Goal: Task Accomplishment & Management: Use online tool/utility

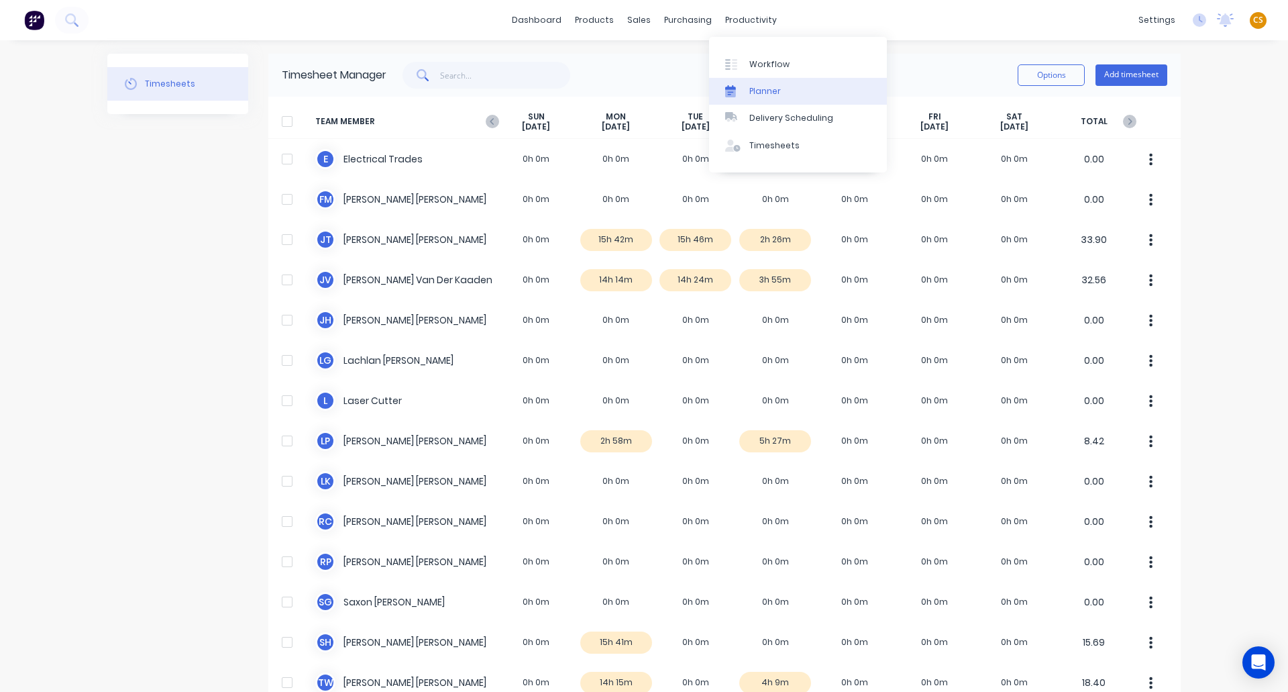
click at [768, 95] on div "Planner" at bounding box center [765, 91] width 32 height 12
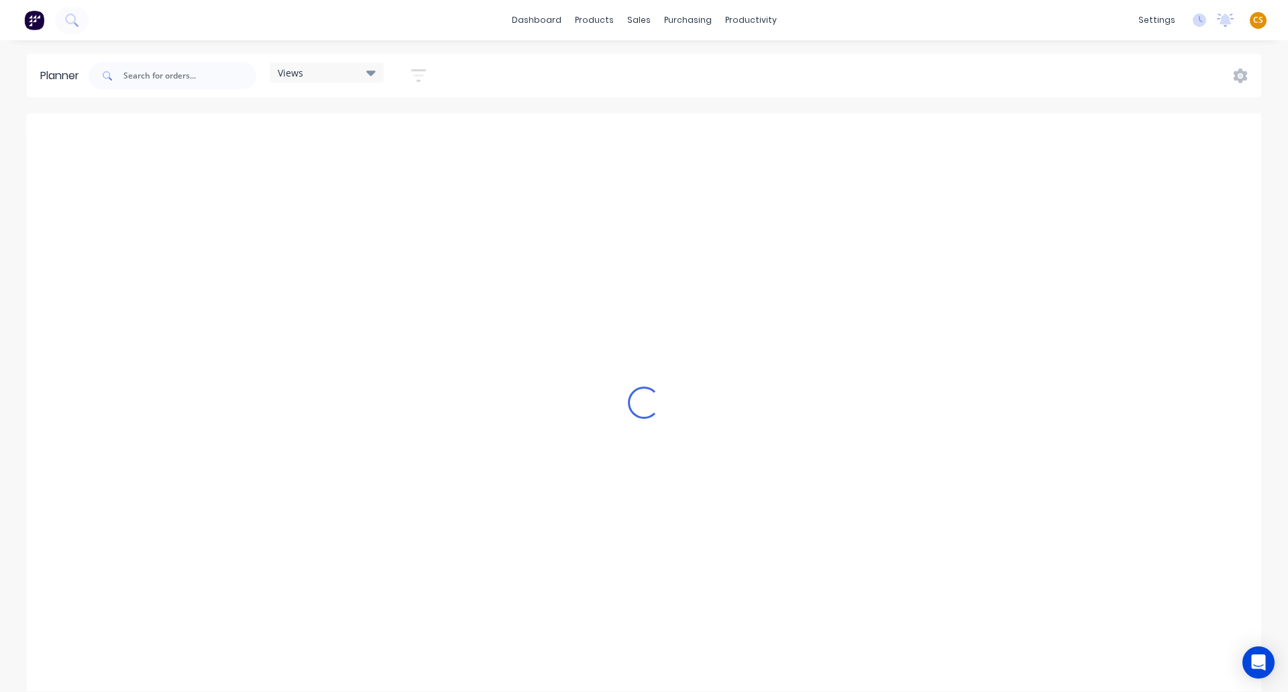
scroll to position [0, 1503]
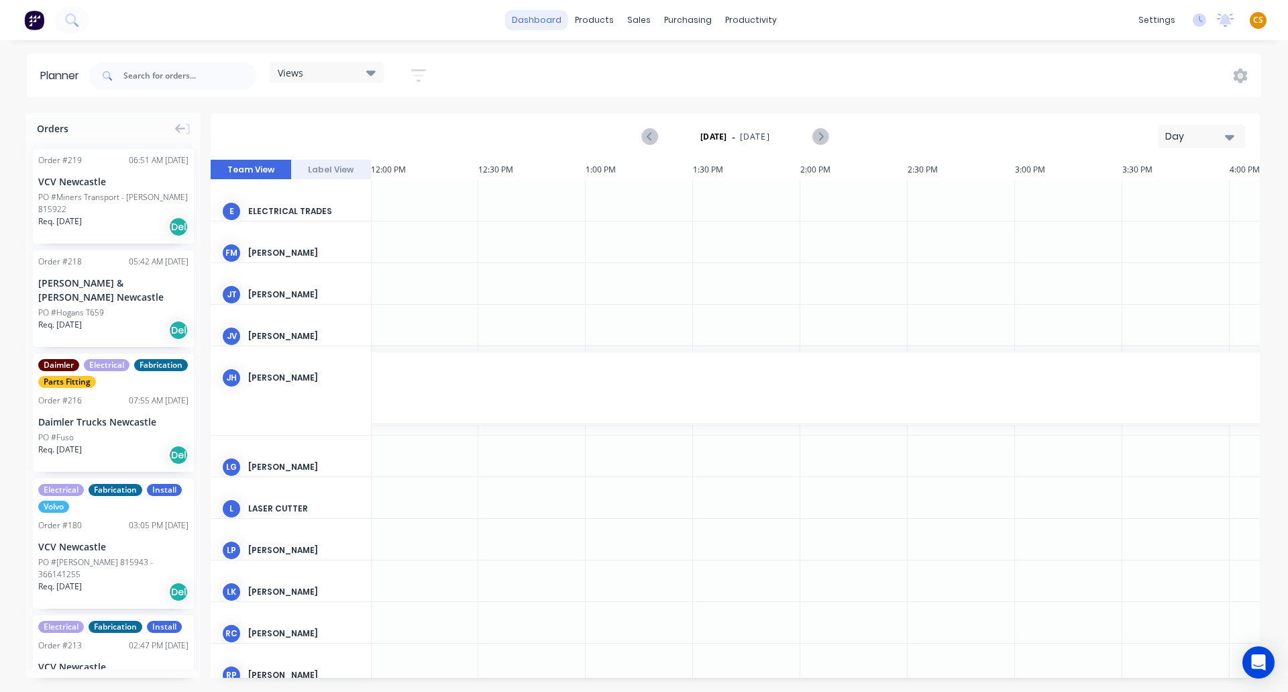
click at [539, 23] on link "dashboard" at bounding box center [536, 20] width 63 height 20
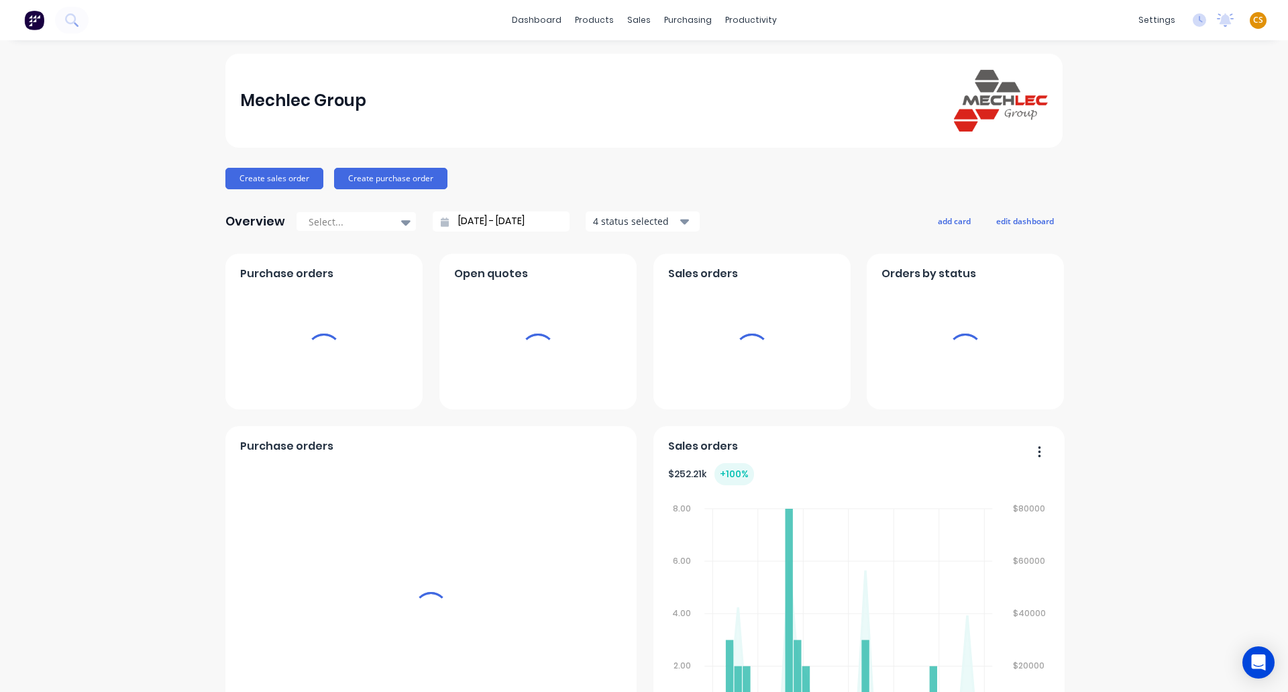
click at [1253, 19] on span "CS" at bounding box center [1258, 20] width 10 height 12
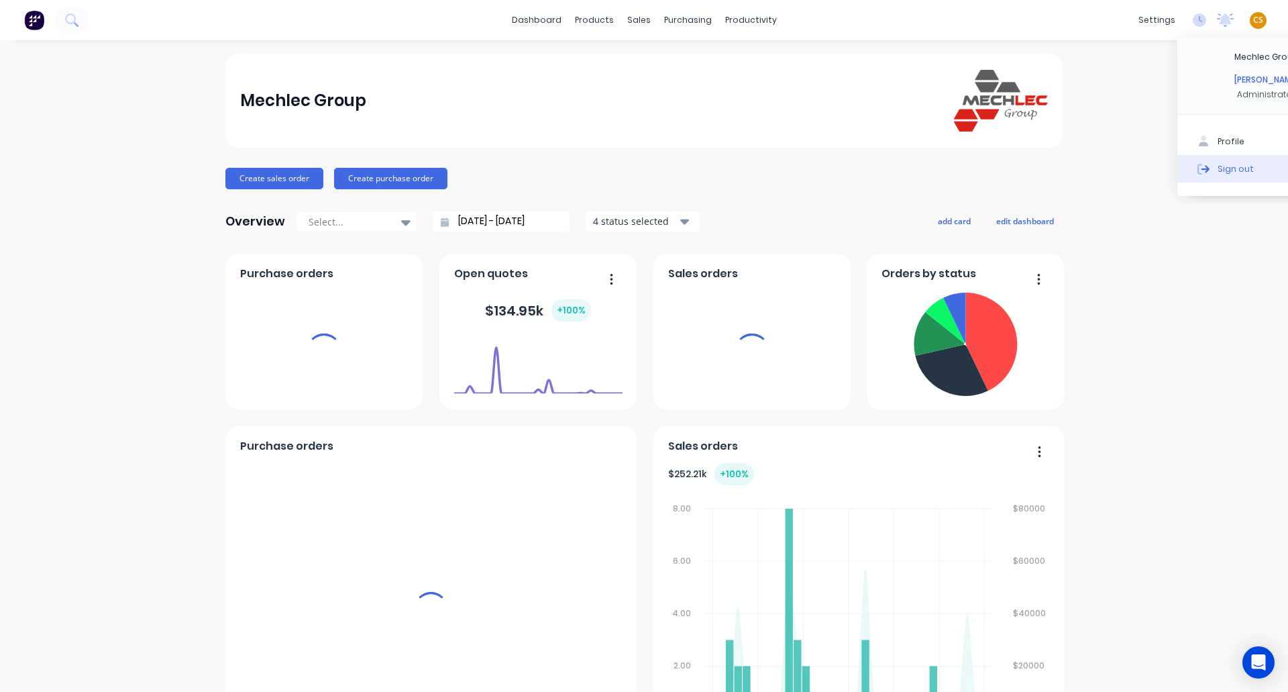
click at [1228, 174] on div "Sign out" at bounding box center [1236, 168] width 36 height 12
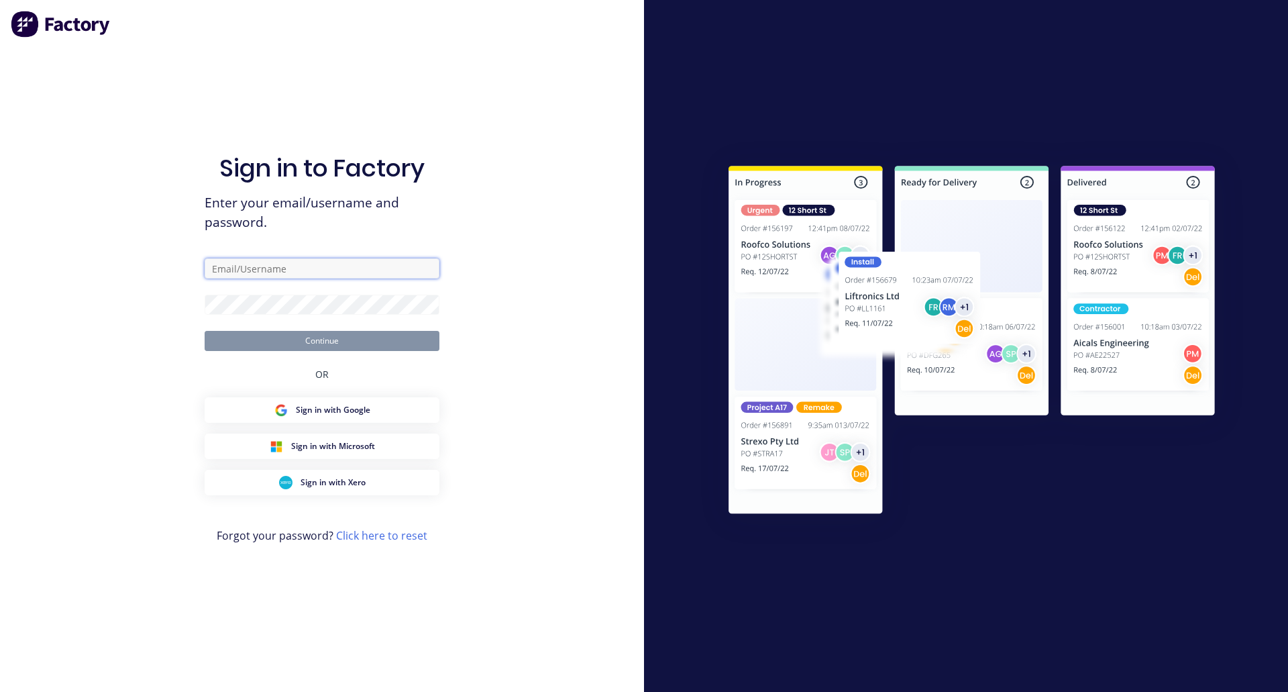
click at [317, 275] on input "text" at bounding box center [322, 268] width 235 height 20
type input "[PERSON_NAME][EMAIL_ADDRESS][DOMAIN_NAME]"
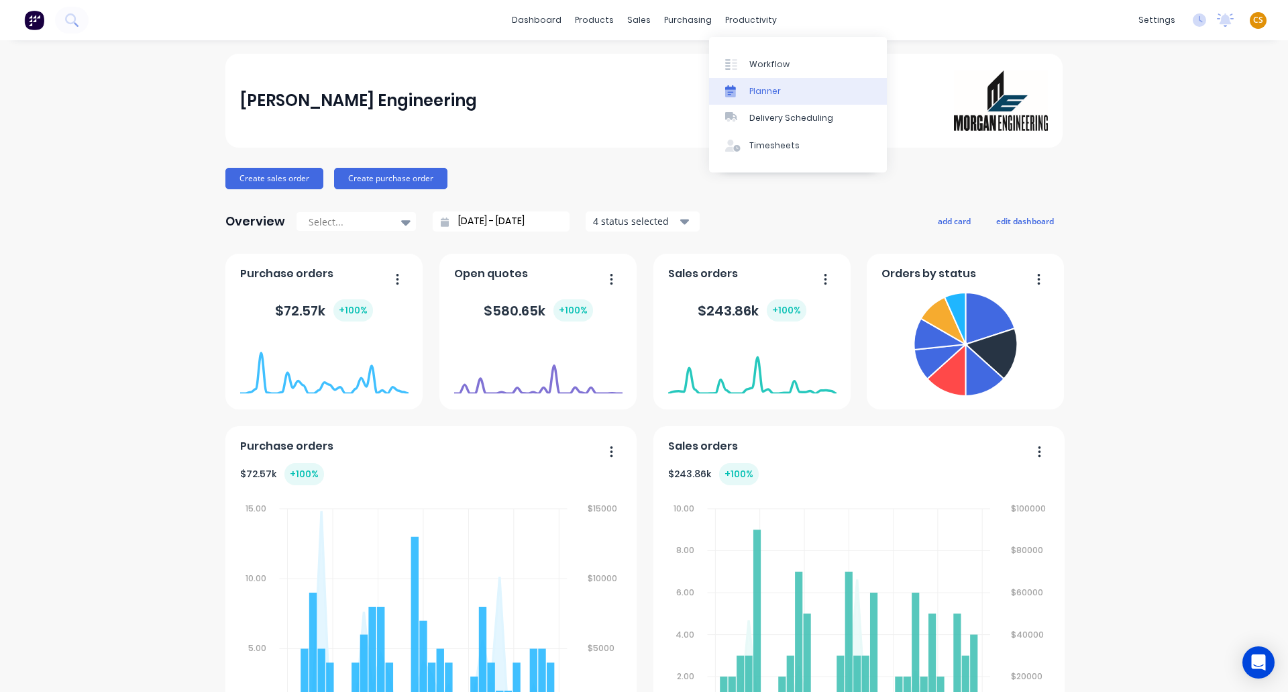
click at [760, 91] on div "Planner" at bounding box center [765, 91] width 32 height 12
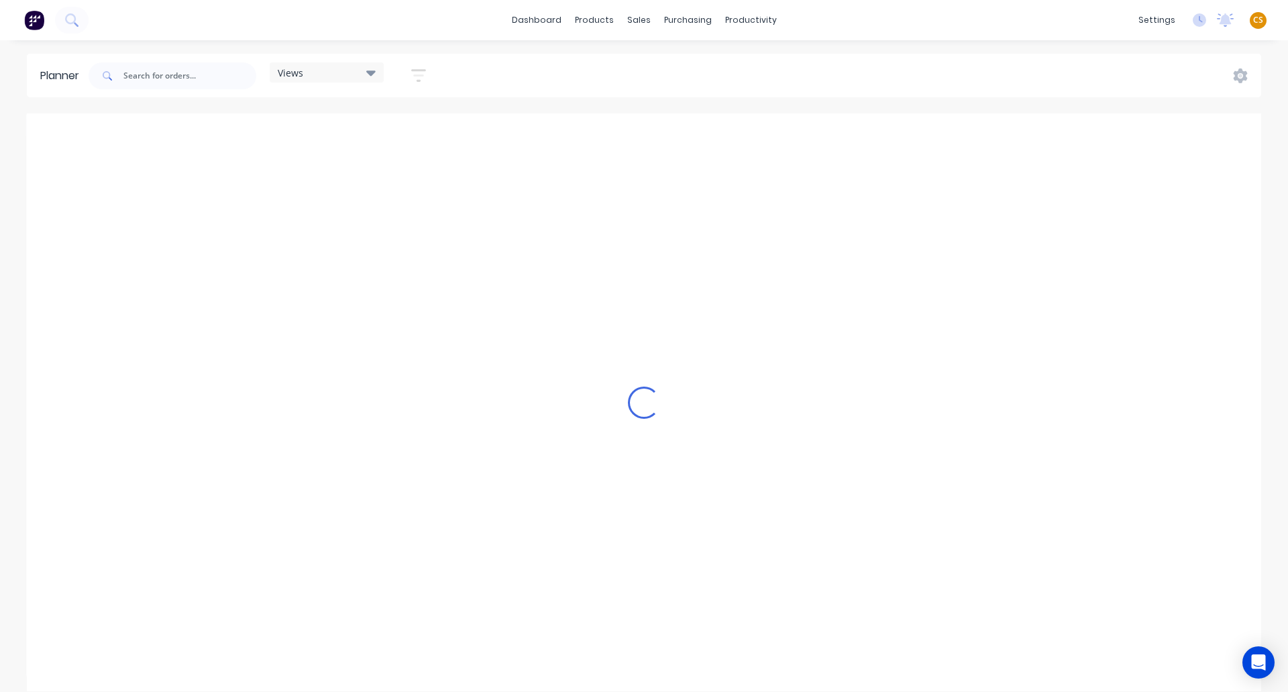
scroll to position [0, 1074]
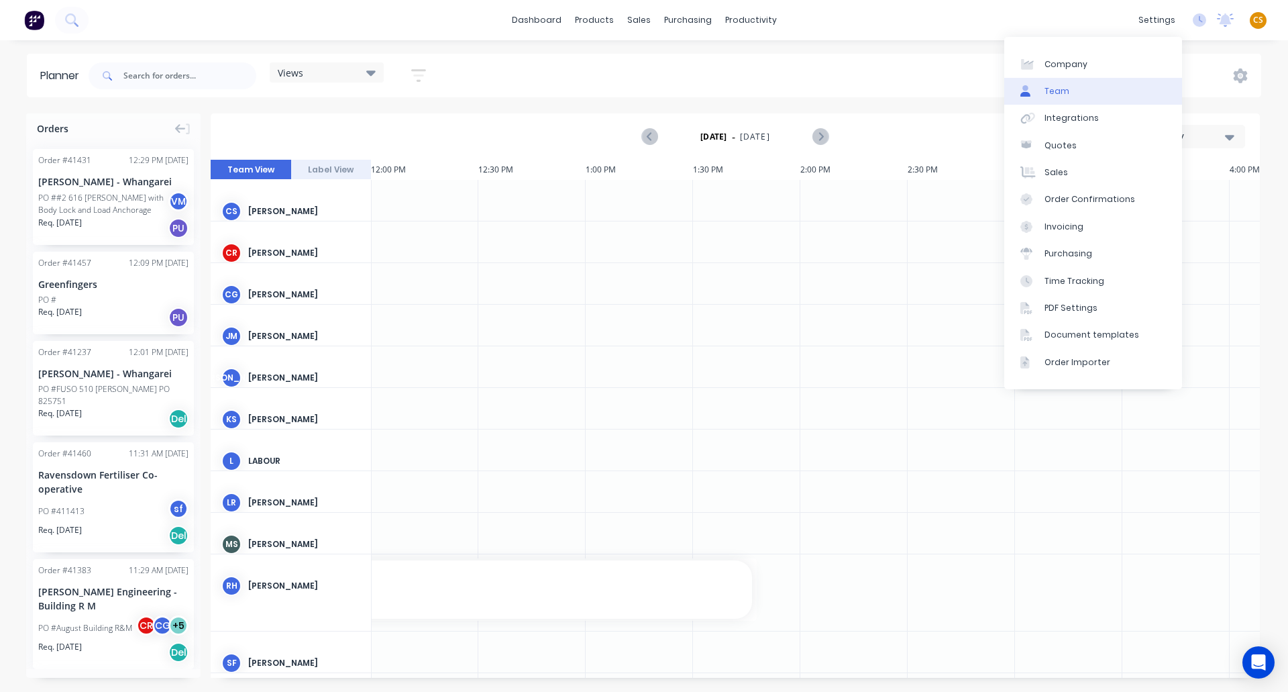
click at [1079, 96] on link "Team" at bounding box center [1093, 91] width 178 height 27
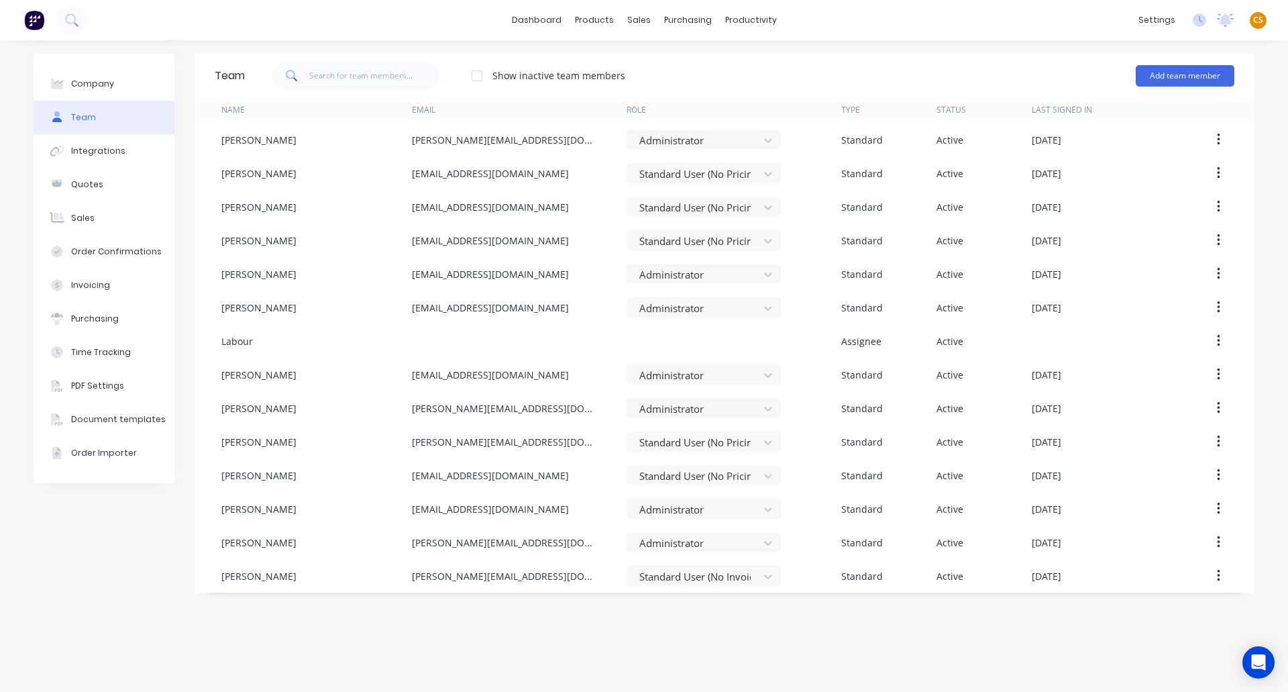
click at [961, 19] on div "dashboard products sales purchasing productivity dashboard products Product Cat…" at bounding box center [644, 20] width 1288 height 40
click at [780, 98] on link "Planner" at bounding box center [803, 91] width 178 height 27
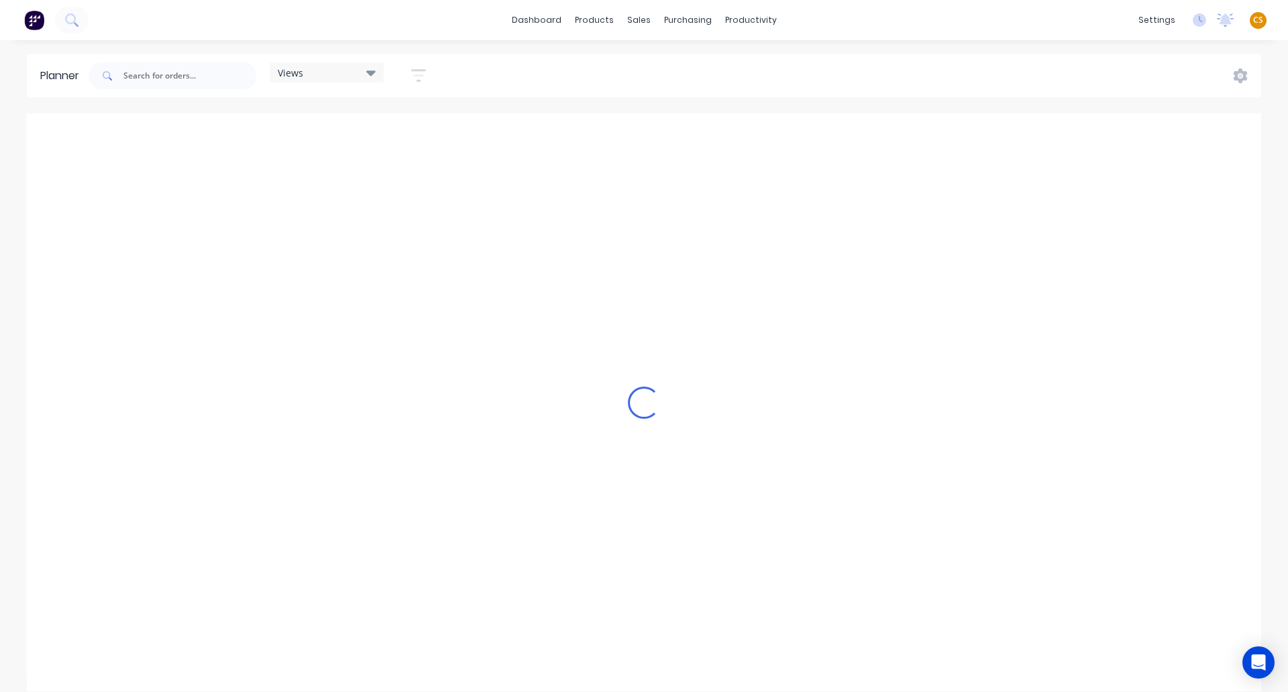
scroll to position [0, 1074]
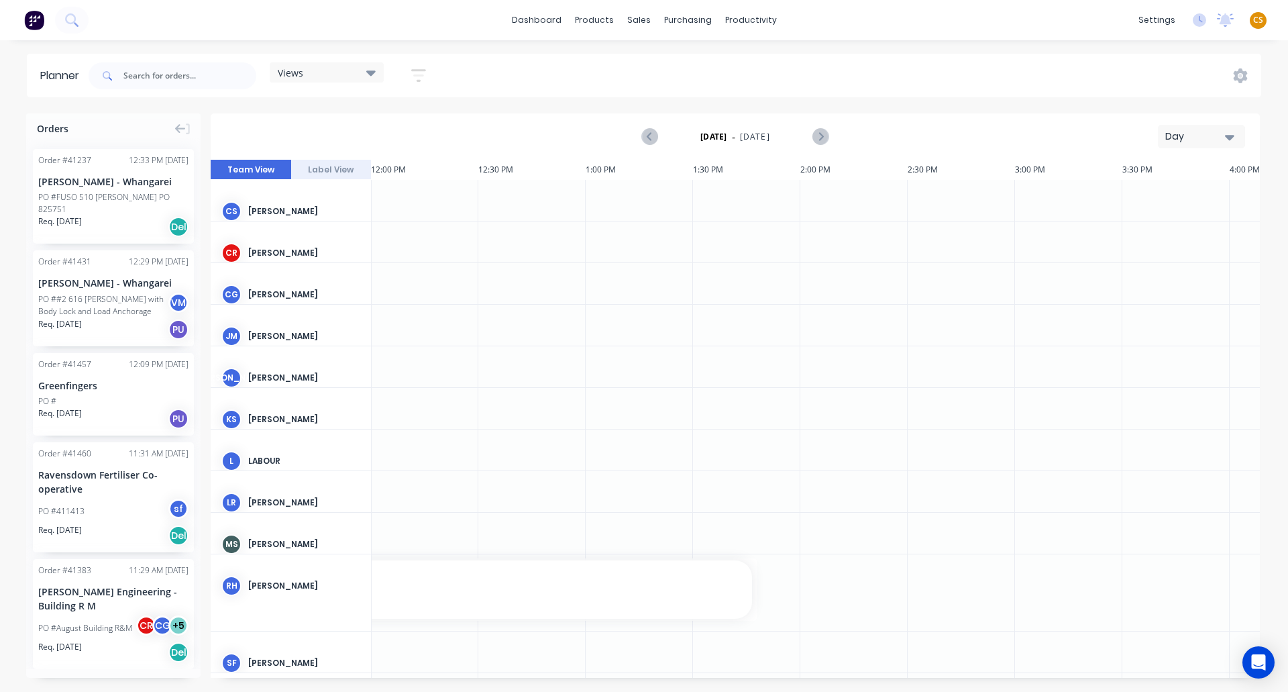
click at [372, 74] on icon at bounding box center [370, 72] width 9 height 5
click at [308, 199] on button "Work Planner 1" at bounding box center [351, 198] width 143 height 15
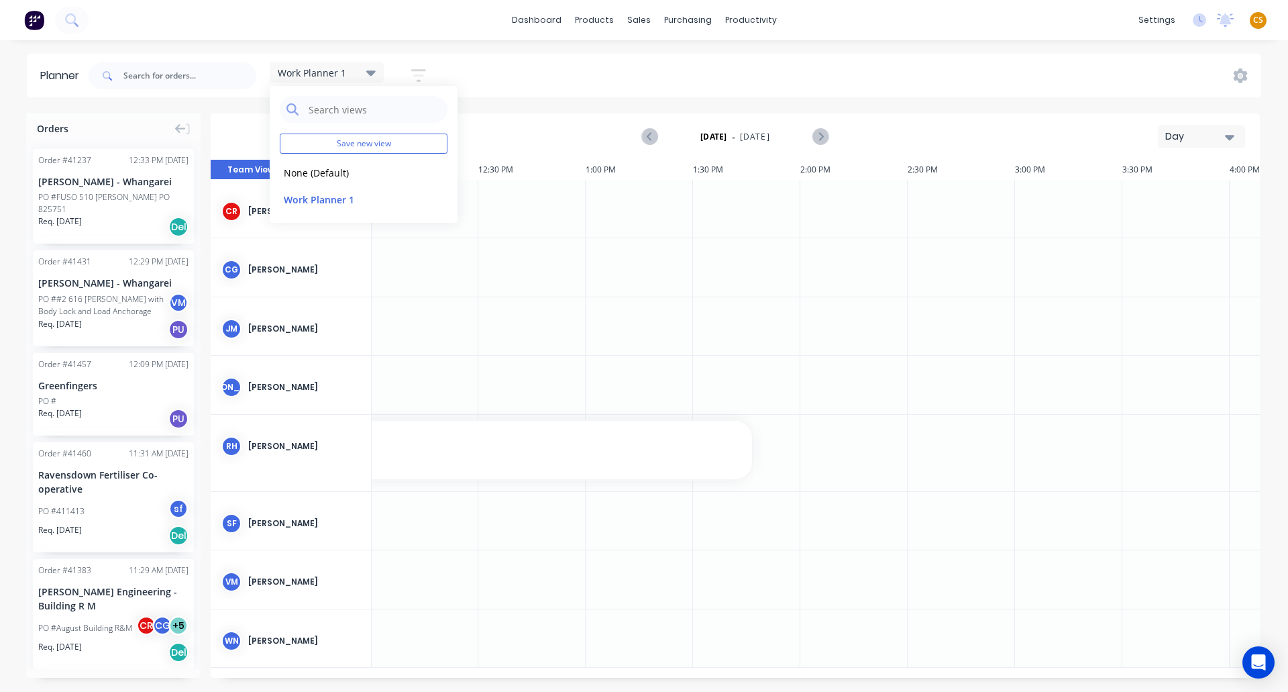
click at [1231, 135] on icon "button" at bounding box center [1229, 137] width 9 height 5
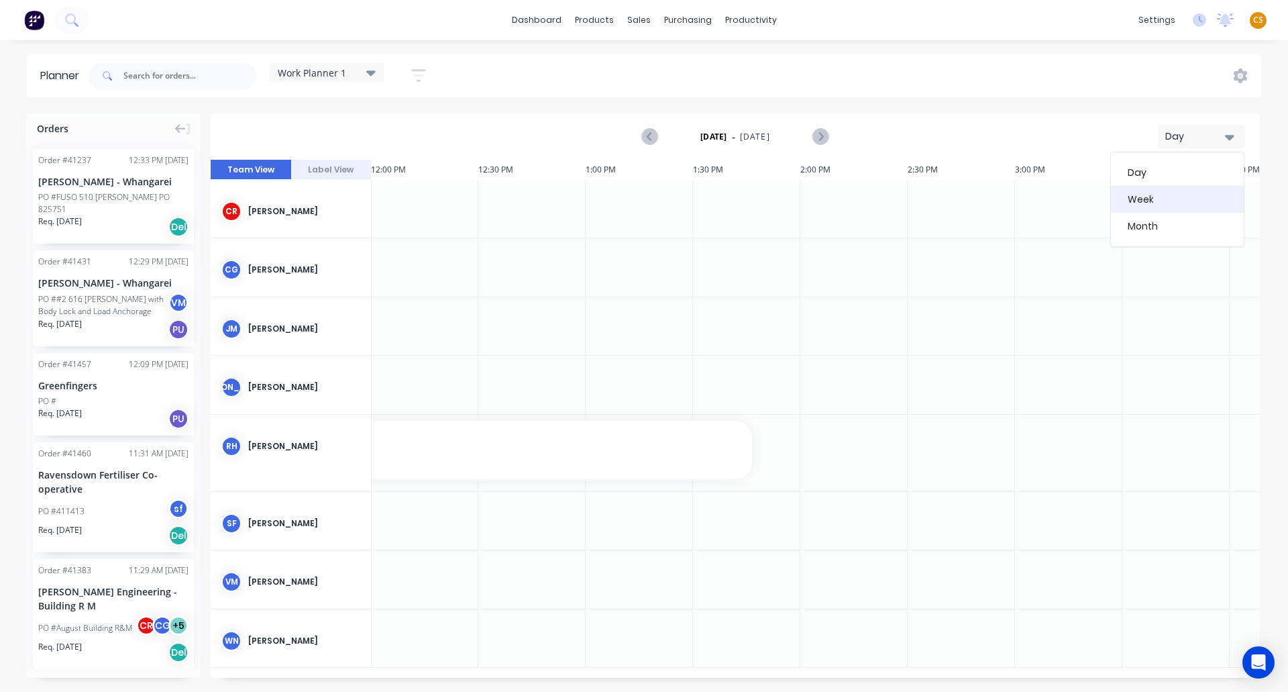
click at [1152, 197] on div "Week" at bounding box center [1177, 199] width 133 height 27
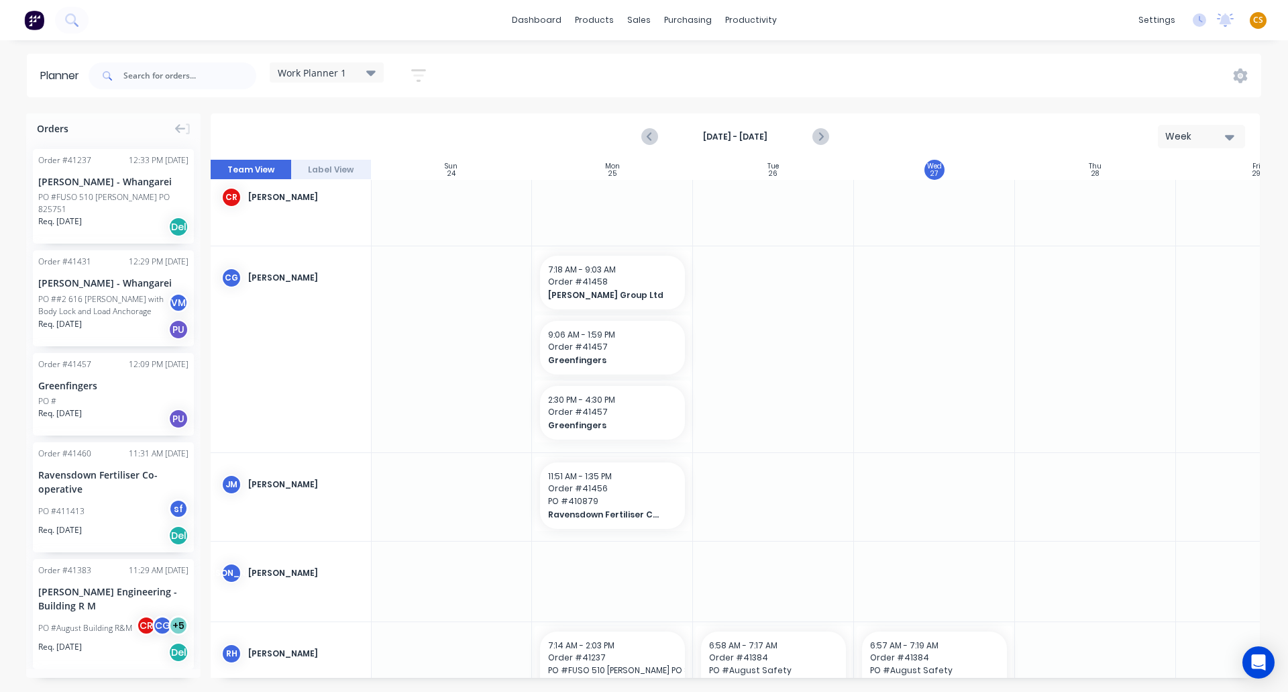
scroll to position [5, 1]
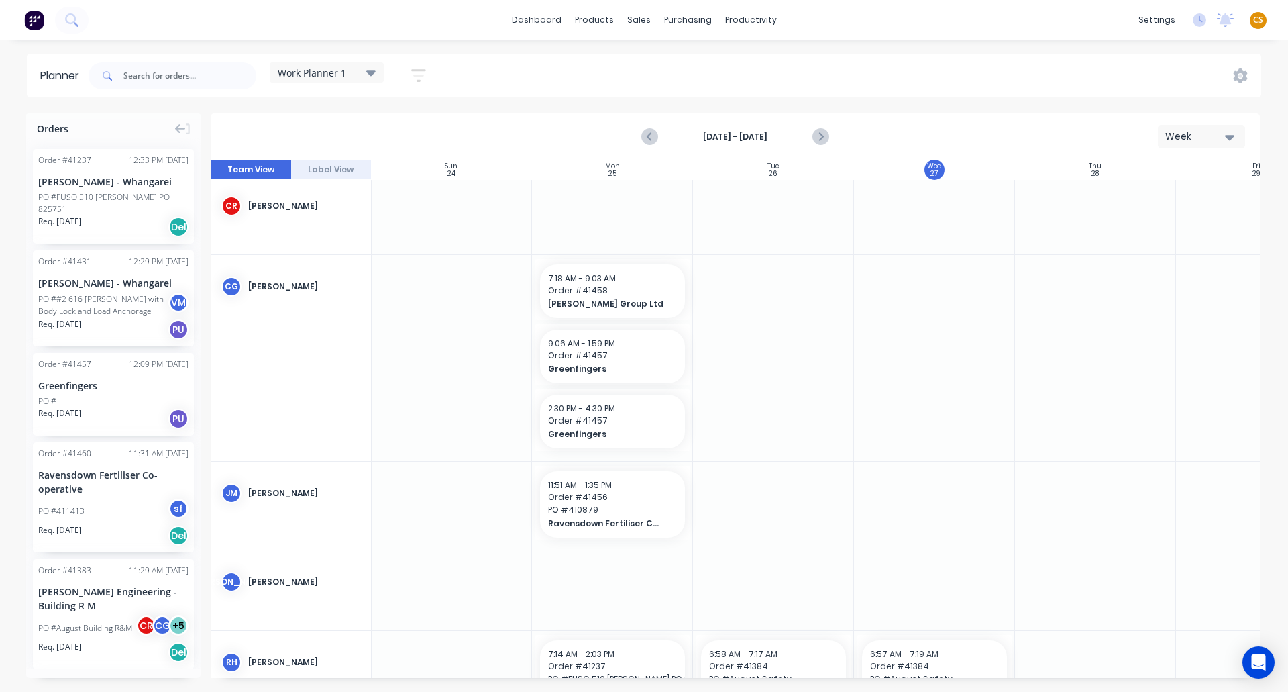
click at [1231, 140] on icon "button" at bounding box center [1229, 136] width 9 height 15
click at [1147, 176] on div "Day" at bounding box center [1177, 172] width 133 height 27
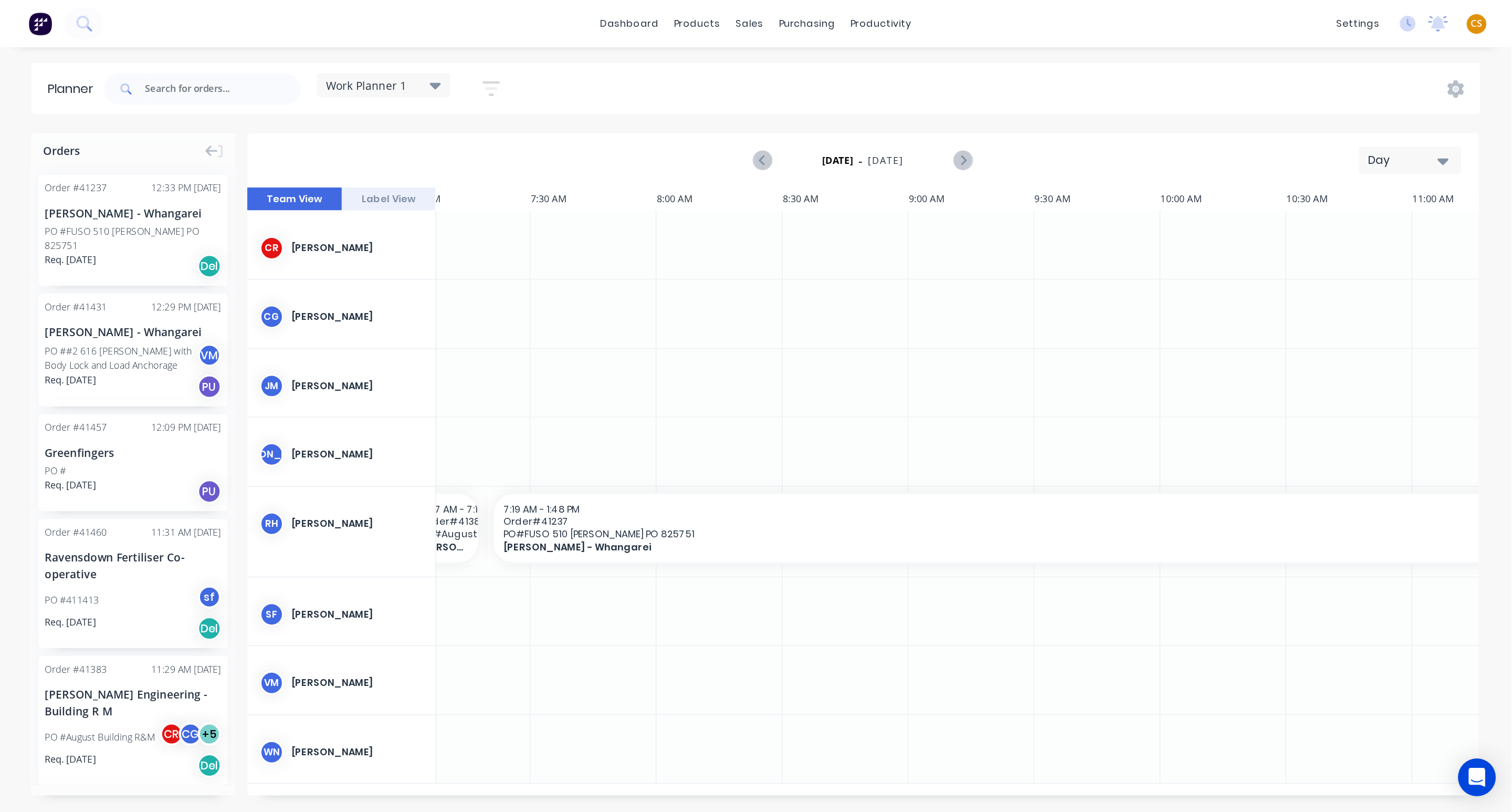
scroll to position [0, 0]
drag, startPoint x: 927, startPoint y: 4, endPoint x: 789, endPoint y: 13, distance: 138.3
click at [789, 13] on div "dashboard products sales purchasing productivity dashboard products Product Cat…" at bounding box center [504, 16] width 1008 height 31
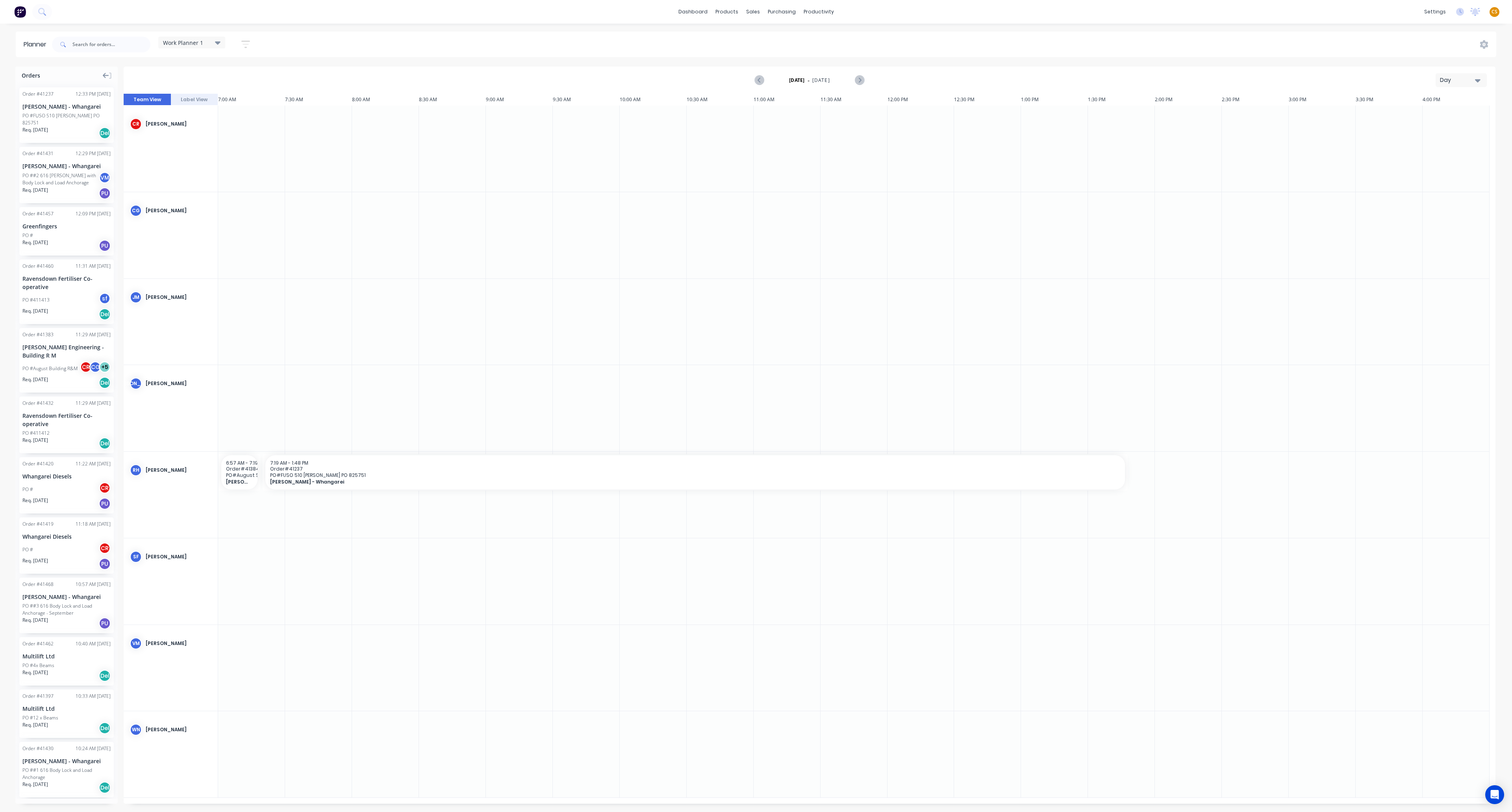
click at [103, 75] on icon at bounding box center [106, 75] width 6 height 5
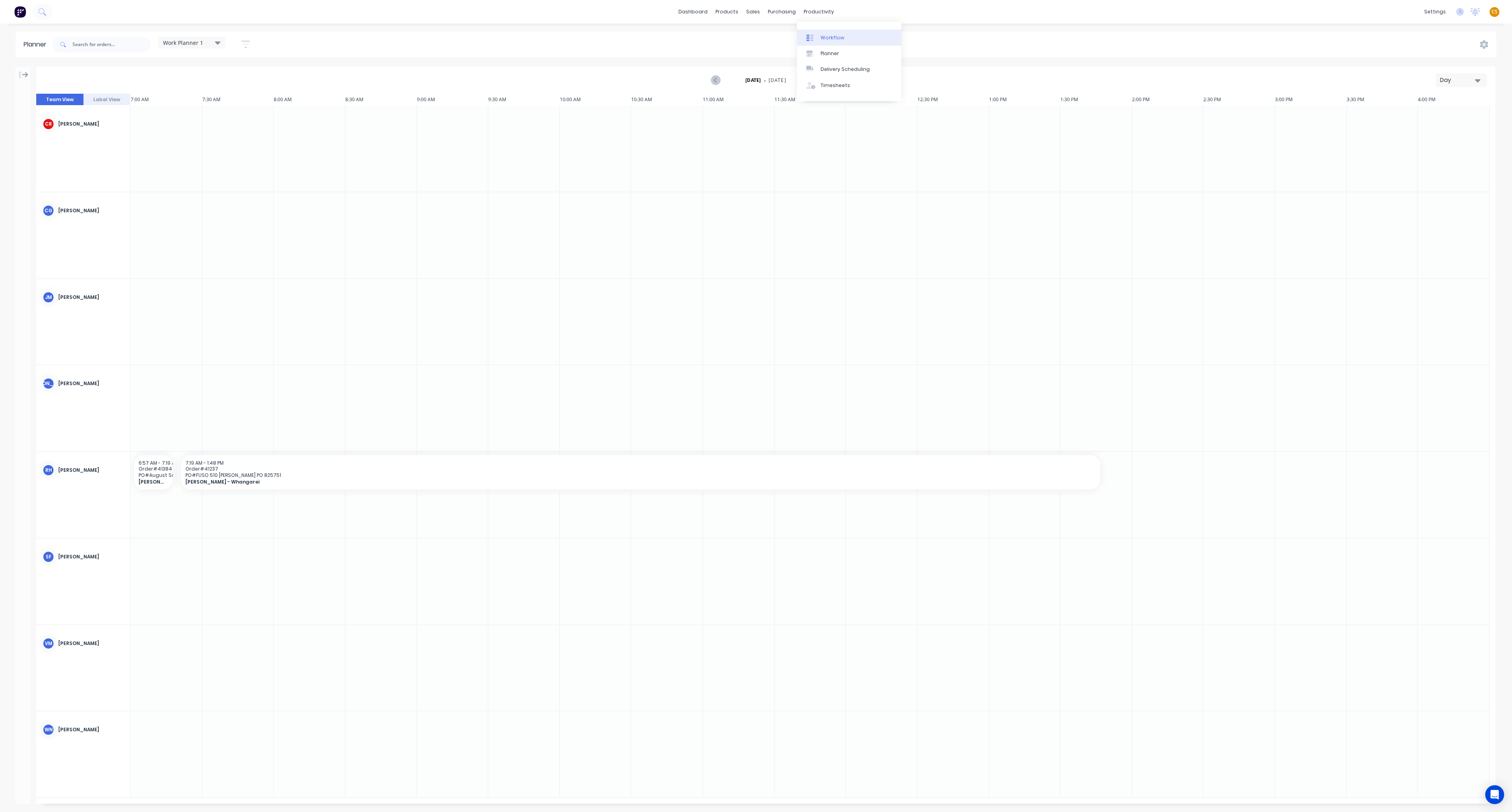
click at [755, 38] on div "Workflow" at bounding box center [832, 38] width 23 height 7
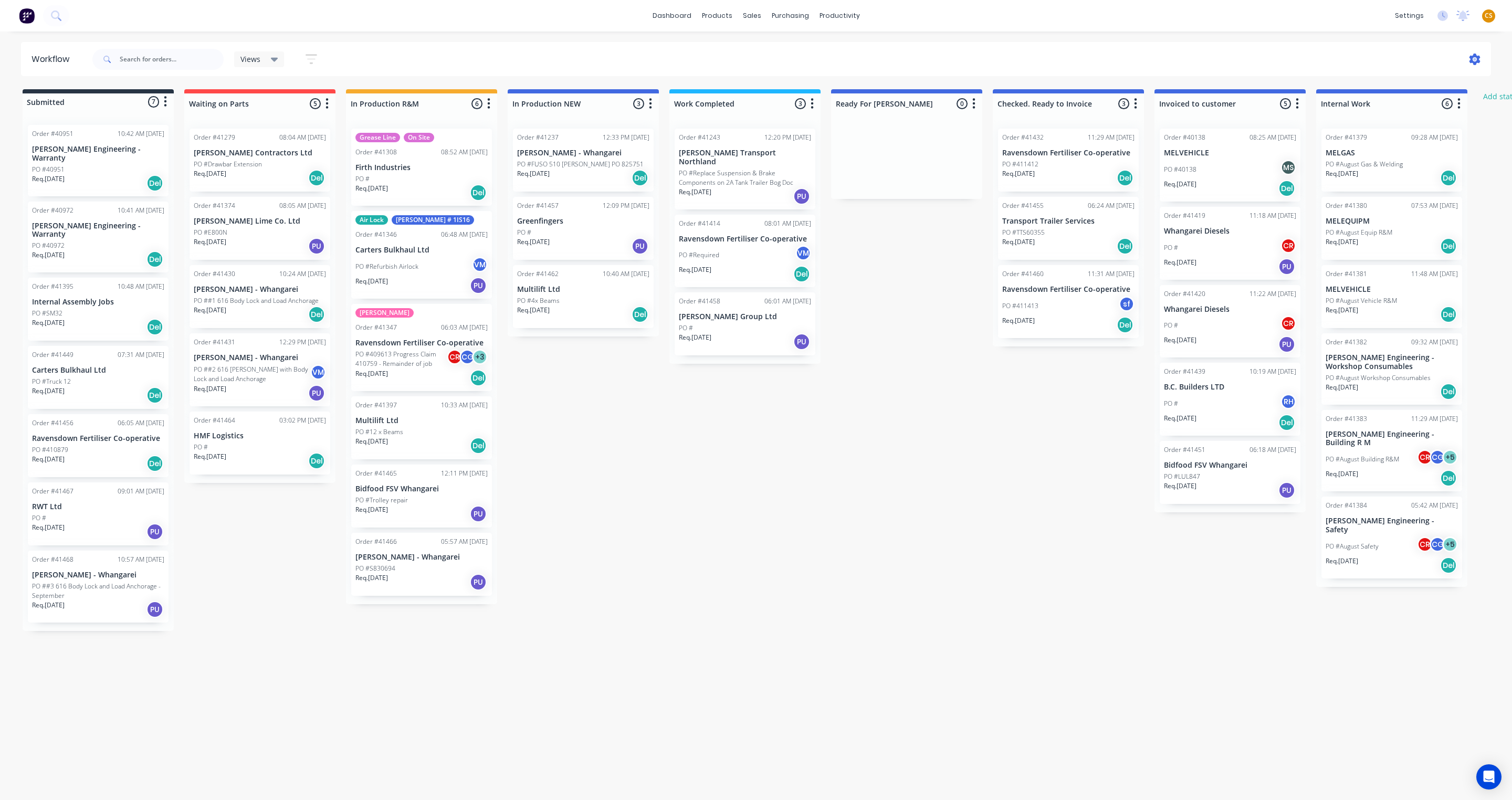
click at [1007, 59] on icon at bounding box center [1475, 59] width 3 height 3
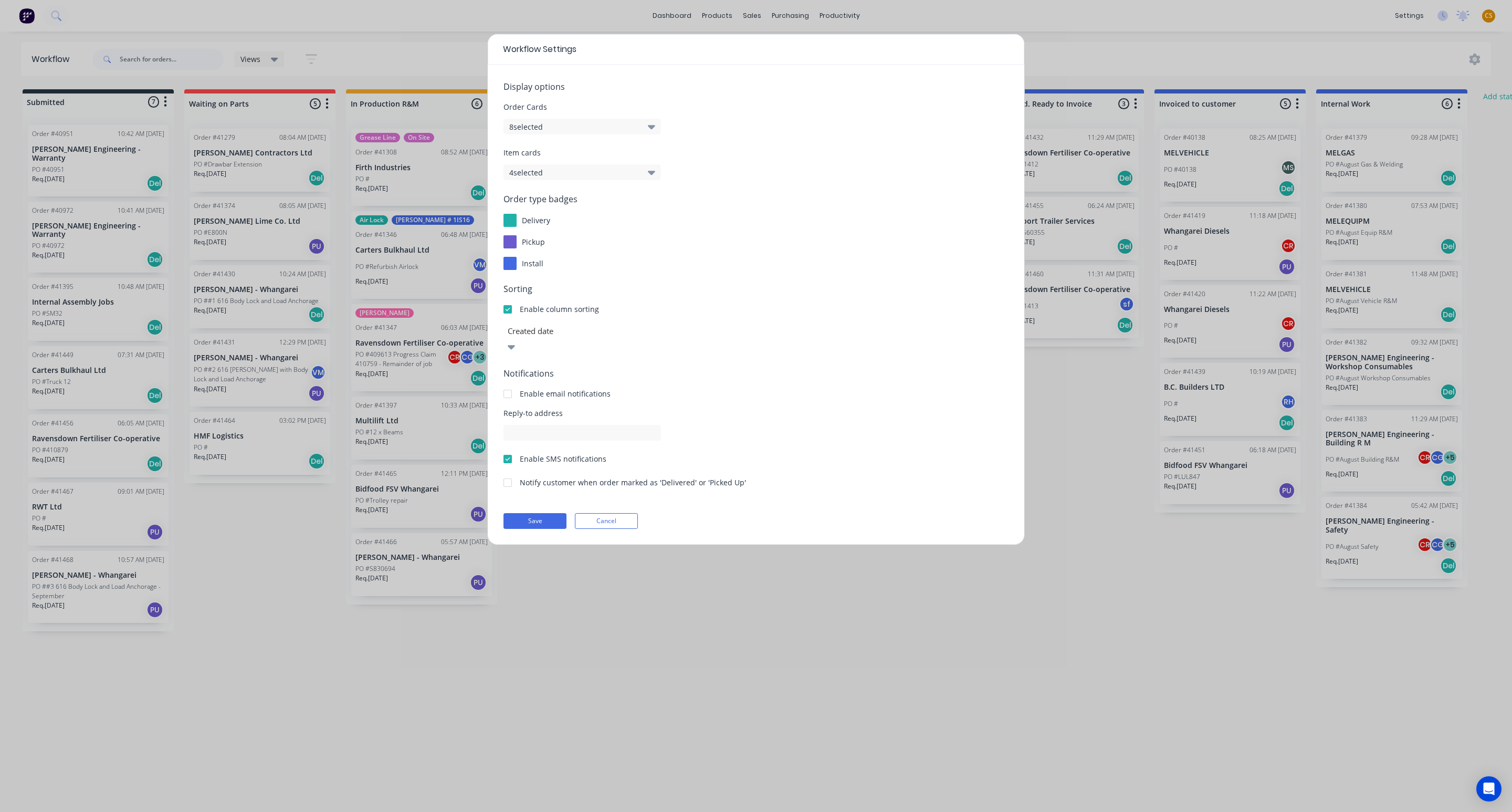
click at [563, 129] on button "8 selected" at bounding box center [581, 127] width 157 height 16
click at [380, 541] on div "Workflow Settings Display options Order Cards 8 selected Item cards 4 selected …" at bounding box center [756, 406] width 1512 height 812
click at [614, 513] on button "Cancel" at bounding box center [607, 521] width 63 height 16
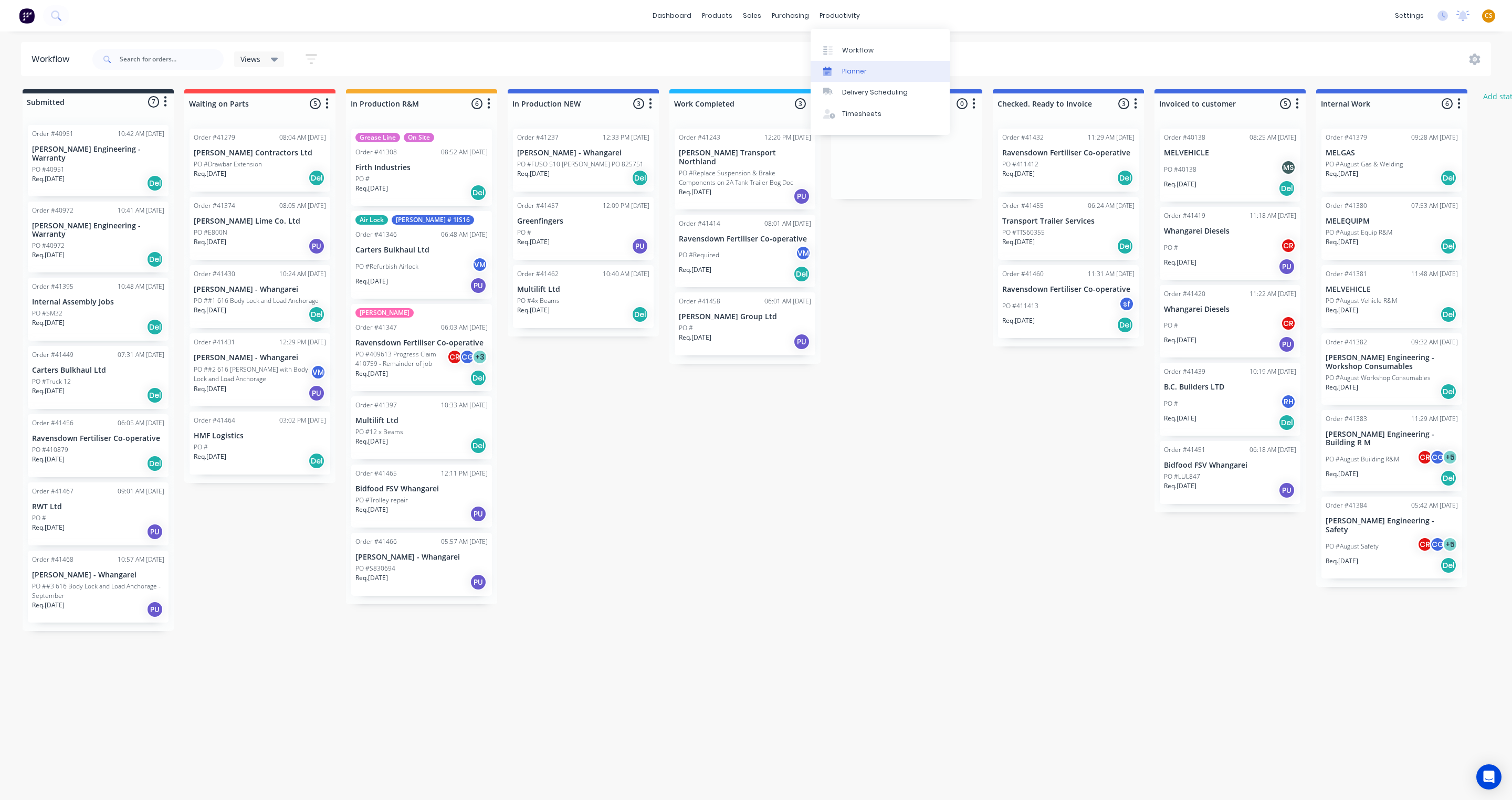
click at [862, 74] on div "Planner" at bounding box center [855, 71] width 25 height 9
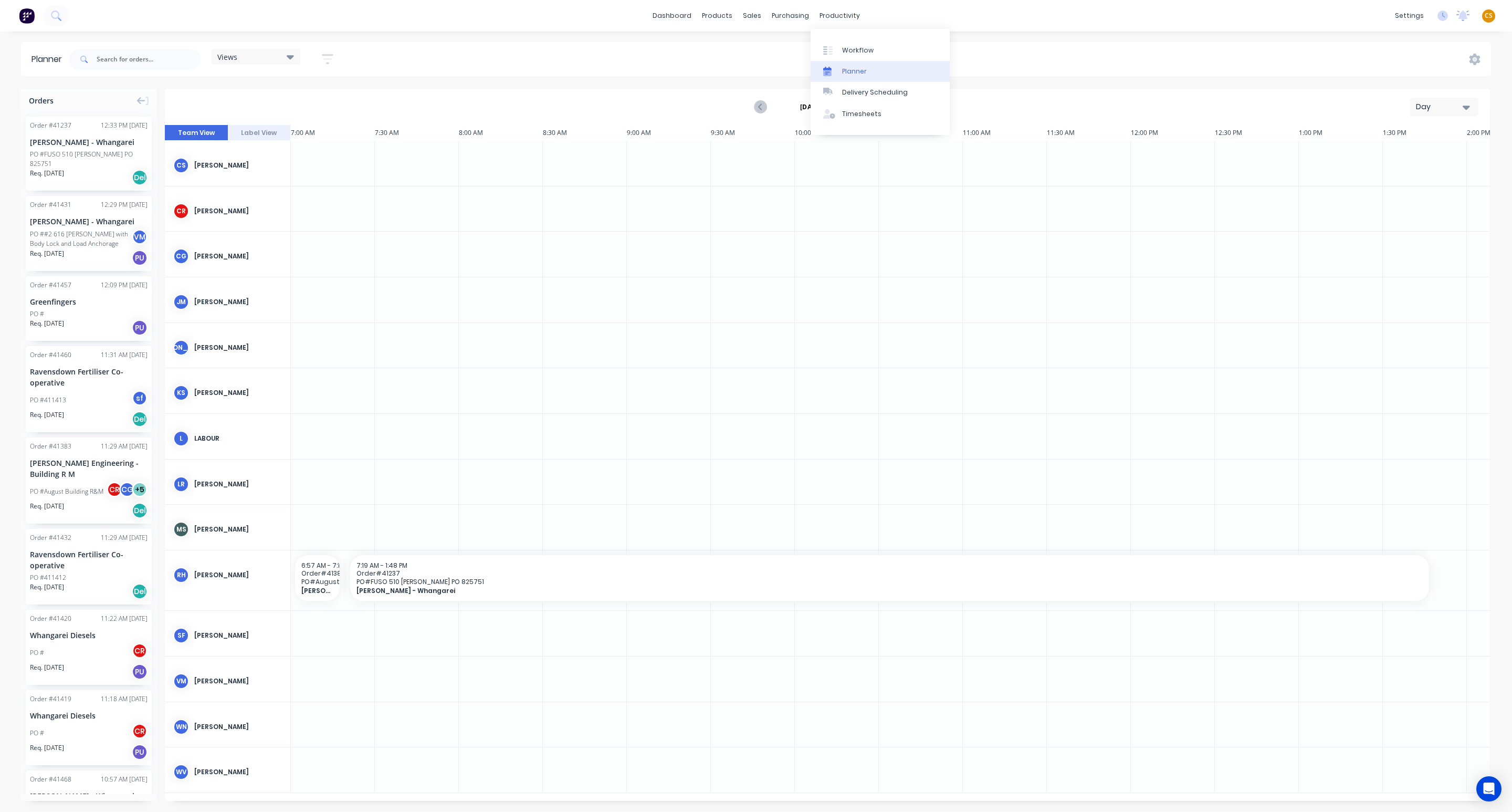
click at [868, 62] on link "Planner" at bounding box center [880, 71] width 139 height 21
click at [860, 52] on div "Workflow" at bounding box center [858, 50] width 31 height 9
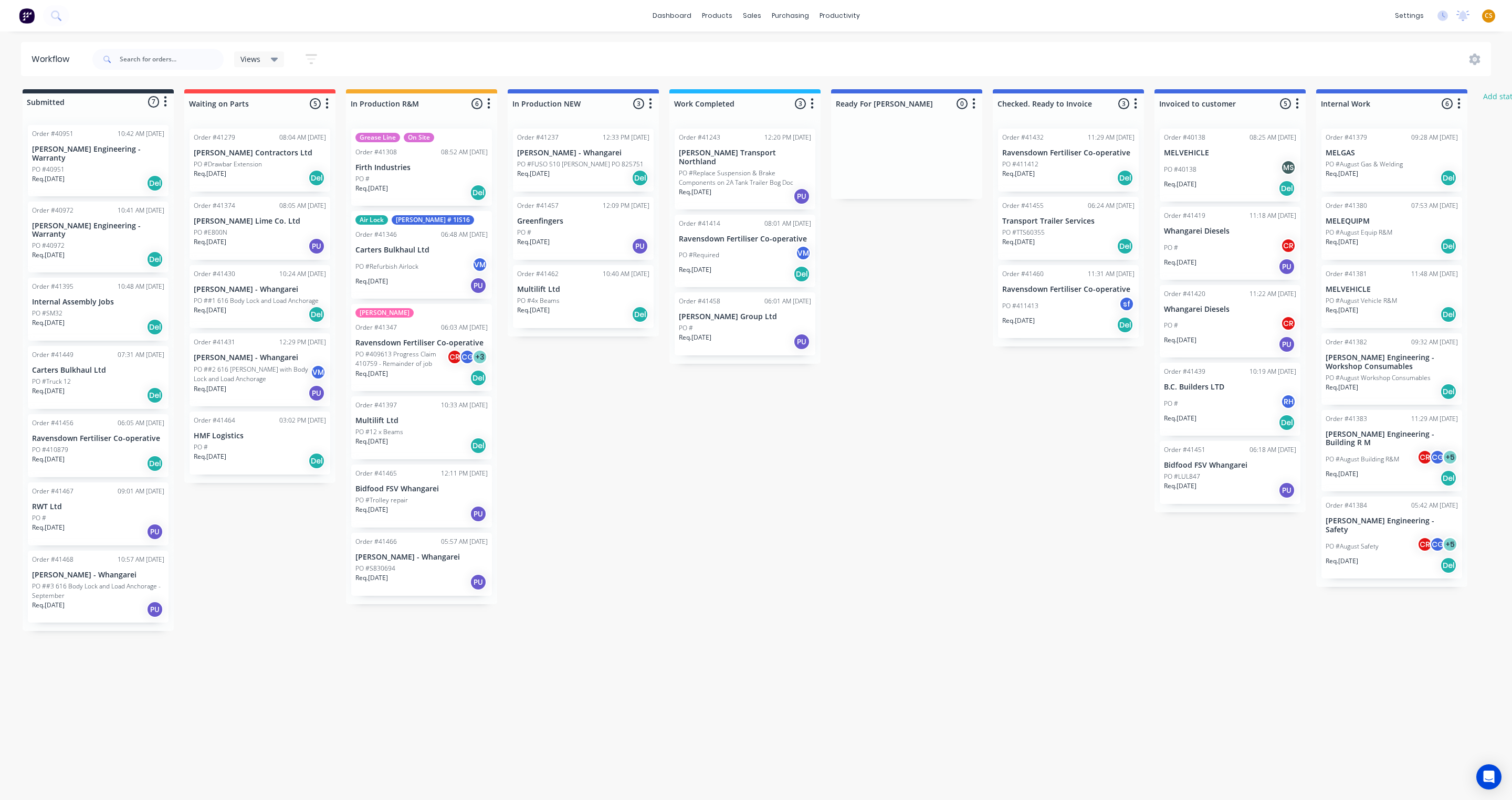
click at [613, 409] on div "Submitted 7 Status colour #273444 hex #273444 Save Cancel Summaries Total order…" at bounding box center [867, 360] width 1751 height 542
click at [785, 50] on div "Sales Orders" at bounding box center [790, 50] width 43 height 9
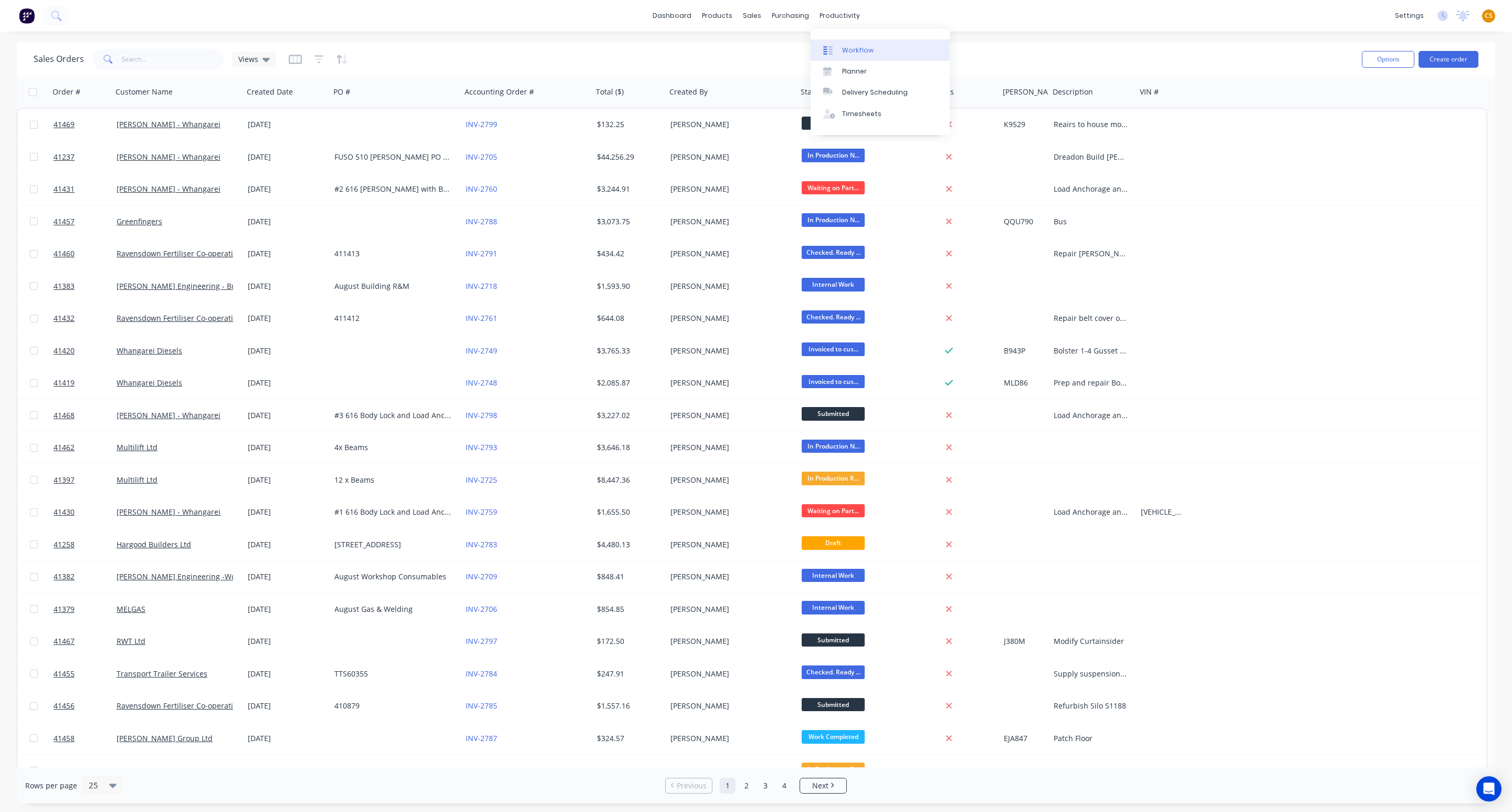
click at [875, 57] on link "Workflow" at bounding box center [880, 49] width 139 height 21
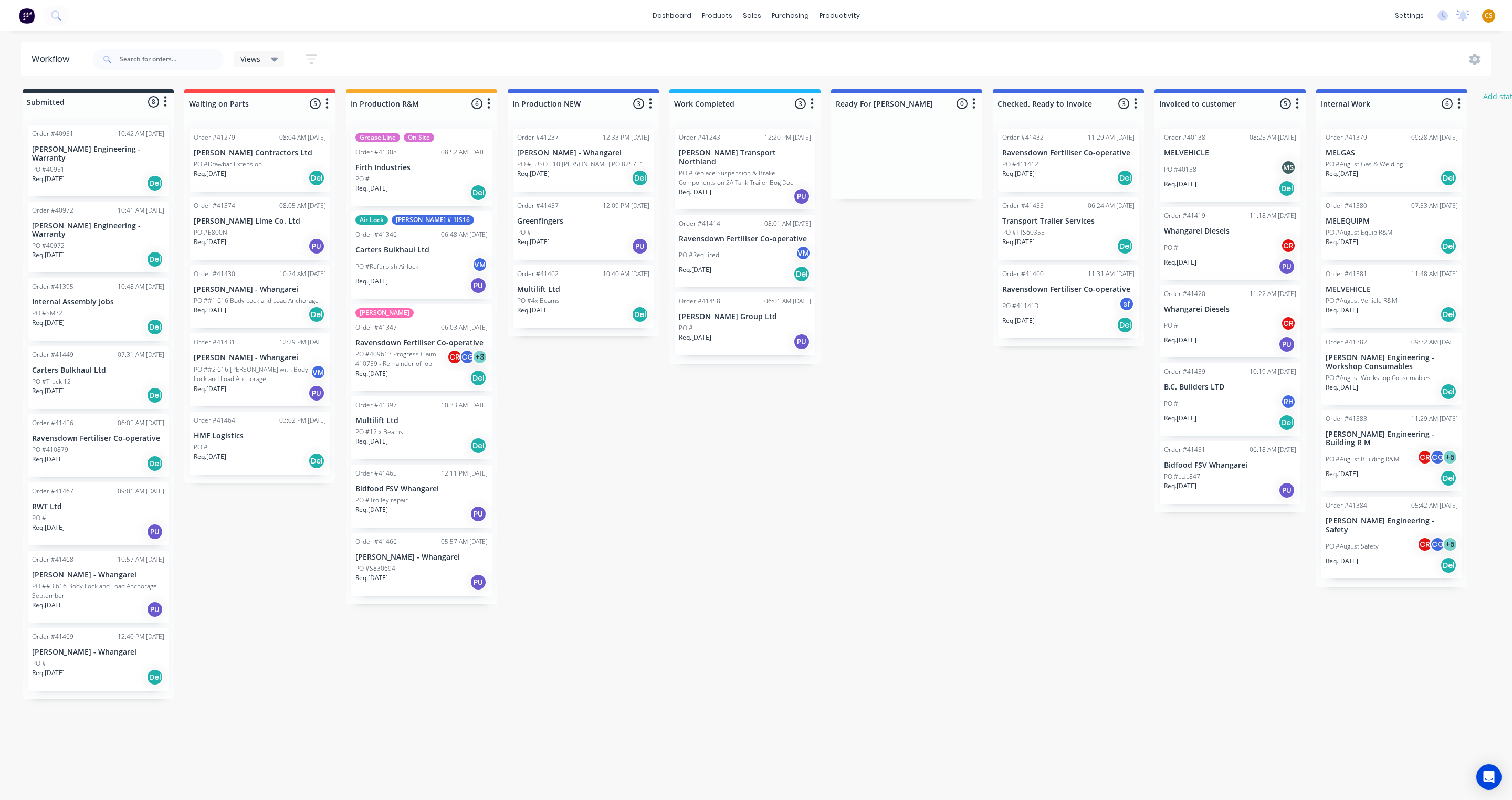
click at [448, 263] on div "PO #Refurbish Airlock VM" at bounding box center [421, 266] width 132 height 20
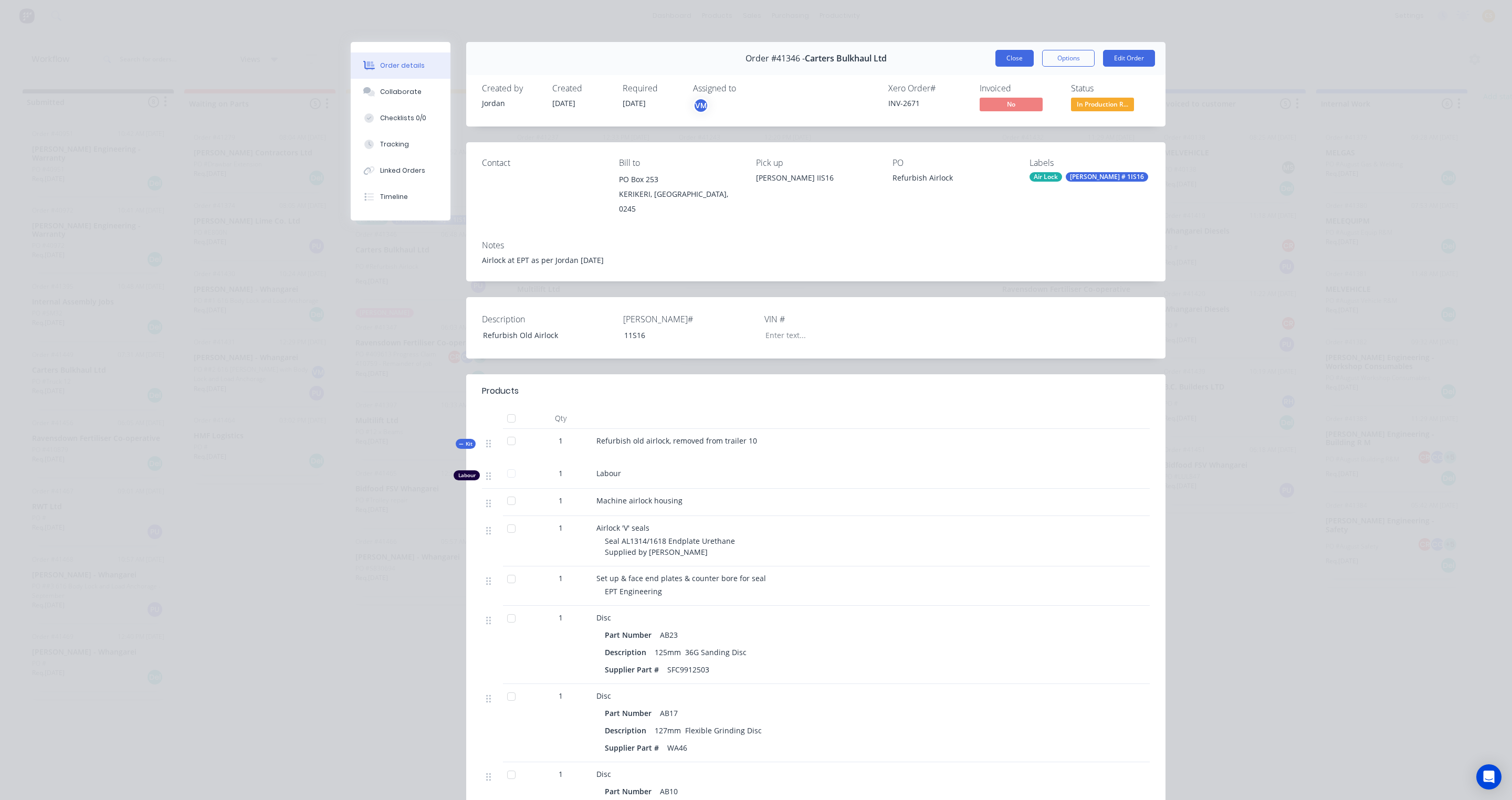
click at [995, 53] on button "Close" at bounding box center [1014, 58] width 38 height 16
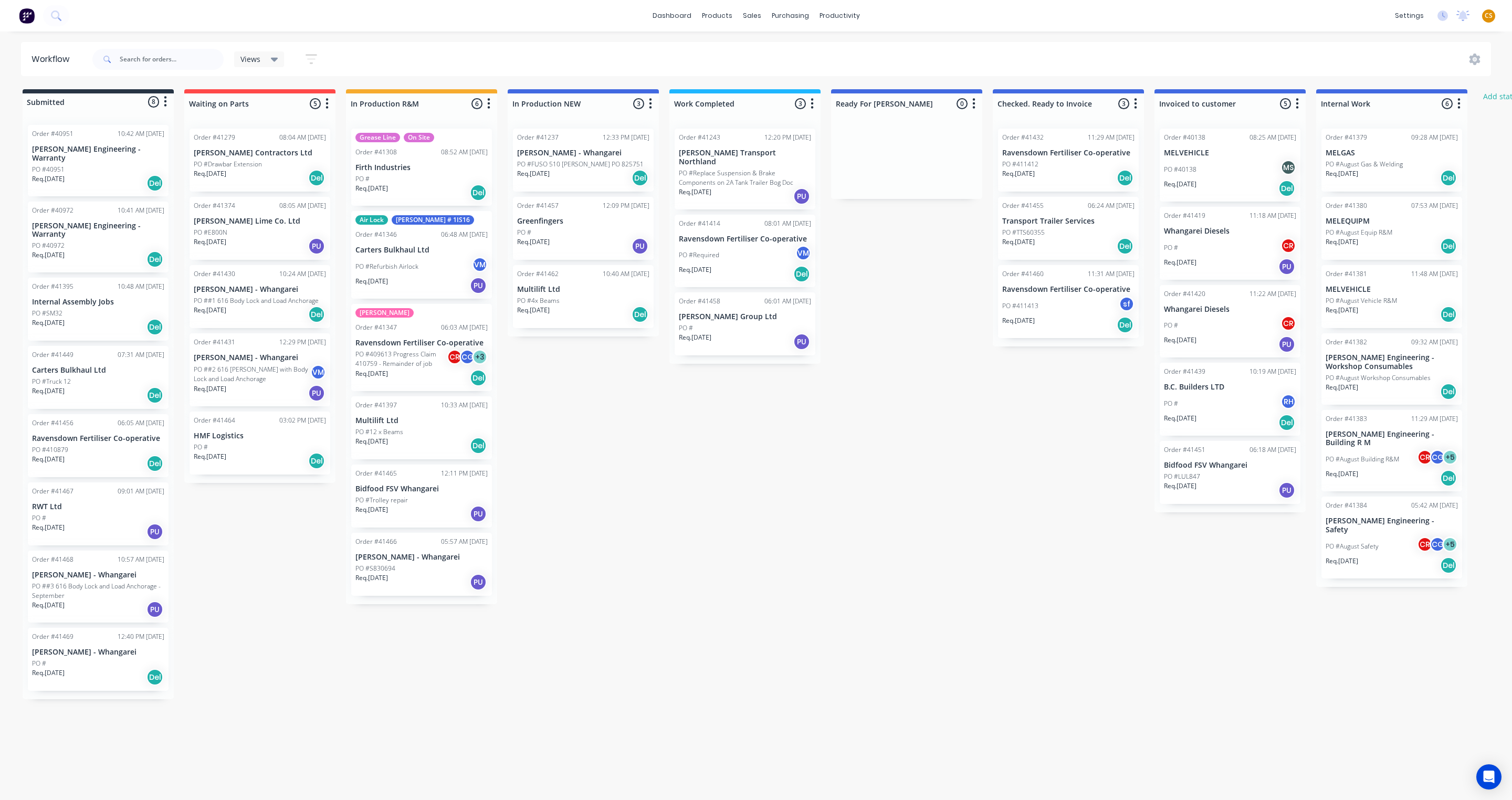
click at [706, 4] on div "dashboard products sales purchasing productivity dashboard products Product Cat…" at bounding box center [756, 16] width 1512 height 31
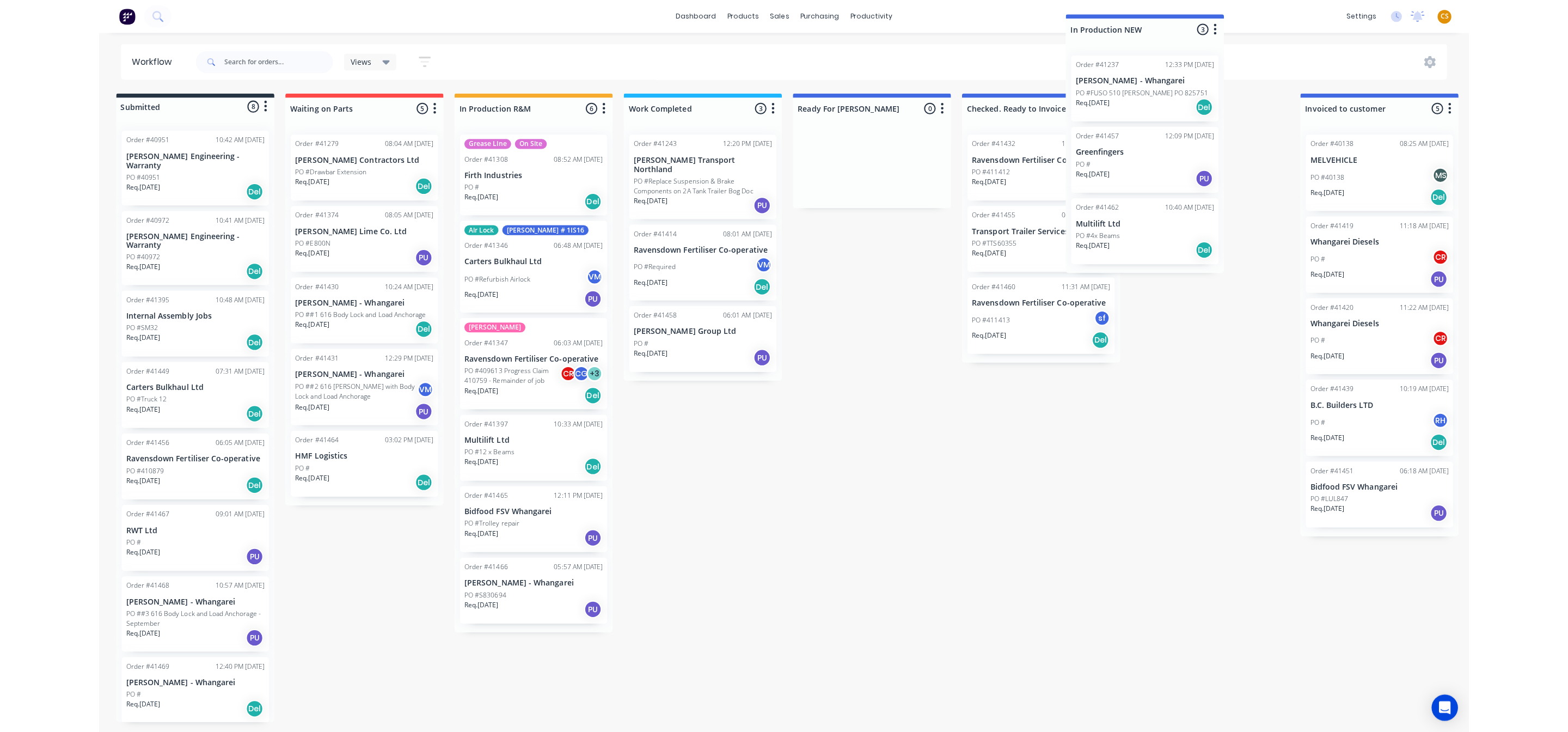
scroll to position [0, 8]
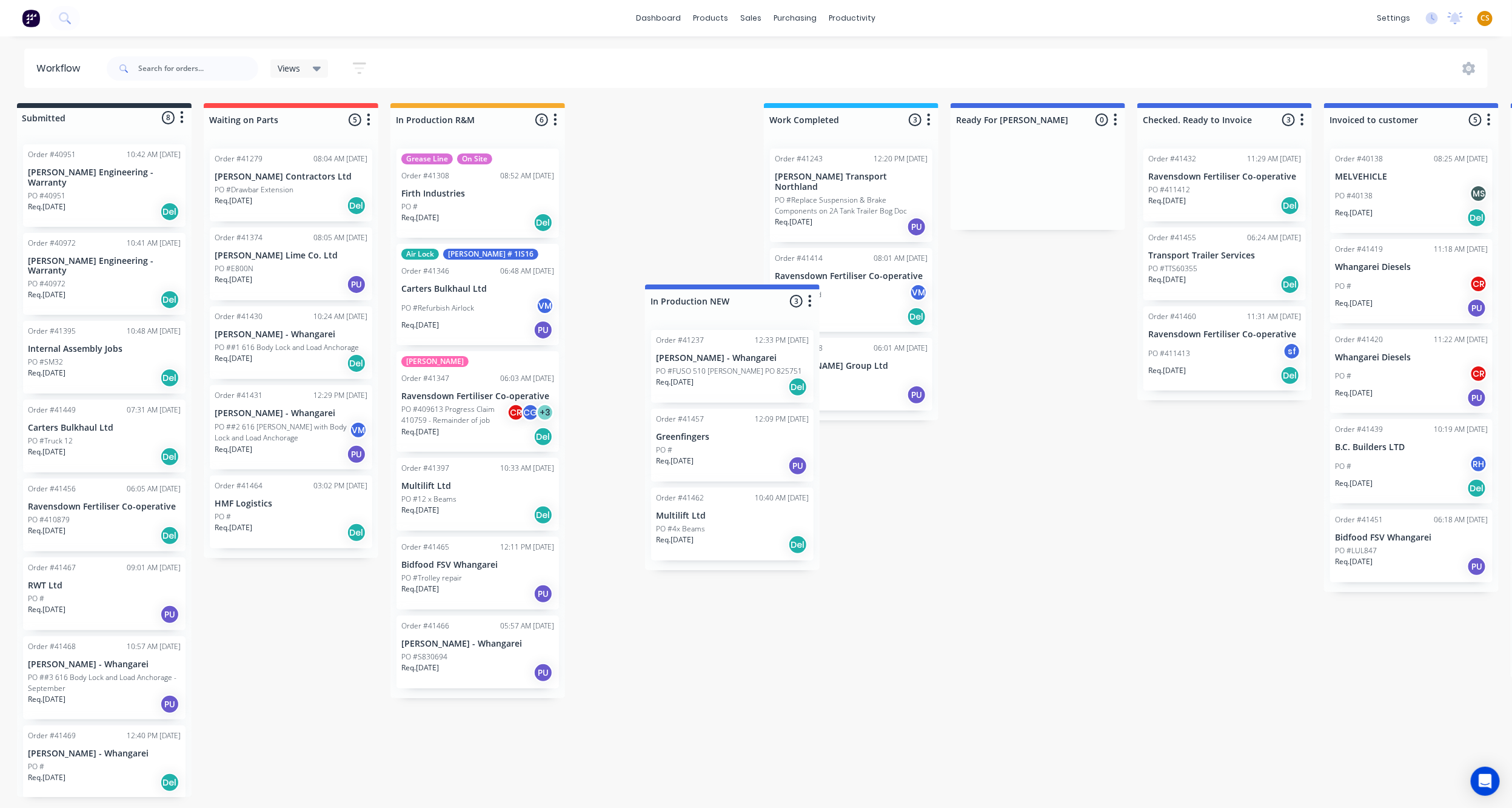
drag, startPoint x: 519, startPoint y: 175, endPoint x: 574, endPoint y: 354, distance: 187.3
click at [574, 354] on div "Submitted 8 Status colour #273444 hex #273444 Save Cancel Summaries Total order…" at bounding box center [992, 449] width 2022 height 693
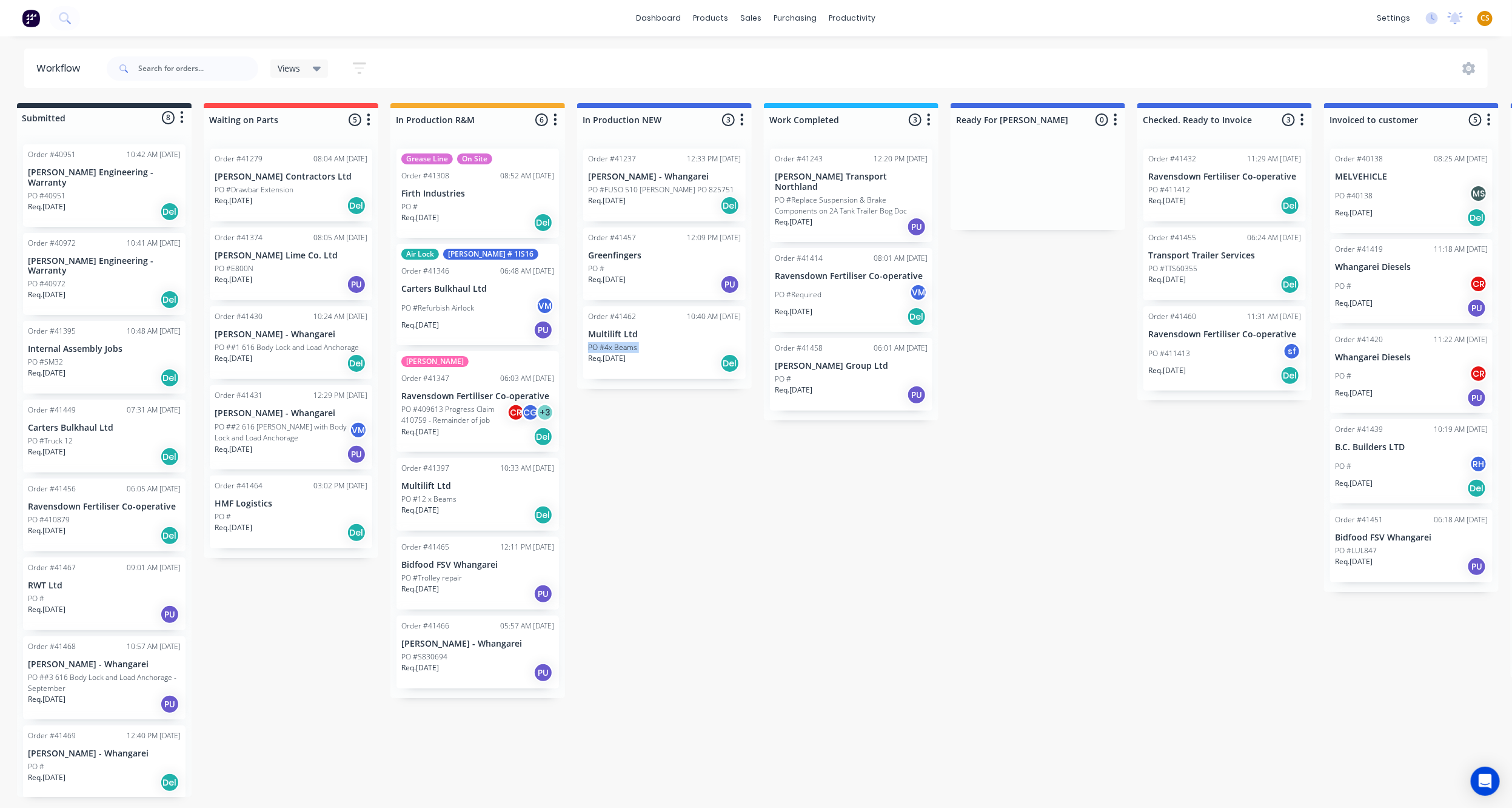
click at [578, 350] on div "Submitted 8 Status colour #273444 hex #273444 Save Cancel Summaries Total order…" at bounding box center [992, 449] width 2022 height 693
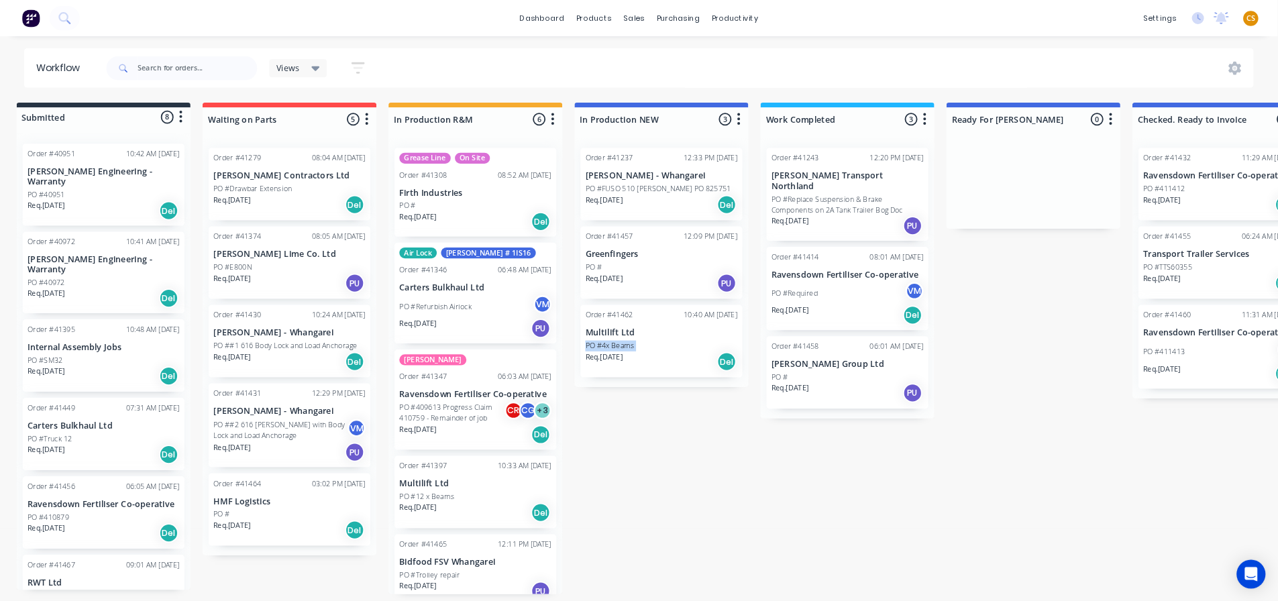
scroll to position [0, 11]
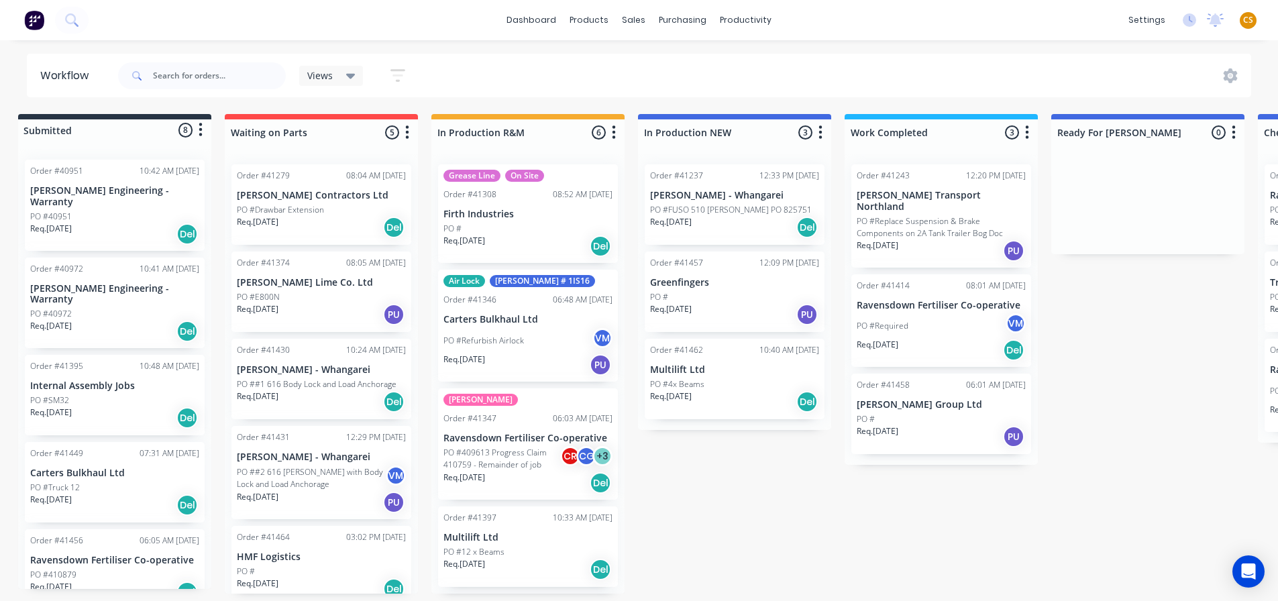
drag, startPoint x: 1735, startPoint y: 2, endPoint x: 1004, endPoint y: 20, distance: 730.8
click at [1004, 20] on div "dashboard products sales purchasing productivity dashboard products Product Cat…" at bounding box center [639, 20] width 1278 height 40
click at [543, 19] on link "dashboard" at bounding box center [531, 20] width 63 height 20
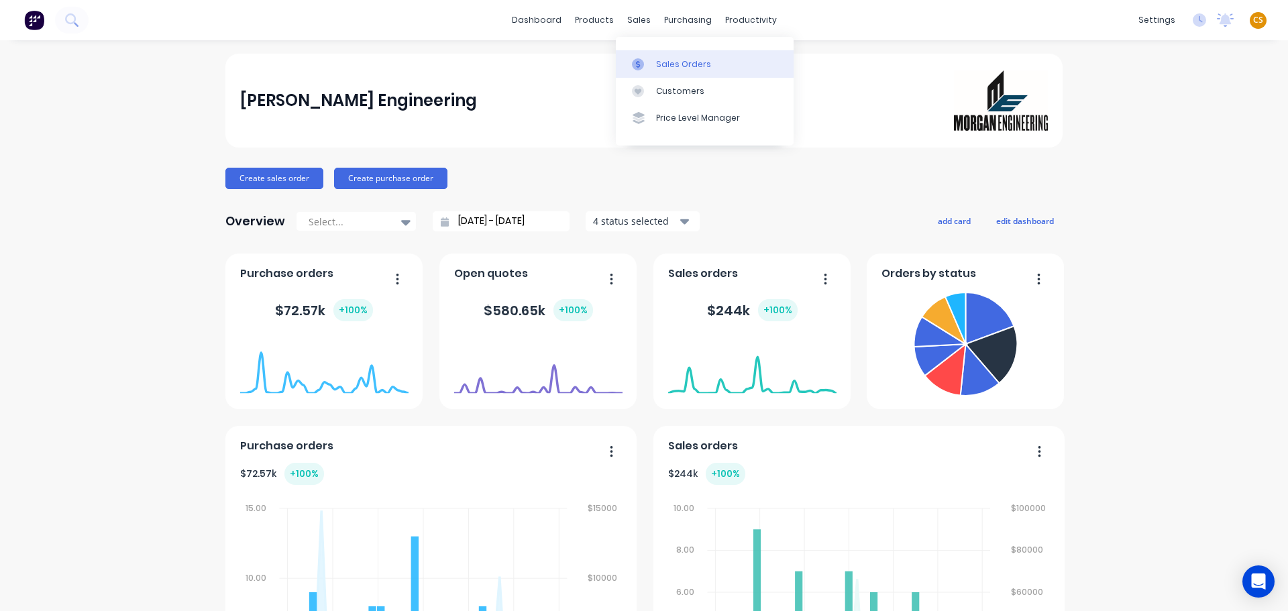
click at [675, 64] on div "Sales Orders" at bounding box center [683, 64] width 55 height 12
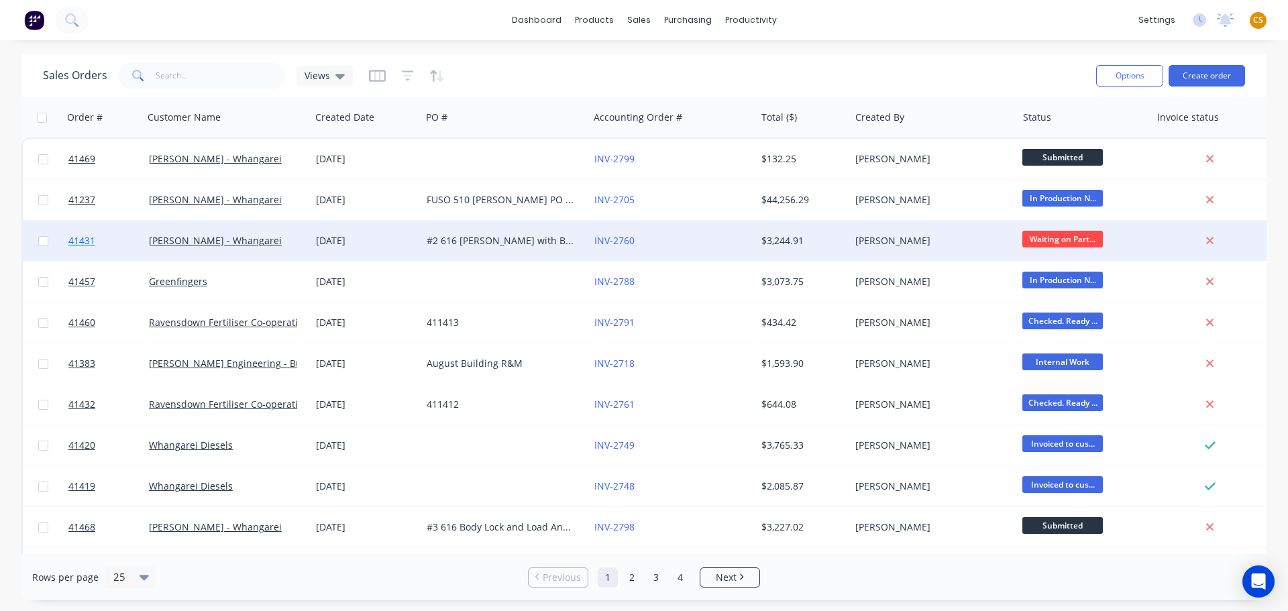
click at [105, 246] on link "41431" at bounding box center [108, 241] width 80 height 40
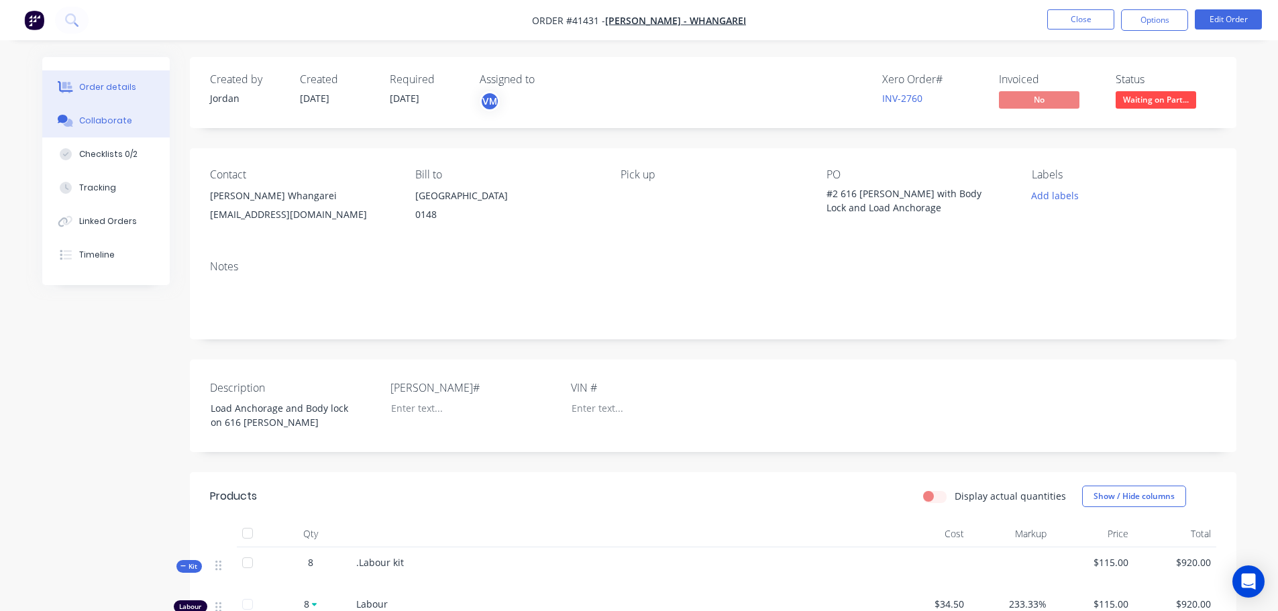
click at [138, 117] on button "Collaborate" at bounding box center [105, 121] width 127 height 34
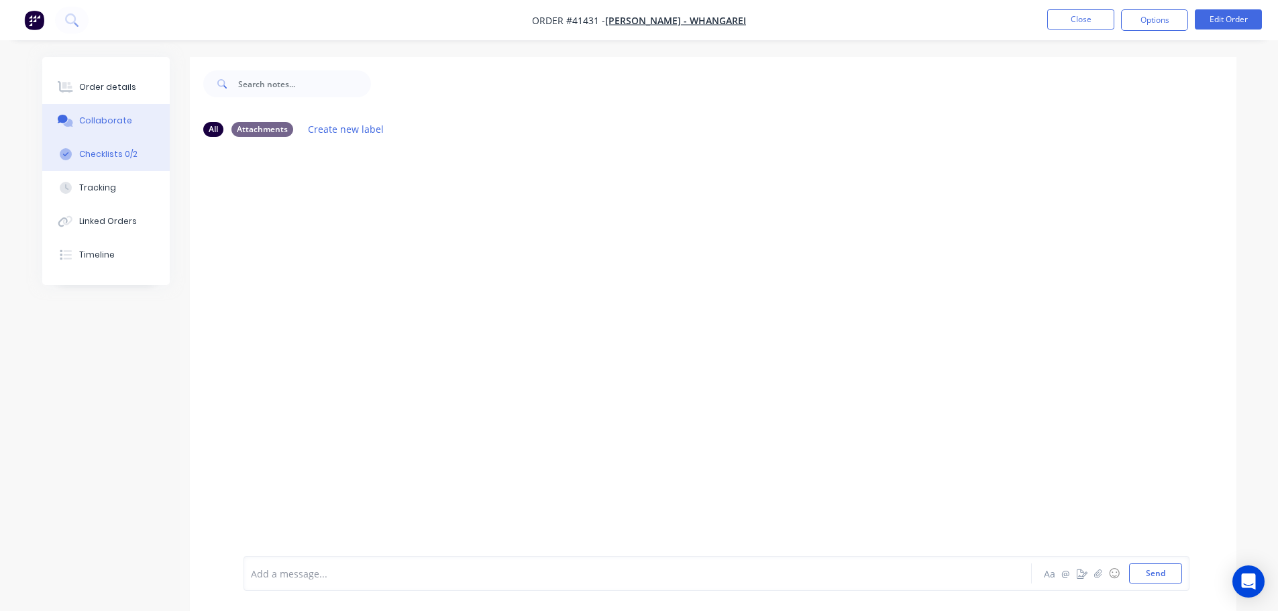
click at [142, 157] on button "Checklists 0/2" at bounding box center [105, 155] width 127 height 34
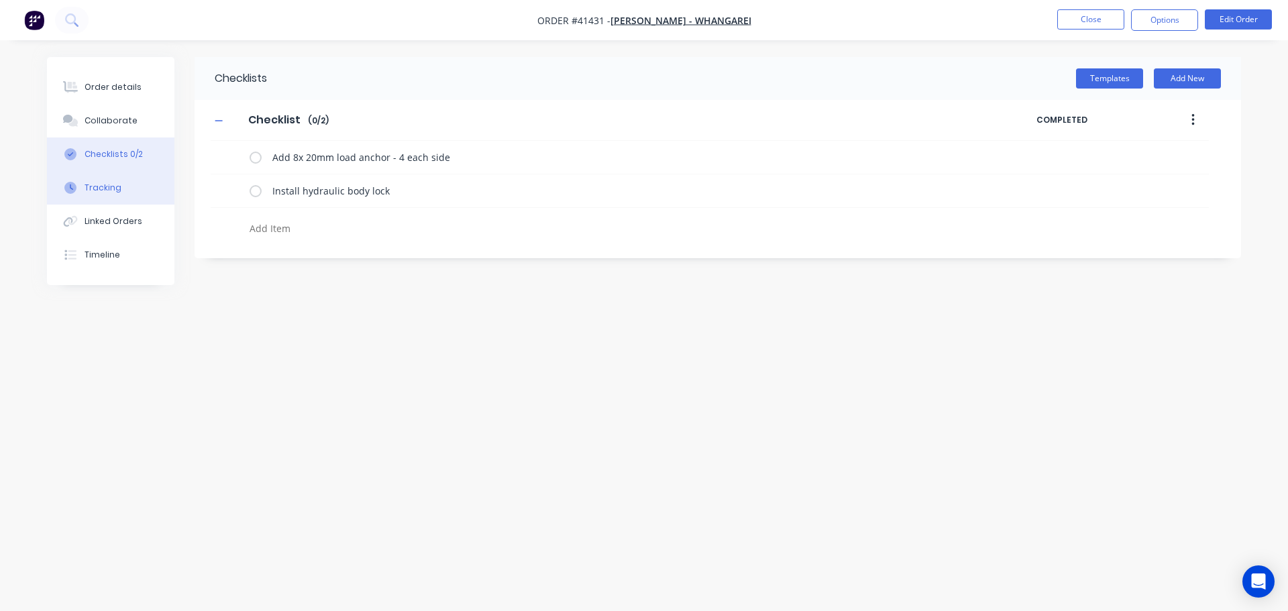
click at [129, 189] on button "Tracking" at bounding box center [110, 188] width 127 height 34
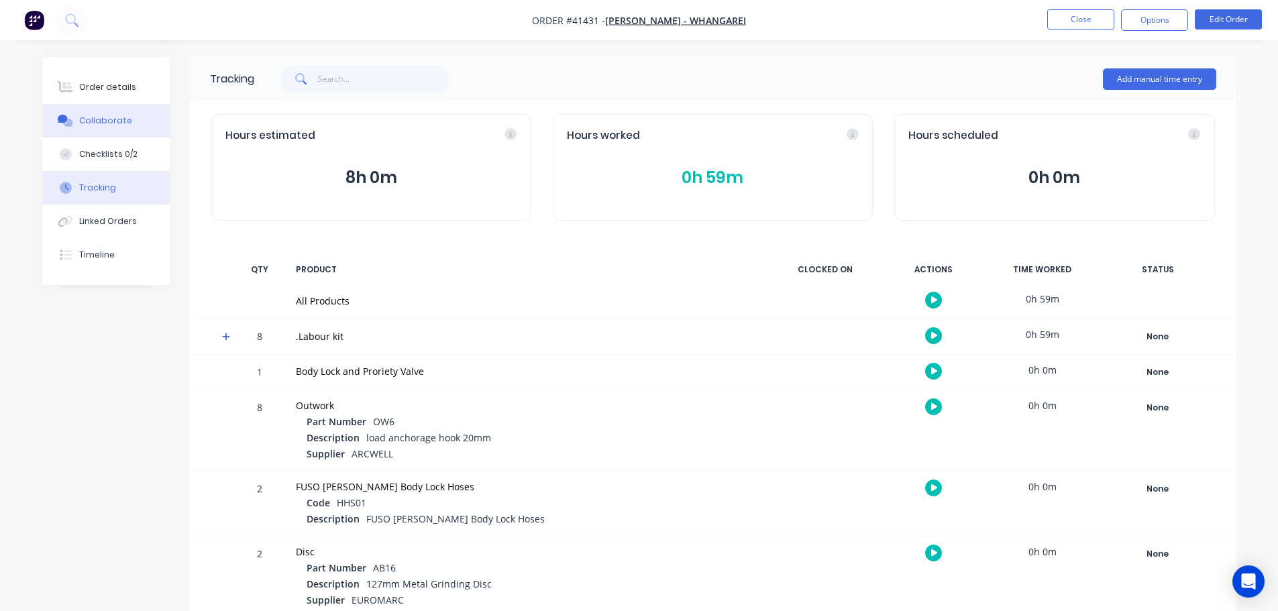
click at [136, 122] on button "Collaborate" at bounding box center [105, 121] width 127 height 34
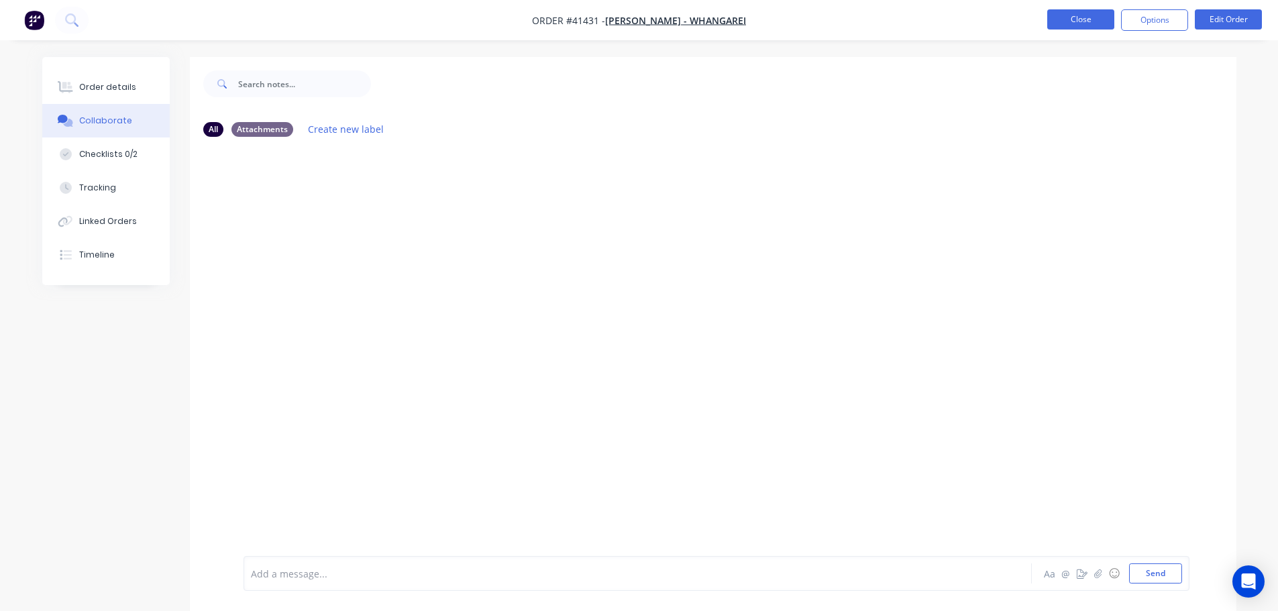
click at [1061, 14] on button "Close" at bounding box center [1080, 19] width 67 height 20
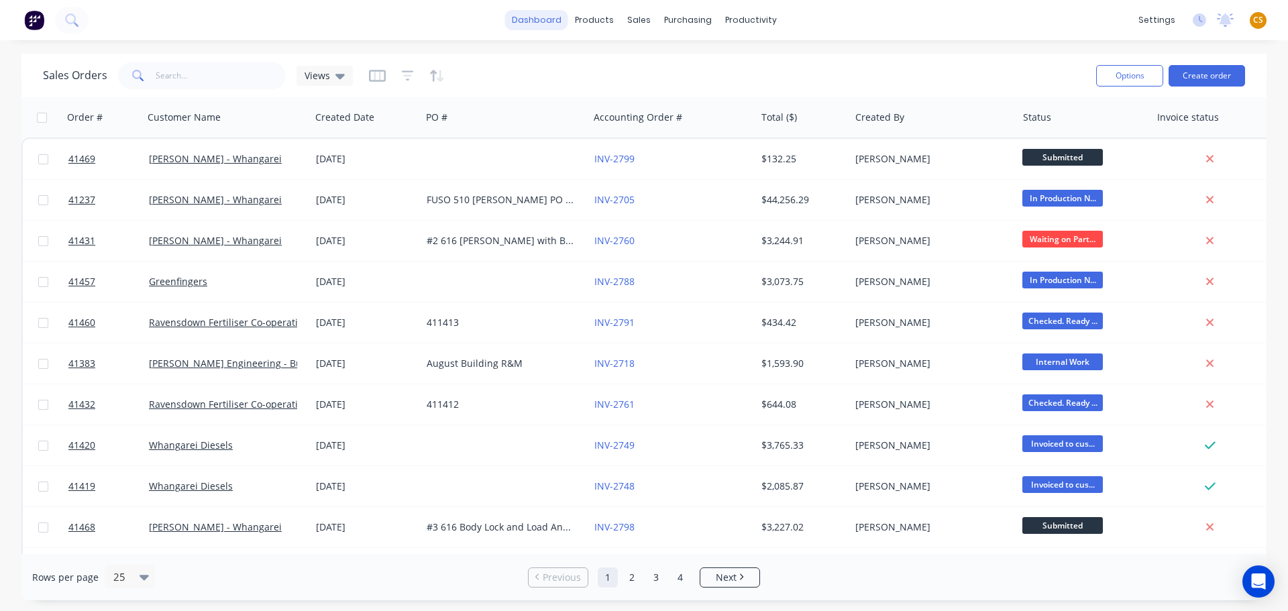
click at [549, 21] on link "dashboard" at bounding box center [536, 20] width 63 height 20
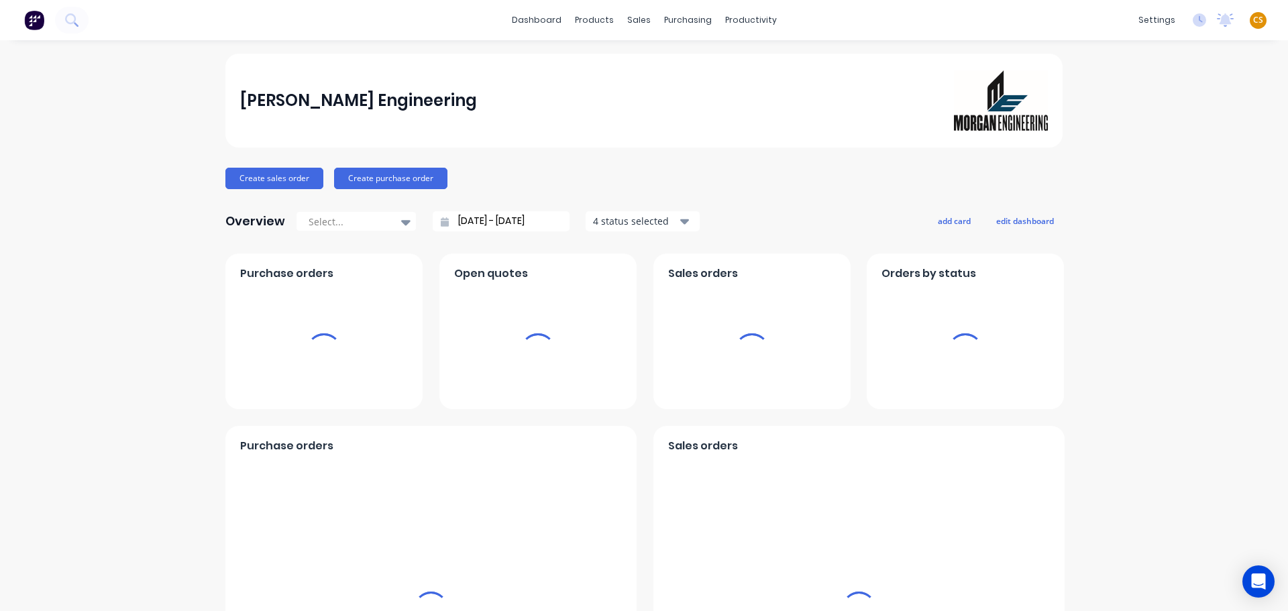
click at [1253, 20] on span "CS" at bounding box center [1258, 20] width 10 height 12
click at [1220, 167] on div "Sign out" at bounding box center [1236, 168] width 36 height 12
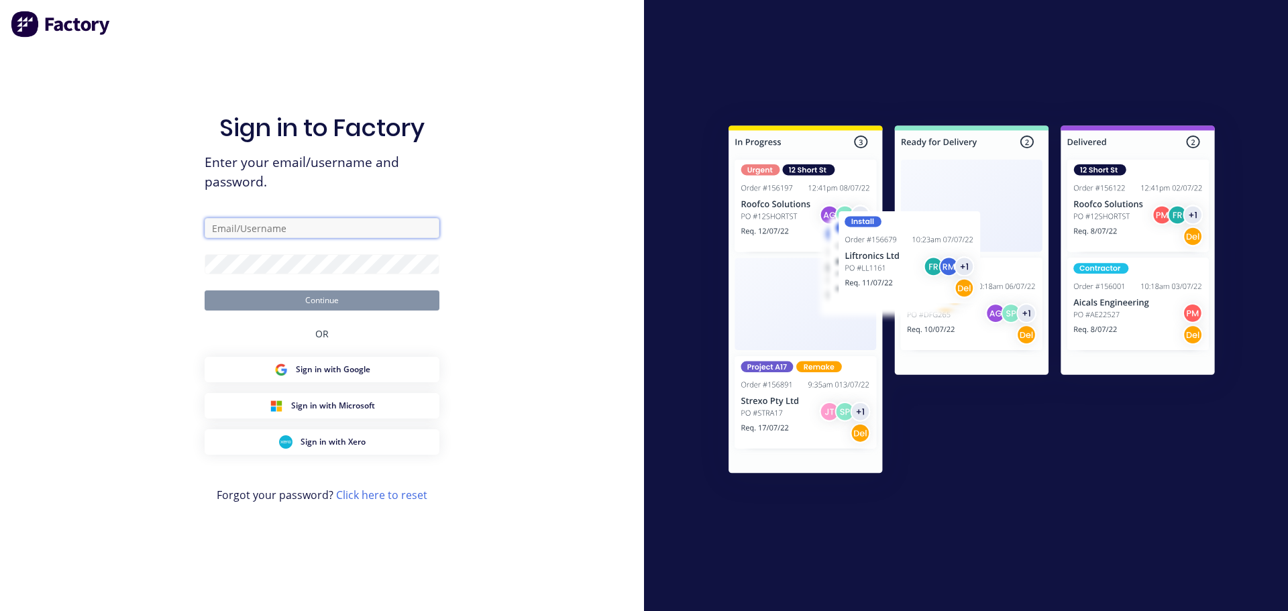
click at [276, 223] on input "text" at bounding box center [322, 228] width 235 height 20
type input "[PERSON_NAME][EMAIL_ADDRESS][DOMAIN_NAME]"
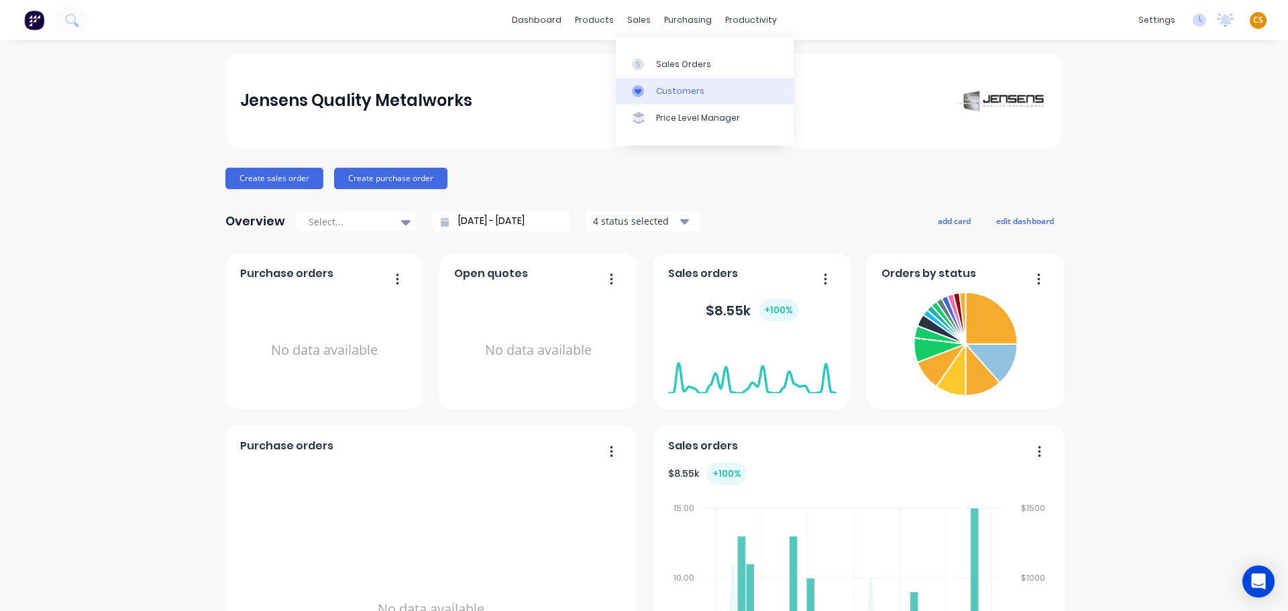
click at [670, 91] on div "Customers" at bounding box center [680, 91] width 48 height 12
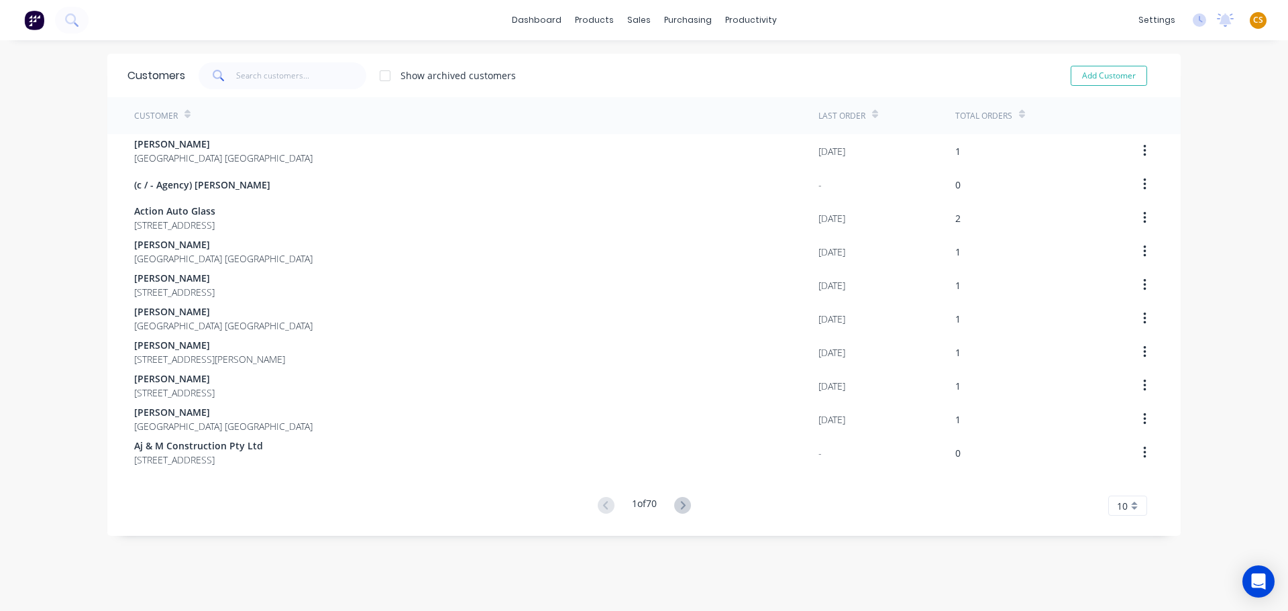
click at [1019, 114] on icon at bounding box center [1022, 114] width 6 height 10
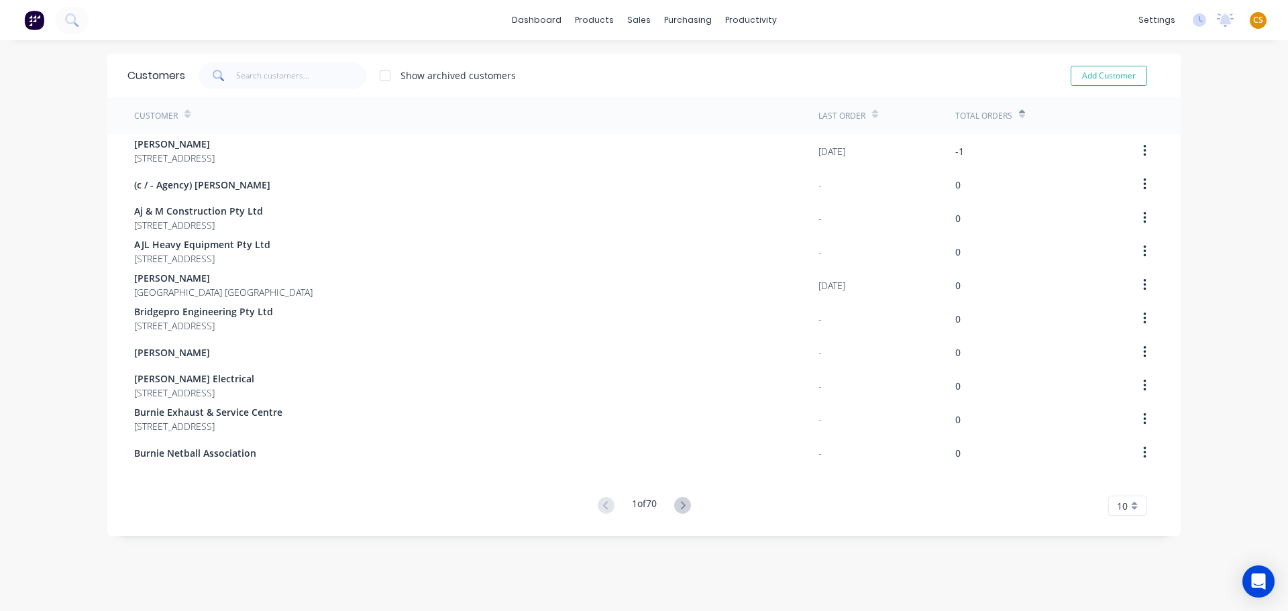
click at [1019, 114] on icon at bounding box center [1022, 114] width 6 height 10
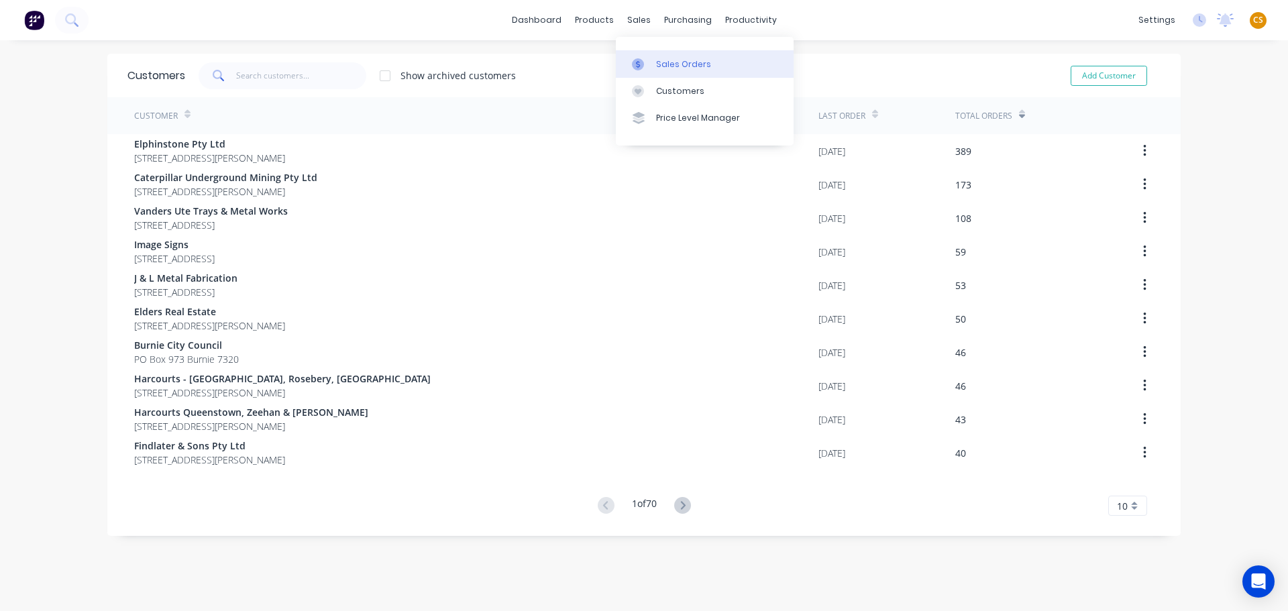
click at [680, 66] on div "Sales Orders" at bounding box center [683, 64] width 55 height 12
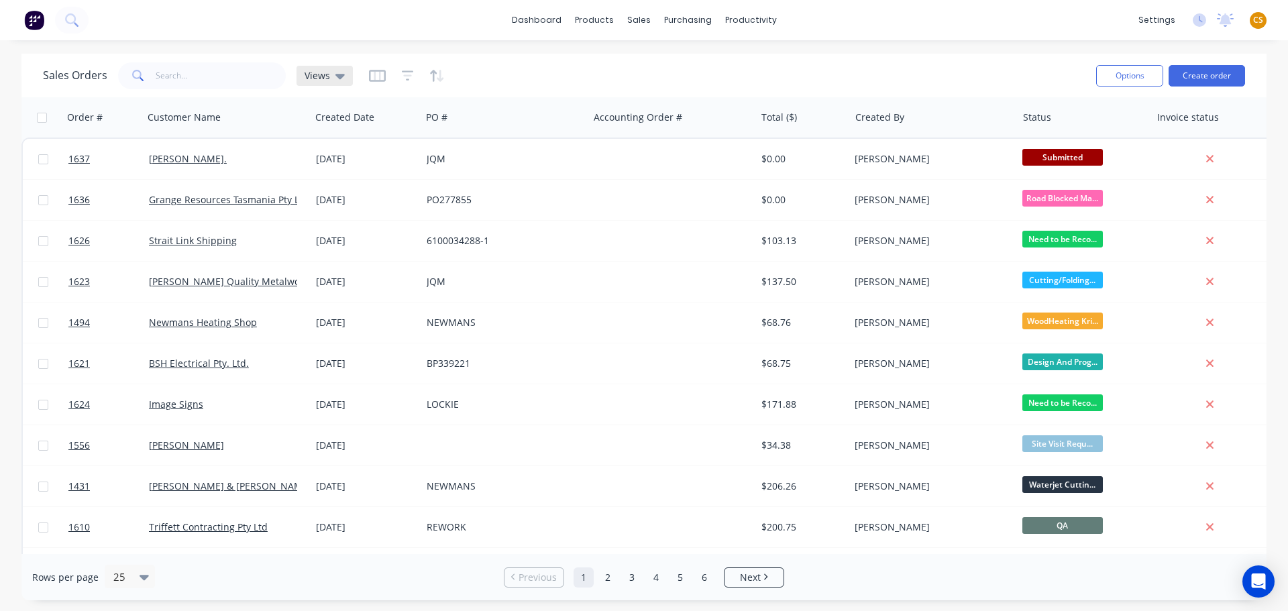
click at [338, 79] on icon at bounding box center [339, 75] width 9 height 15
click at [586, 75] on div "Sales Orders Views" at bounding box center [564, 75] width 1042 height 33
click at [286, 119] on icon "button" at bounding box center [286, 117] width 12 height 11
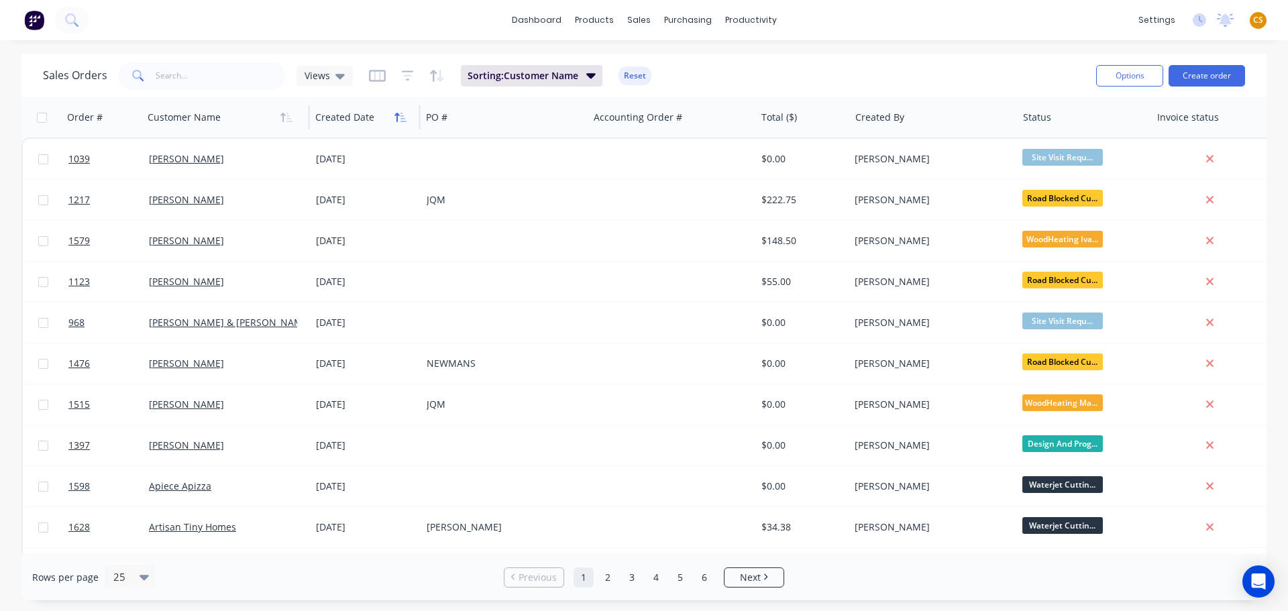
click at [399, 124] on button "button" at bounding box center [400, 117] width 20 height 20
click at [141, 577] on icon at bounding box center [144, 577] width 9 height 5
click at [402, 117] on icon "button" at bounding box center [400, 117] width 12 height 11
click at [399, 120] on icon "button" at bounding box center [400, 117] width 12 height 11
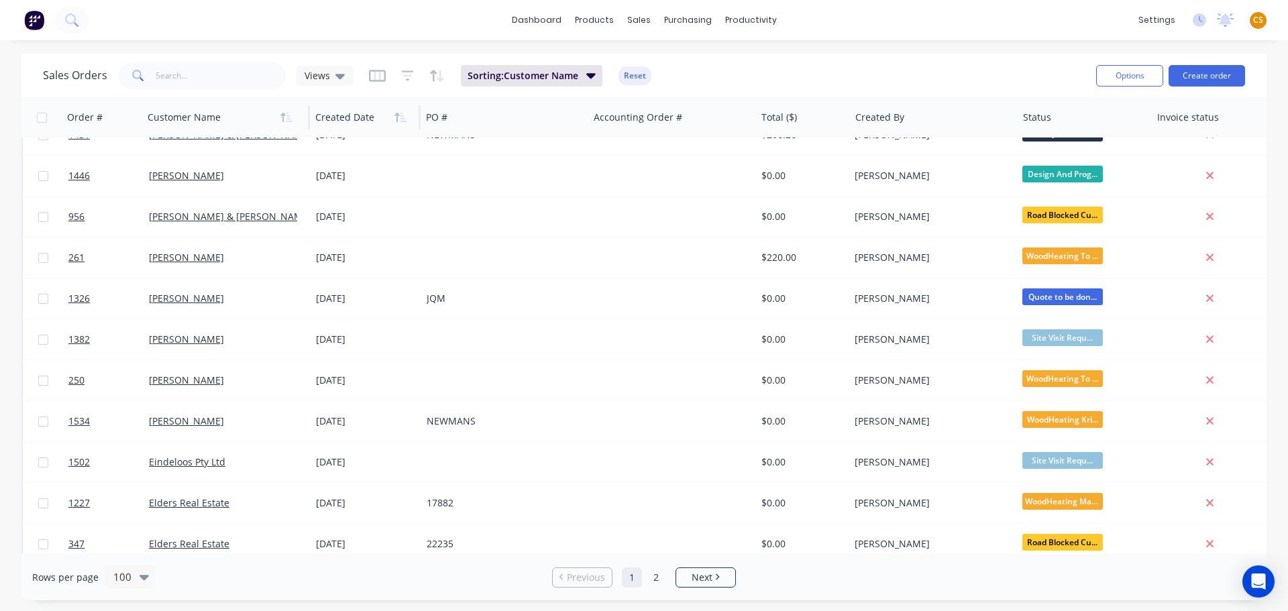
scroll to position [2012, 0]
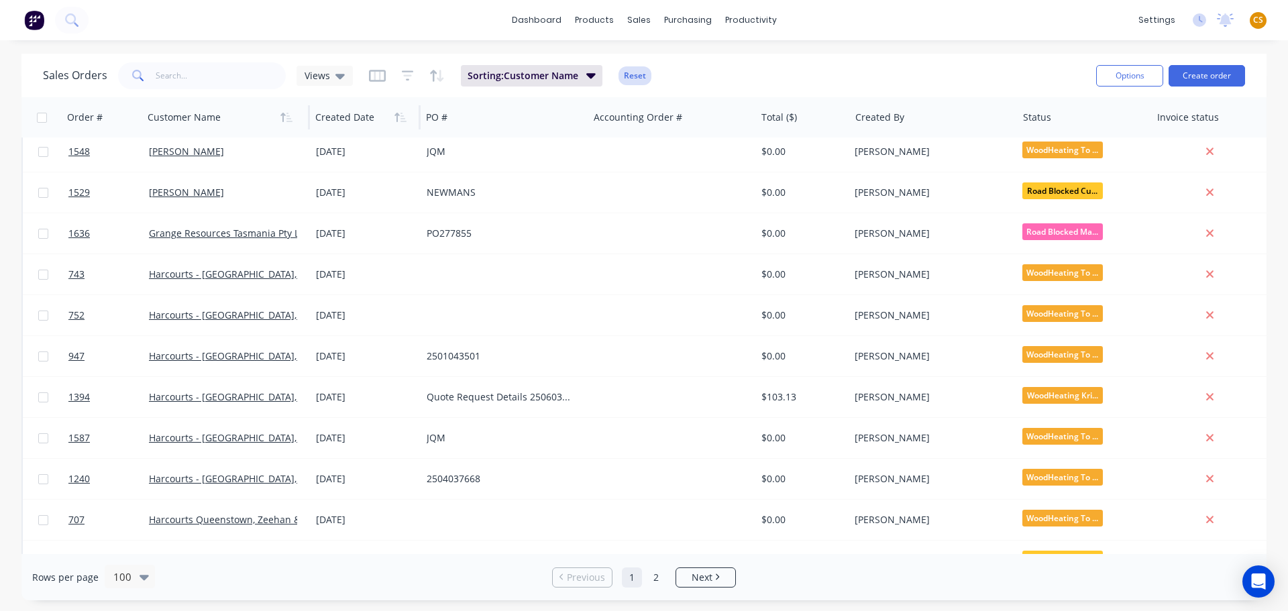
click at [627, 75] on button "Reset" at bounding box center [635, 75] width 33 height 19
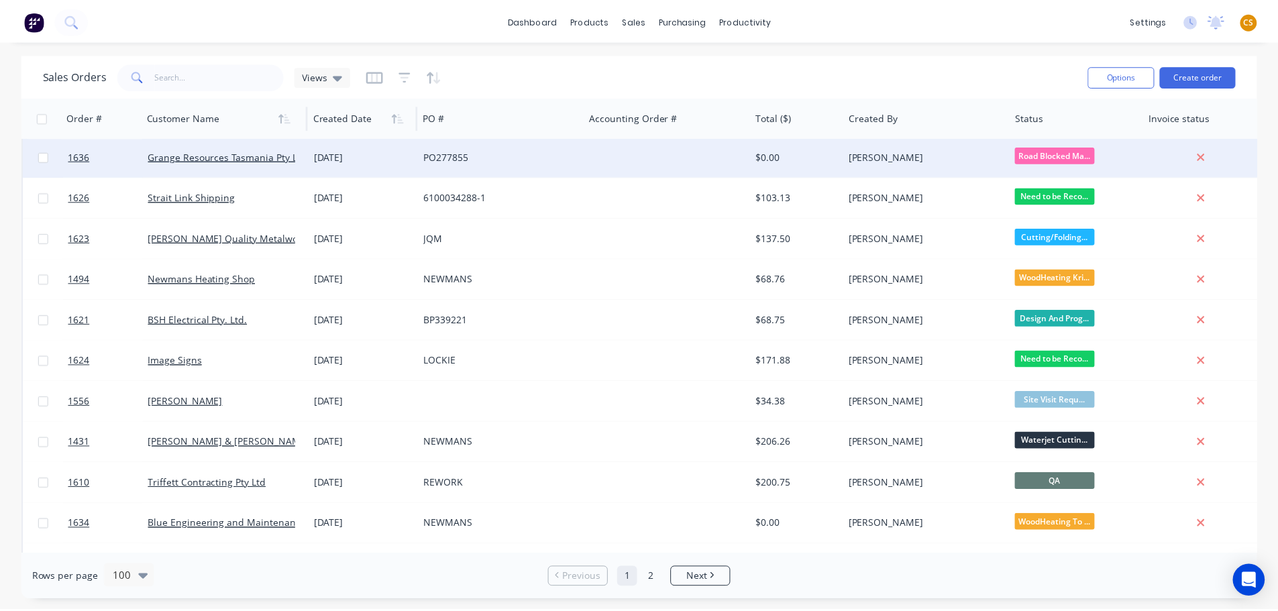
scroll to position [0, 0]
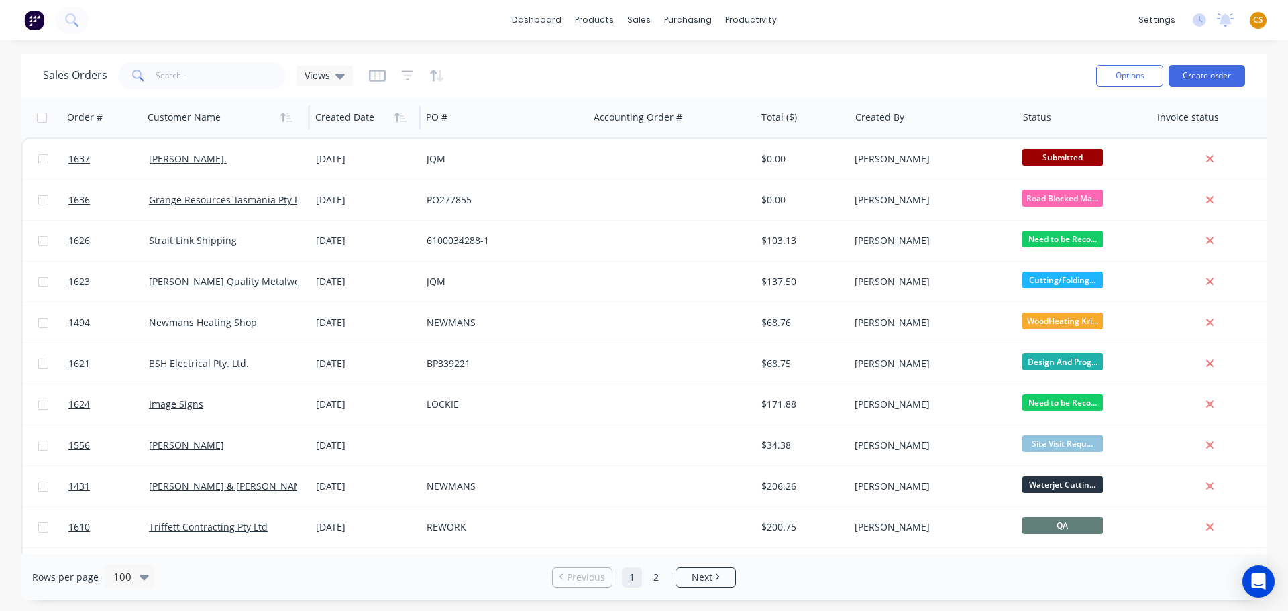
click at [953, 28] on div "dashboard products sales purchasing productivity dashboard products Product Cat…" at bounding box center [644, 20] width 1288 height 40
click at [775, 146] on div "Timesheets" at bounding box center [779, 146] width 50 height 12
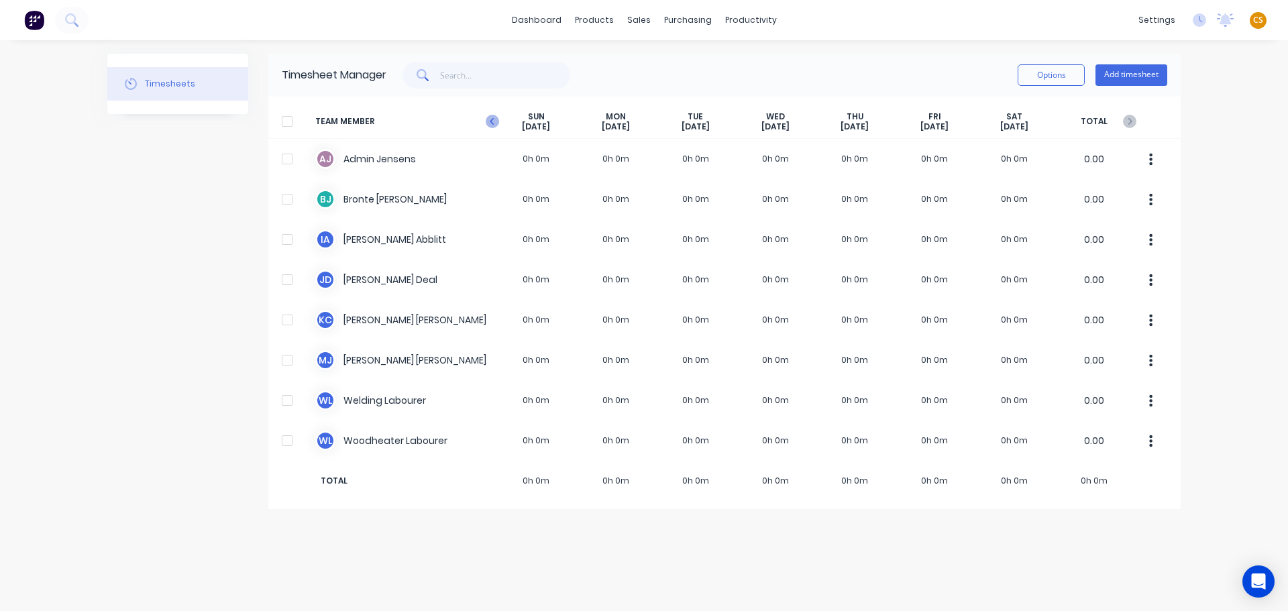
click at [491, 121] on icon at bounding box center [492, 121] width 4 height 7
click at [674, 63] on div "Sales Orders" at bounding box center [688, 64] width 55 height 12
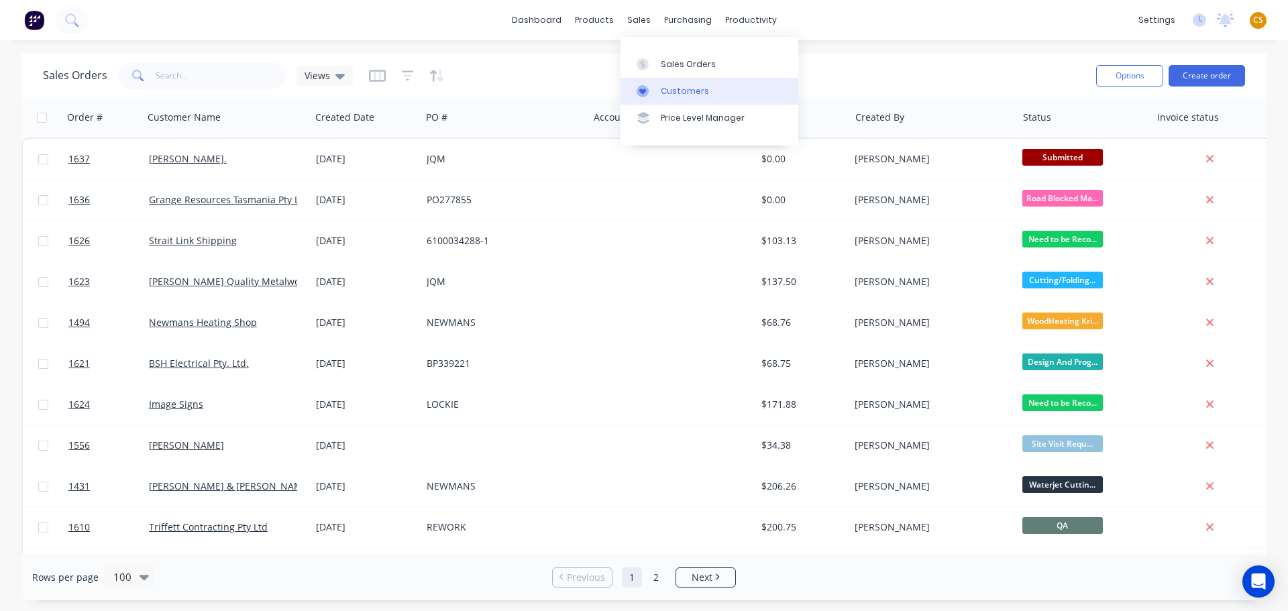
click at [684, 93] on div "Customers" at bounding box center [685, 91] width 48 height 12
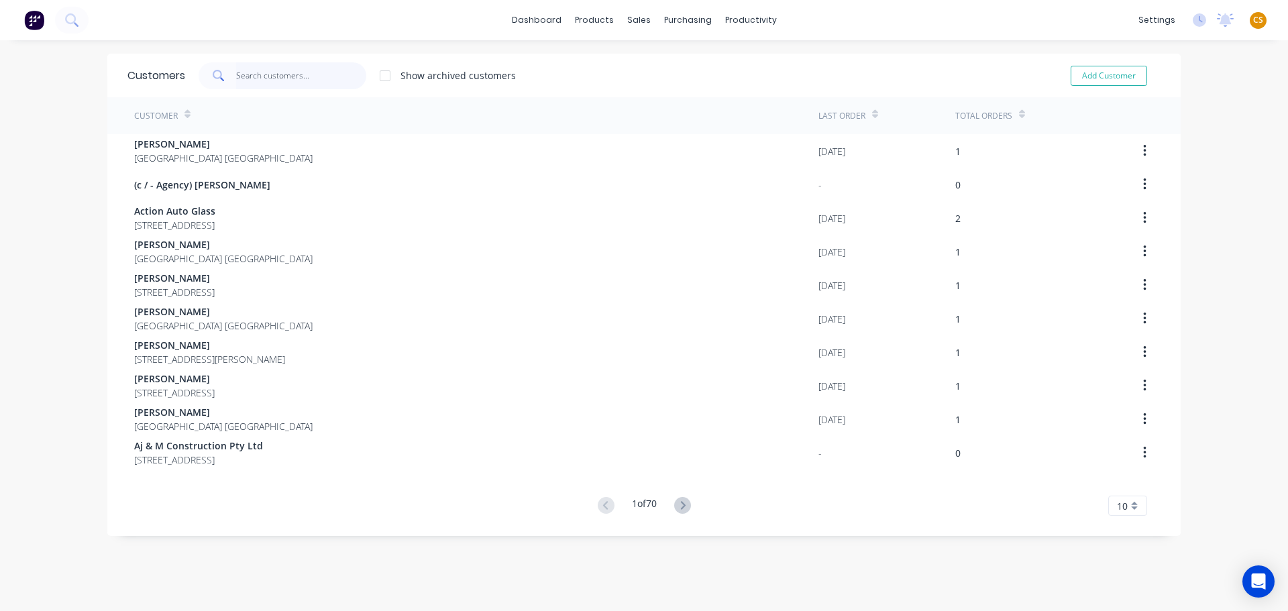
click at [244, 76] on input "text" at bounding box center [301, 75] width 131 height 27
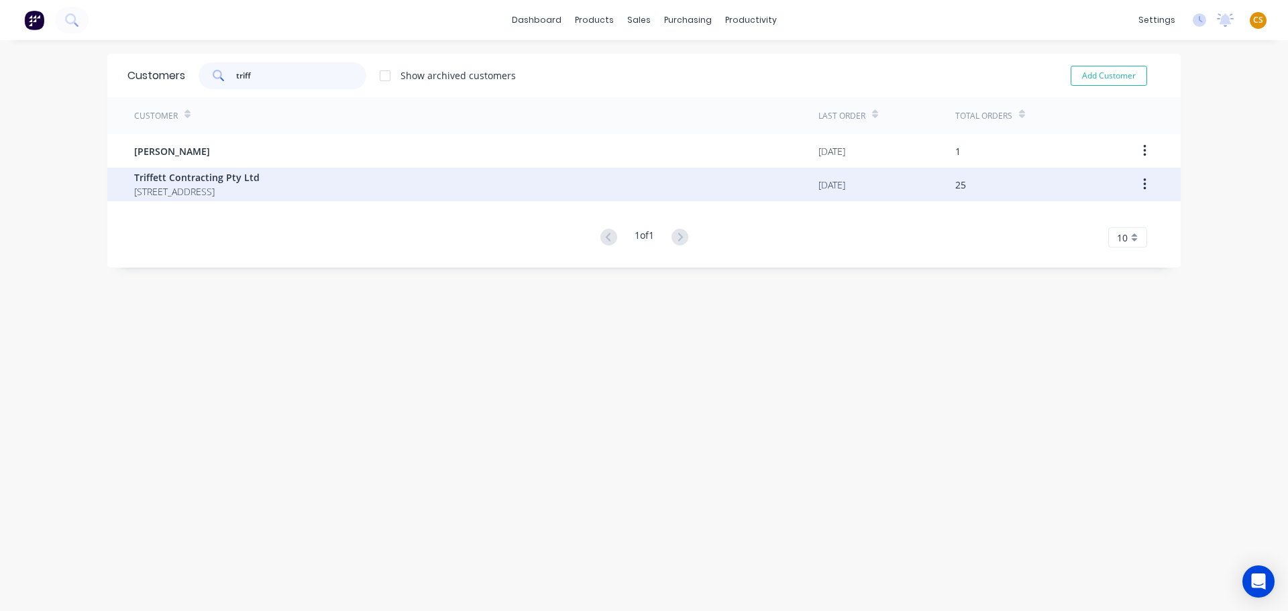
type input "triff"
click at [212, 182] on span "Triffett Contracting Pty Ltd" at bounding box center [196, 177] width 125 height 14
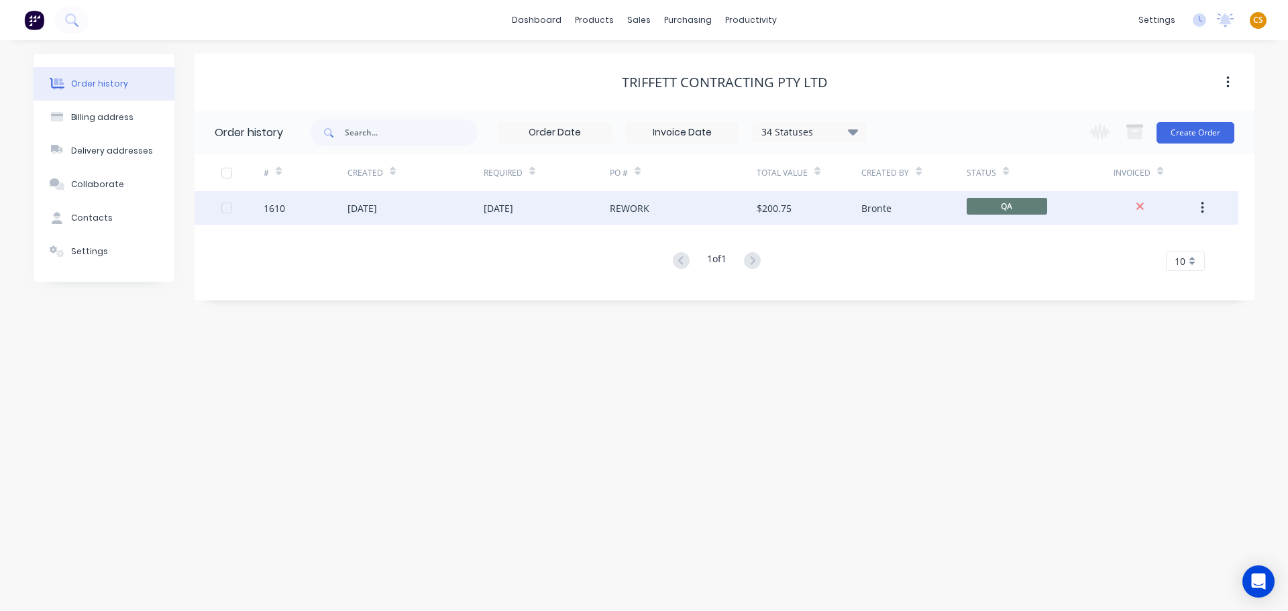
click at [413, 207] on div "[DATE]" at bounding box center [415, 208] width 136 height 34
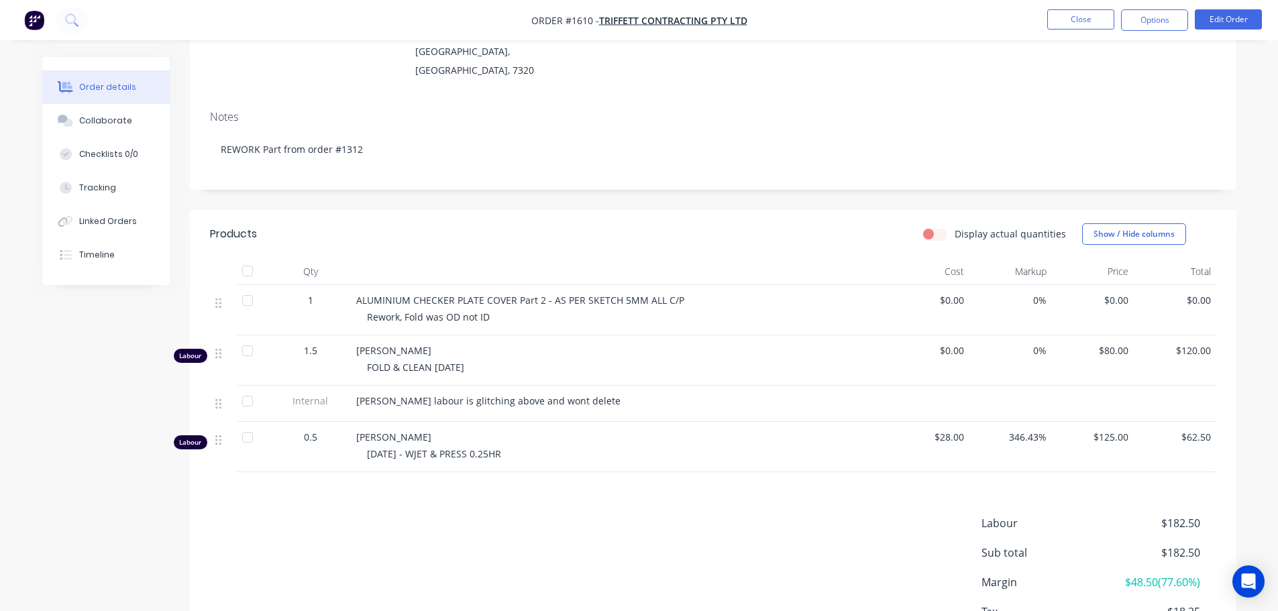
scroll to position [201, 0]
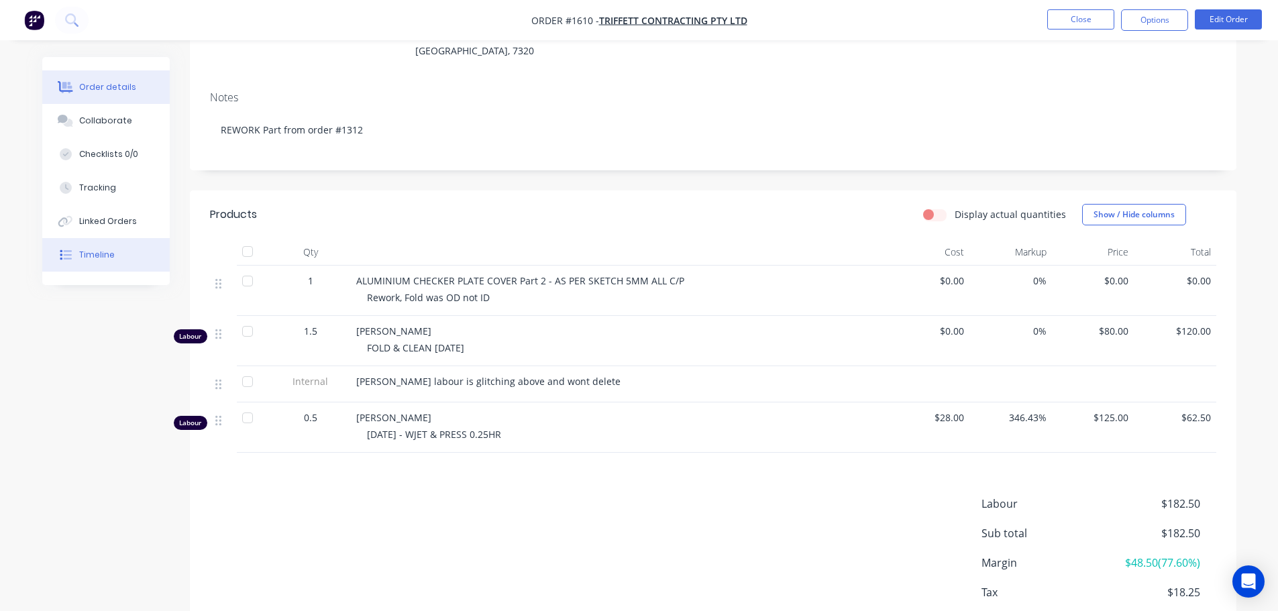
click at [119, 260] on button "Timeline" at bounding box center [105, 255] width 127 height 34
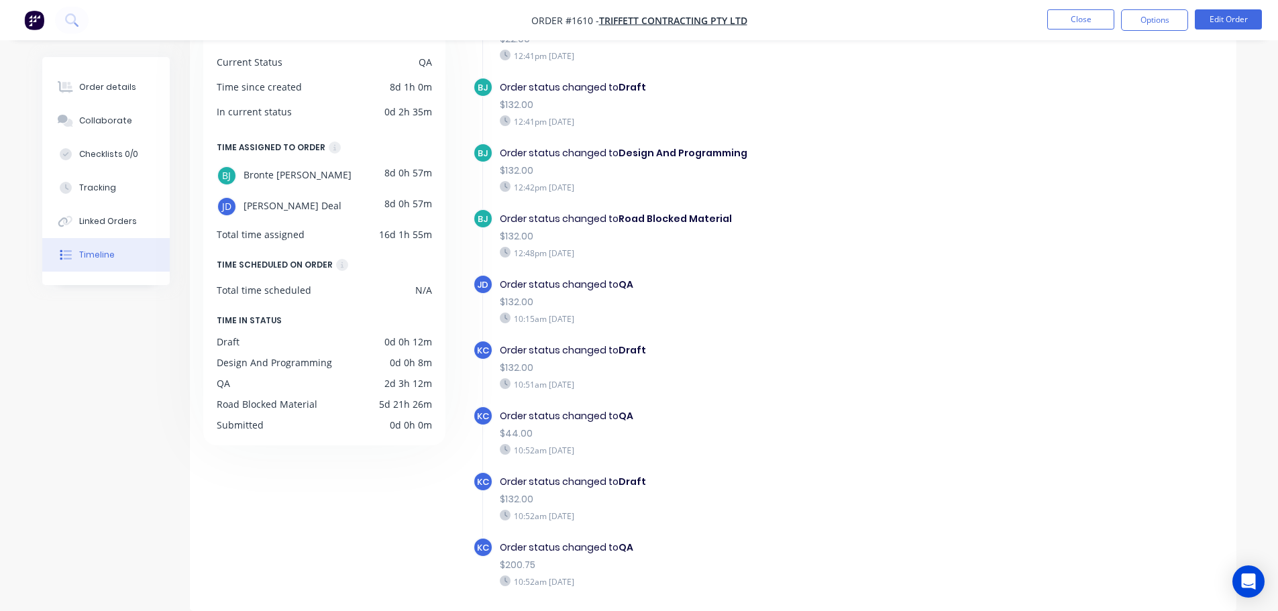
scroll to position [1159, 0]
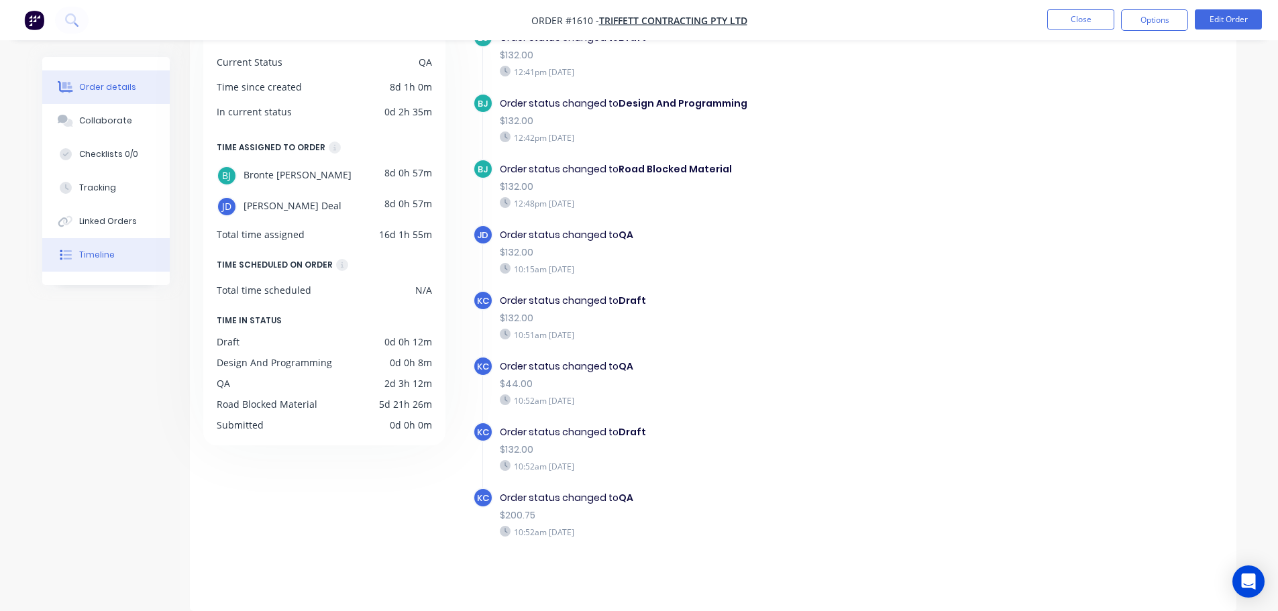
click at [102, 93] on div "Order details" at bounding box center [107, 87] width 57 height 12
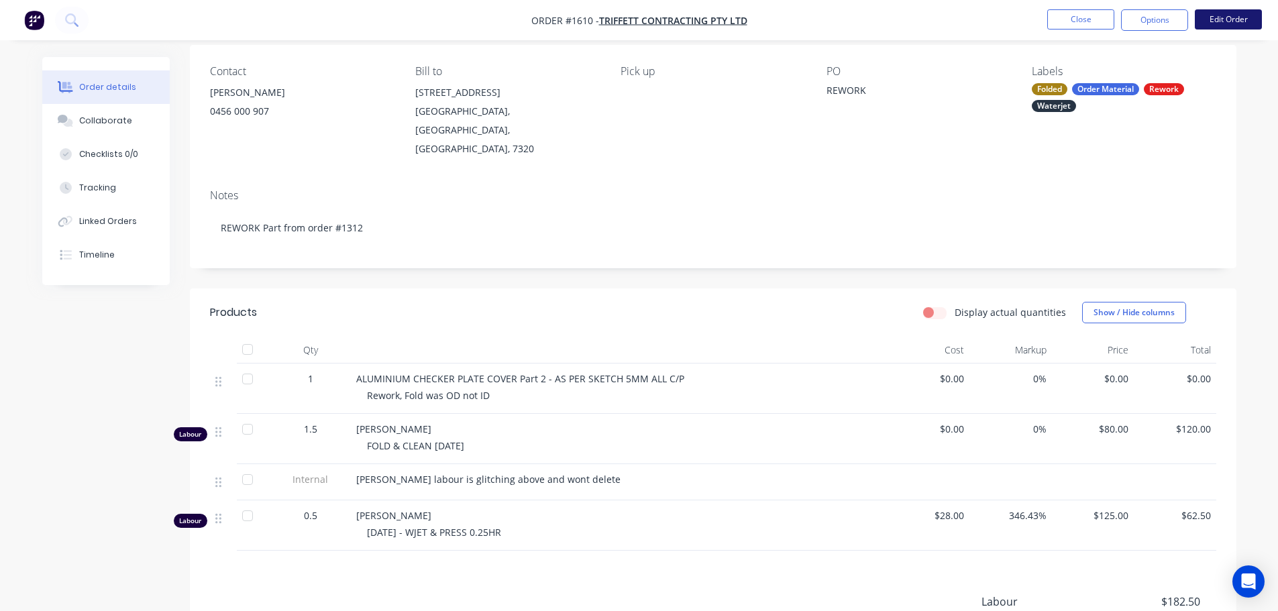
click at [1238, 22] on button "Edit Order" at bounding box center [1228, 19] width 67 height 20
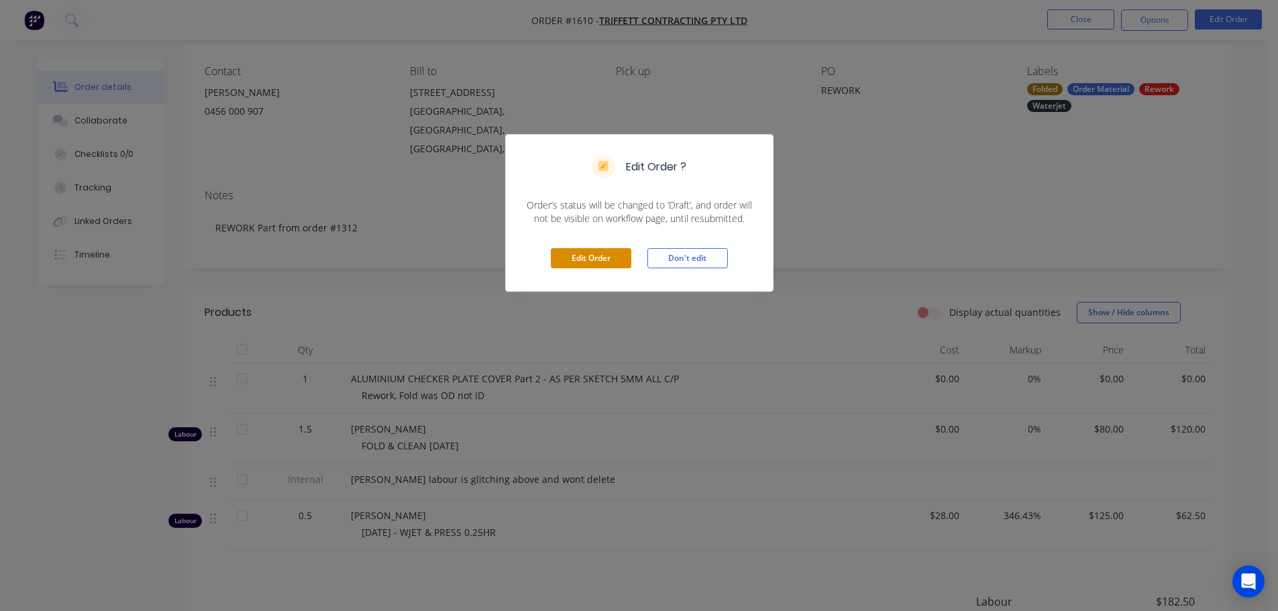
click at [611, 262] on button "Edit Order" at bounding box center [591, 258] width 80 height 20
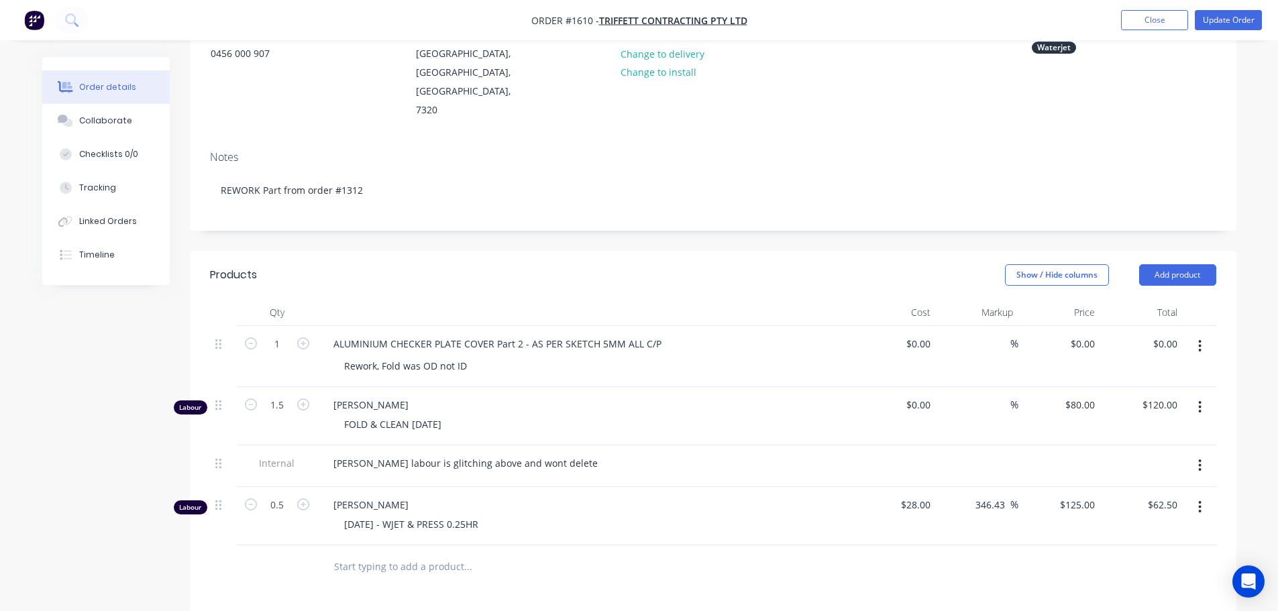
scroll to position [201, 0]
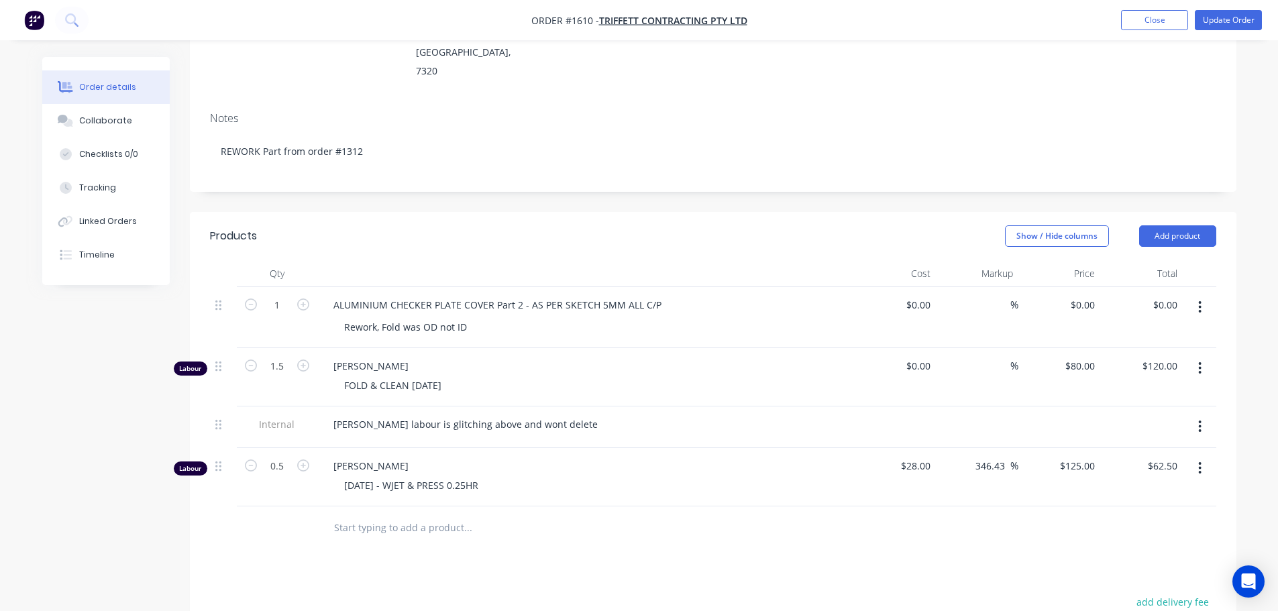
click at [1201, 361] on icon "button" at bounding box center [1199, 368] width 3 height 15
click at [1118, 474] on div "Delete" at bounding box center [1152, 483] width 103 height 19
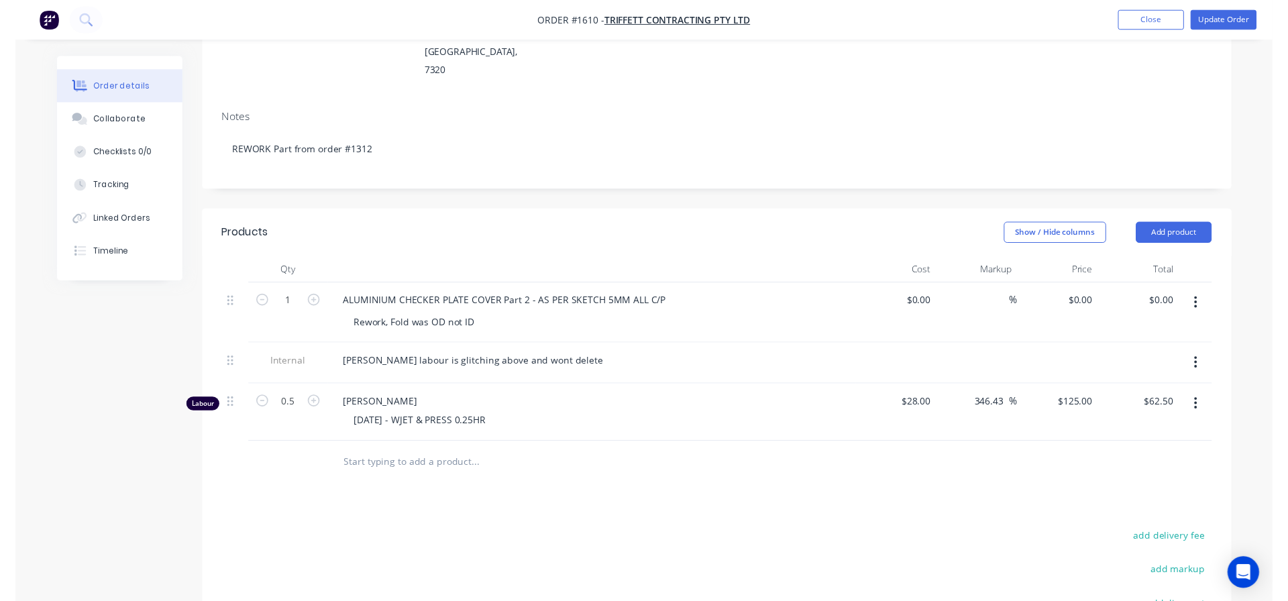
scroll to position [0, 0]
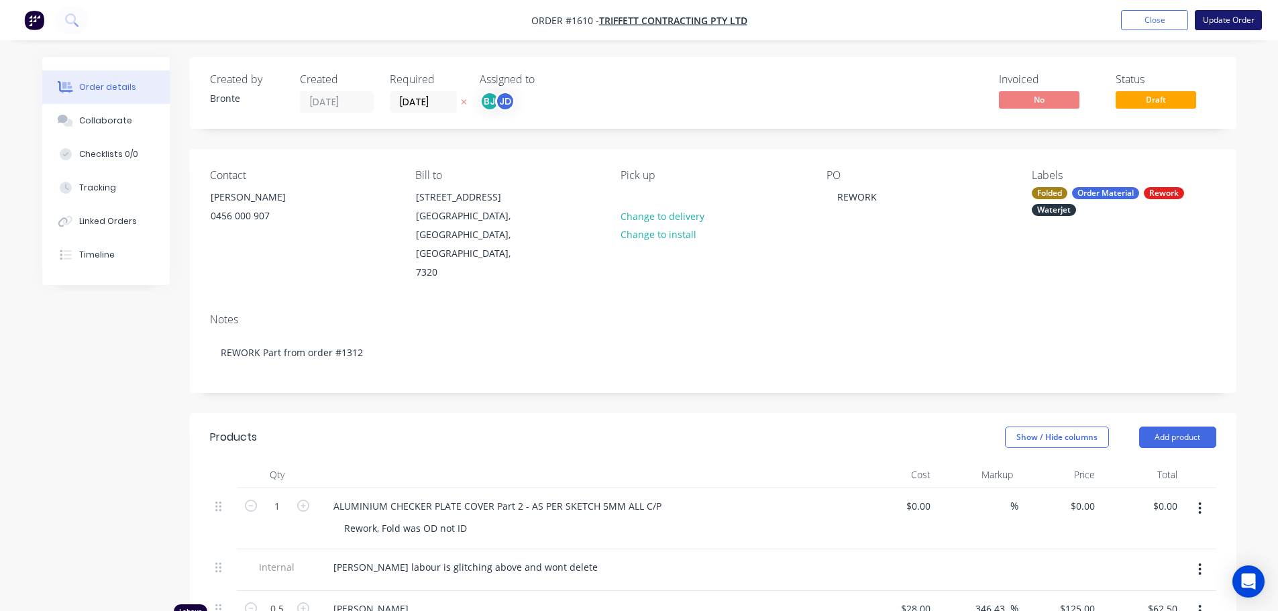
click at [1233, 19] on button "Update Order" at bounding box center [1228, 20] width 67 height 20
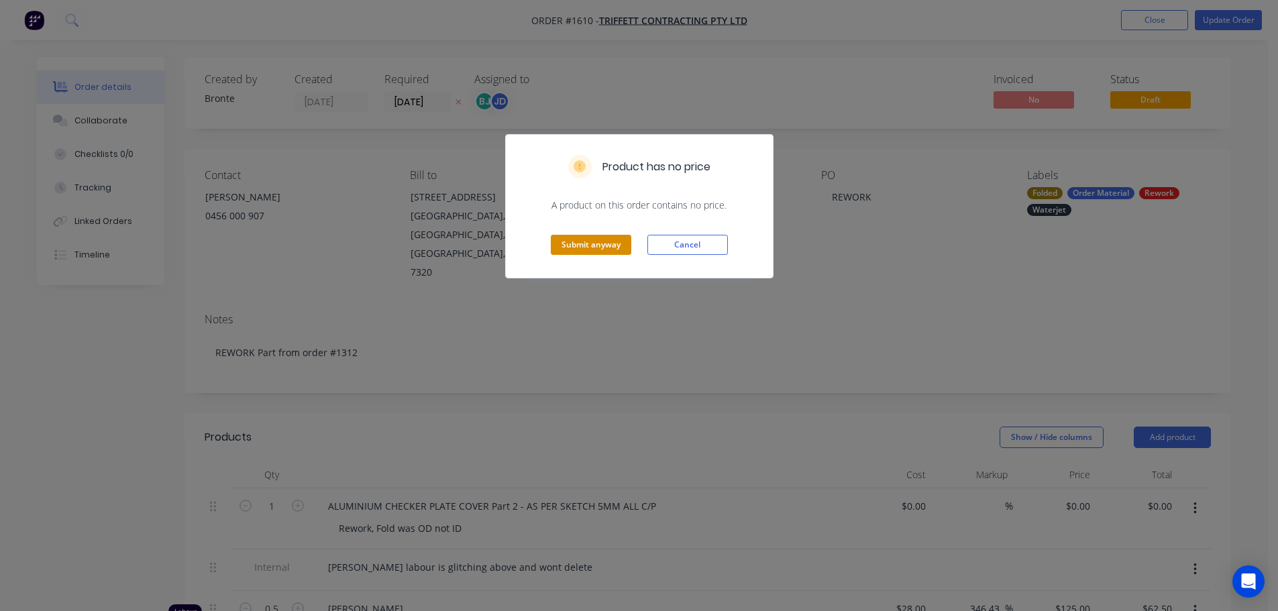
click at [578, 244] on button "Submit anyway" at bounding box center [591, 245] width 80 height 20
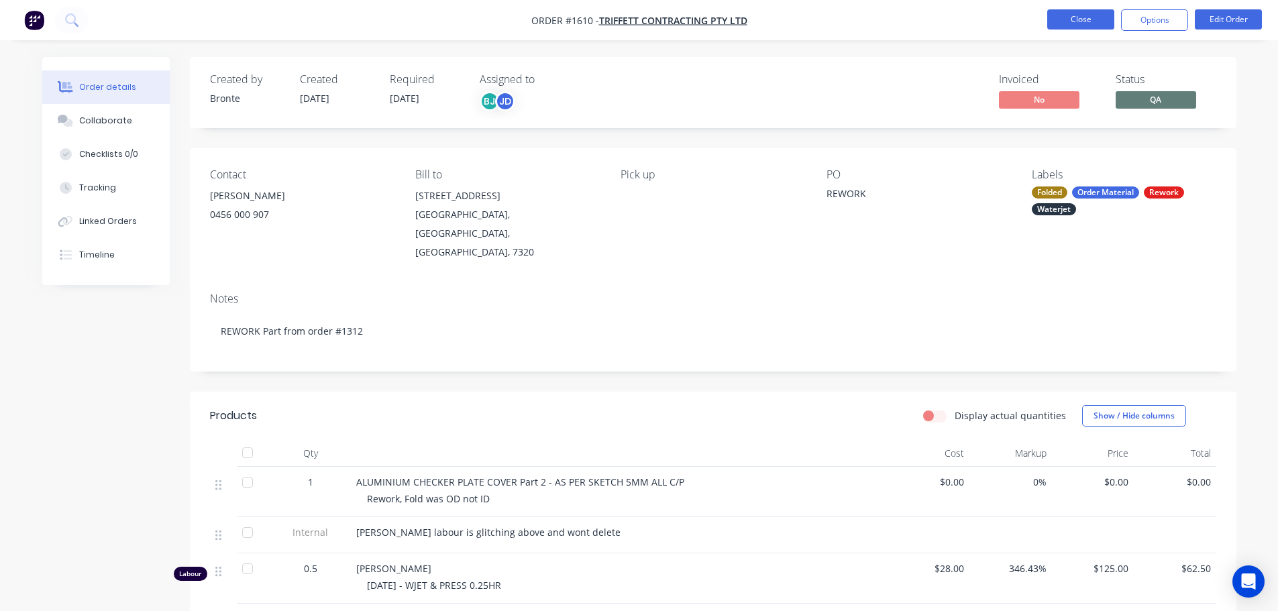
click at [1080, 20] on button "Close" at bounding box center [1080, 19] width 67 height 20
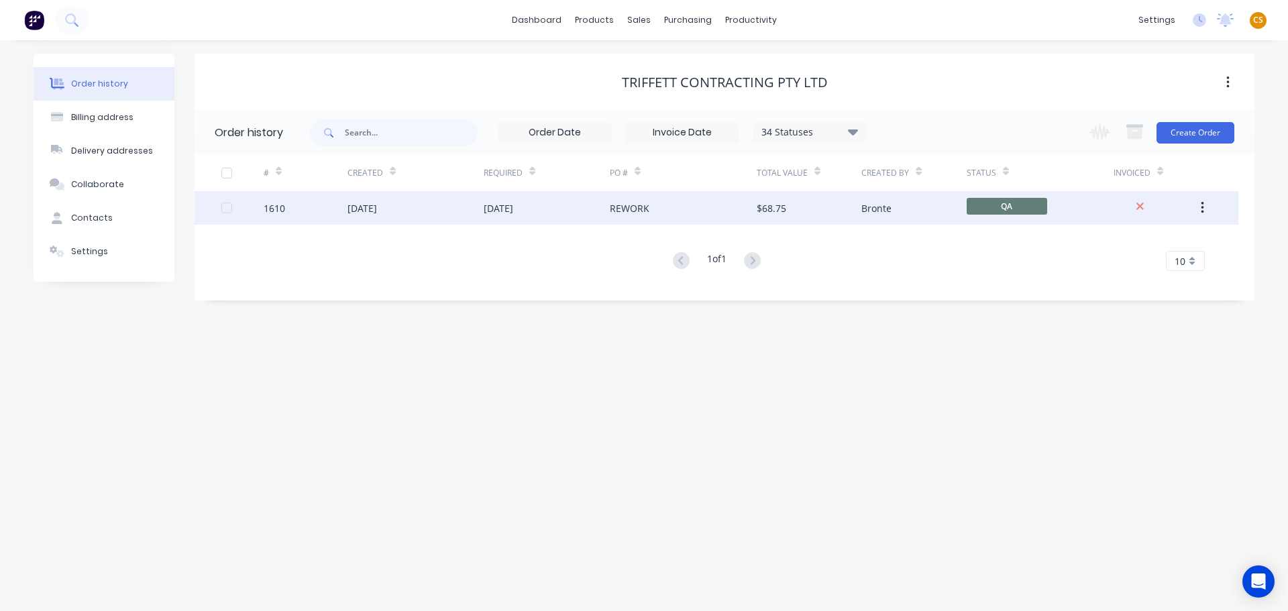
click at [356, 211] on div "[DATE]" at bounding box center [362, 208] width 30 height 14
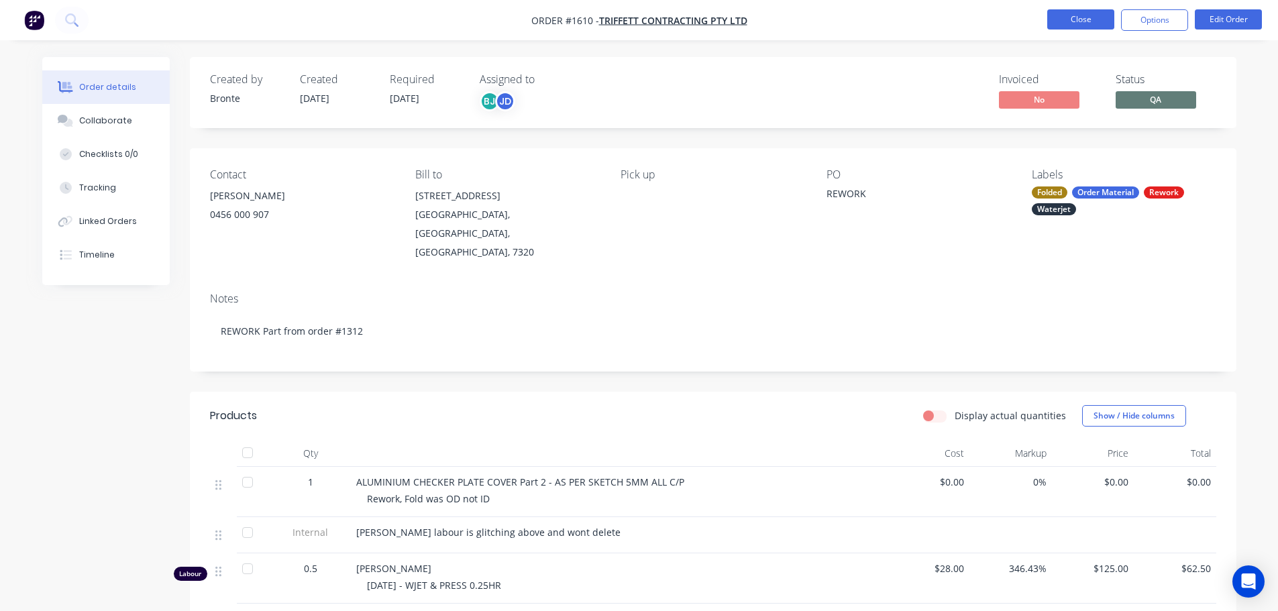
click at [1058, 20] on button "Close" at bounding box center [1080, 19] width 67 height 20
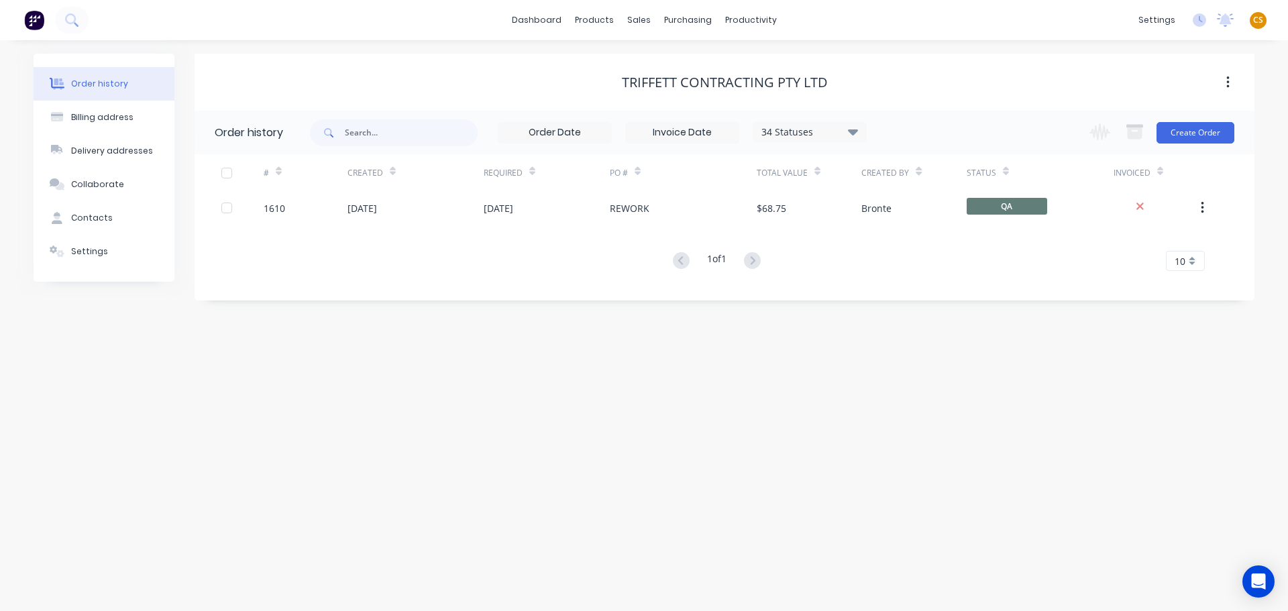
click at [1258, 23] on span "CS" at bounding box center [1258, 20] width 10 height 12
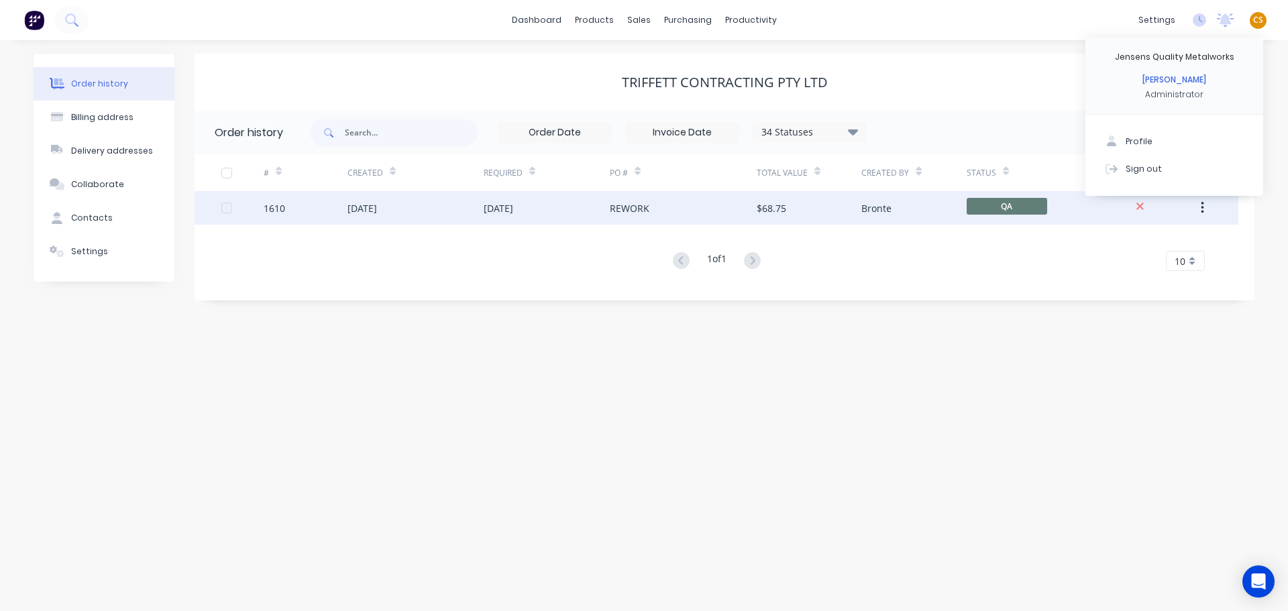
click at [421, 208] on div "[DATE]" at bounding box center [415, 208] width 136 height 34
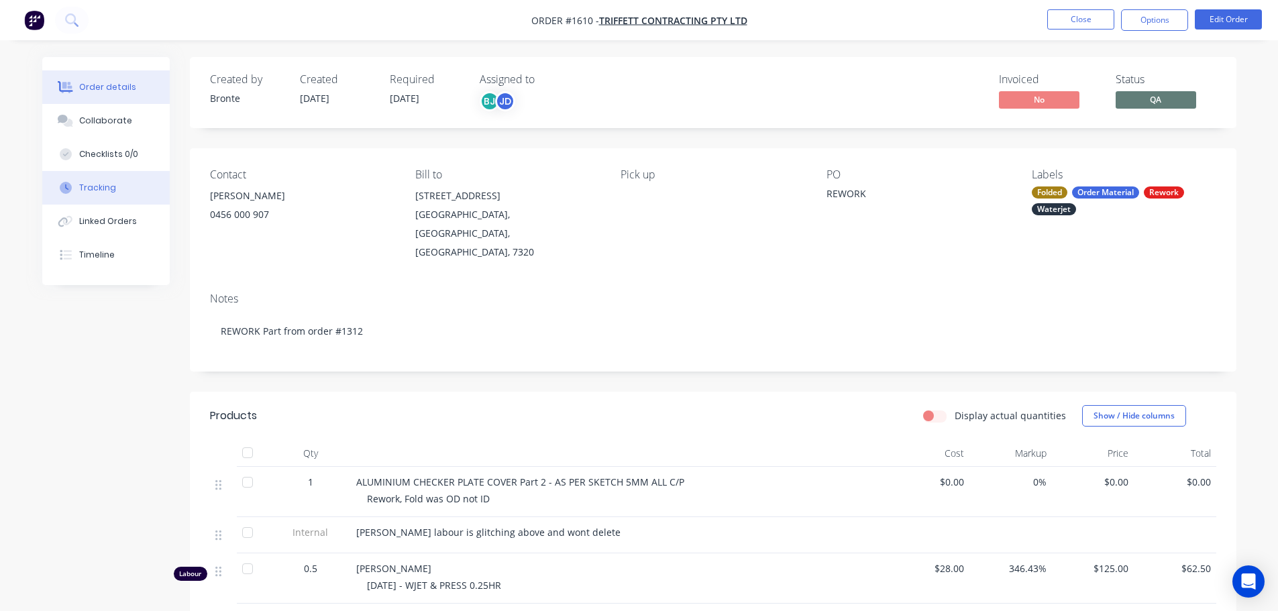
click at [117, 191] on button "Tracking" at bounding box center [105, 188] width 127 height 34
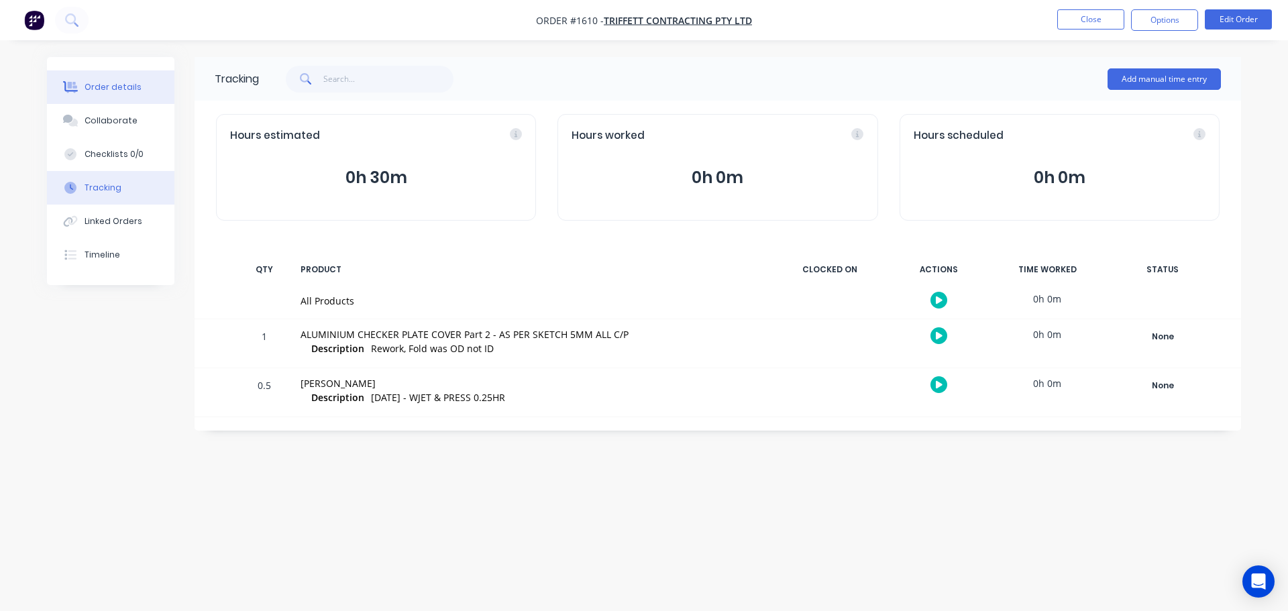
click at [115, 89] on div "Order details" at bounding box center [113, 87] width 57 height 12
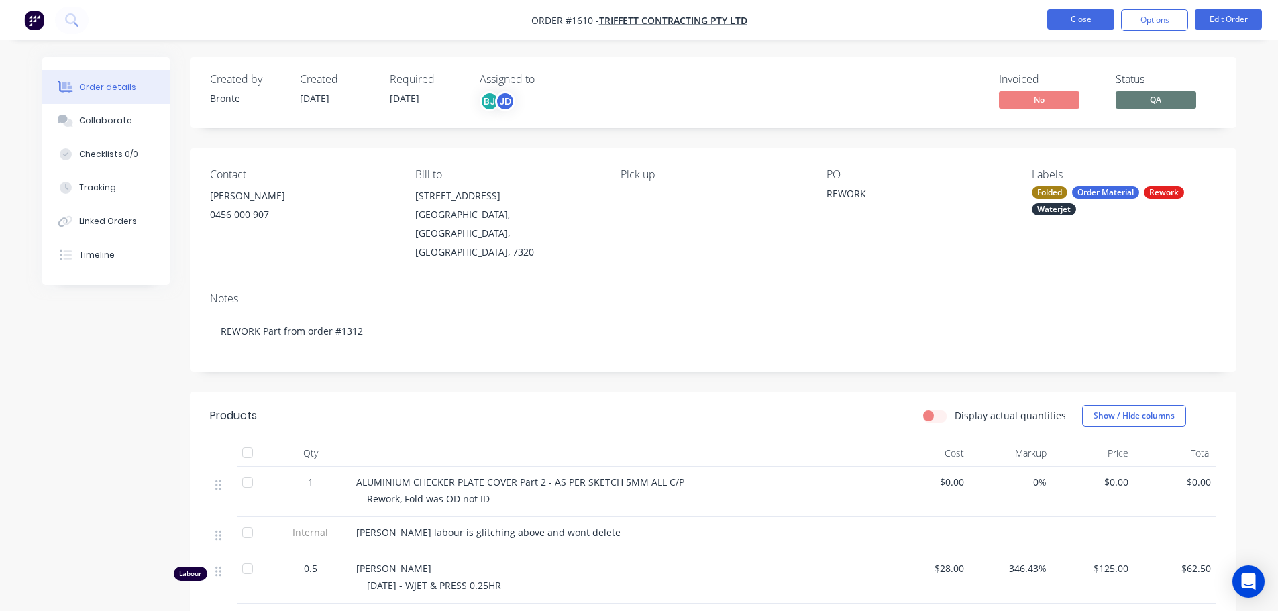
click at [1063, 17] on button "Close" at bounding box center [1080, 19] width 67 height 20
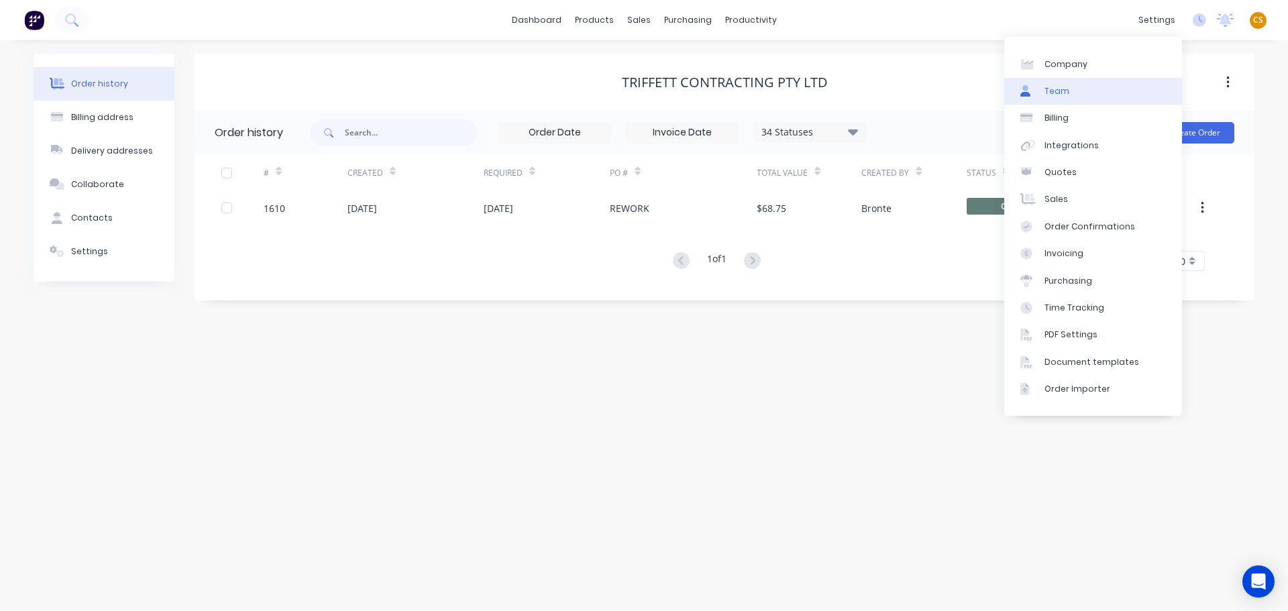
click at [1052, 89] on div "Team" at bounding box center [1056, 91] width 25 height 12
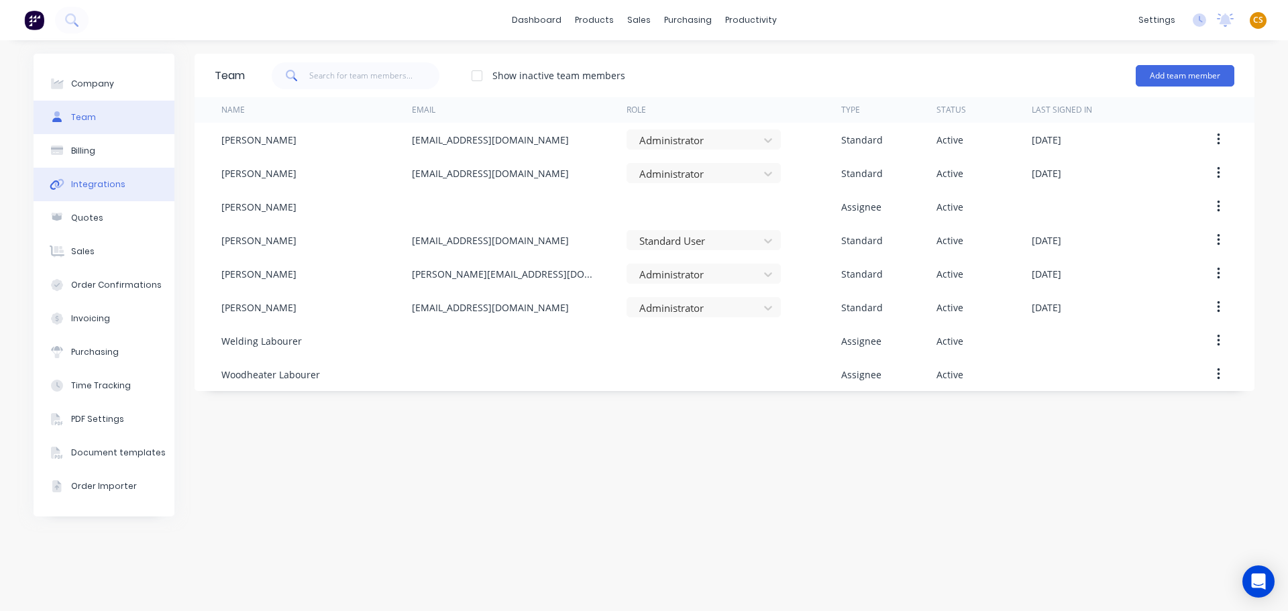
click at [99, 185] on div "Integrations" at bounding box center [98, 184] width 54 height 12
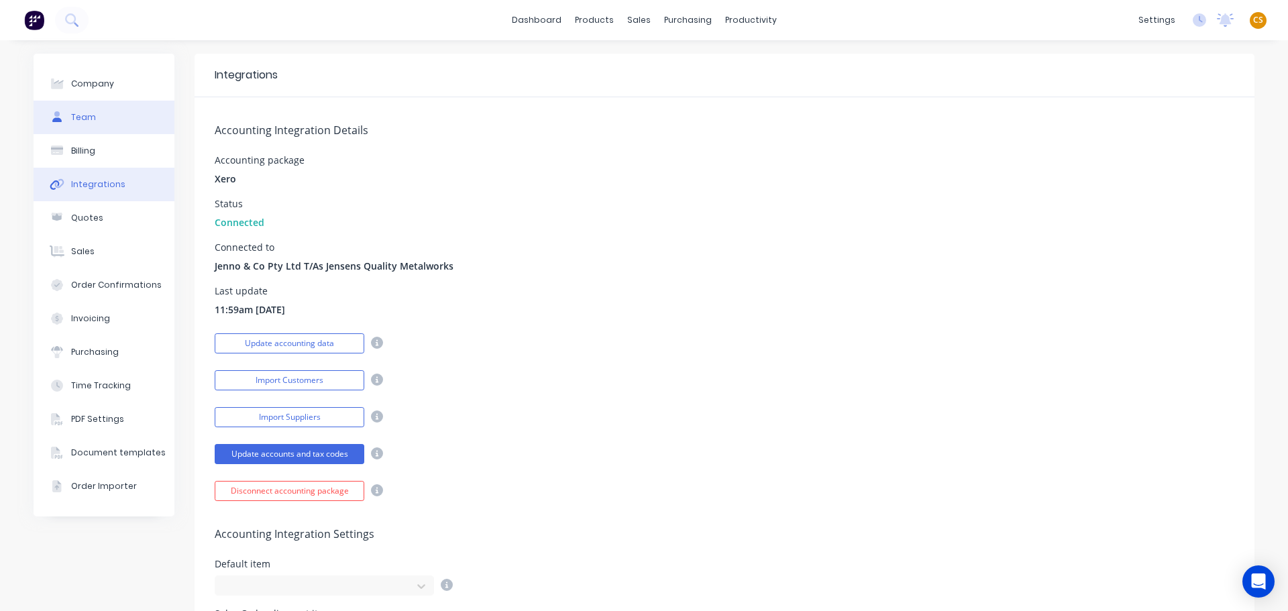
click at [113, 117] on button "Team" at bounding box center [104, 118] width 141 height 34
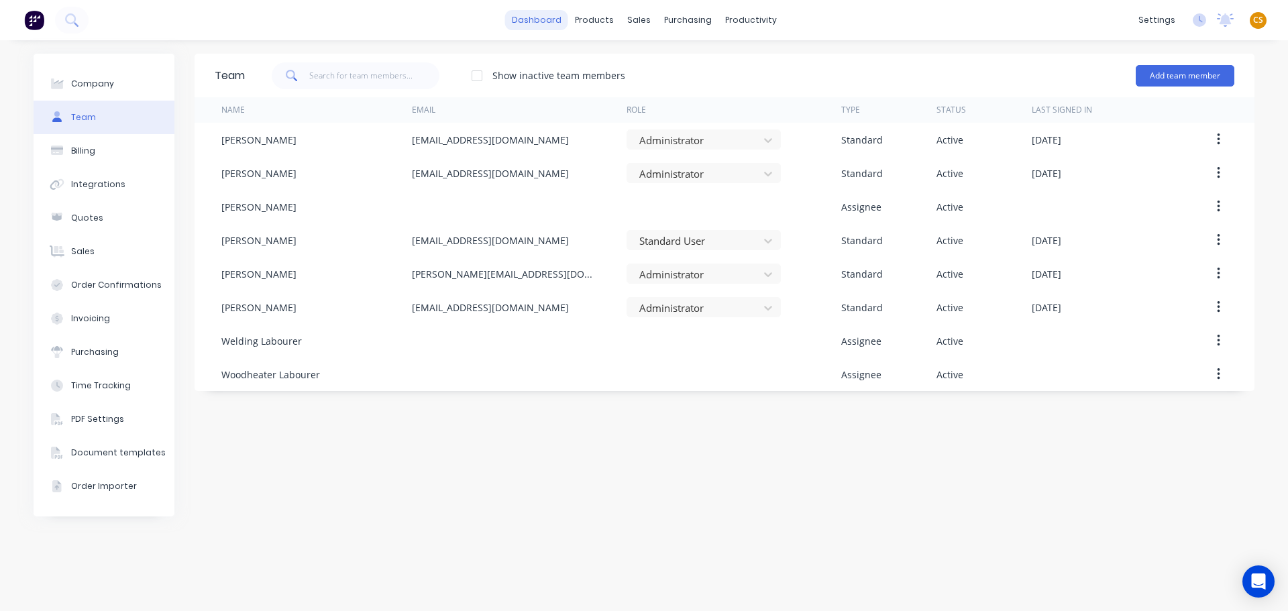
click at [533, 17] on link "dashboard" at bounding box center [536, 20] width 63 height 20
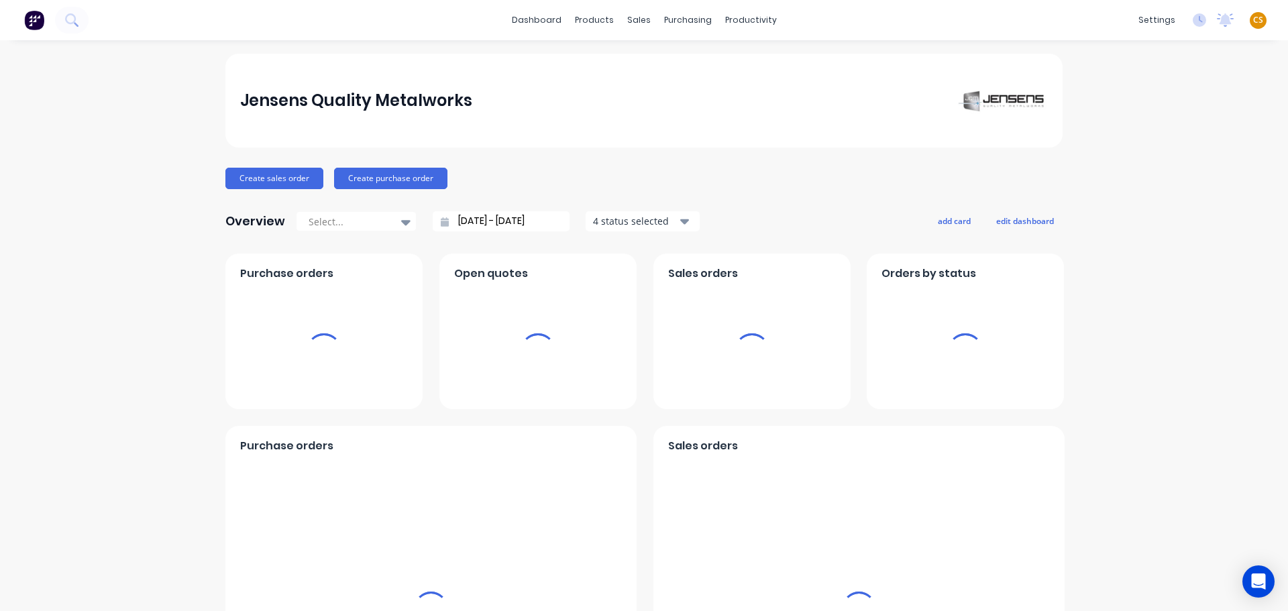
click at [1253, 21] on span "CS" at bounding box center [1258, 20] width 10 height 12
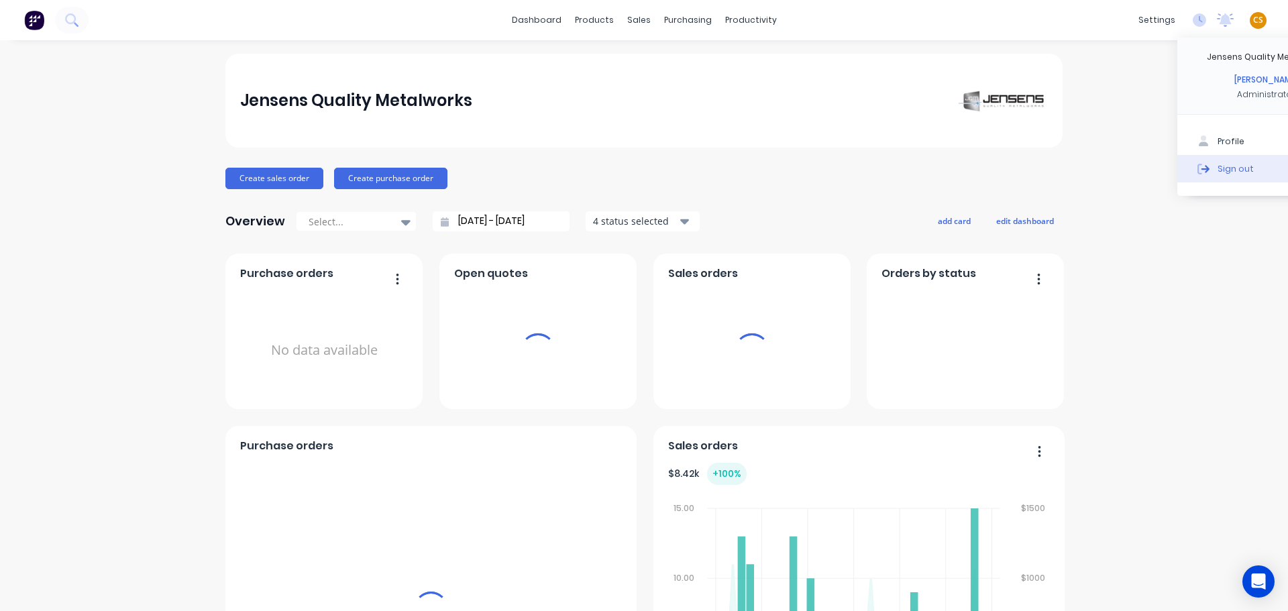
click at [1218, 170] on div "Sign out" at bounding box center [1236, 168] width 36 height 12
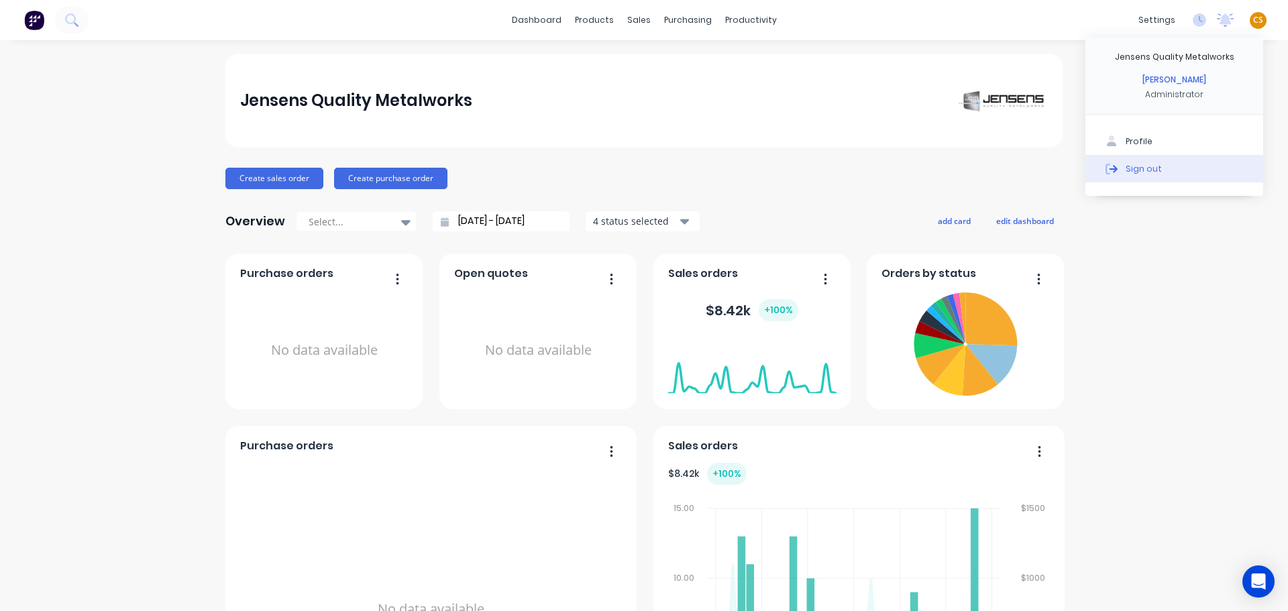
click at [1218, 170] on button "Sign out" at bounding box center [1174, 168] width 178 height 27
click at [1133, 171] on div "Sign out" at bounding box center [1144, 168] width 36 height 12
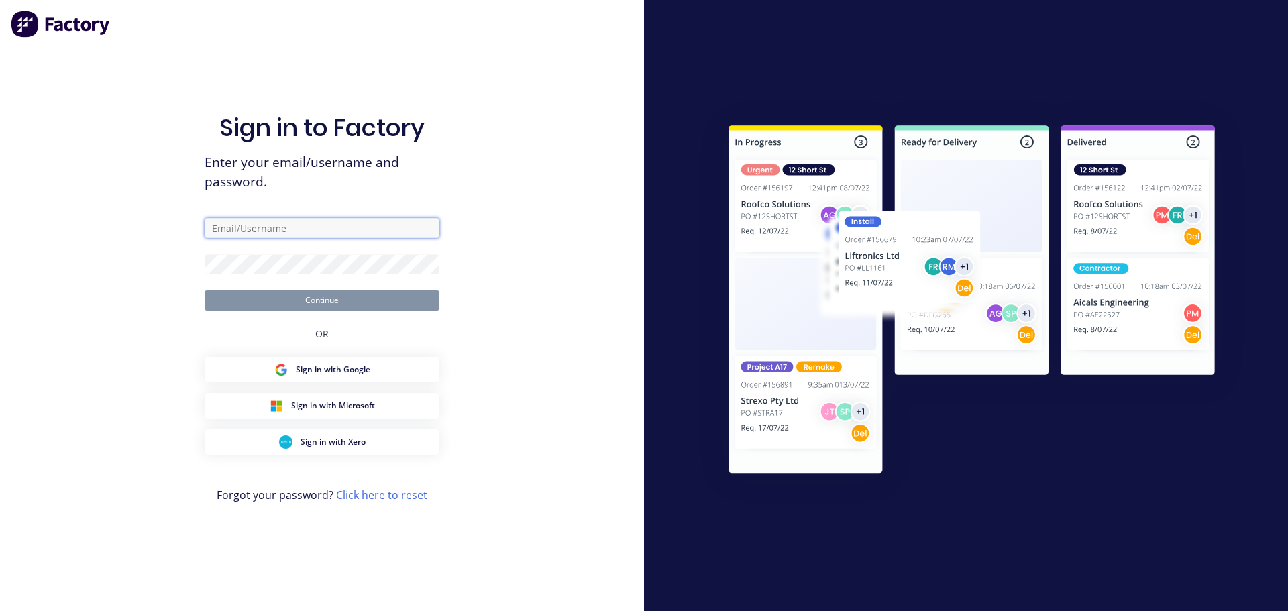
click at [262, 227] on input "text" at bounding box center [322, 228] width 235 height 20
type input "[PERSON_NAME][EMAIL_ADDRESS][DOMAIN_NAME]"
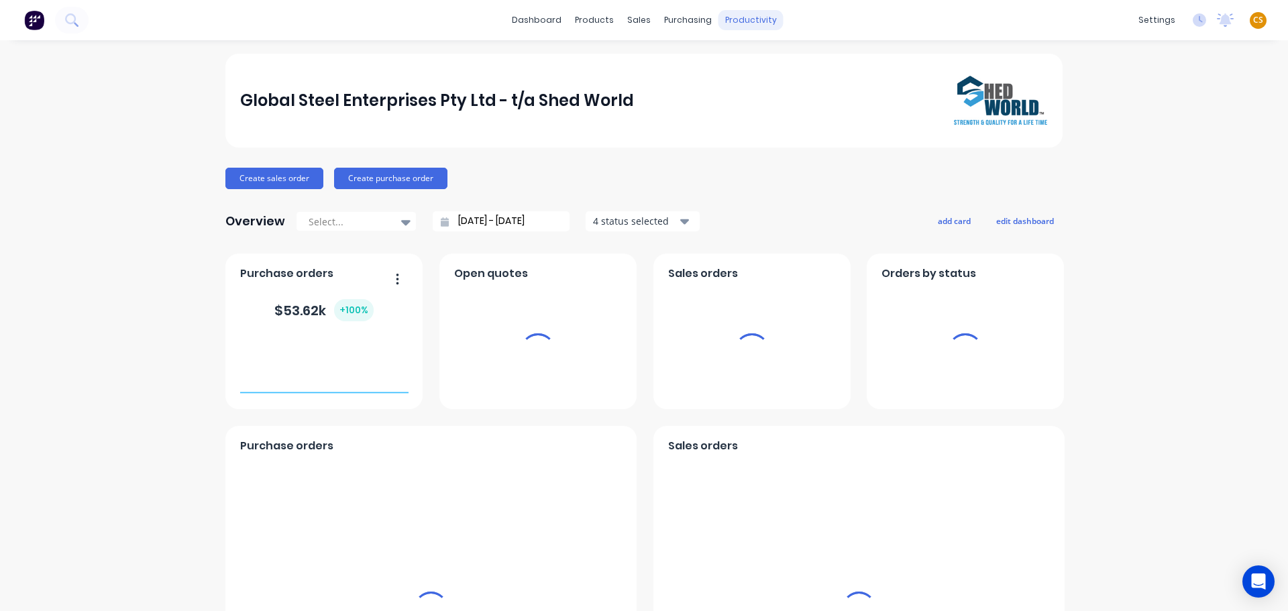
click at [747, 23] on div "productivity" at bounding box center [750, 20] width 65 height 20
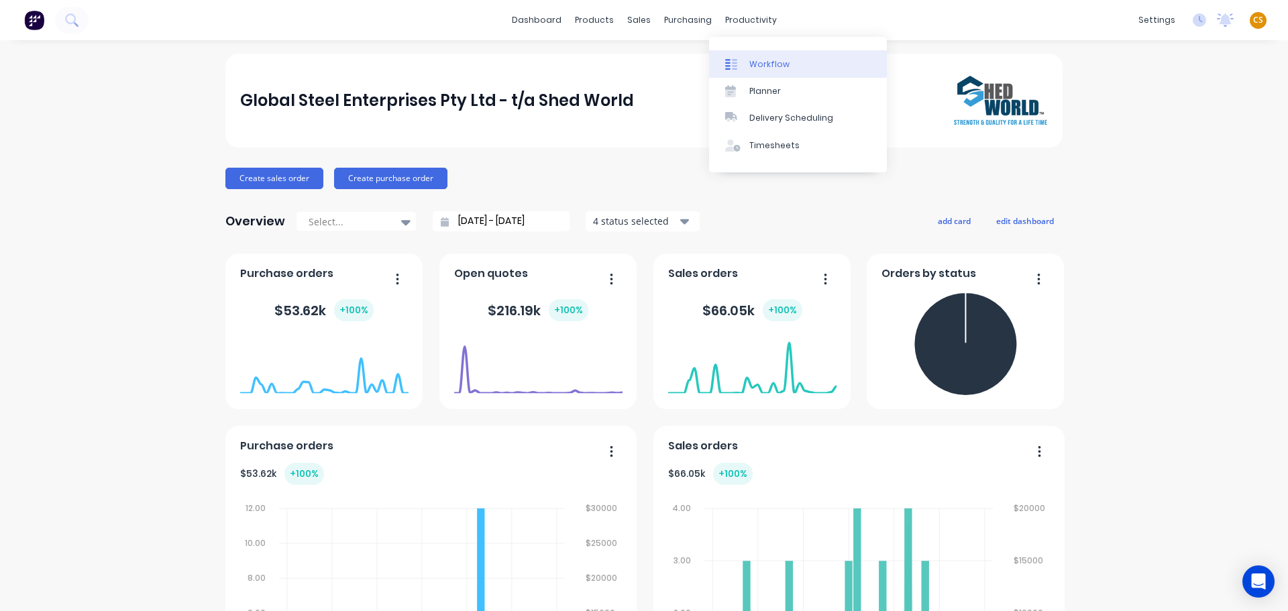
click at [757, 64] on div "Workflow" at bounding box center [769, 64] width 40 height 12
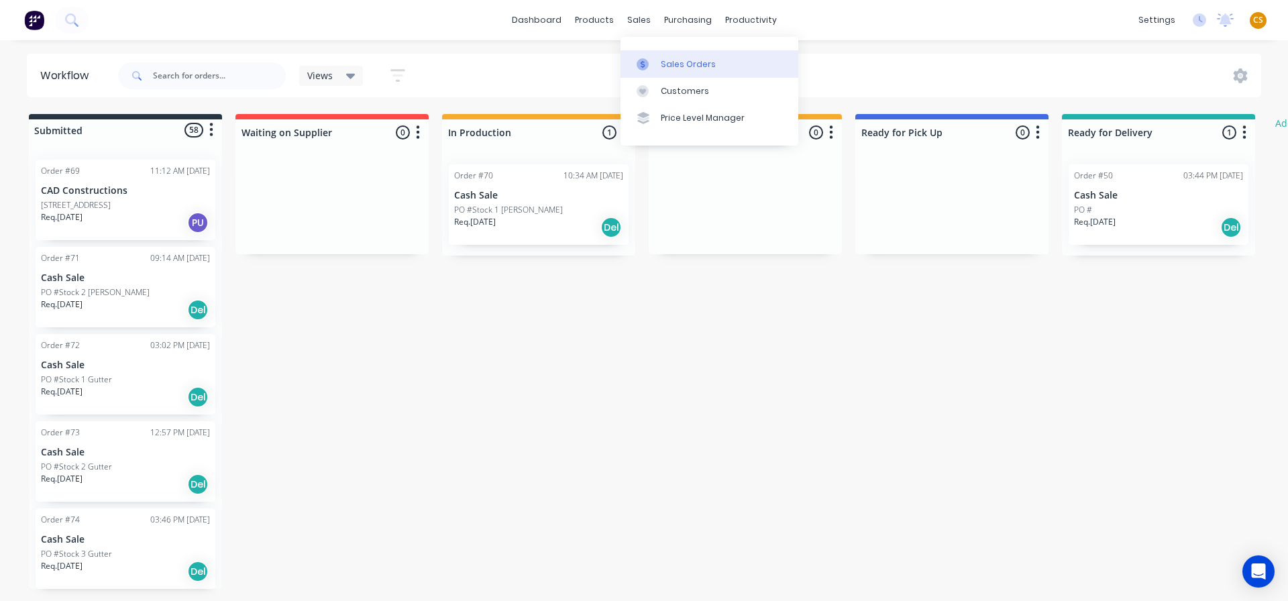
click at [667, 58] on div "Sales Orders" at bounding box center [688, 64] width 55 height 12
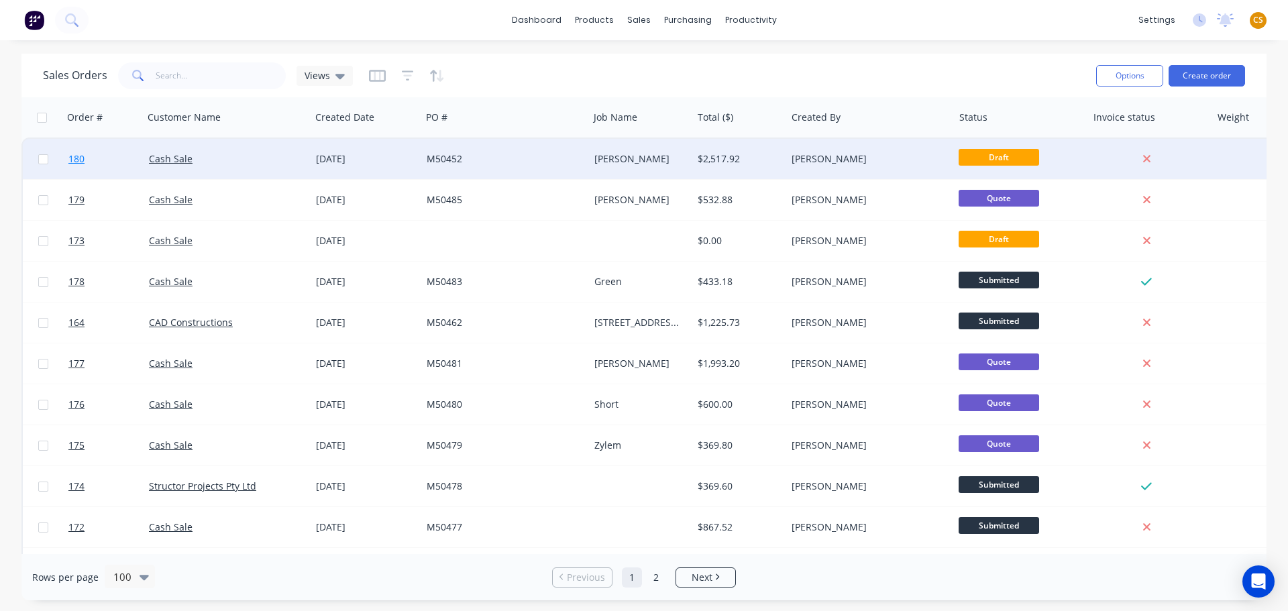
click at [90, 157] on link "180" at bounding box center [108, 159] width 80 height 40
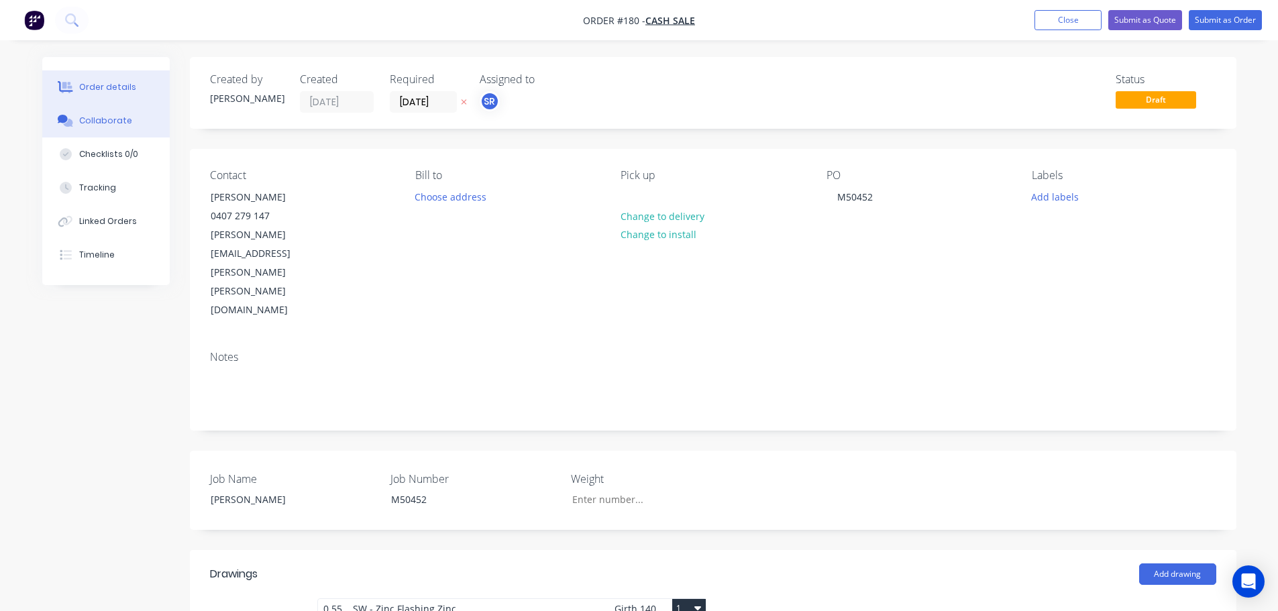
click at [148, 123] on button "Collaborate" at bounding box center [105, 121] width 127 height 34
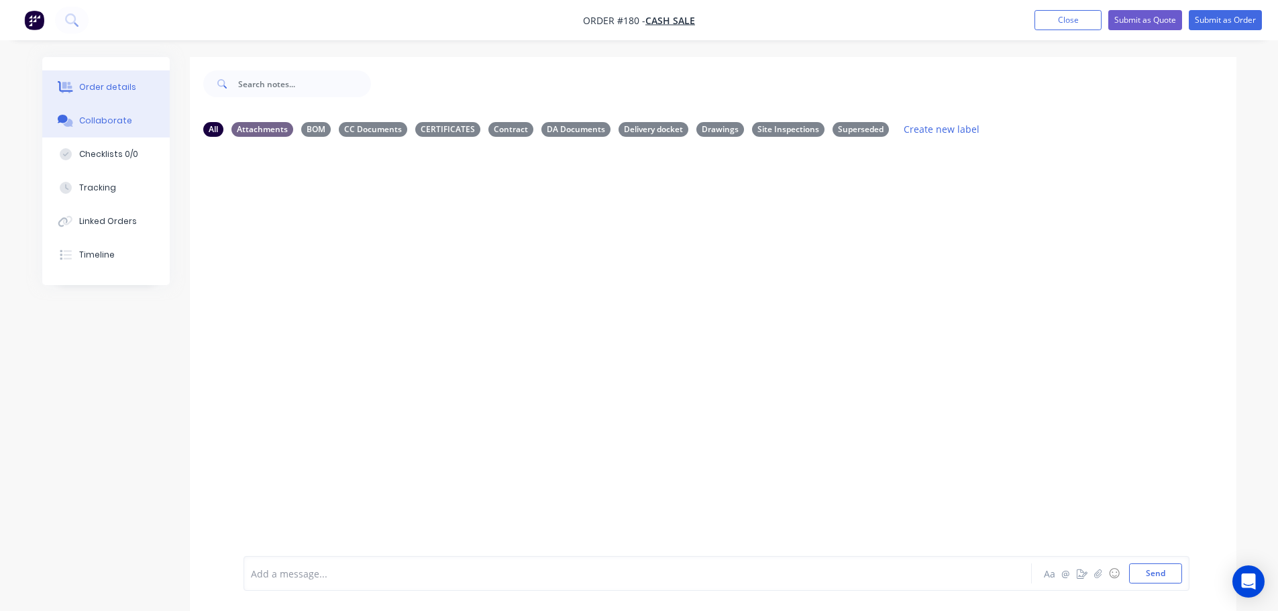
click at [127, 83] on div "Order details" at bounding box center [107, 87] width 57 height 12
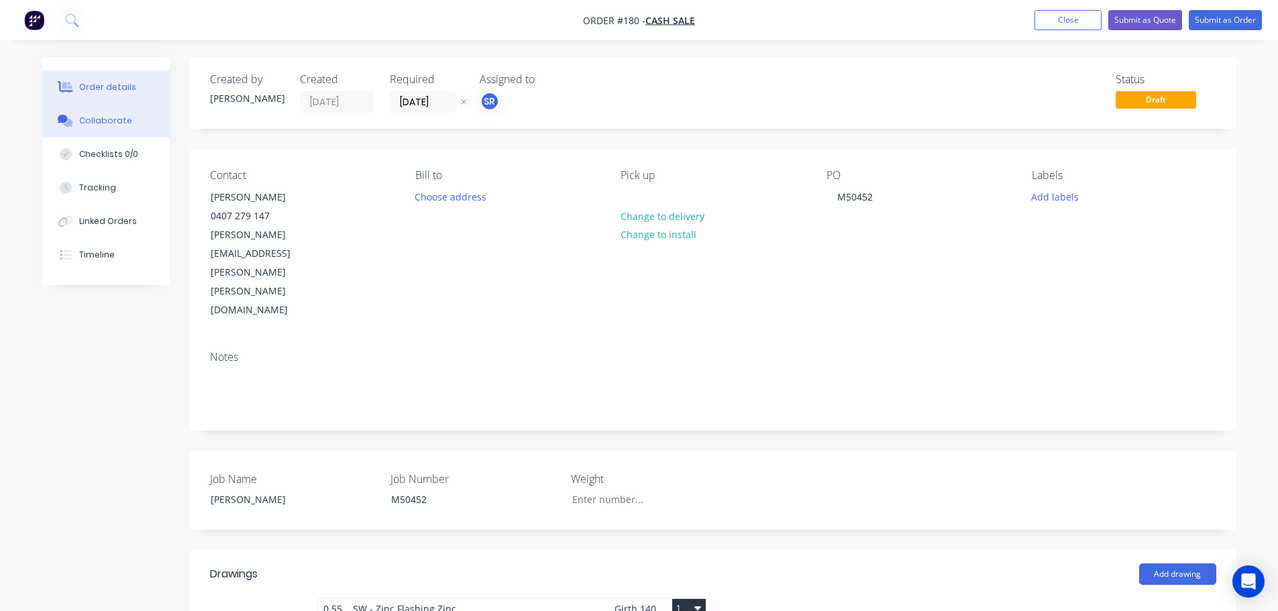
click at [119, 124] on div "Collaborate" at bounding box center [105, 121] width 53 height 12
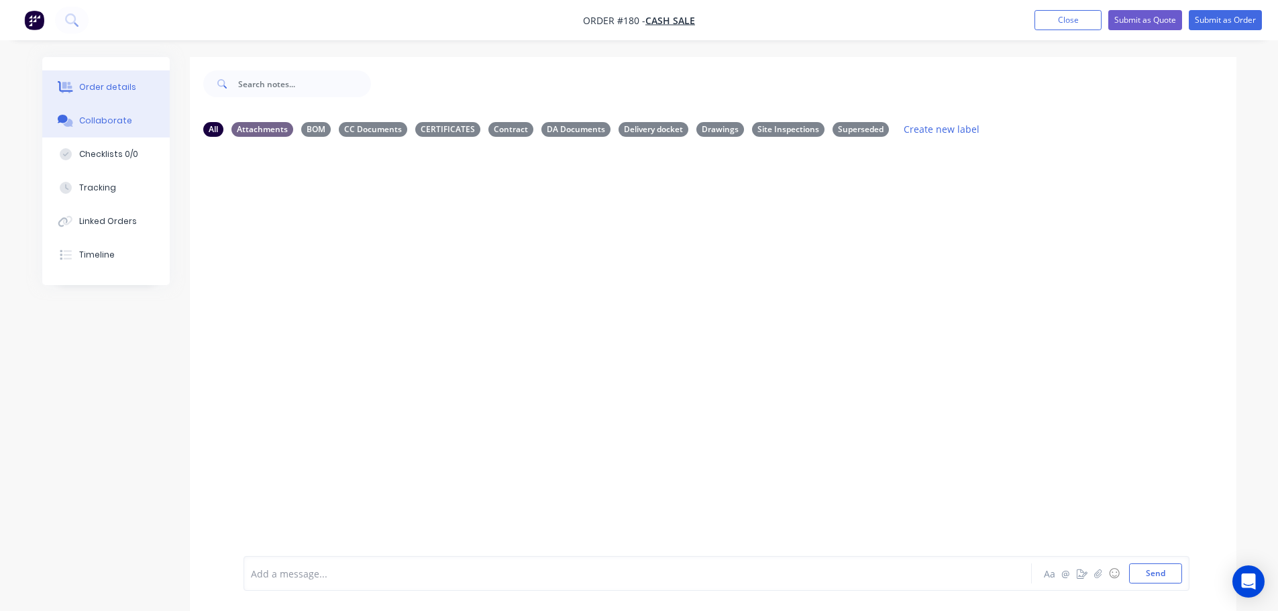
click at [118, 90] on div "Order details" at bounding box center [107, 87] width 57 height 12
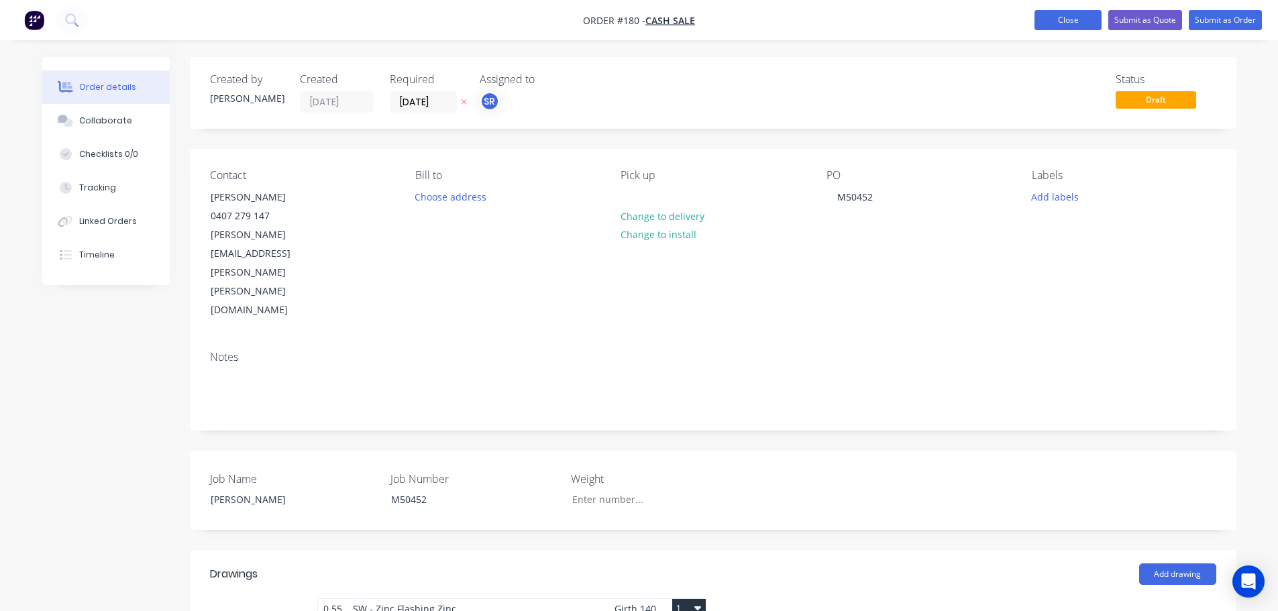
click at [1059, 17] on button "Close" at bounding box center [1067, 20] width 67 height 20
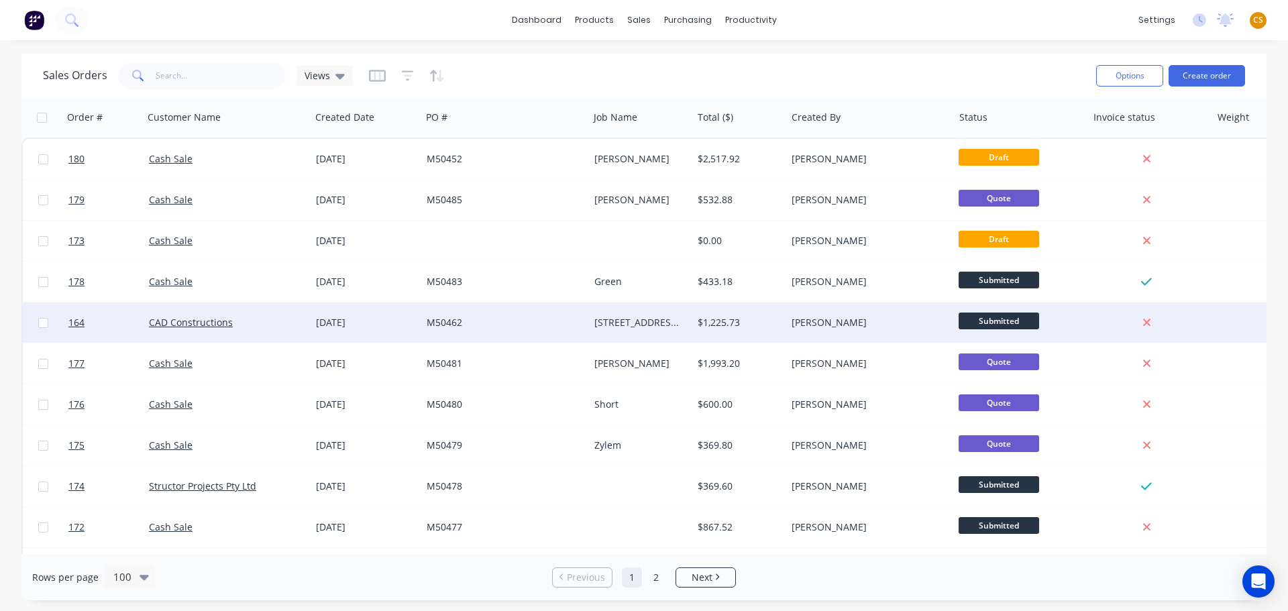
click at [246, 325] on div "CAD Constructions" at bounding box center [223, 322] width 149 height 13
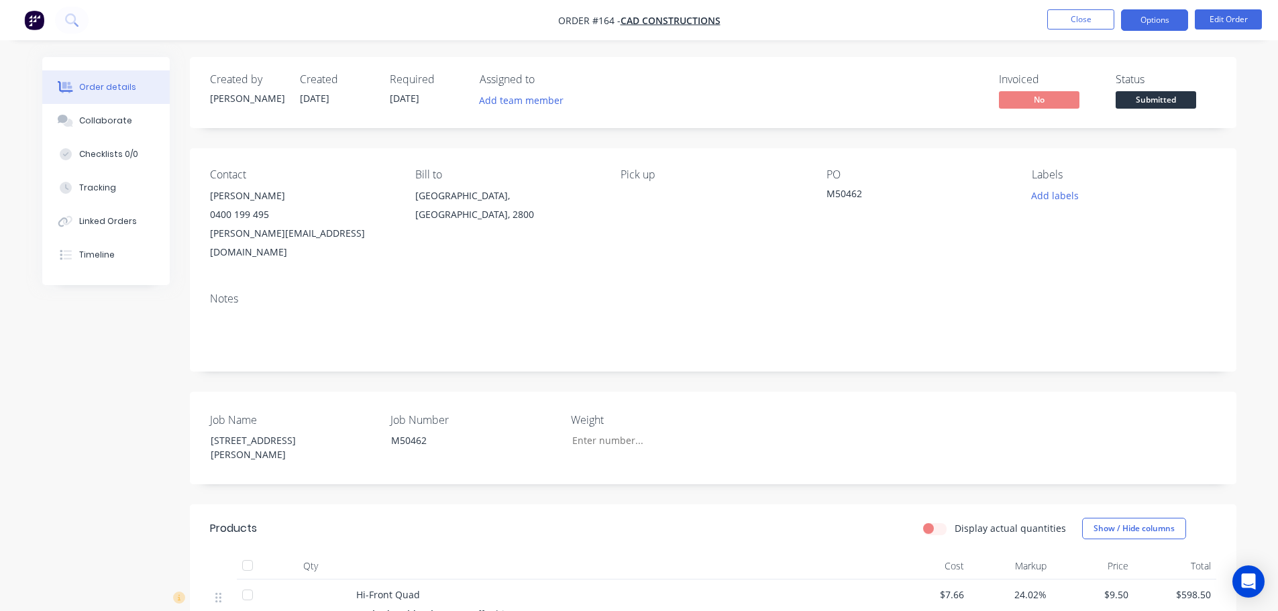
click at [1151, 19] on button "Options" at bounding box center [1154, 19] width 67 height 21
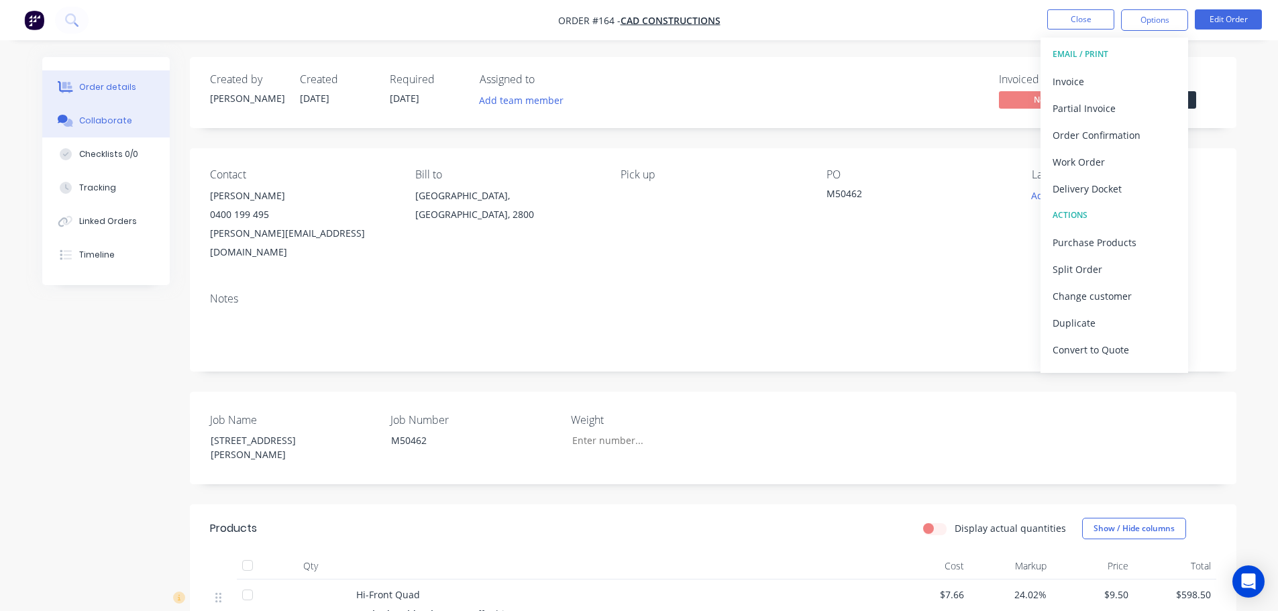
click at [106, 116] on div "Collaborate" at bounding box center [105, 121] width 53 height 12
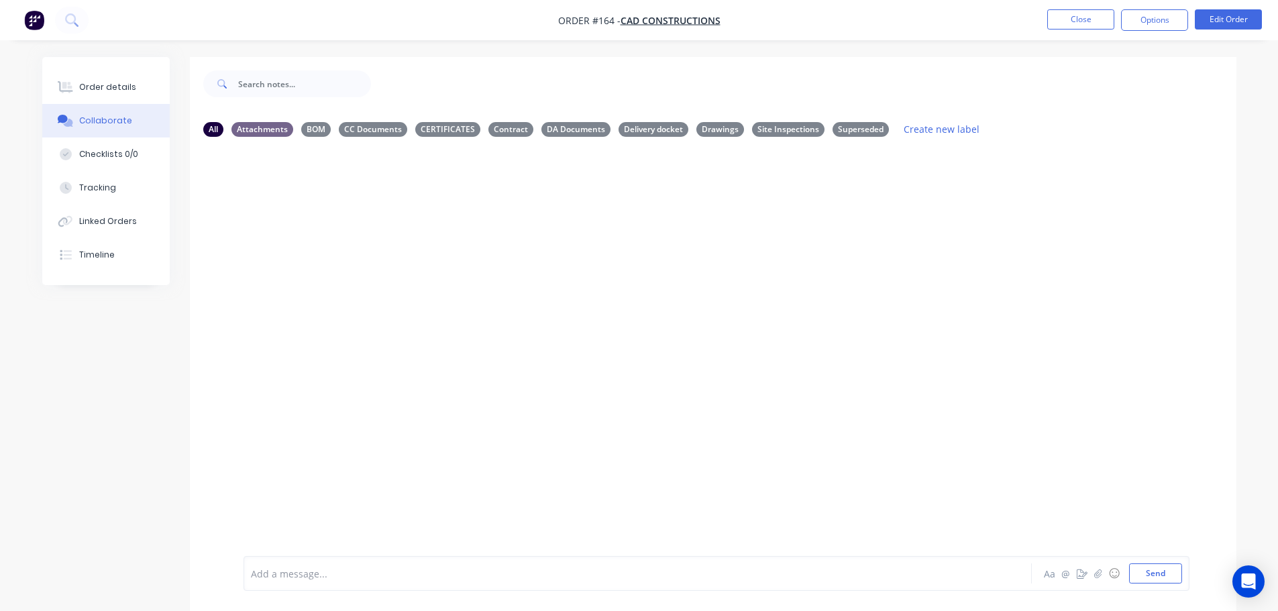
drag, startPoint x: 453, startPoint y: 299, endPoint x: 774, endPoint y: 293, distance: 321.4
click at [773, 293] on div at bounding box center [713, 352] width 1046 height 409
click at [1144, 23] on button "Options" at bounding box center [1154, 19] width 67 height 21
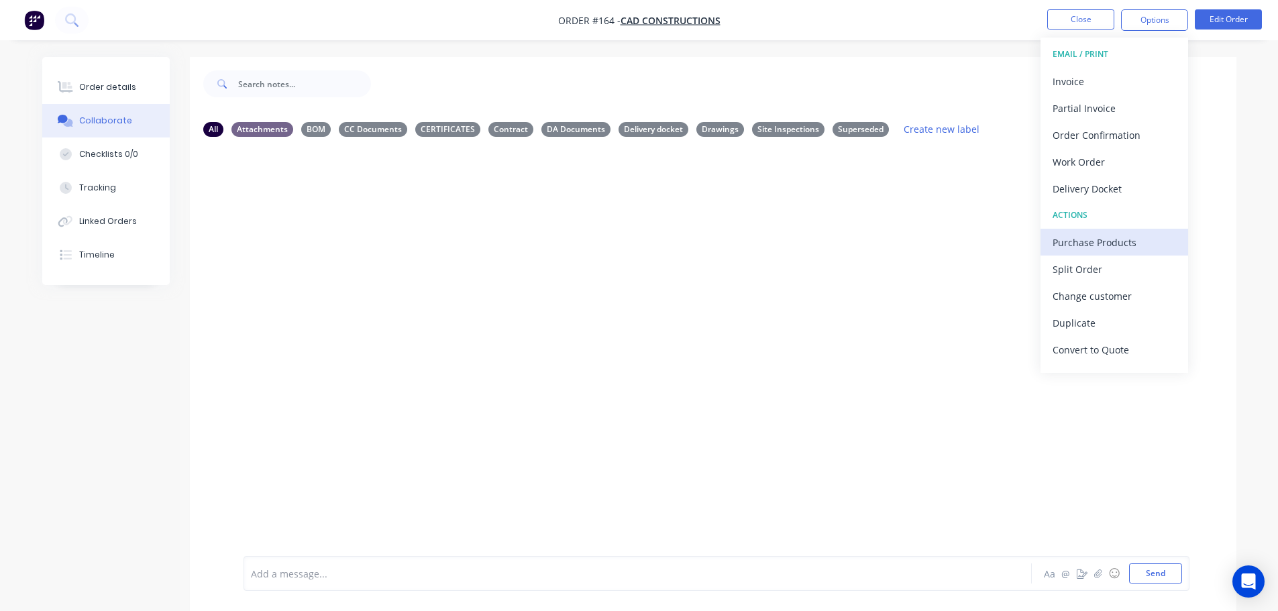
click at [1103, 240] on div "Purchase Products" at bounding box center [1114, 242] width 123 height 19
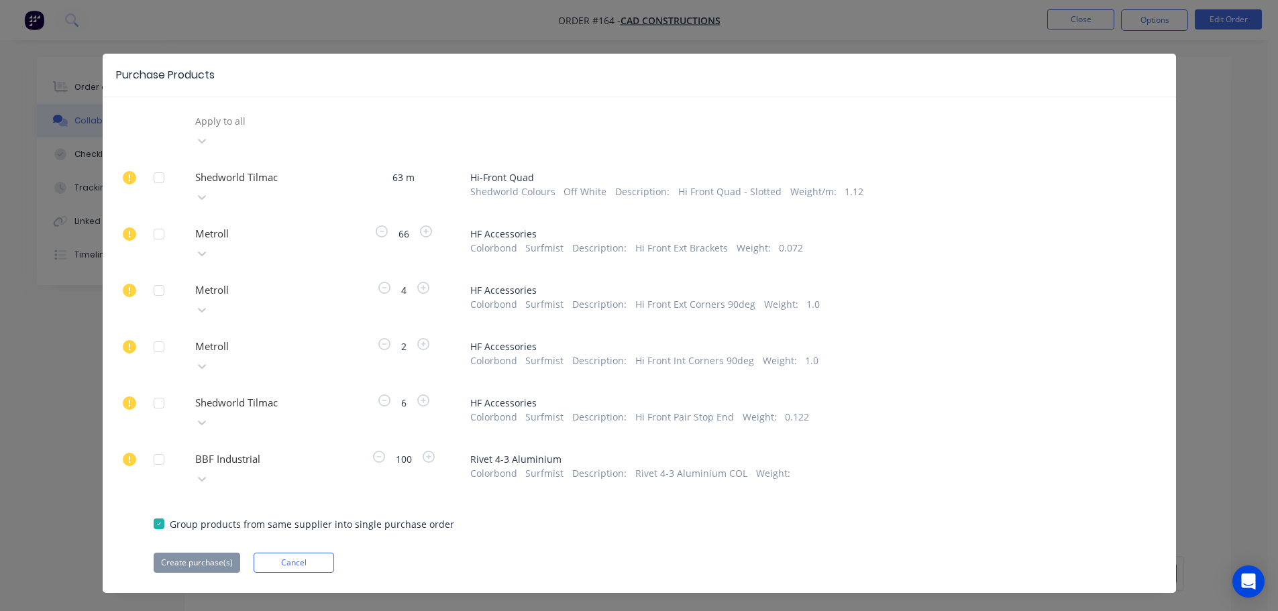
click at [134, 75] on div "Purchase Products" at bounding box center [165, 75] width 99 height 16
drag, startPoint x: 134, startPoint y: 75, endPoint x: 185, endPoint y: 75, distance: 51.0
click at [185, 75] on div "Purchase Products" at bounding box center [165, 75] width 99 height 16
click at [287, 553] on button "Cancel" at bounding box center [294, 563] width 80 height 20
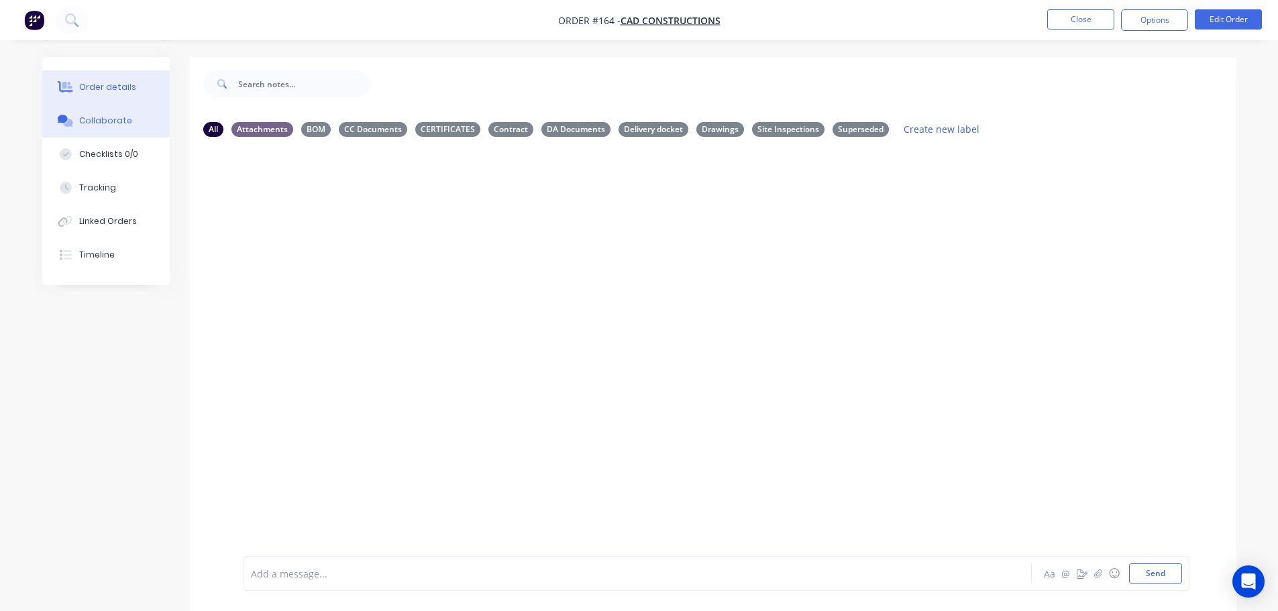
click at [95, 78] on button "Order details" at bounding box center [105, 87] width 127 height 34
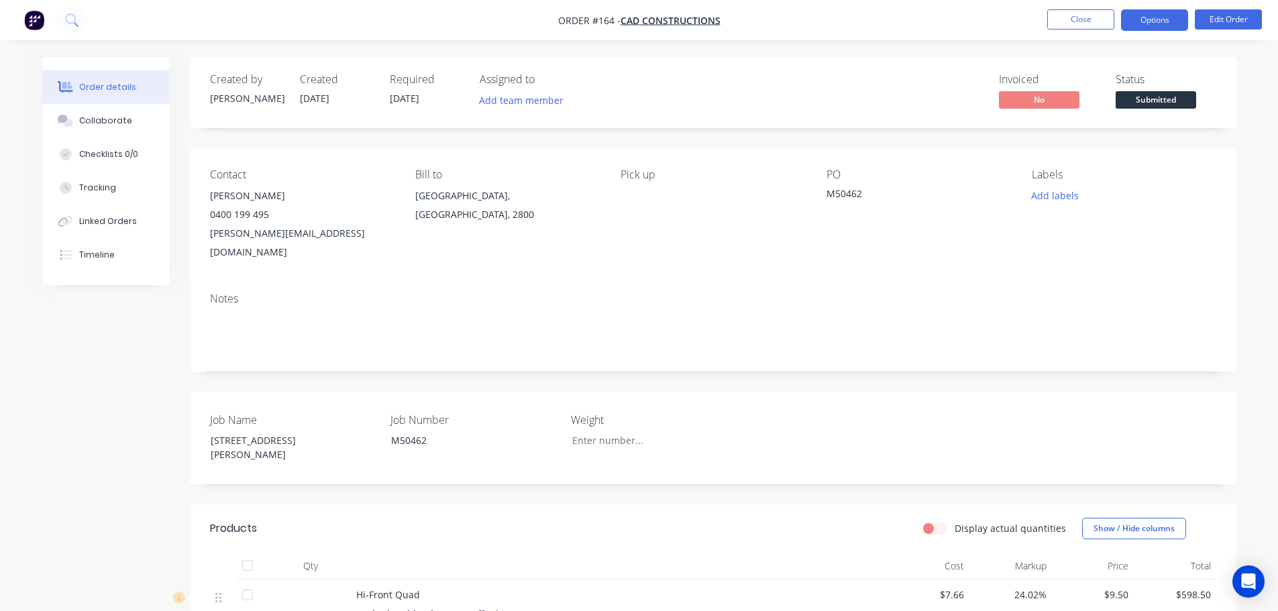
click at [1146, 21] on button "Options" at bounding box center [1154, 19] width 67 height 21
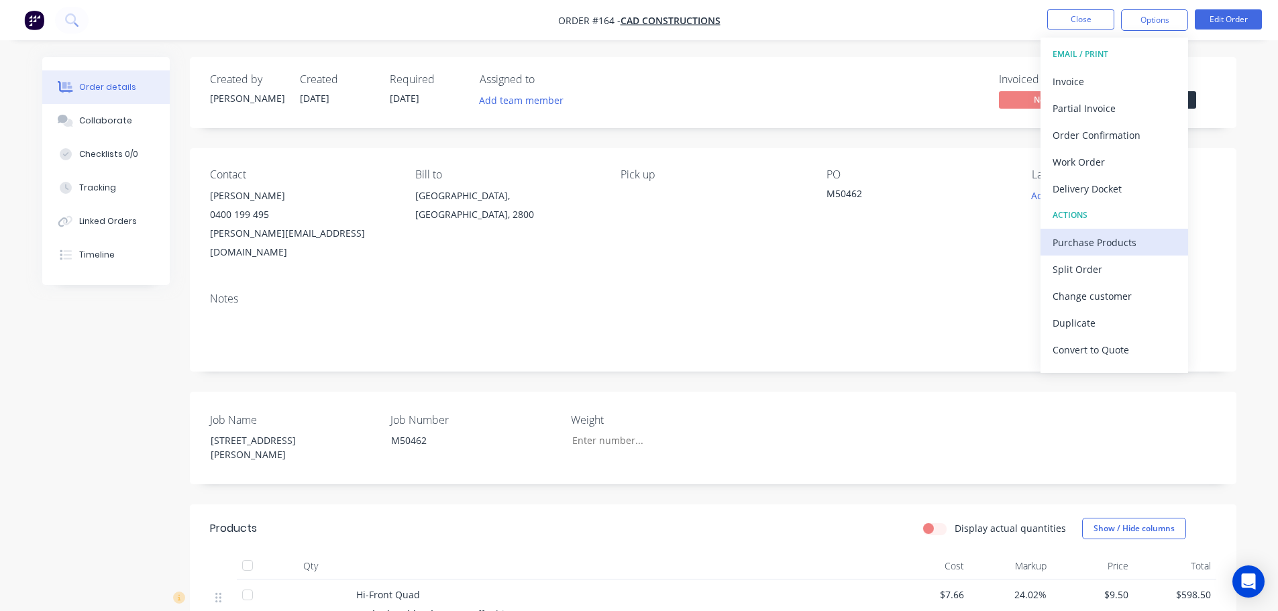
click at [1078, 245] on div "Purchase Products" at bounding box center [1114, 242] width 123 height 19
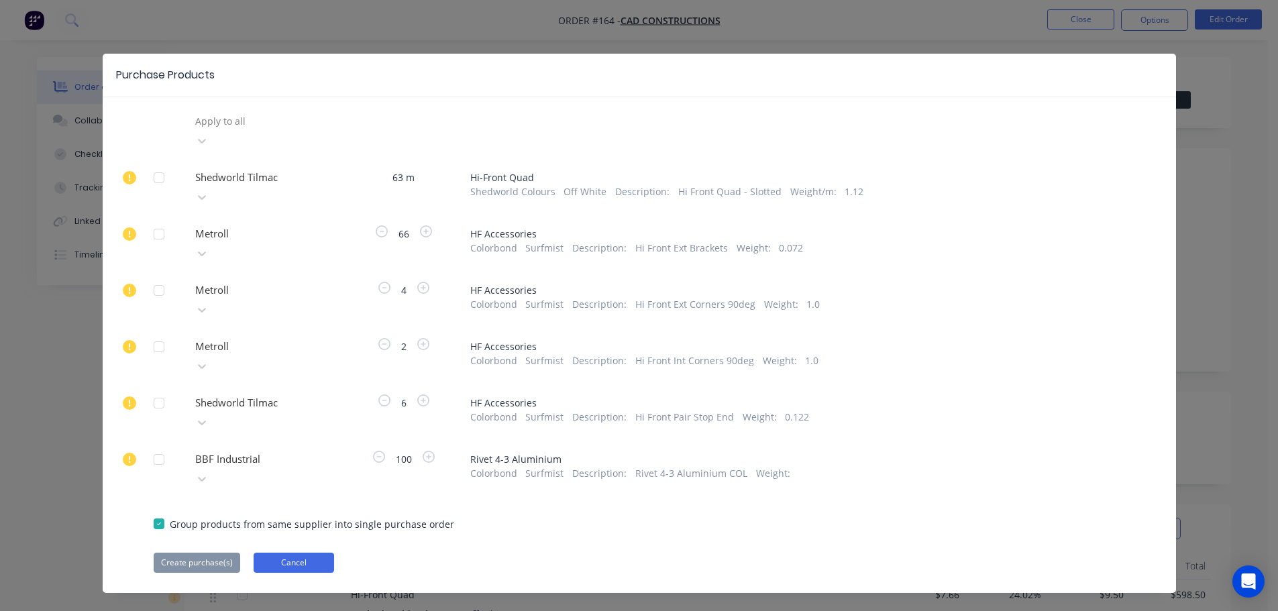
click at [286, 553] on button "Cancel" at bounding box center [294, 563] width 80 height 20
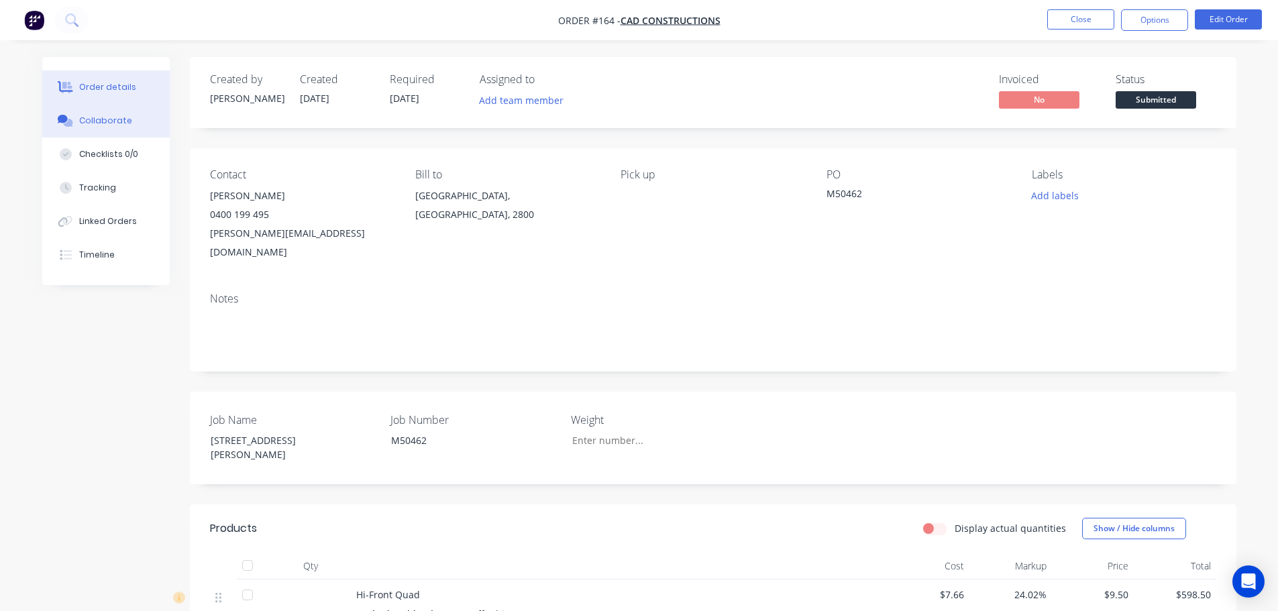
click at [115, 125] on div "Collaborate" at bounding box center [105, 121] width 53 height 12
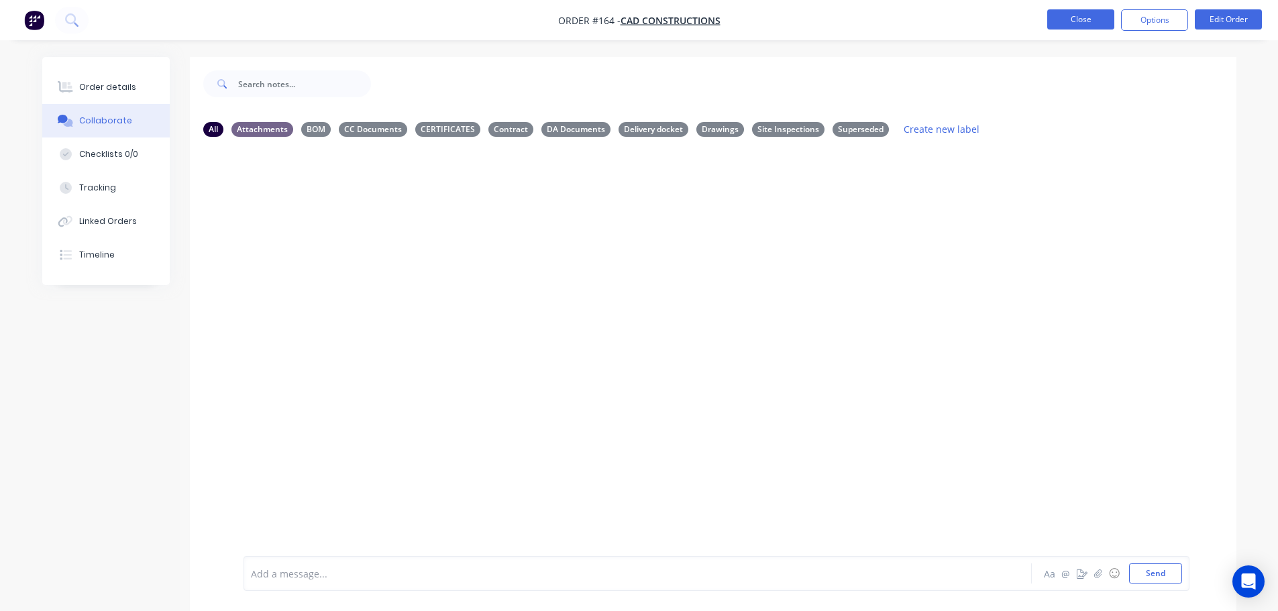
click at [1063, 16] on button "Close" at bounding box center [1080, 19] width 67 height 20
click at [1061, 24] on button "Close" at bounding box center [1067, 20] width 67 height 20
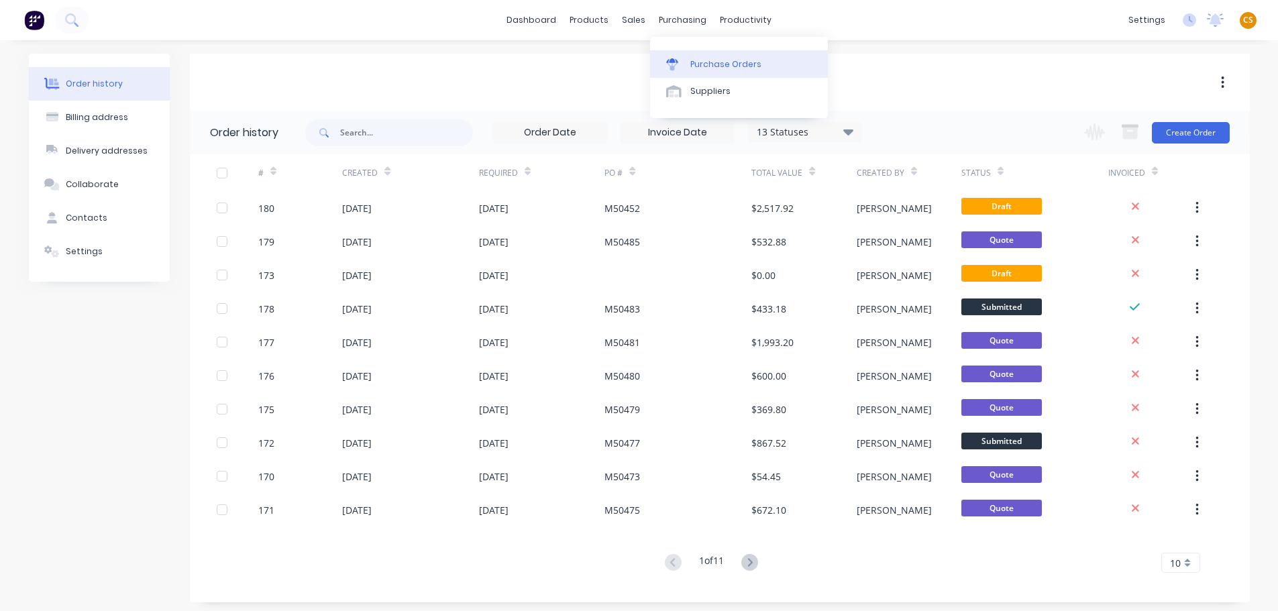
click at [701, 70] on div "Purchase Orders" at bounding box center [725, 64] width 71 height 12
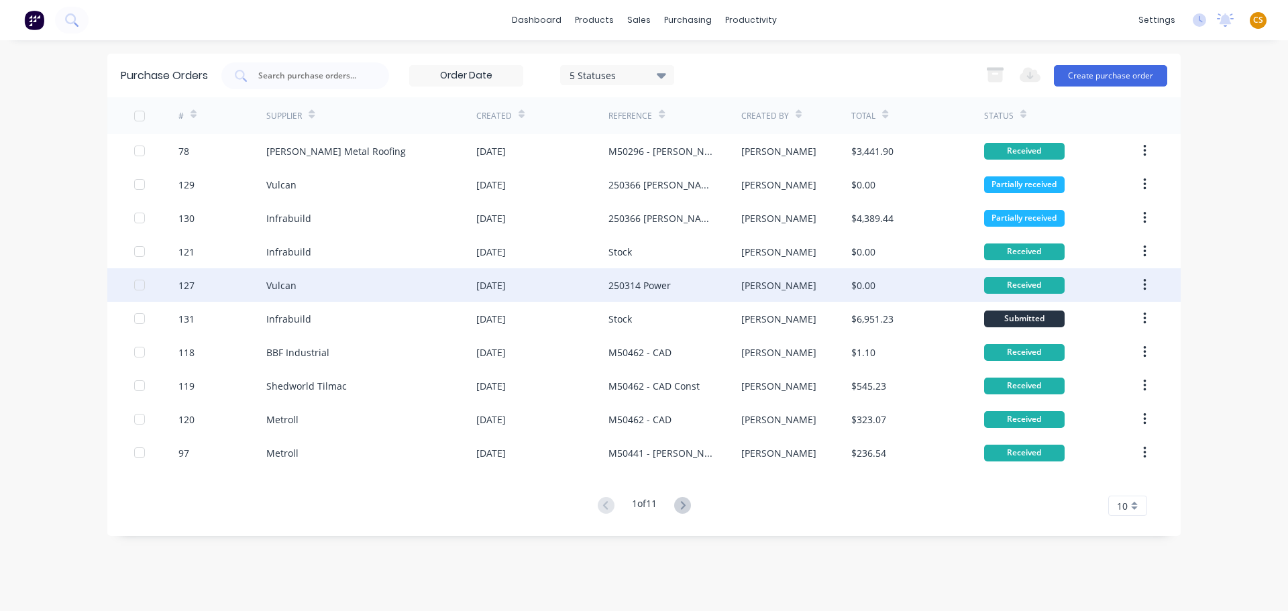
click at [360, 286] on div "Vulcan" at bounding box center [371, 285] width 210 height 34
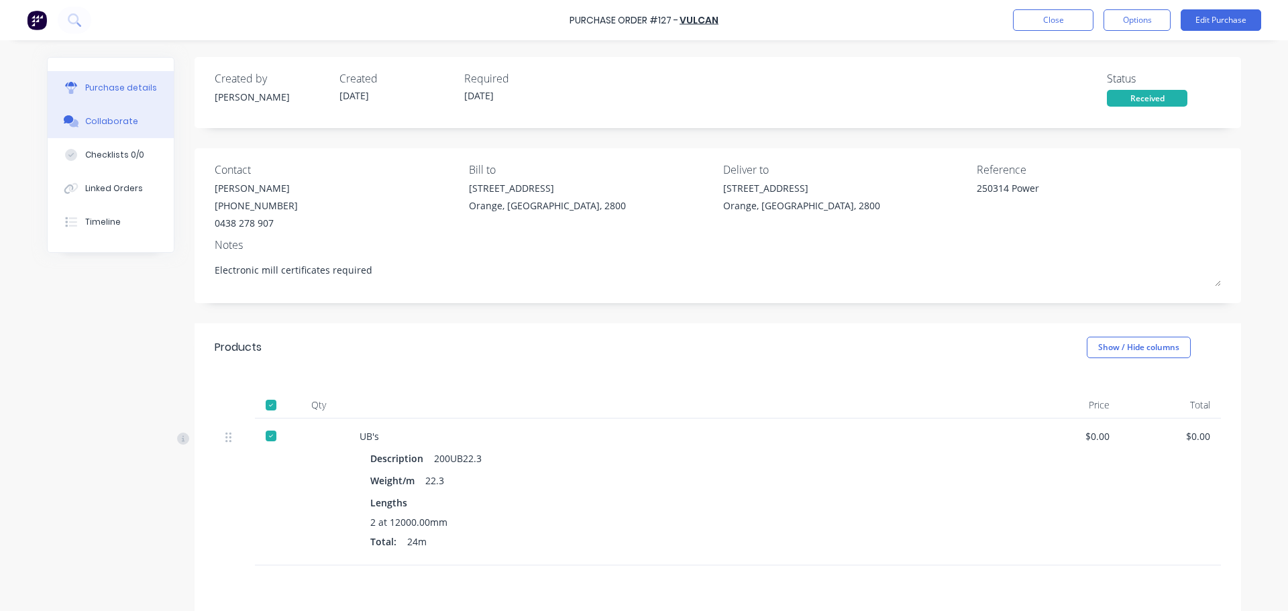
click at [114, 122] on div "Collaborate" at bounding box center [111, 121] width 53 height 12
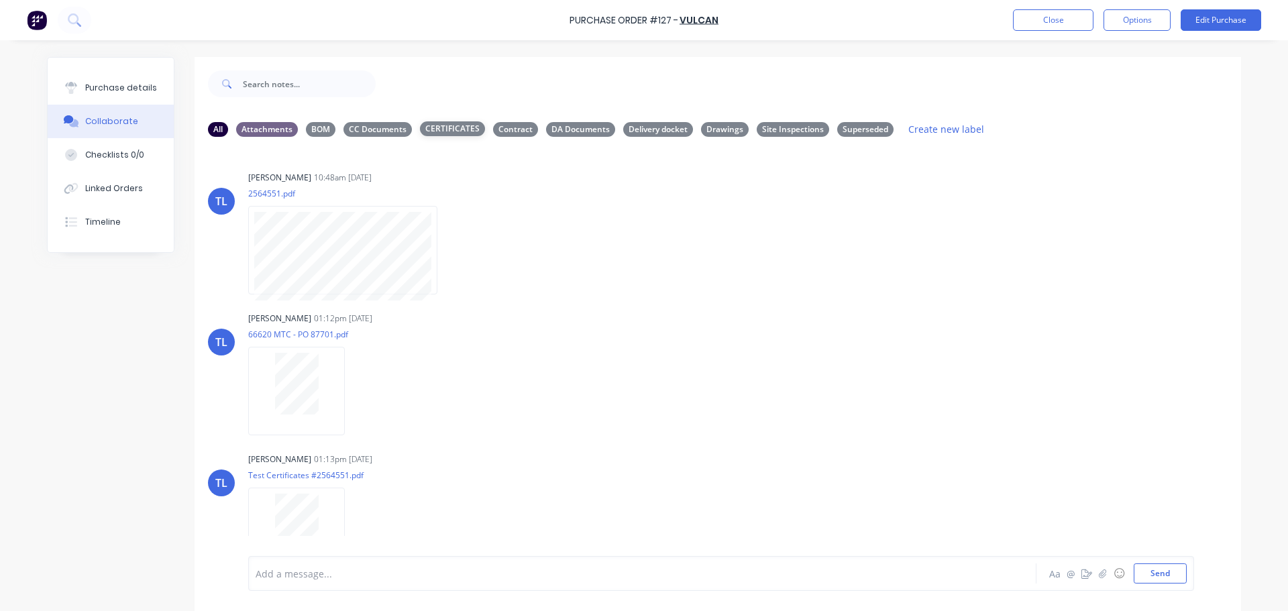
click at [444, 129] on div "CERTIFICATES" at bounding box center [452, 128] width 65 height 15
click at [500, 132] on div "Contract" at bounding box center [515, 128] width 45 height 15
click at [380, 133] on div "CC Documents" at bounding box center [377, 128] width 68 height 15
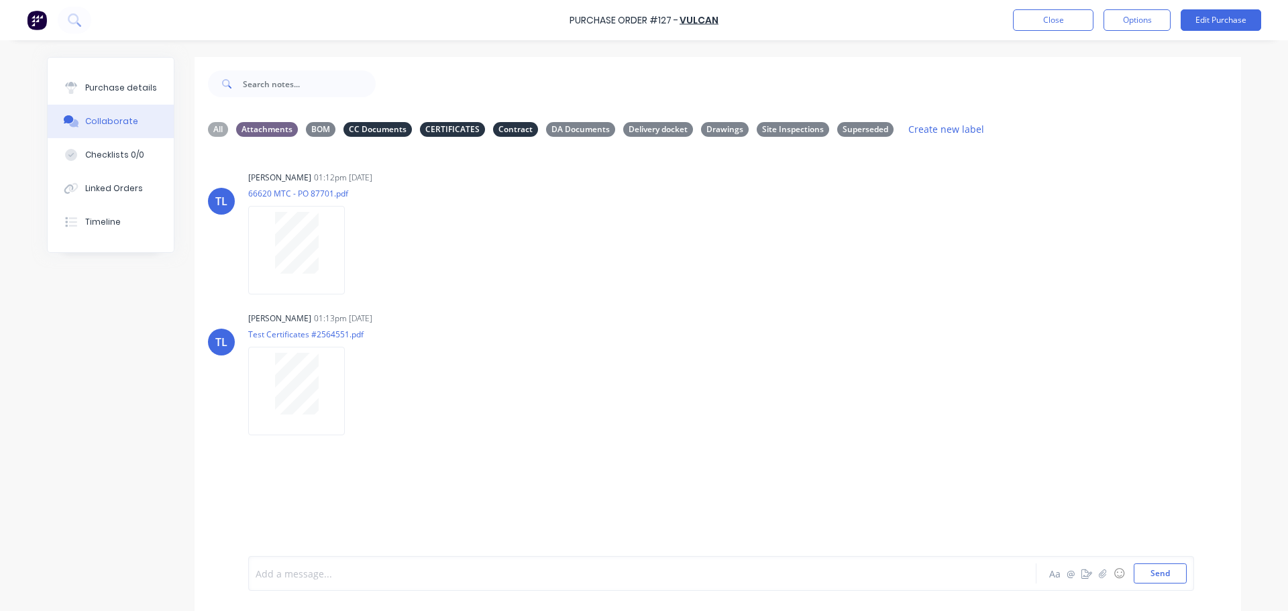
click at [286, 567] on div at bounding box center [605, 574] width 698 height 14
click at [117, 91] on div "Purchase details" at bounding box center [121, 88] width 72 height 12
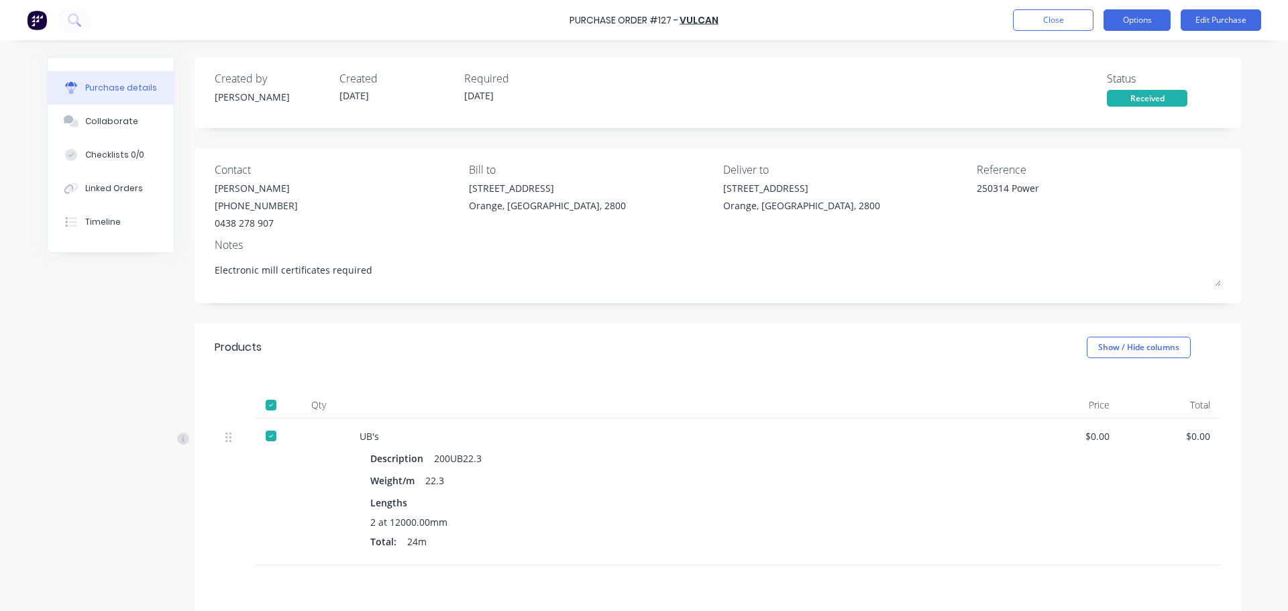
click at [1124, 24] on button "Options" at bounding box center [1137, 19] width 67 height 21
drag, startPoint x: 580, startPoint y: 19, endPoint x: 624, endPoint y: 17, distance: 43.7
click at [624, 17] on div "Purchase Order #127 -" at bounding box center [624, 20] width 109 height 14
click at [1130, 22] on button "Options" at bounding box center [1137, 19] width 67 height 21
click at [86, 411] on div "Created by Tim Created 21/08/25 Required 25/08/25 Status Received Contact Mark …" at bounding box center [644, 400] width 1194 height 686
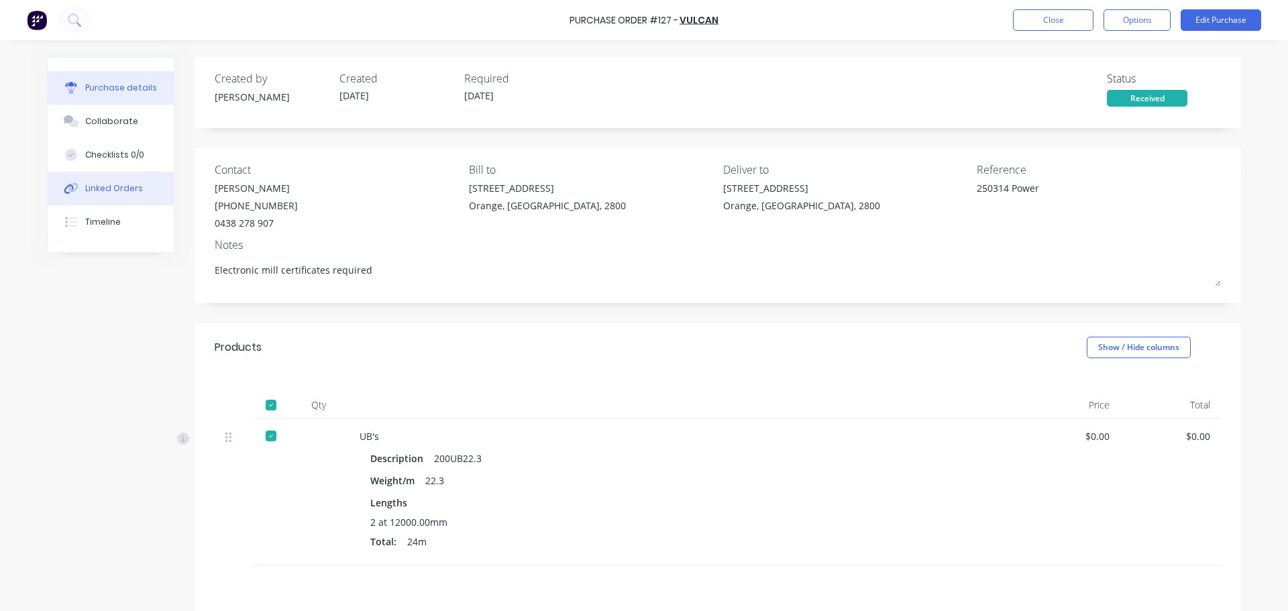
click at [103, 190] on div "Linked Orders" at bounding box center [114, 188] width 58 height 12
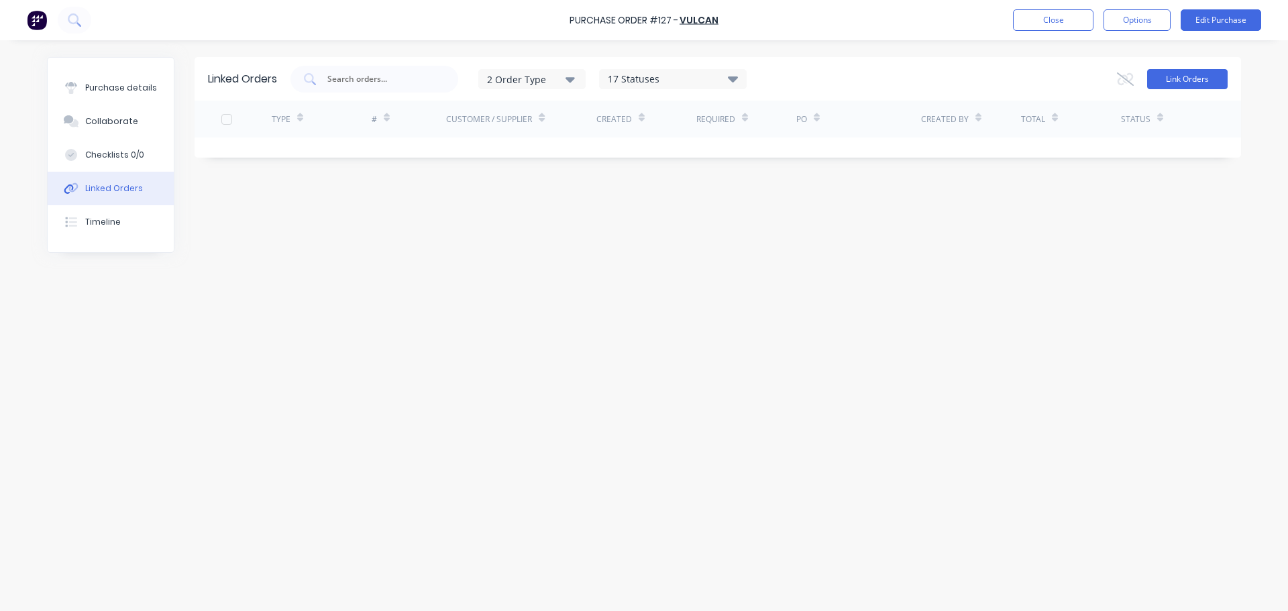
click at [1191, 82] on button "Link Orders" at bounding box center [1187, 79] width 80 height 20
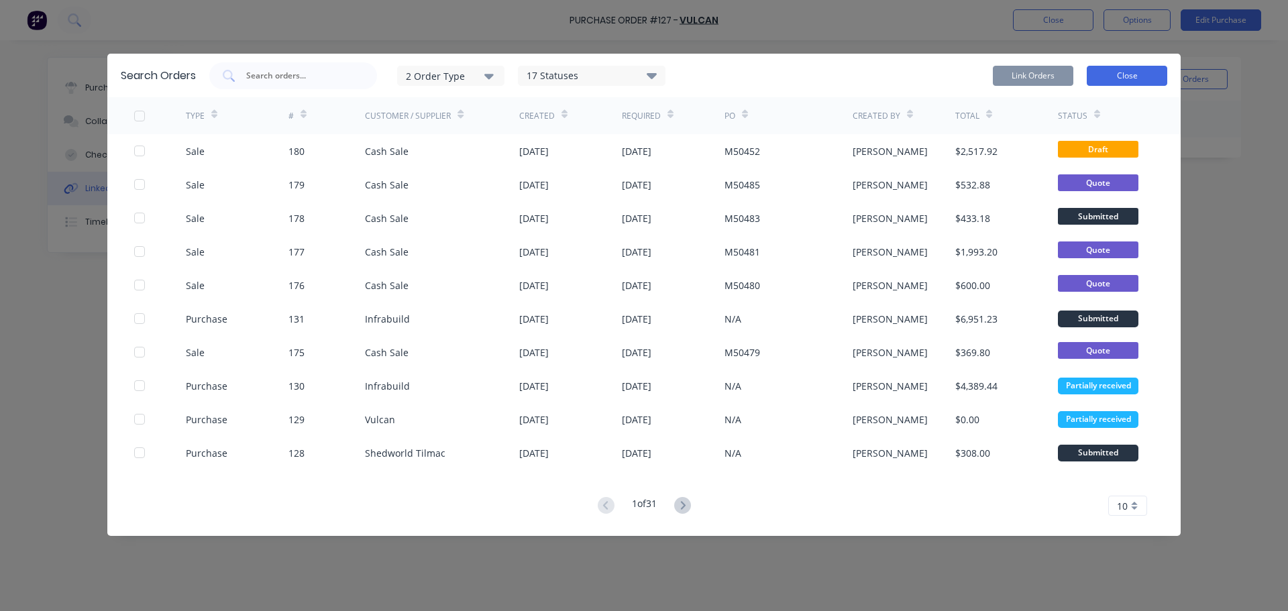
click at [1109, 80] on button "Close" at bounding box center [1127, 76] width 80 height 20
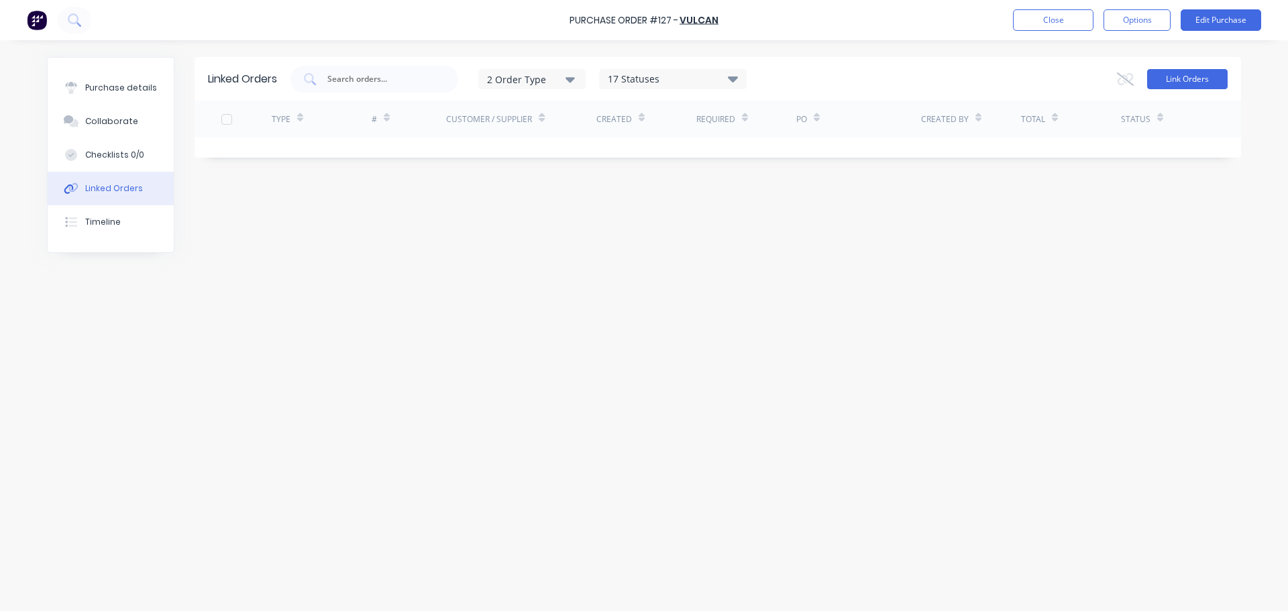
click at [1190, 74] on button "Link Orders" at bounding box center [1187, 79] width 80 height 20
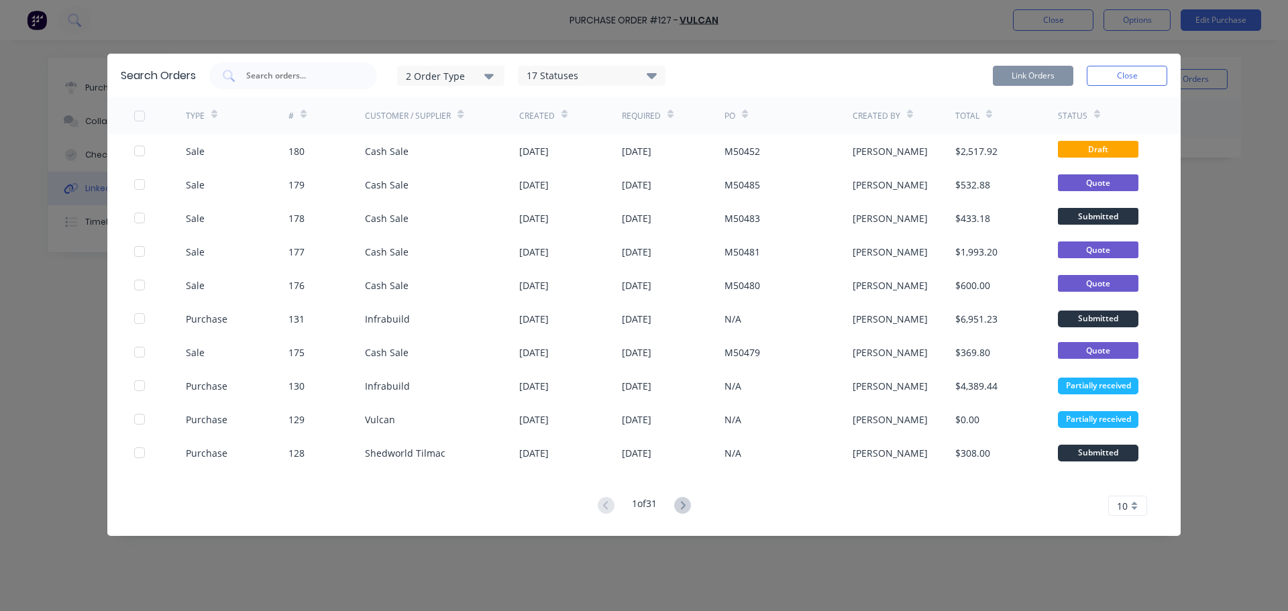
click at [441, 78] on div "2 Order Type" at bounding box center [451, 75] width 90 height 14
click at [254, 71] on input "text" at bounding box center [300, 75] width 111 height 13
click at [1118, 79] on button "Close" at bounding box center [1127, 76] width 80 height 20
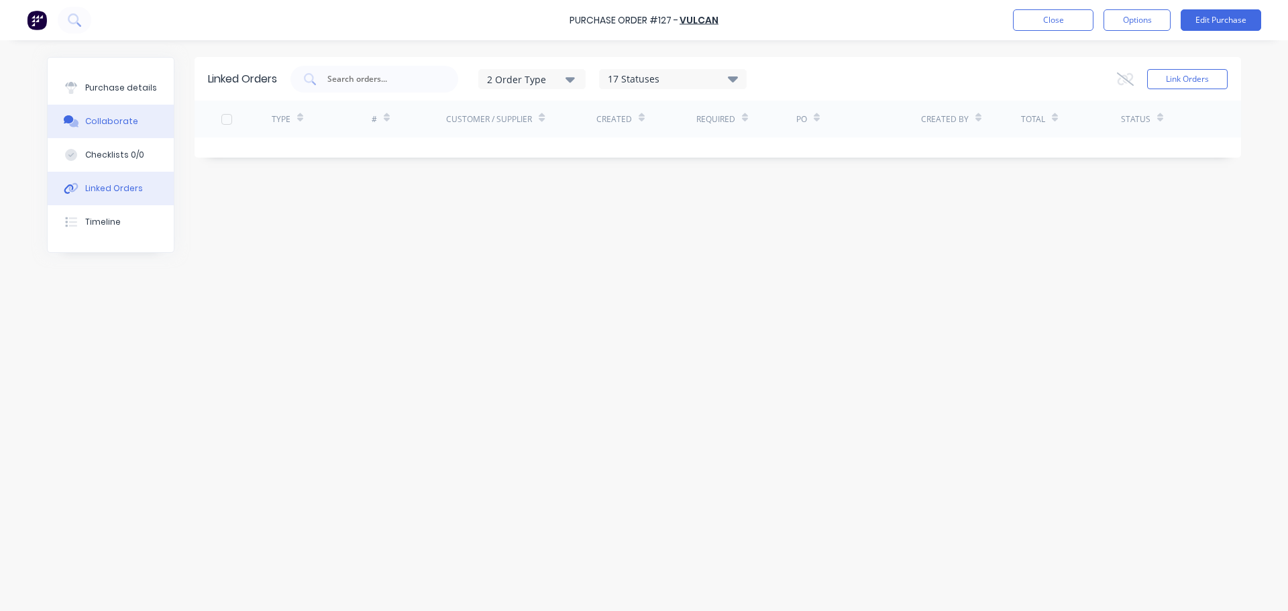
click at [119, 121] on div "Collaborate" at bounding box center [111, 121] width 53 height 12
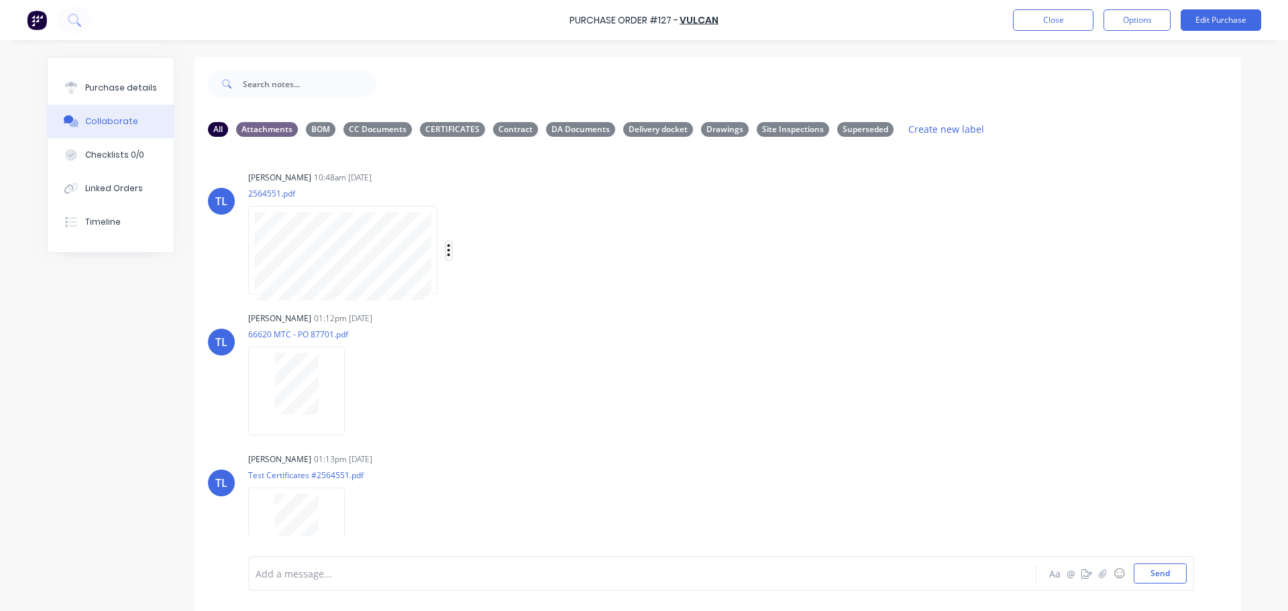
click at [447, 250] on icon "button" at bounding box center [448, 250] width 3 height 12
click at [1138, 23] on button "Options" at bounding box center [1137, 19] width 67 height 21
click at [1081, 54] on div "Print / Email" at bounding box center [1106, 54] width 103 height 19
click at [1094, 112] on div "Without pricing" at bounding box center [1106, 108] width 103 height 19
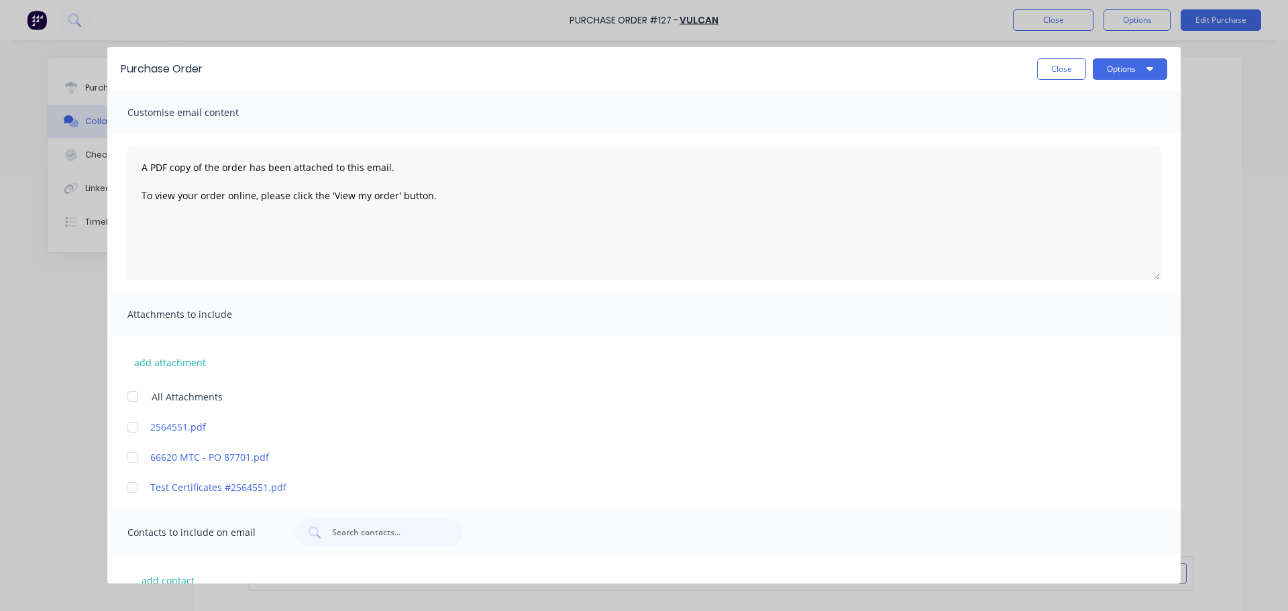
click at [134, 426] on div at bounding box center [132, 427] width 27 height 27
click at [129, 458] on div at bounding box center [132, 457] width 27 height 27
click at [134, 458] on div at bounding box center [132, 457] width 27 height 27
click at [132, 425] on div at bounding box center [132, 427] width 27 height 27
click at [1045, 72] on button "Close" at bounding box center [1061, 68] width 49 height 21
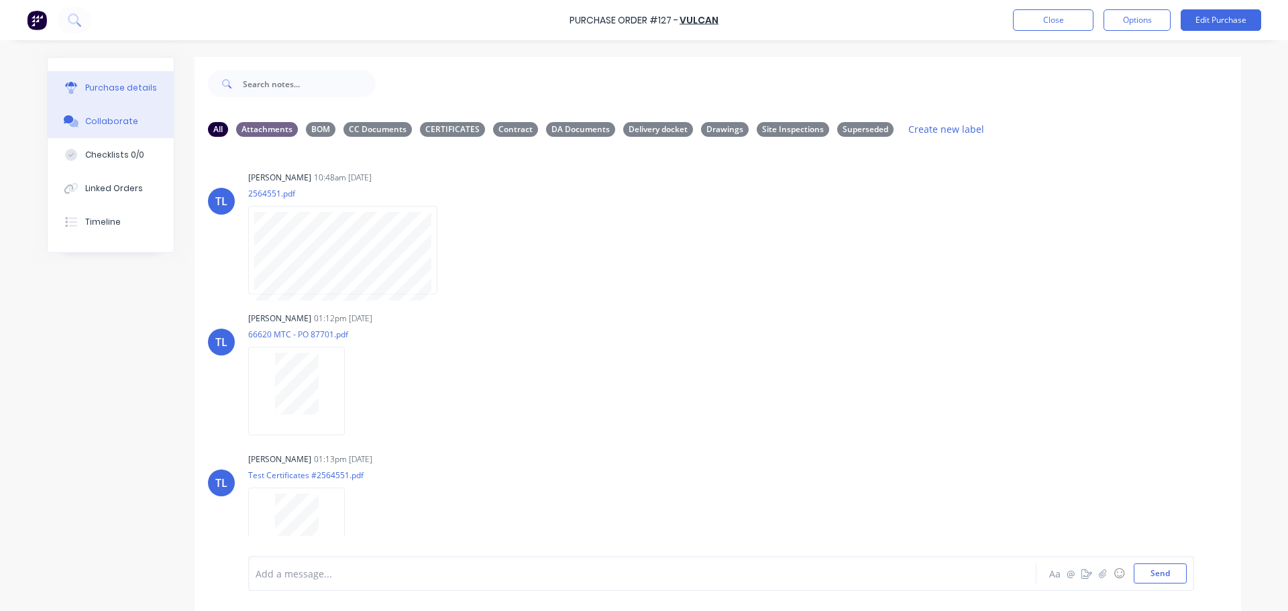
click at [125, 87] on div "Purchase details" at bounding box center [121, 88] width 72 height 12
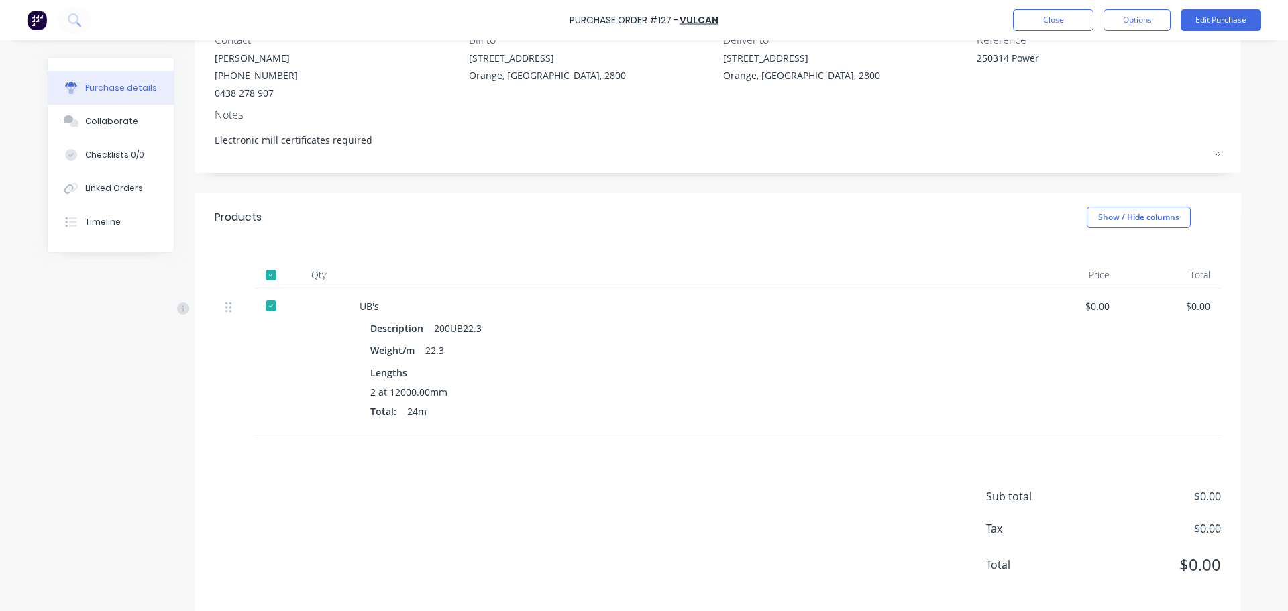
scroll to position [146, 0]
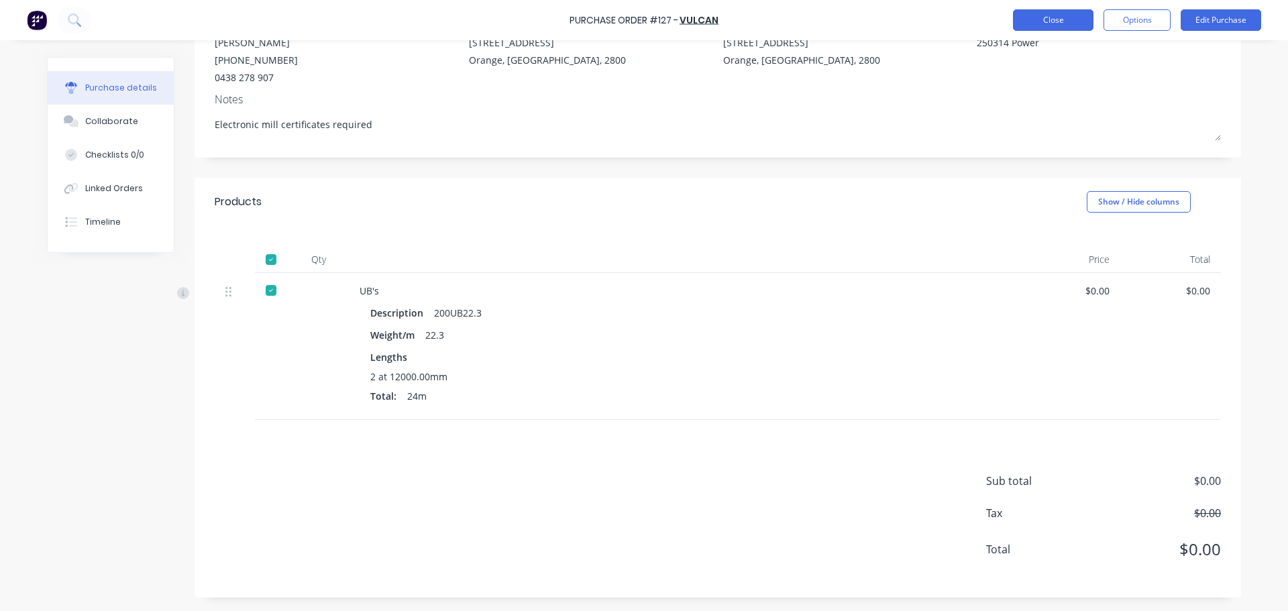
click at [1055, 19] on button "Close" at bounding box center [1053, 19] width 80 height 21
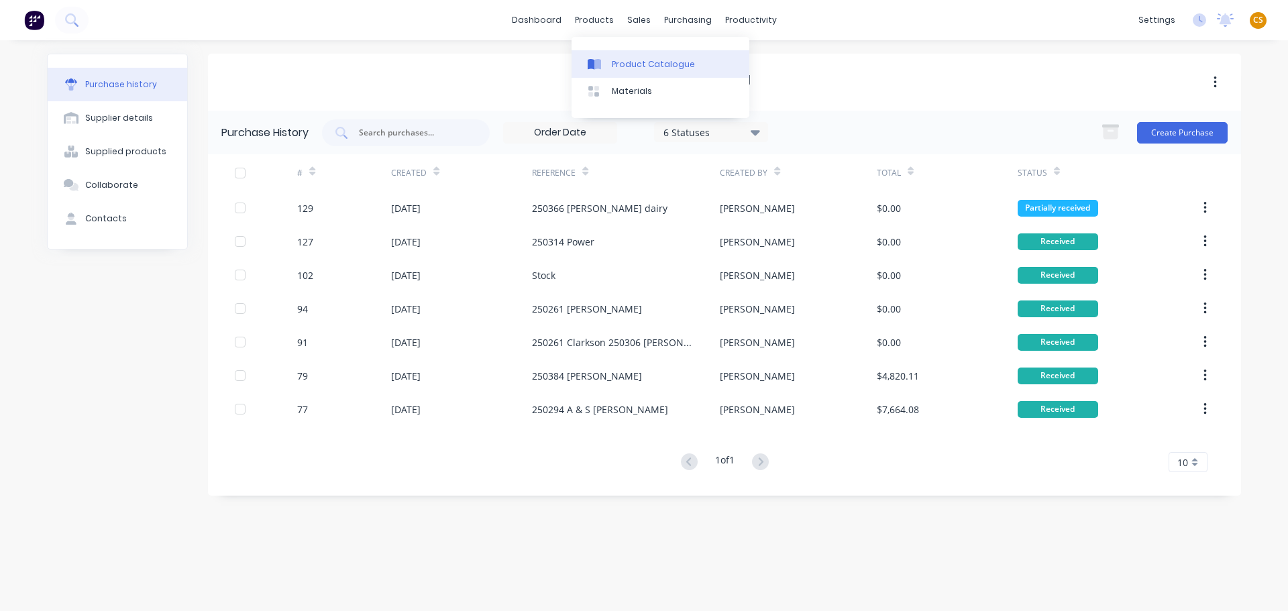
click at [629, 64] on div "Product Catalogue" at bounding box center [653, 64] width 83 height 12
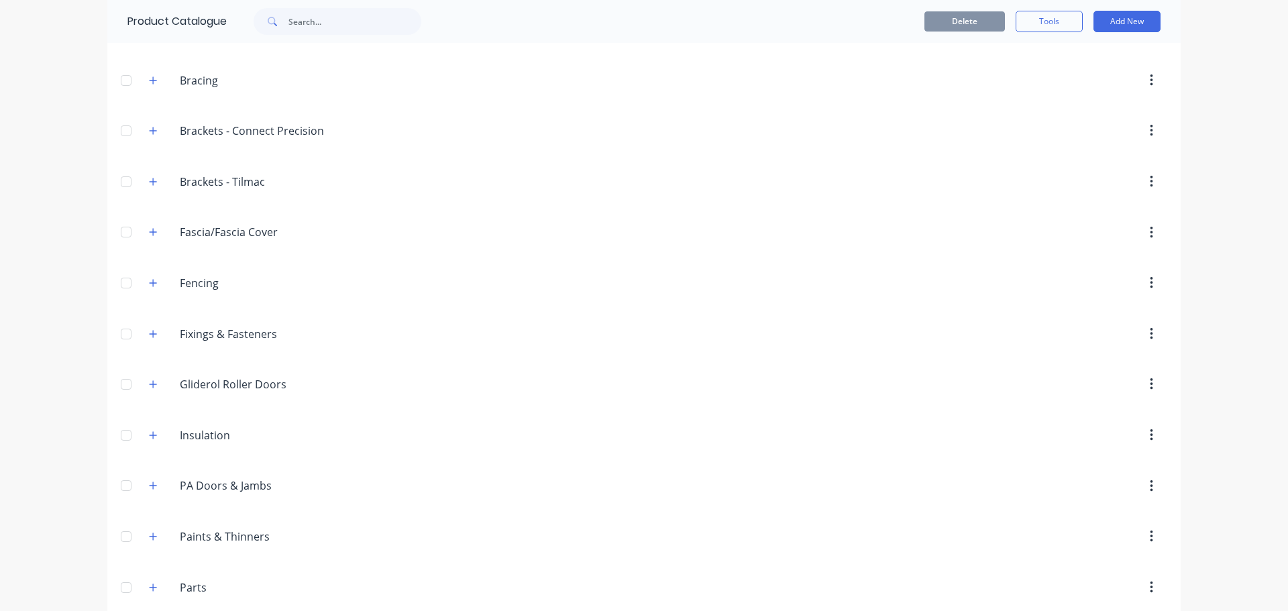
scroll to position [402, 0]
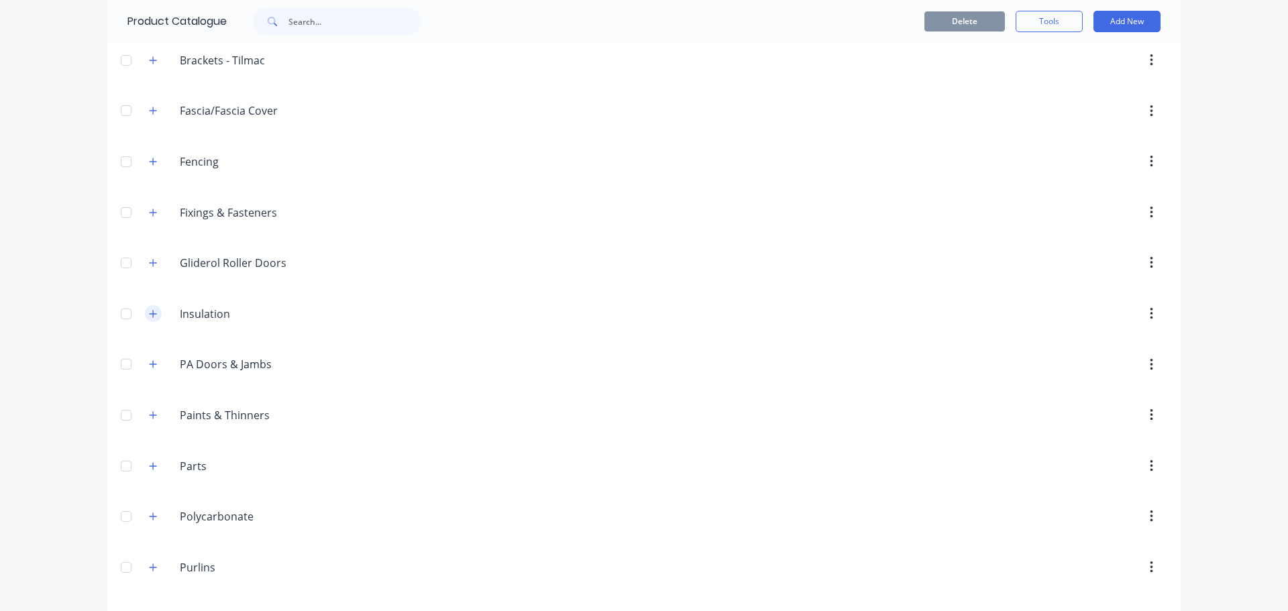
click at [153, 313] on button "button" at bounding box center [153, 313] width 17 height 17
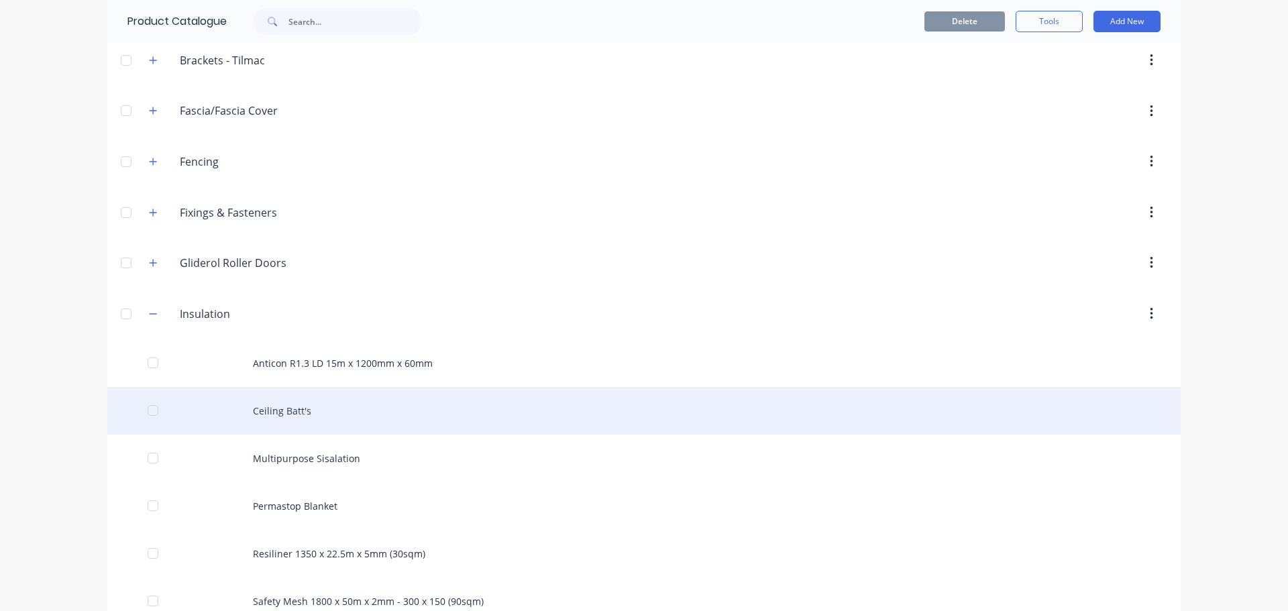
click at [275, 415] on div "Ceiling Batt's" at bounding box center [643, 411] width 1073 height 48
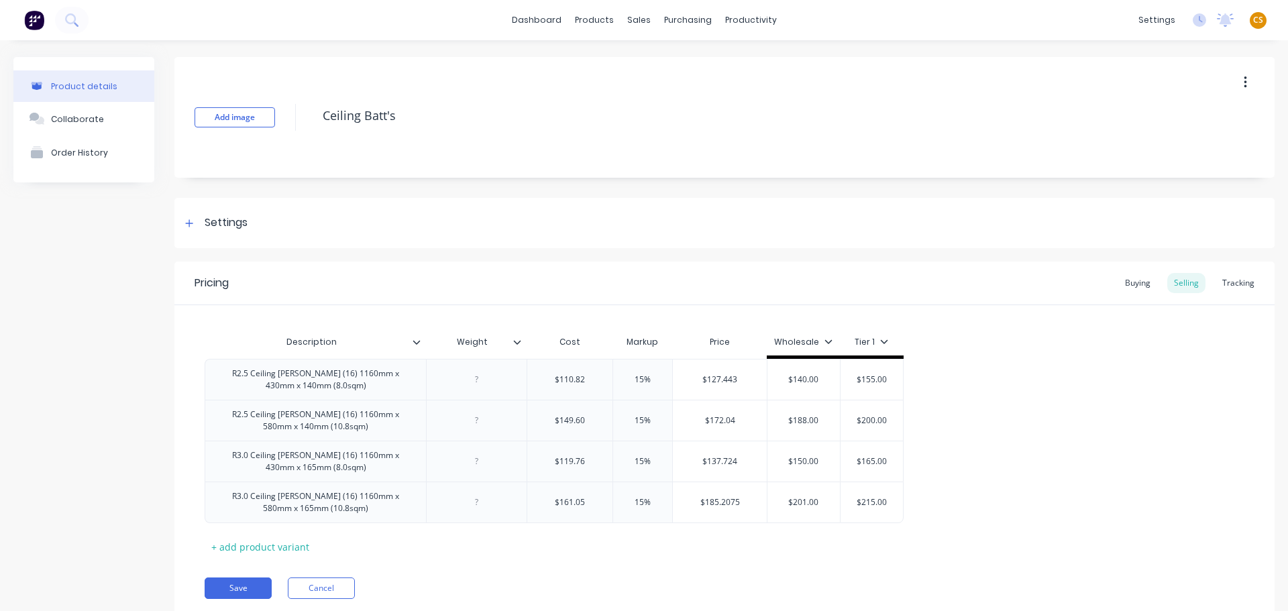
type textarea "x"
click at [1236, 279] on div "Tracking" at bounding box center [1239, 283] width 46 height 20
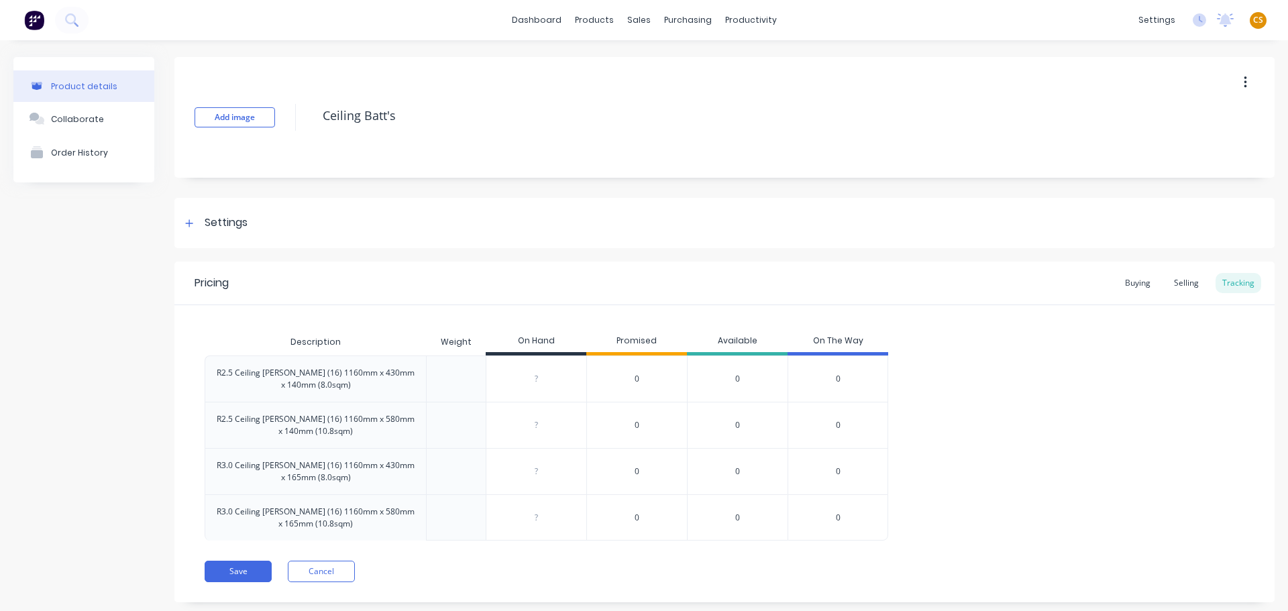
type input "0"
click at [531, 378] on input "0" at bounding box center [536, 379] width 100 height 12
click at [538, 429] on input "0" at bounding box center [536, 425] width 100 height 12
type input "06"
type textarea "x"
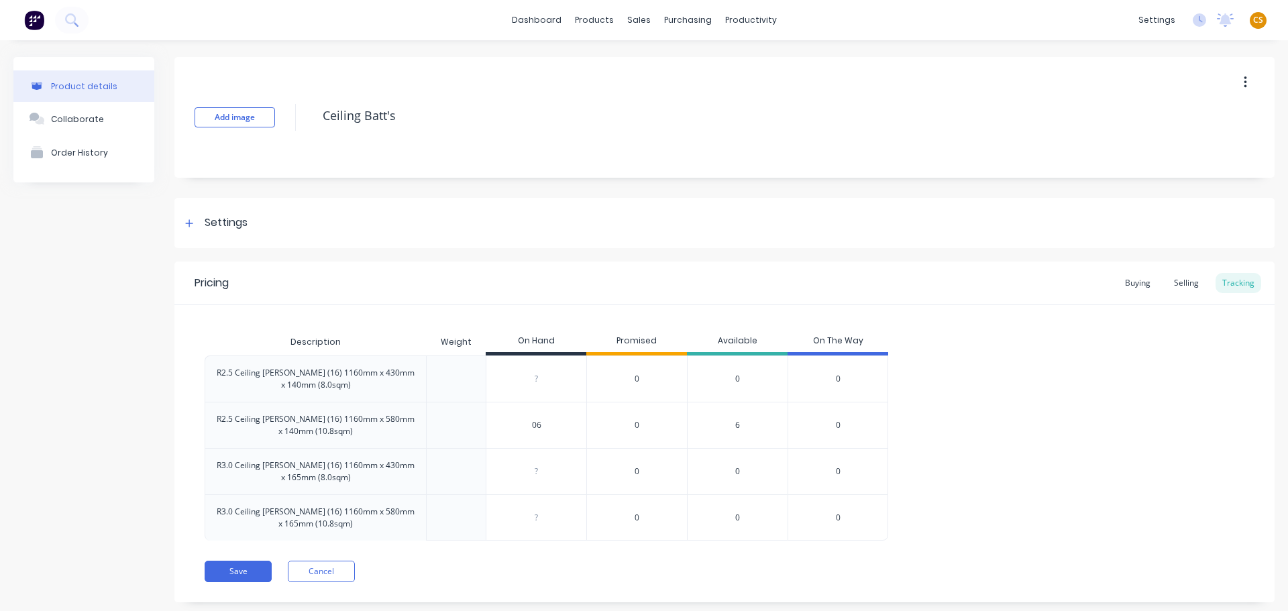
type input "0"
type textarea "x"
click at [539, 377] on input "0" at bounding box center [536, 379] width 100 height 12
click at [539, 424] on input "0" at bounding box center [536, 425] width 100 height 12
click at [641, 337] on div "Promised" at bounding box center [636, 342] width 101 height 27
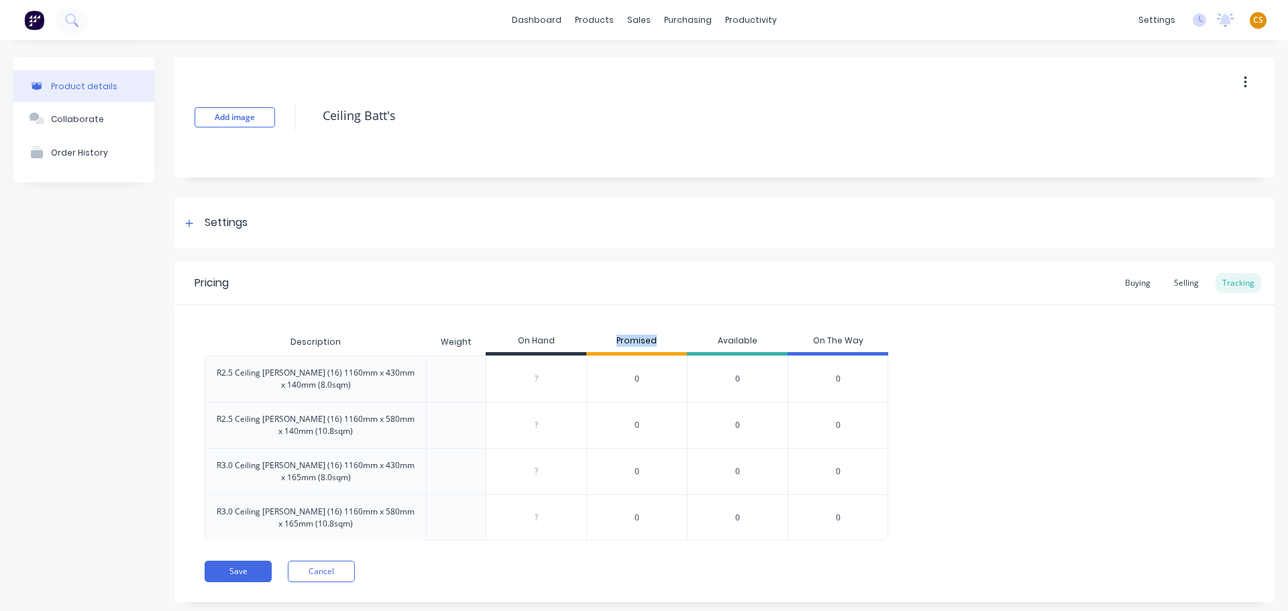
click at [641, 337] on div "Promised" at bounding box center [636, 342] width 101 height 27
click at [722, 337] on div "Available" at bounding box center [737, 342] width 101 height 27
click at [724, 337] on div "Available" at bounding box center [737, 342] width 101 height 27
drag, startPoint x: 817, startPoint y: 340, endPoint x: 866, endPoint y: 335, distance: 49.2
click at [866, 335] on div "On The Way" at bounding box center [838, 342] width 101 height 27
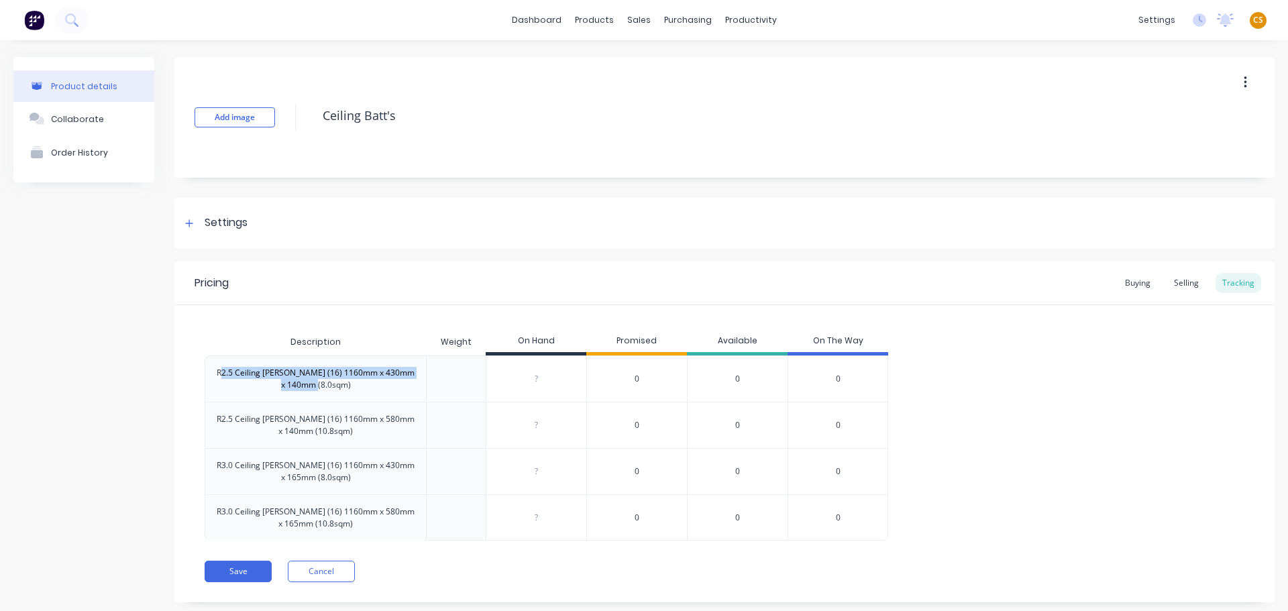
drag, startPoint x: 224, startPoint y: 368, endPoint x: 342, endPoint y: 388, distance: 119.8
click at [342, 388] on div "R2.5 Ceiling Batts (16) 1160mm x 430mm x 140mm (8.0sqm)" at bounding box center [315, 379] width 199 height 24
click at [539, 380] on input "0" at bounding box center [536, 379] width 100 height 12
type input "06"
type textarea "x"
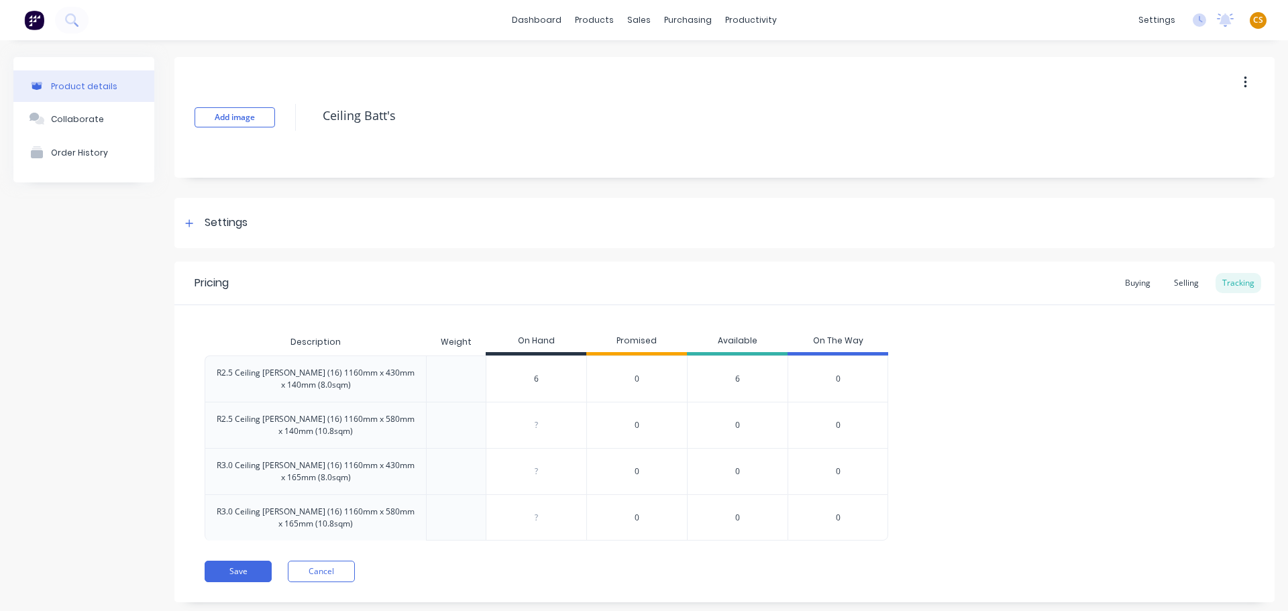
click at [1005, 366] on div "R2.5 Ceiling Batts (16) 1160mm x 430mm x 140mm (8.0sqm) 6 06 0 6 0 R2.5 Ceiling…" at bounding box center [725, 448] width 1040 height 185
click at [628, 338] on div "Promised" at bounding box center [636, 342] width 101 height 27
click at [720, 339] on div "Available" at bounding box center [737, 342] width 101 height 27
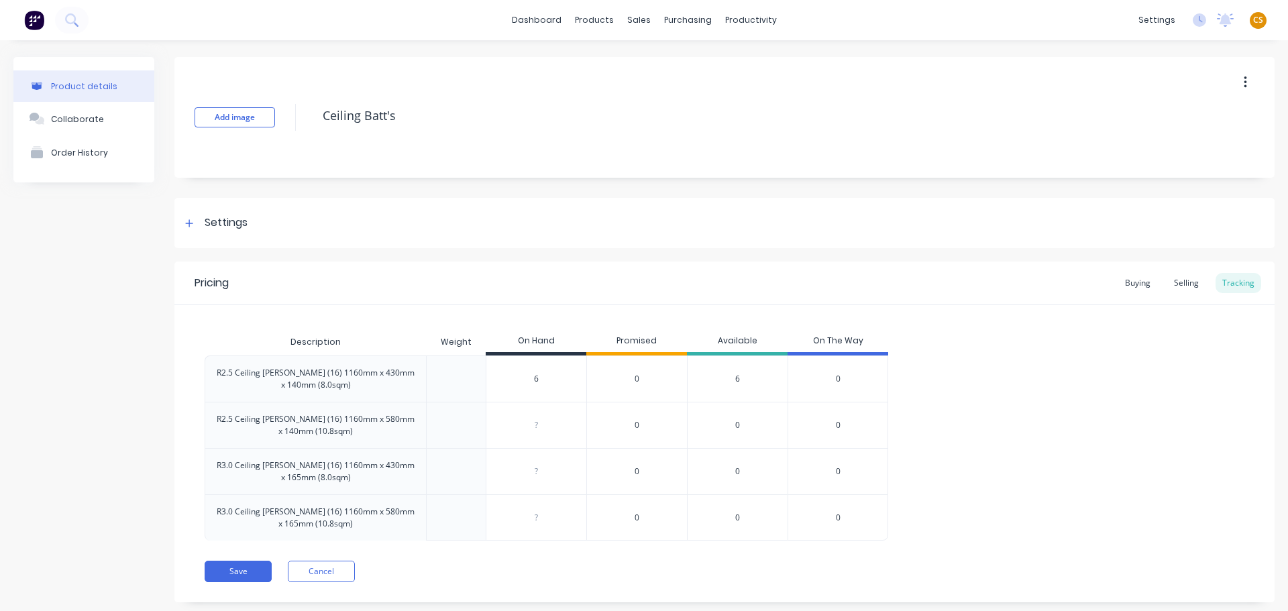
click at [818, 337] on div "On The Way" at bounding box center [838, 342] width 101 height 27
drag, startPoint x: 818, startPoint y: 337, endPoint x: 848, endPoint y: 338, distance: 30.2
click at [848, 338] on div "On The Way" at bounding box center [838, 342] width 101 height 27
drag, startPoint x: 536, startPoint y: 377, endPoint x: 515, endPoint y: 377, distance: 20.8
click at [515, 377] on input "06" at bounding box center [536, 379] width 100 height 12
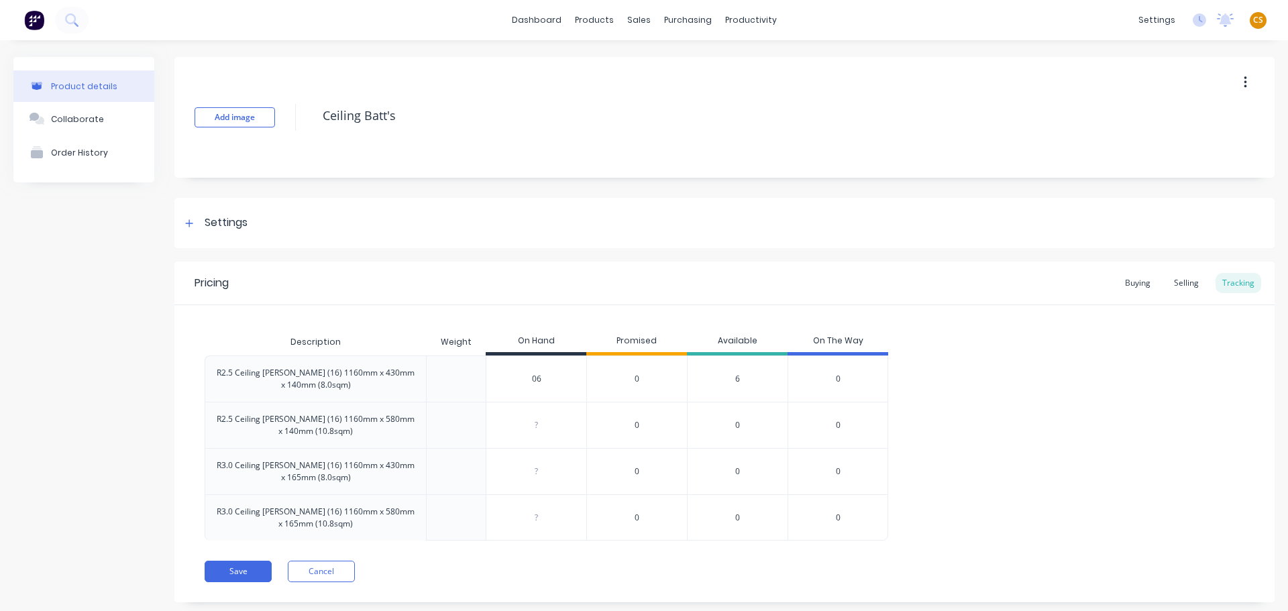
type input "6"
type textarea "x"
click at [1067, 447] on div "R2.5 Ceiling Batts (16) 1160mm x 430mm x 140mm (8.0sqm) ? 0 0 0 R2.5 Ceiling Ba…" at bounding box center [725, 448] width 1040 height 185
click at [615, 67] on div "Product Catalogue" at bounding box center [648, 64] width 83 height 12
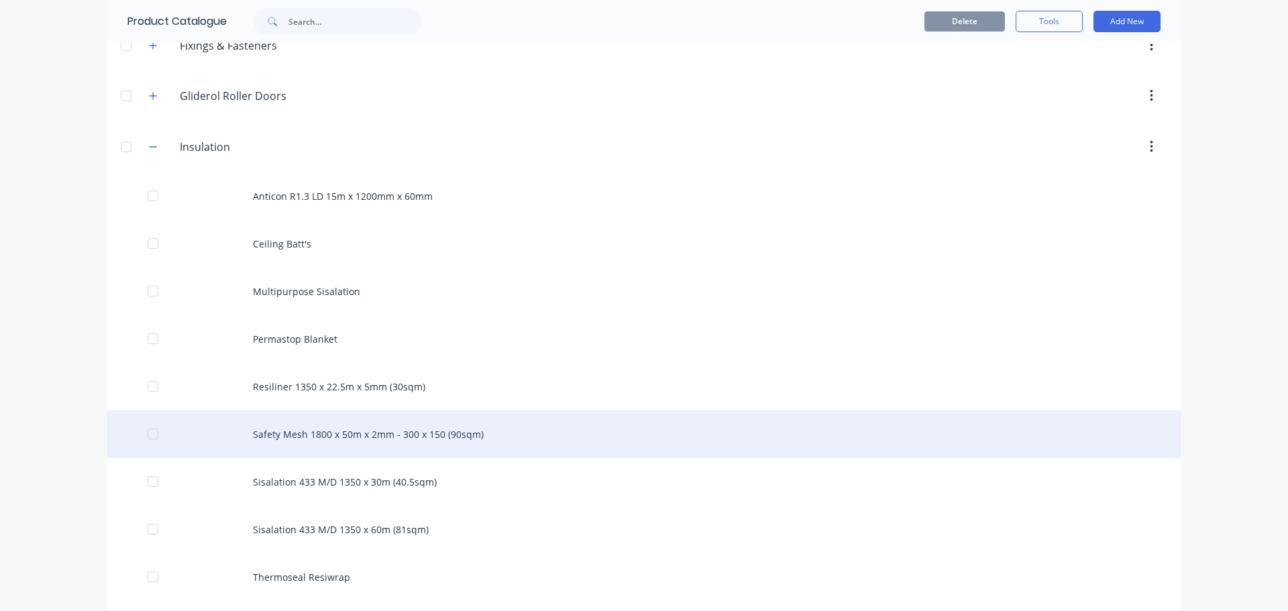
scroll to position [604, 0]
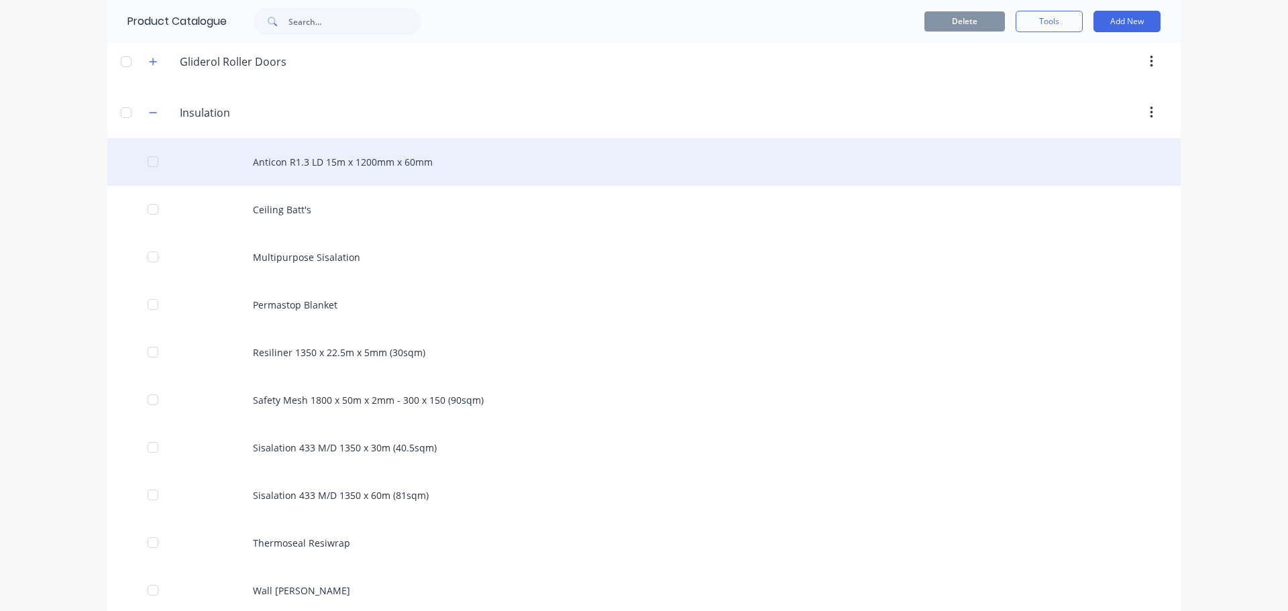
click at [281, 167] on div "Anticon R1.3 LD 15m x 1200mm x 60mm" at bounding box center [643, 162] width 1073 height 48
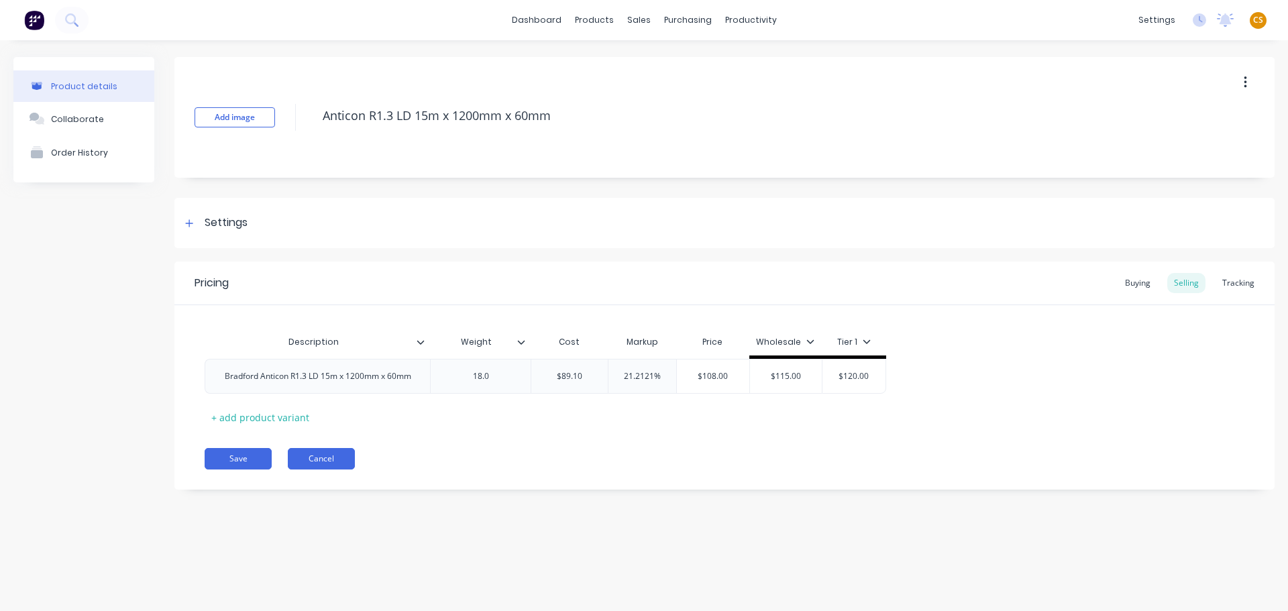
click at [325, 457] on button "Cancel" at bounding box center [321, 458] width 67 height 21
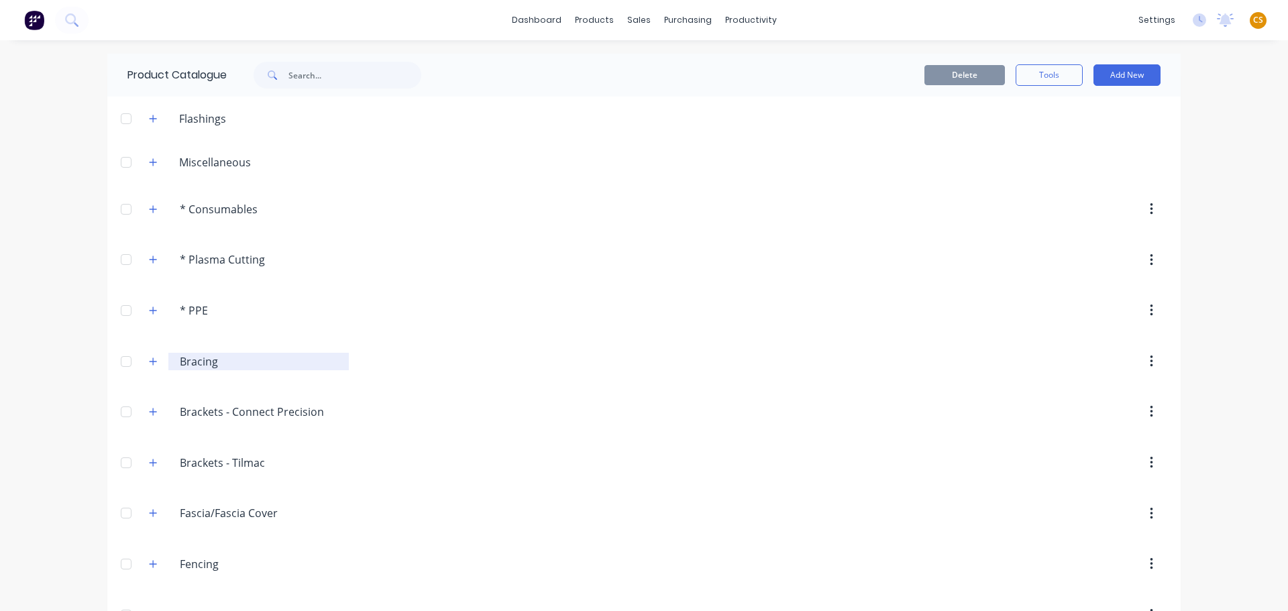
click at [181, 359] on input "Bracing" at bounding box center [259, 362] width 159 height 16
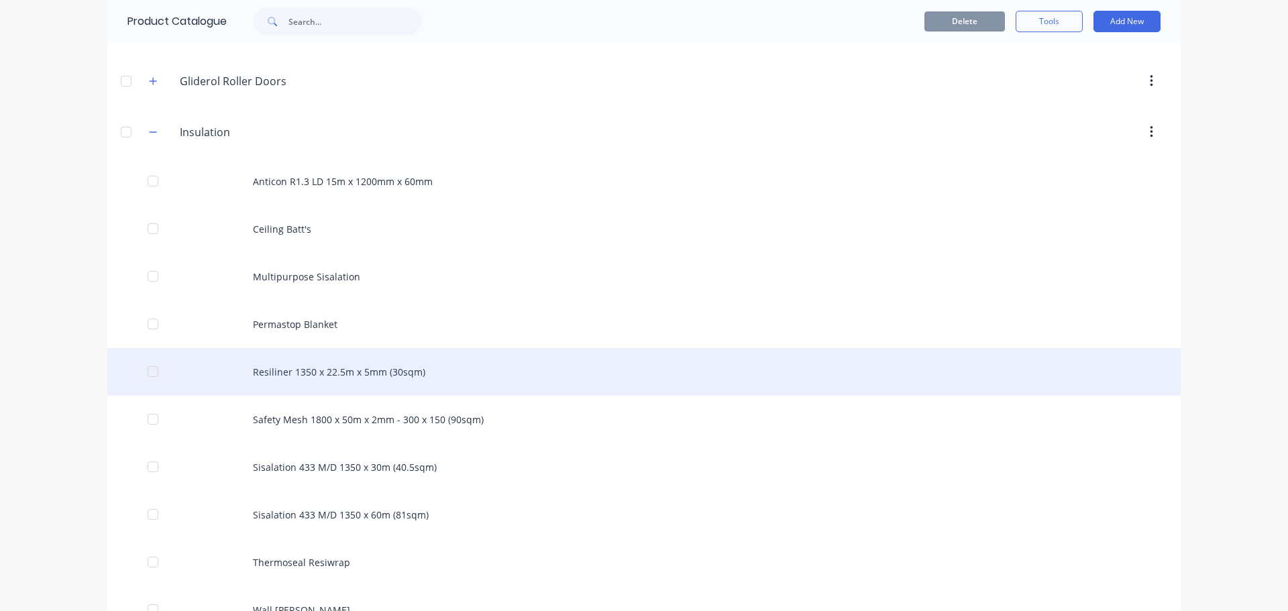
scroll to position [604, 0]
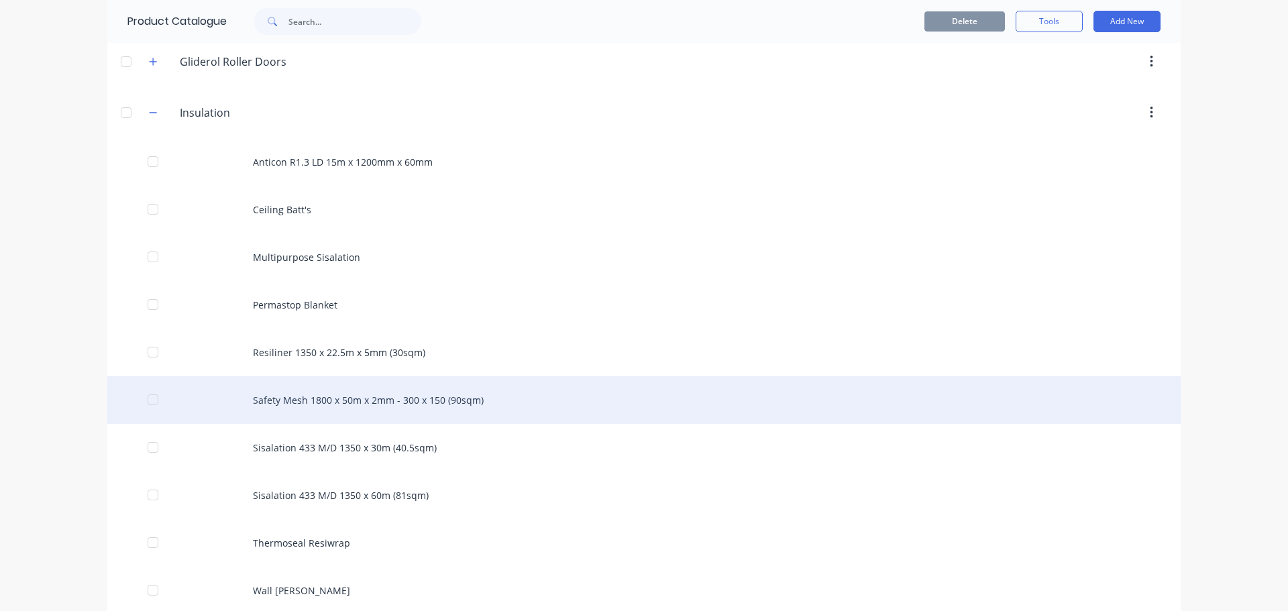
click at [289, 402] on div "Safety Mesh 1800 x 50m x 2mm - 300 x 150 (90sqm)" at bounding box center [643, 400] width 1073 height 48
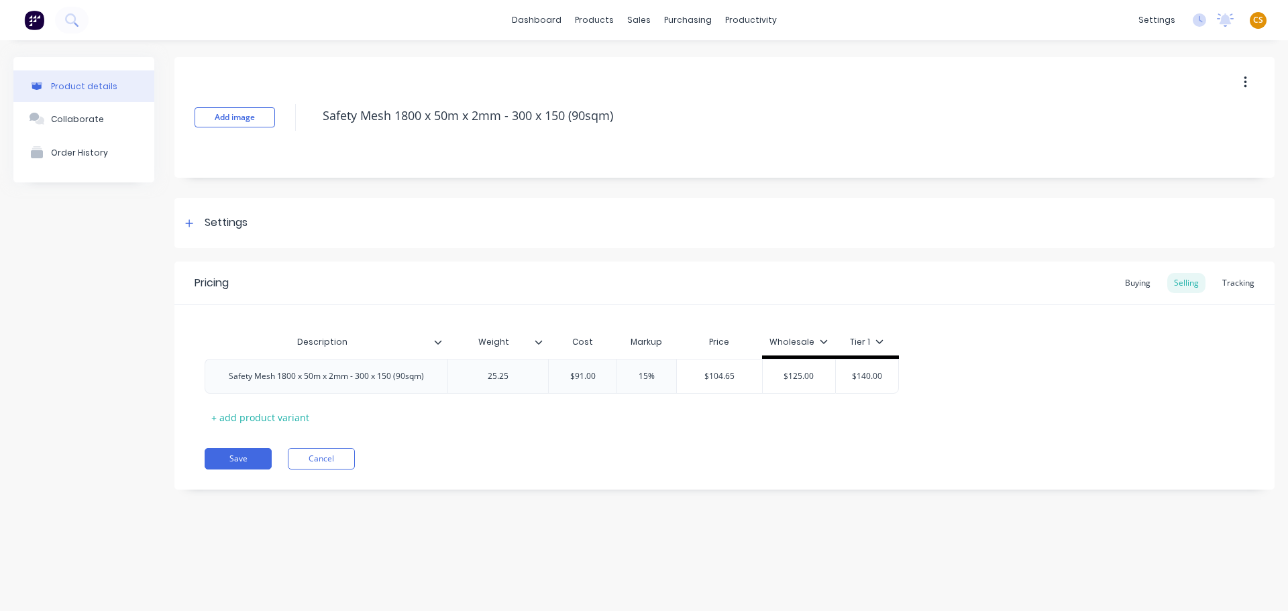
type textarea "x"
click at [193, 223] on icon at bounding box center [189, 223] width 8 height 9
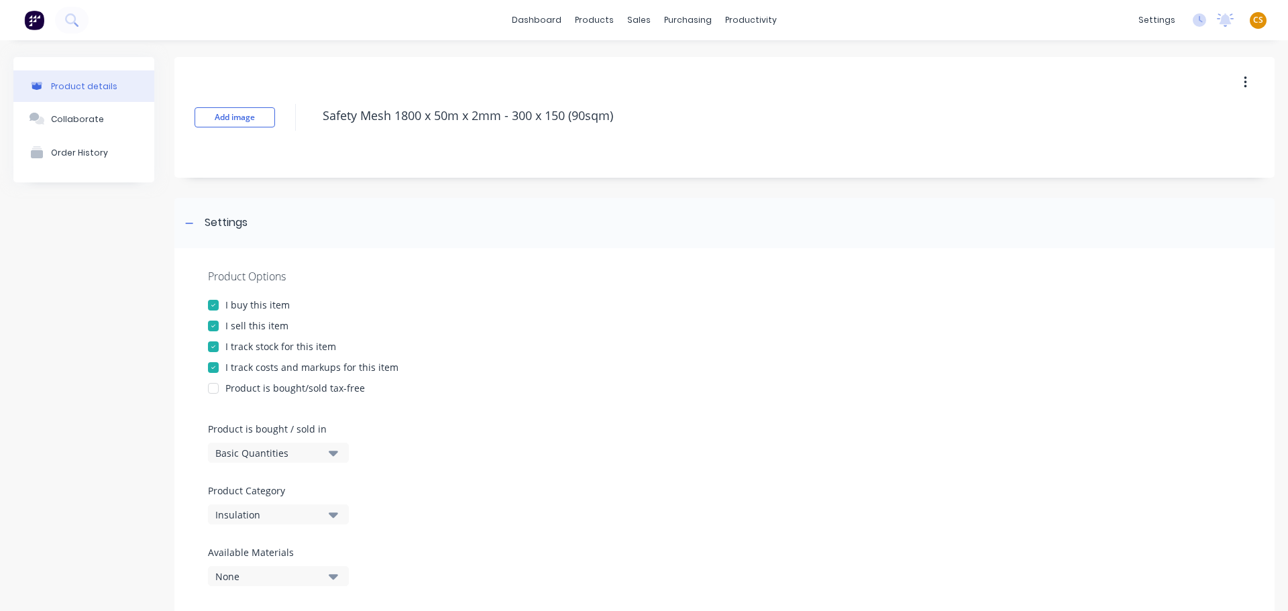
scroll to position [485, 0]
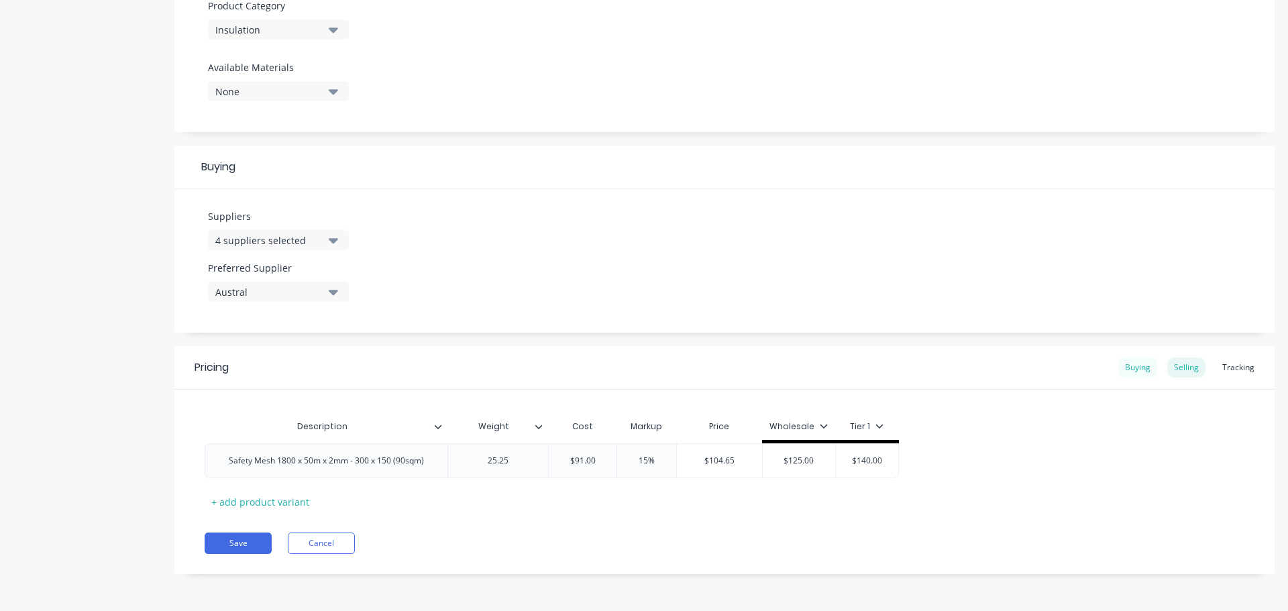
click at [1131, 369] on div "Buying" at bounding box center [1137, 368] width 39 height 20
click at [1178, 372] on div "Selling" at bounding box center [1186, 371] width 38 height 20
click at [1233, 375] on div "Tracking" at bounding box center [1239, 371] width 46 height 20
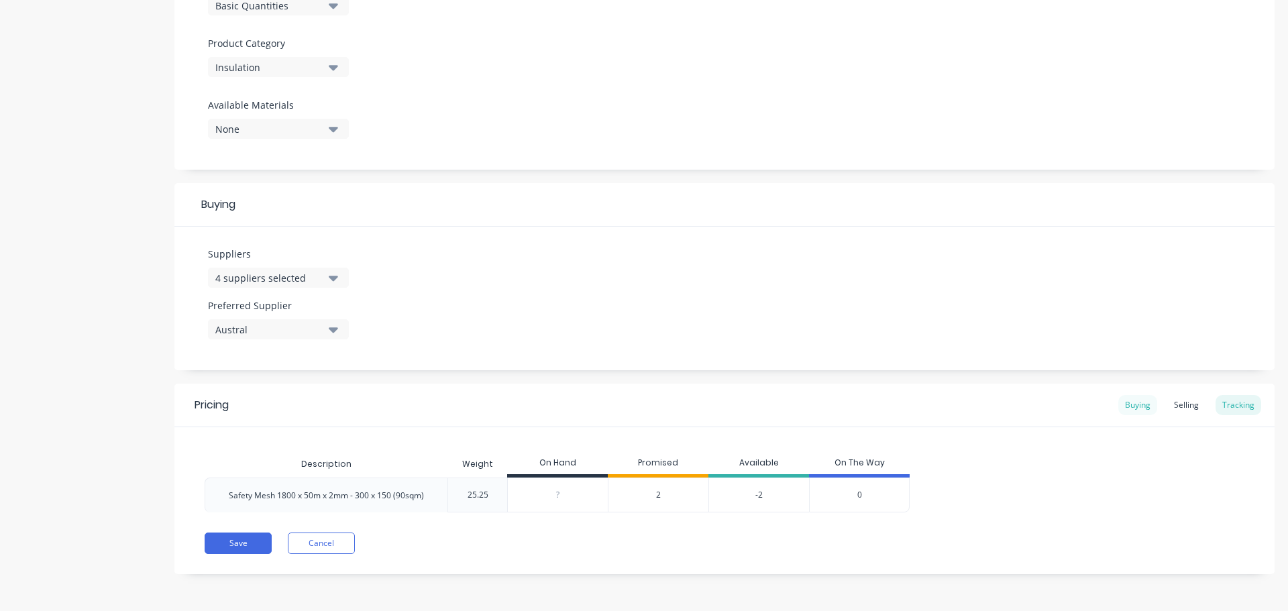
click at [1128, 408] on div "Buying" at bounding box center [1137, 405] width 39 height 20
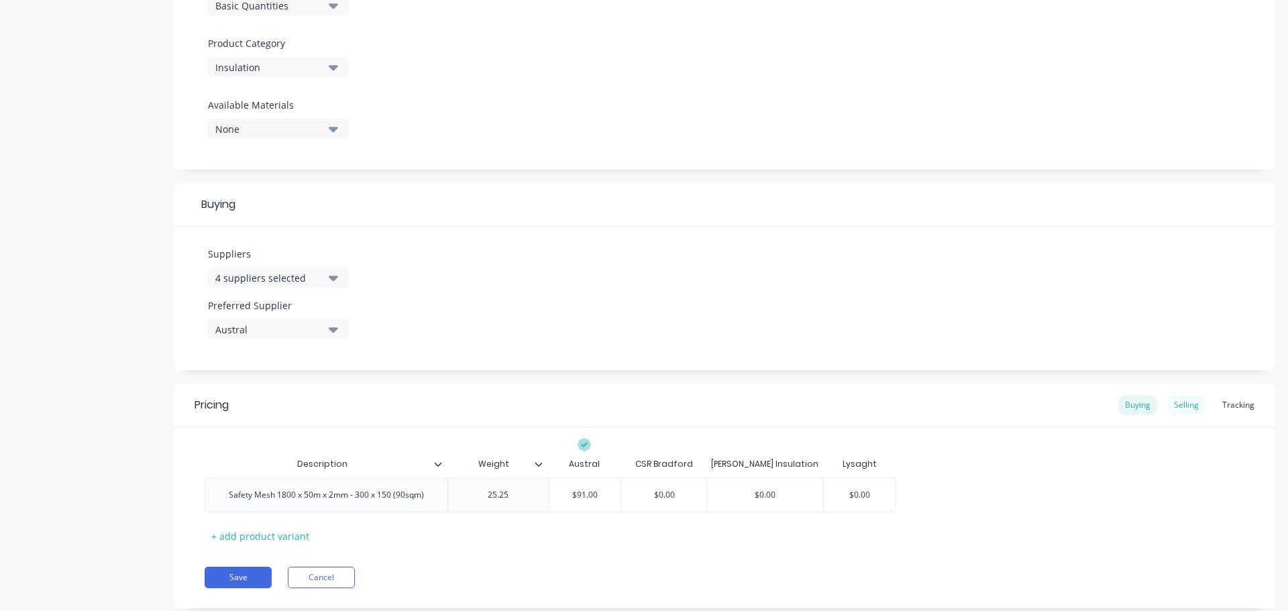
click at [1184, 407] on div "Selling" at bounding box center [1186, 405] width 38 height 20
click at [1228, 405] on div "Tracking" at bounding box center [1239, 405] width 46 height 20
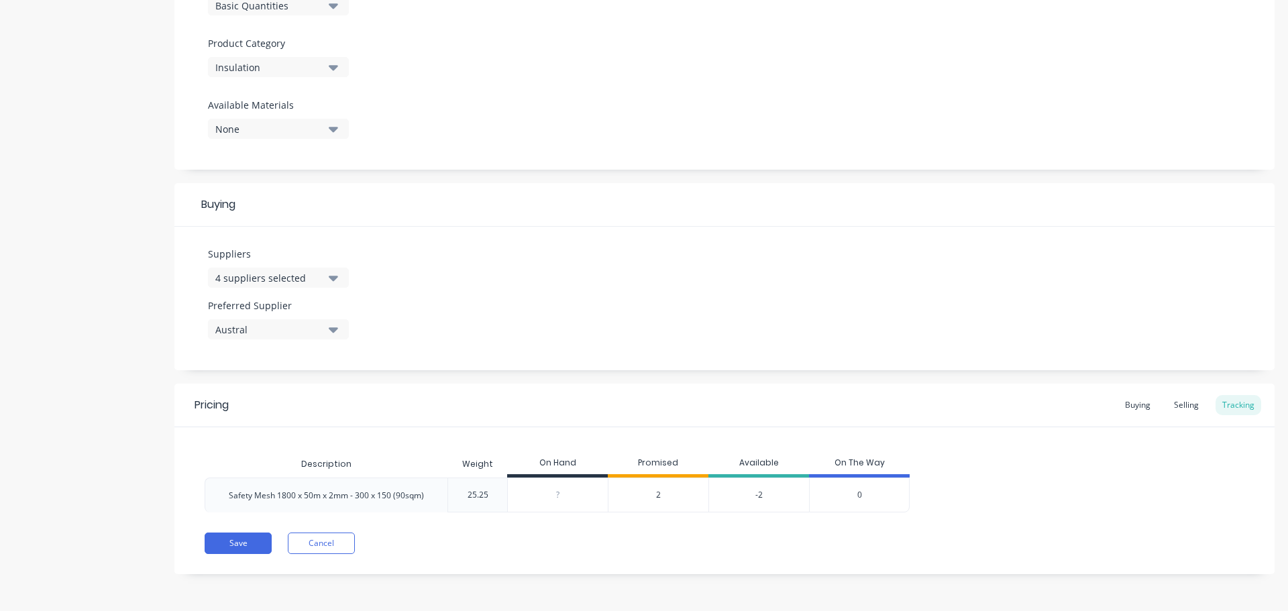
click at [653, 464] on div "Promised" at bounding box center [658, 464] width 101 height 27
drag, startPoint x: 661, startPoint y: 494, endPoint x: 636, endPoint y: 494, distance: 24.8
click at [636, 494] on div "2" at bounding box center [658, 495] width 101 height 35
drag, startPoint x: 775, startPoint y: 493, endPoint x: 723, endPoint y: 494, distance: 51.7
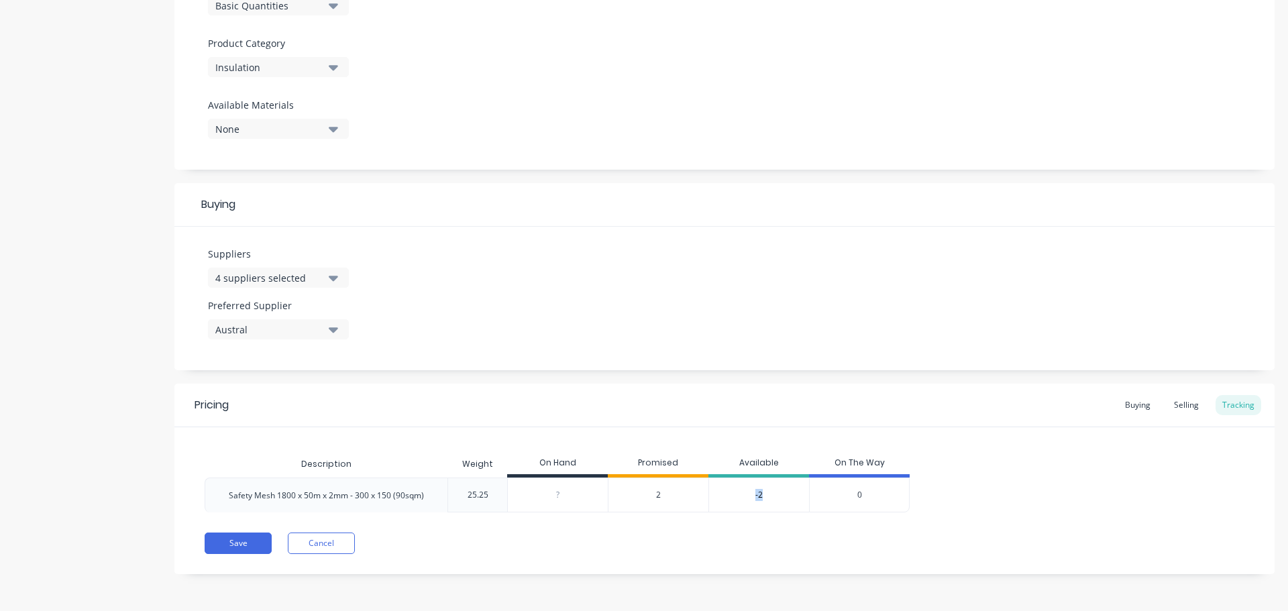
click at [716, 493] on div "-2" at bounding box center [758, 495] width 101 height 35
drag, startPoint x: 648, startPoint y: 490, endPoint x: 658, endPoint y: 500, distance: 14.7
click at [658, 500] on div "2" at bounding box center [658, 495] width 101 height 35
click at [747, 525] on div "Pricing Buying Selling Tracking Description Weight On Hand Promised Available O…" at bounding box center [724, 479] width 1100 height 191
click at [559, 493] on input "0" at bounding box center [558, 495] width 100 height 12
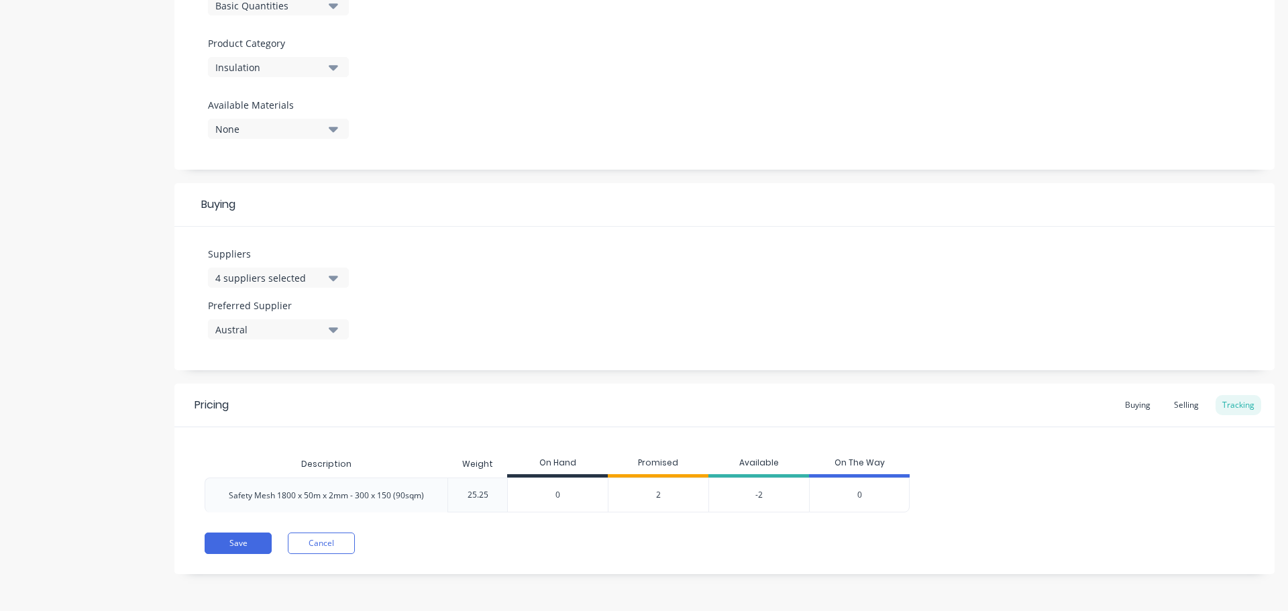
type input "09"
type textarea "x"
type input "0"
type textarea "x"
type input "09"
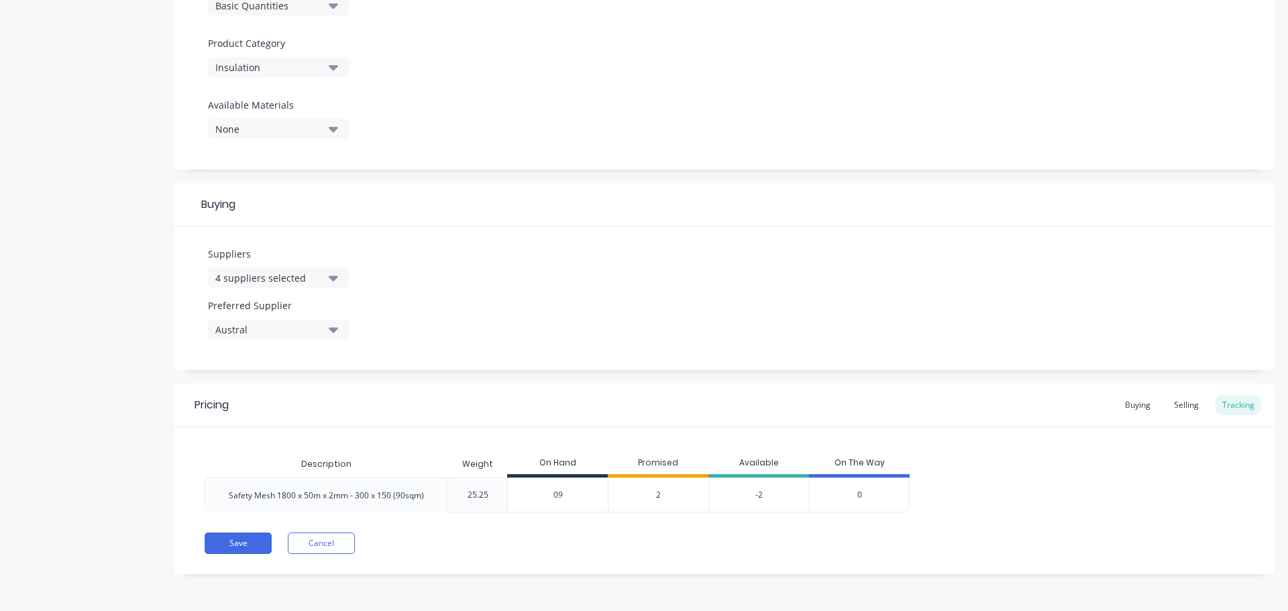
type textarea "x"
type input "0"
click at [327, 542] on button "Cancel" at bounding box center [321, 543] width 67 height 21
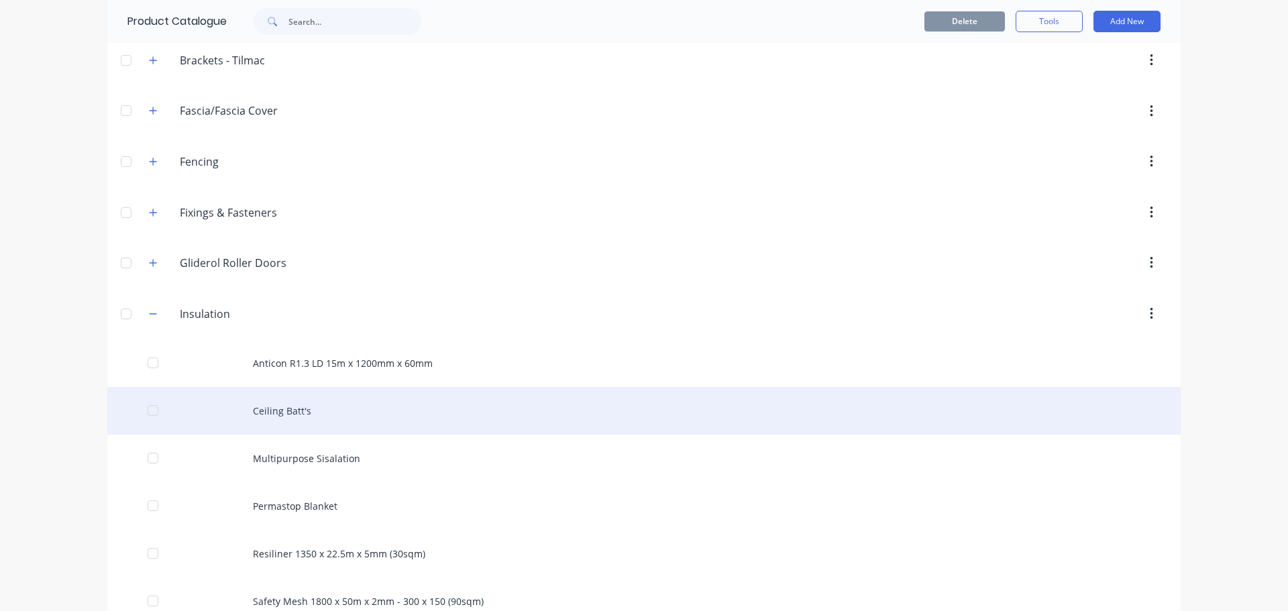
scroll to position [604, 0]
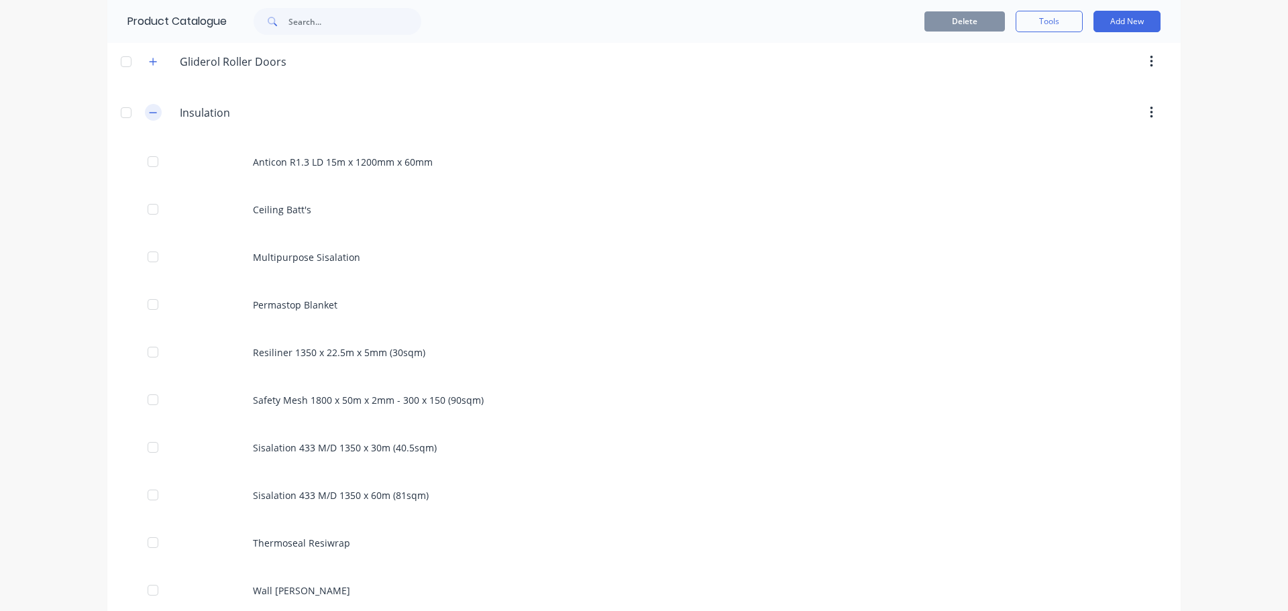
click at [151, 111] on icon "button" at bounding box center [153, 112] width 8 height 9
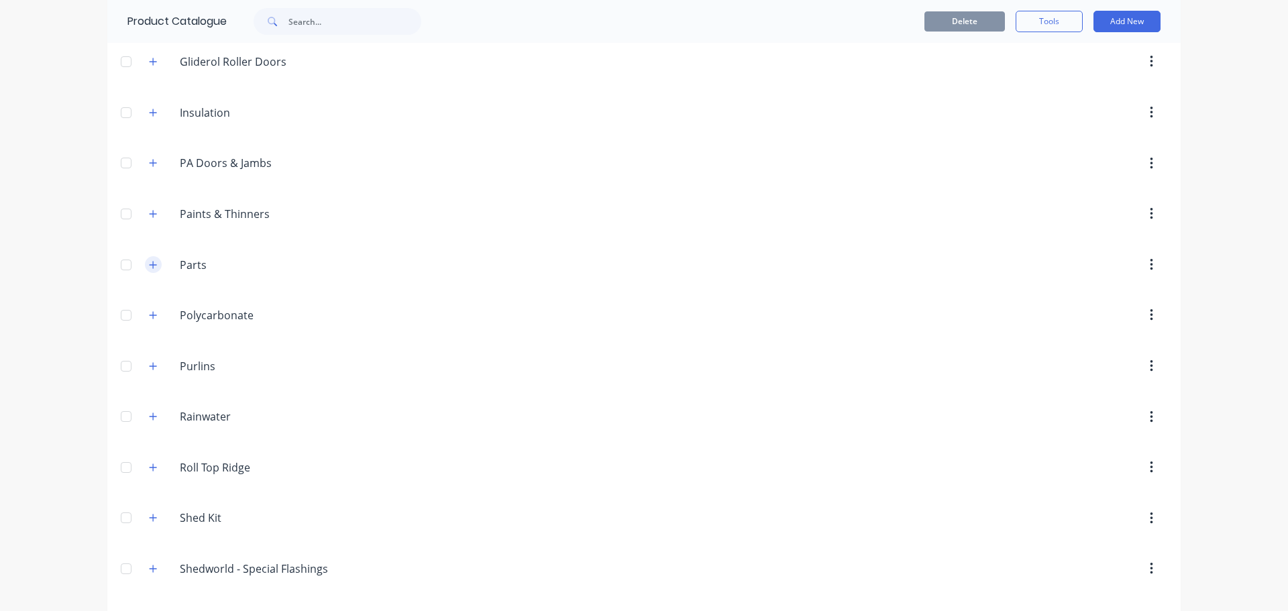
click at [149, 266] on icon "button" at bounding box center [153, 264] width 8 height 9
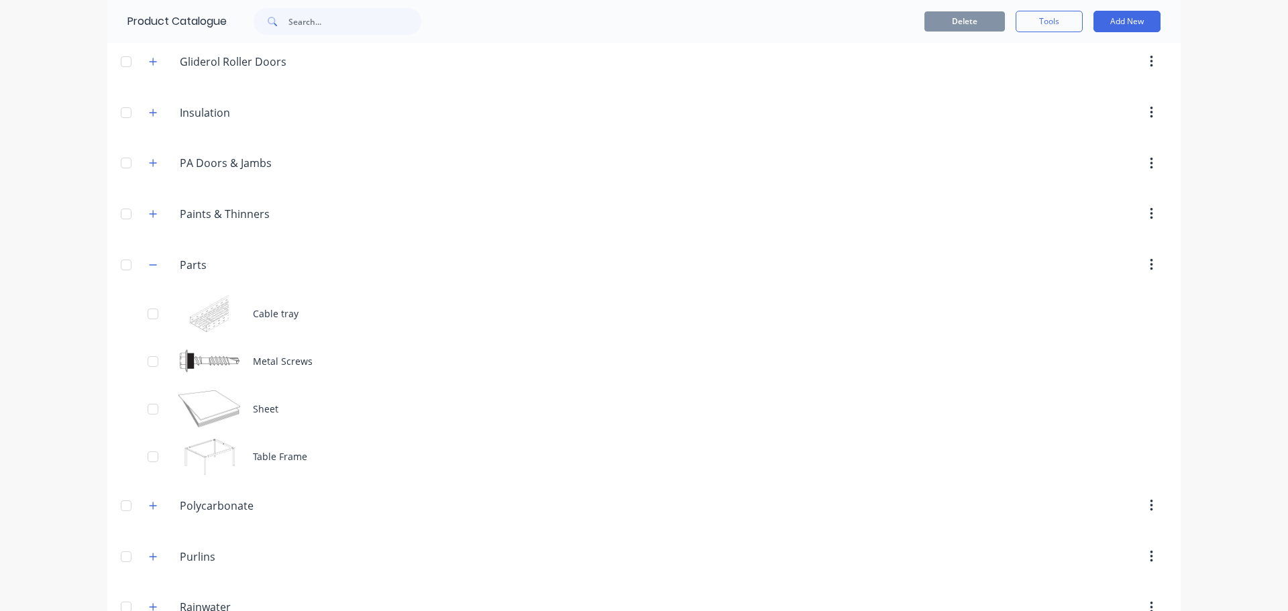
drag, startPoint x: 153, startPoint y: 264, endPoint x: 154, endPoint y: 238, distance: 26.2
click at [154, 264] on button "button" at bounding box center [153, 264] width 17 height 17
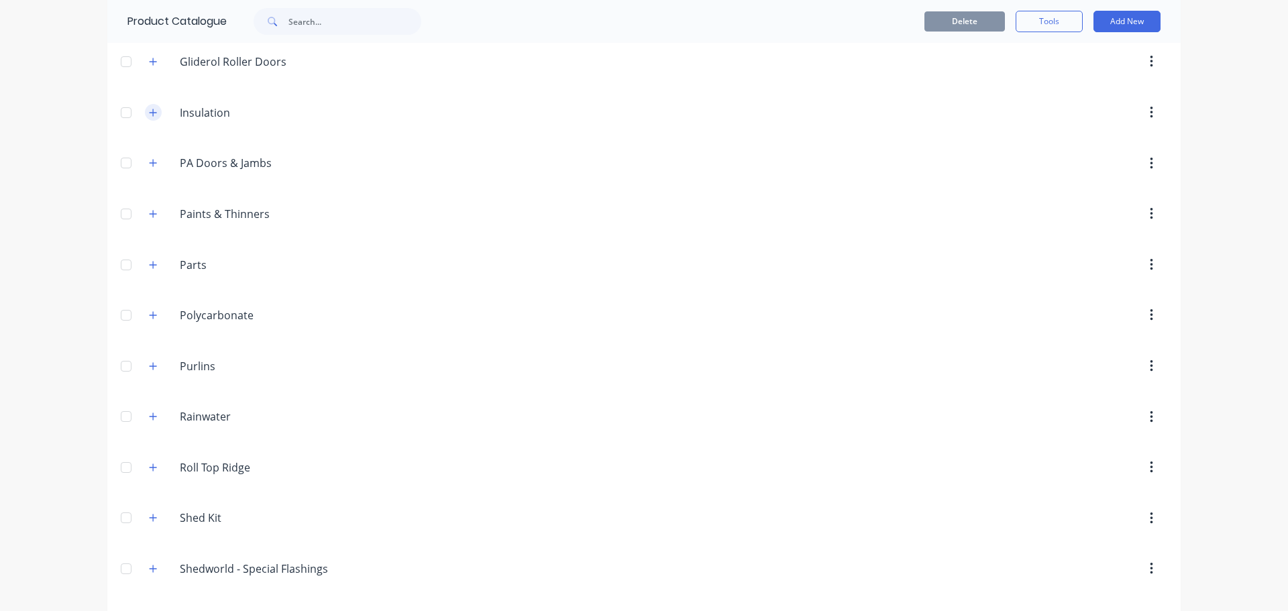
click at [149, 115] on icon "button" at bounding box center [153, 112] width 8 height 9
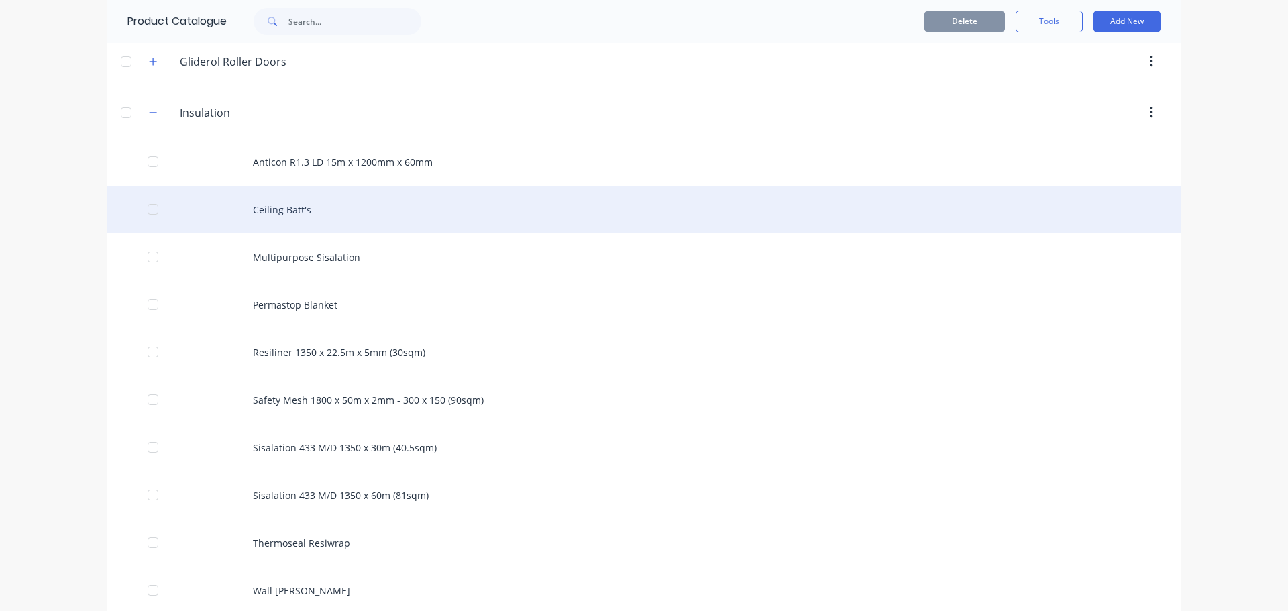
click at [284, 213] on div "Ceiling Batt's" at bounding box center [643, 210] width 1073 height 48
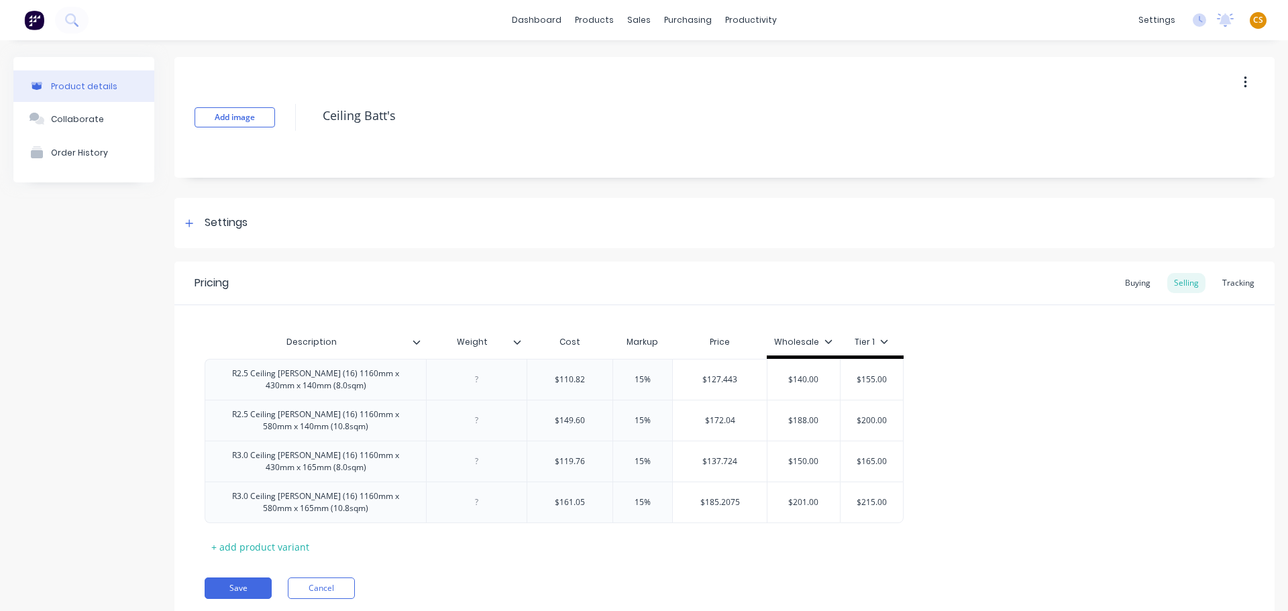
click at [517, 341] on icon at bounding box center [517, 342] width 8 height 8
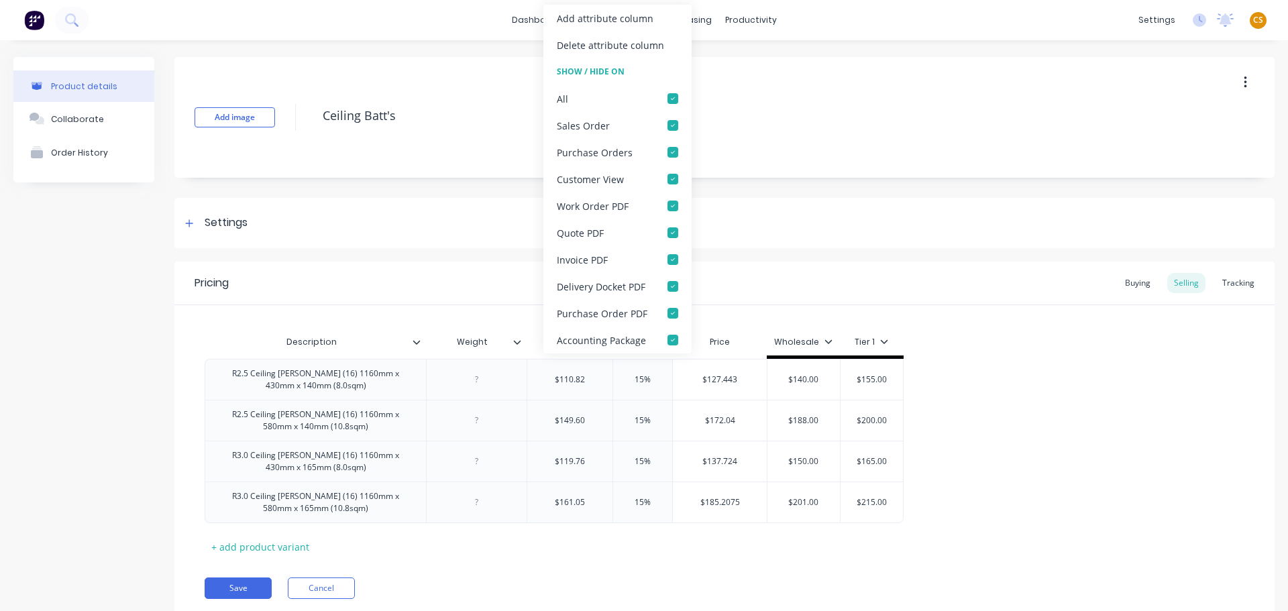
type textarea "x"
click at [504, 566] on div "Pricing Buying Selling Tracking Description Weight Cost Markup Price Wholesale …" at bounding box center [724, 441] width 1100 height 358
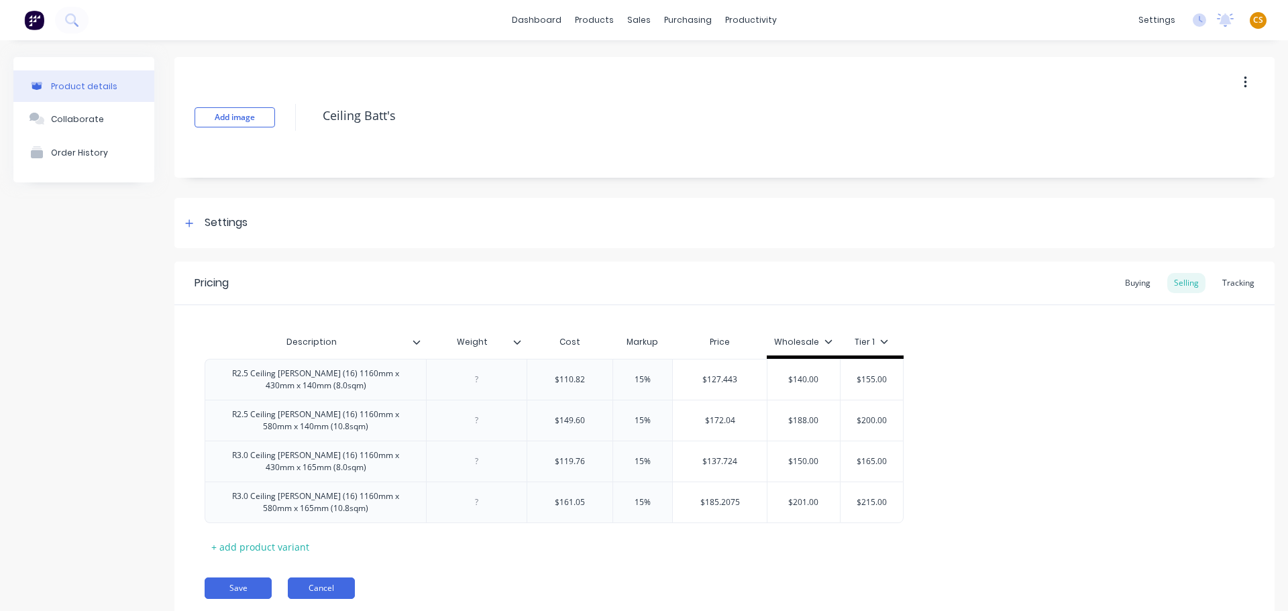
click at [314, 587] on button "Cancel" at bounding box center [321, 588] width 67 height 21
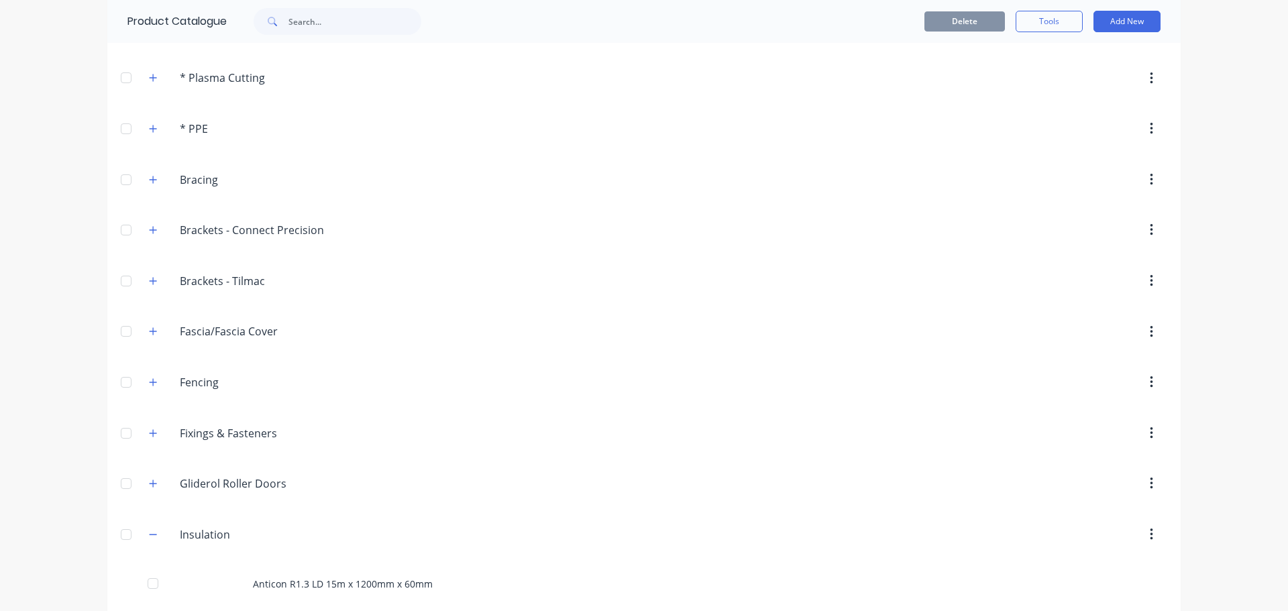
scroll to position [201, 0]
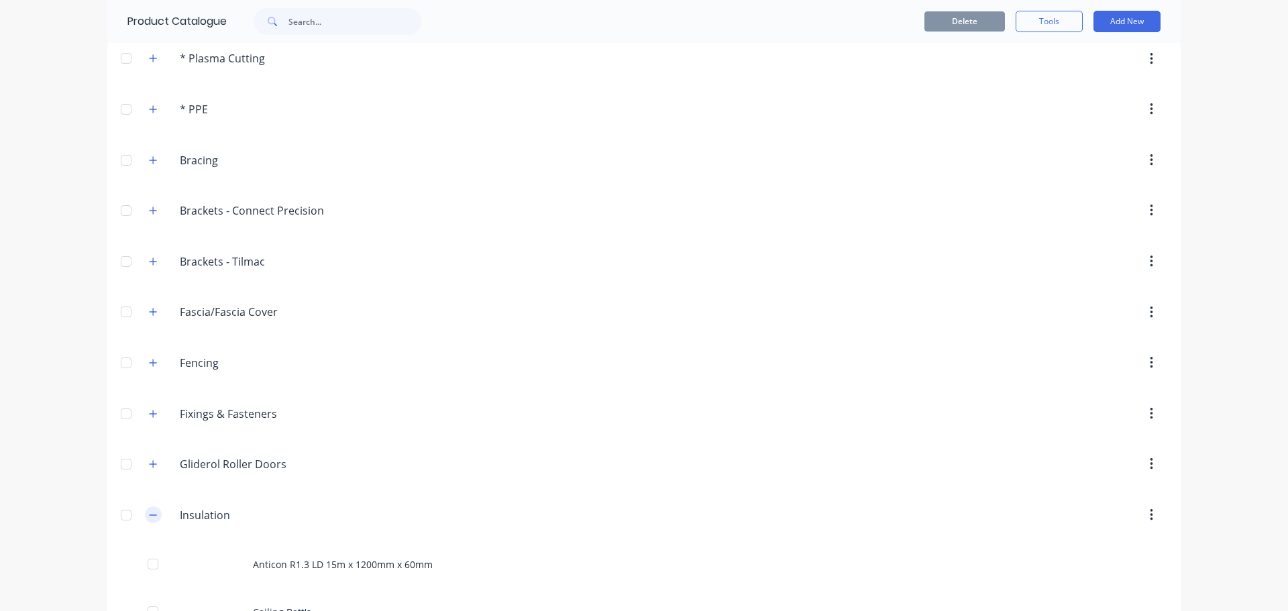
click at [149, 518] on icon "button" at bounding box center [153, 515] width 8 height 9
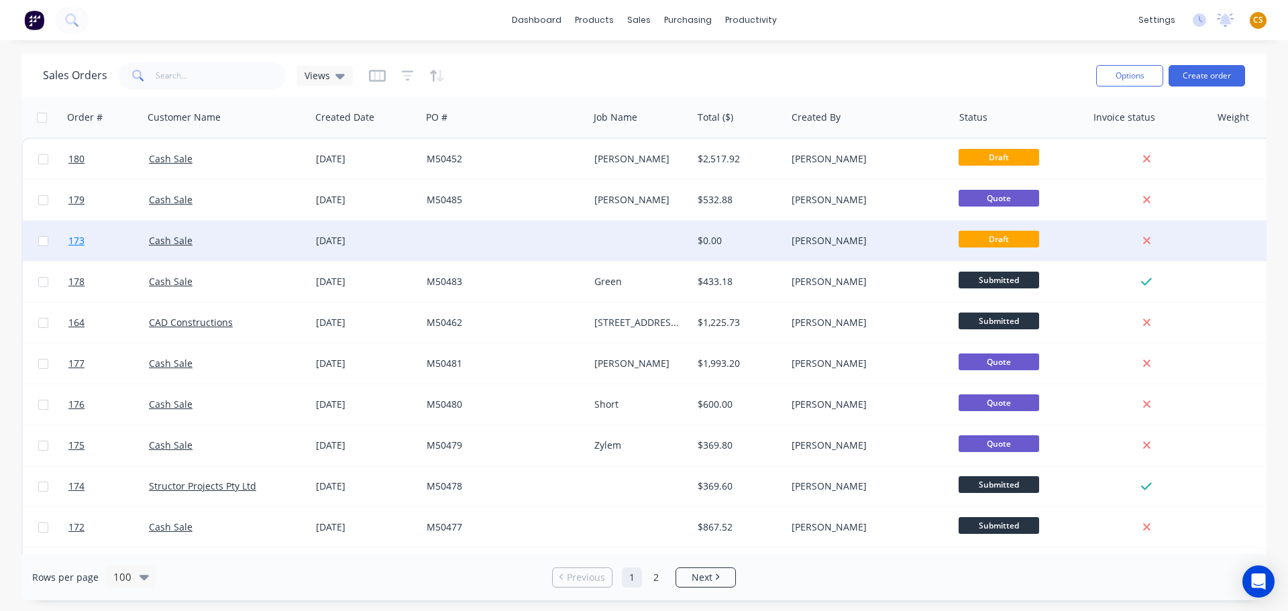
drag, startPoint x: 0, startPoint y: 0, endPoint x: 110, endPoint y: 246, distance: 269.7
click at [110, 246] on link "173" at bounding box center [108, 241] width 80 height 40
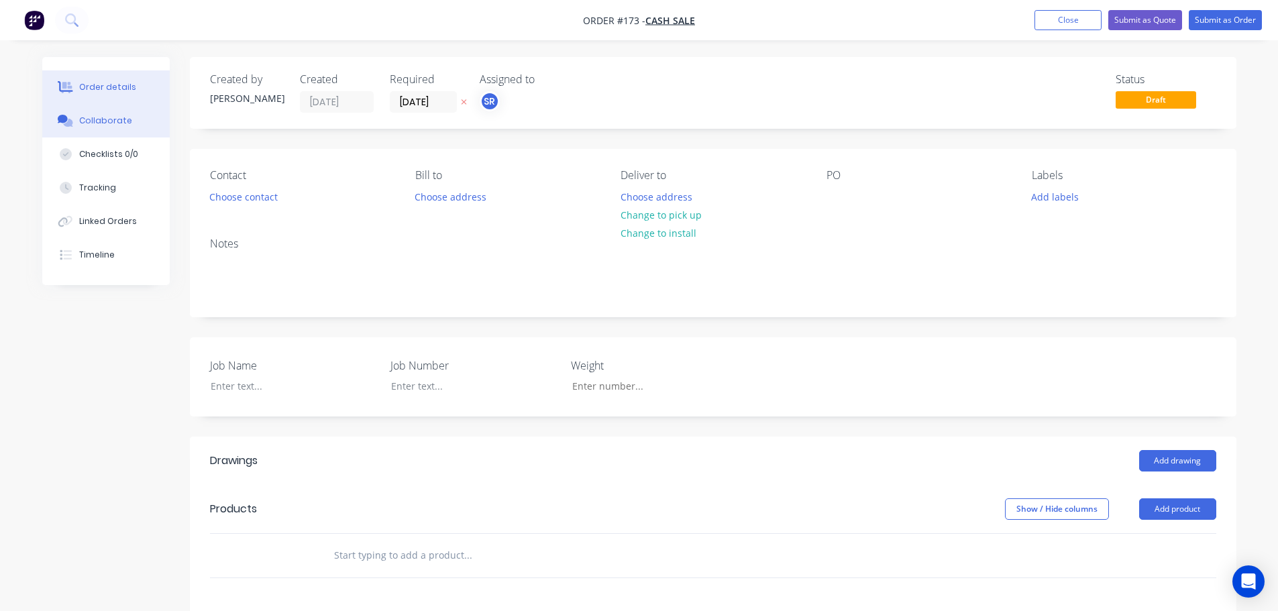
click at [111, 120] on div "Collaborate" at bounding box center [105, 121] width 53 height 12
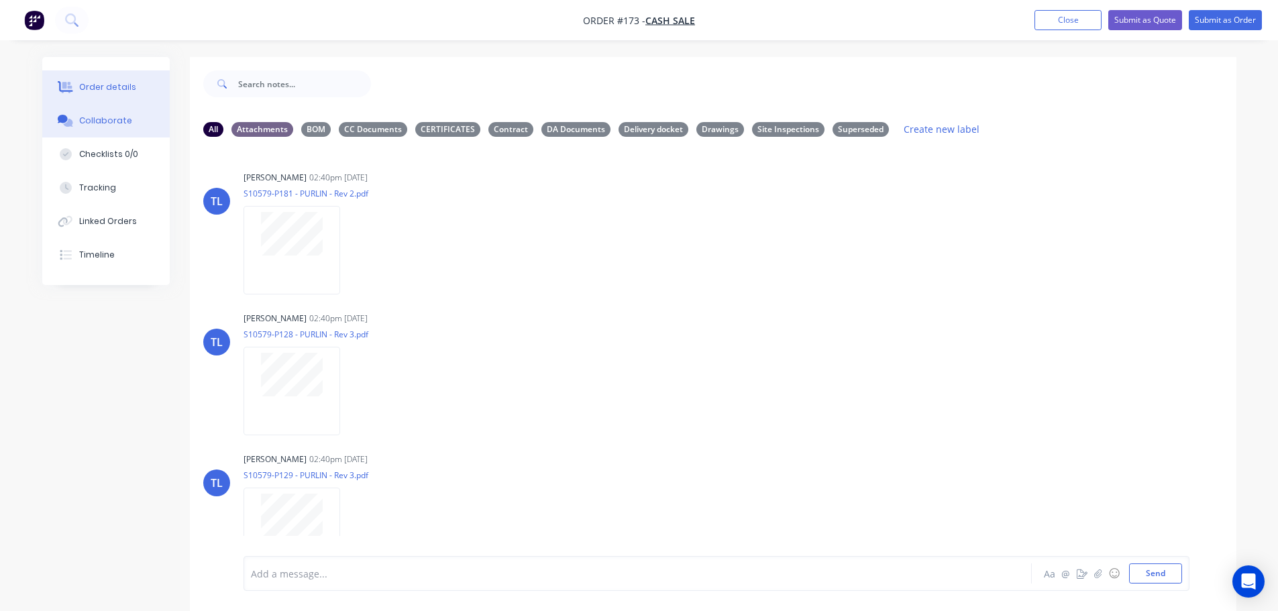
click at [98, 85] on div "Order details" at bounding box center [107, 87] width 57 height 12
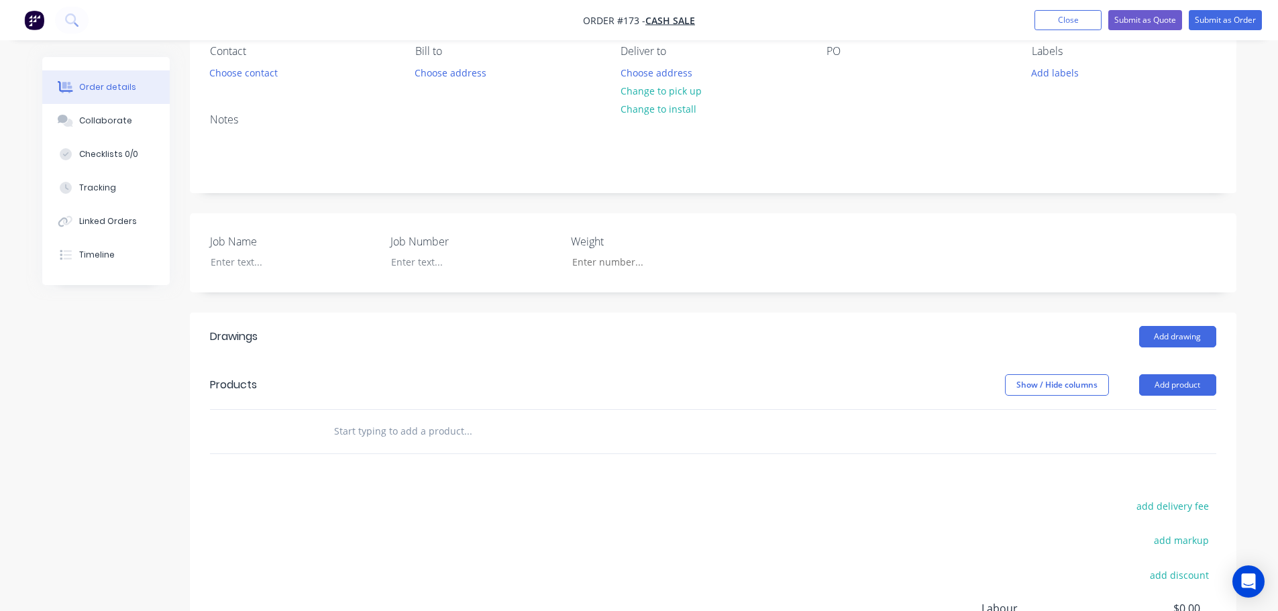
scroll to position [309, 0]
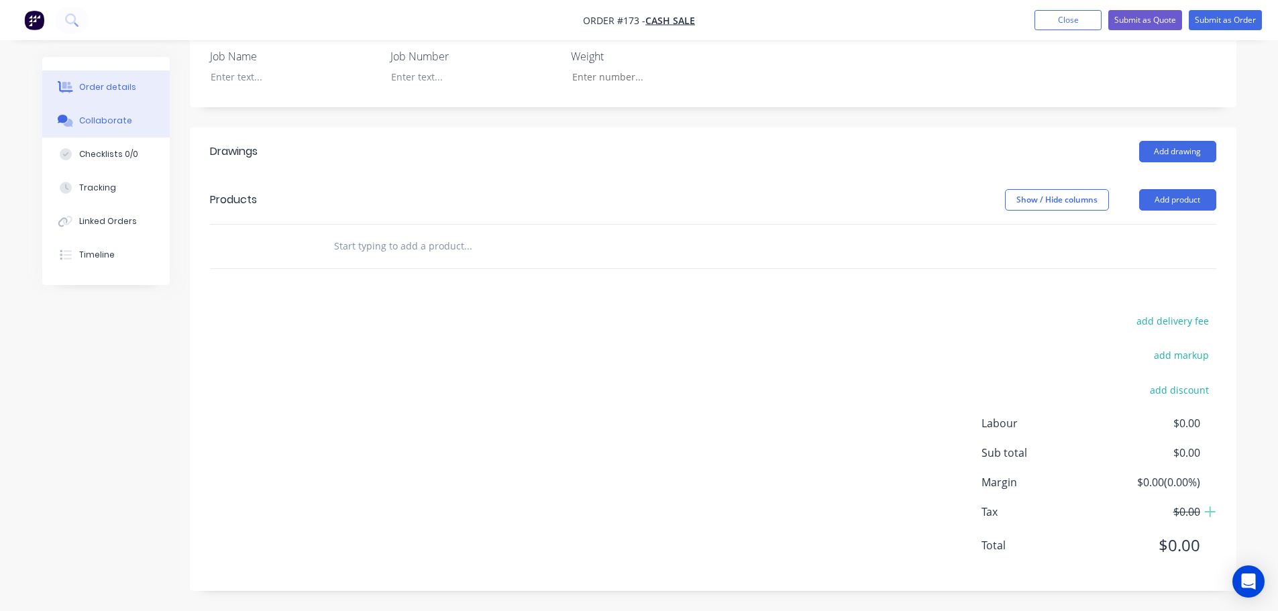
click at [90, 124] on div "Collaborate" at bounding box center [105, 121] width 53 height 12
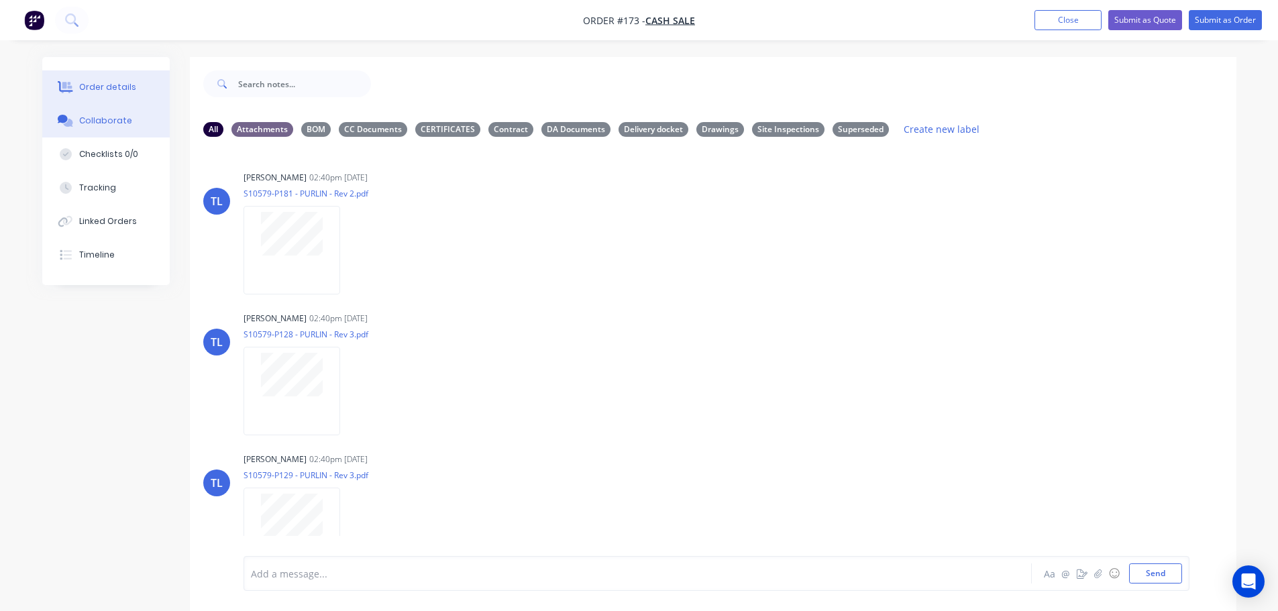
click at [95, 80] on button "Order details" at bounding box center [105, 87] width 127 height 34
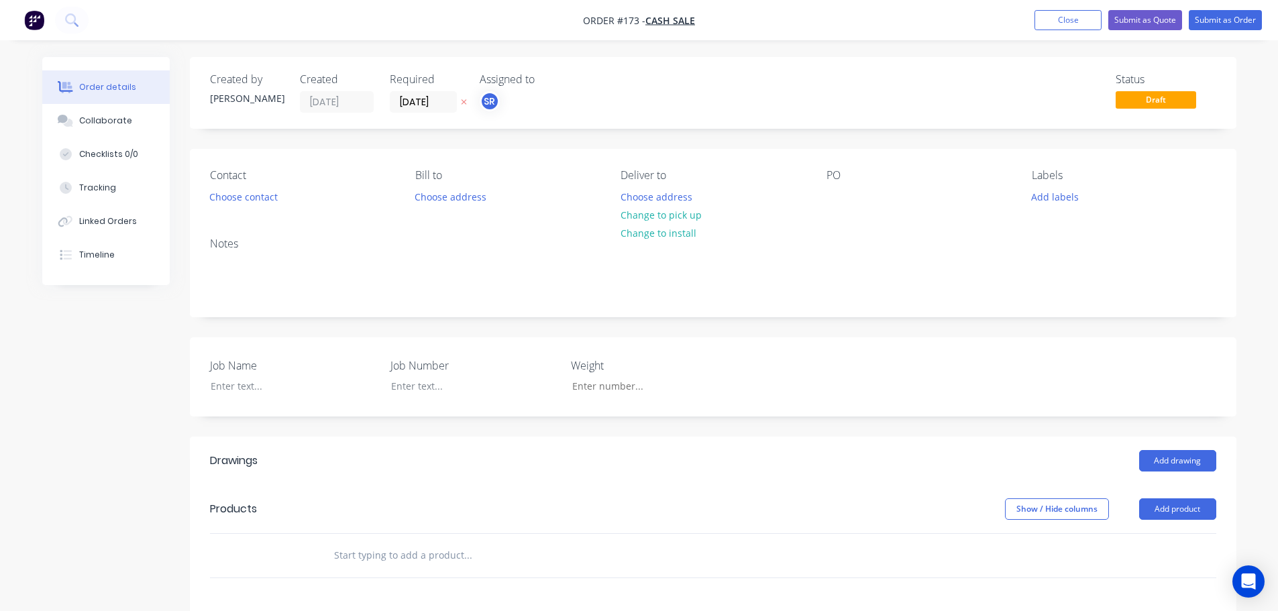
click at [1243, 294] on div "Order details Collaborate Checklists 0/0 Tracking Linked Orders Timeline Order …" at bounding box center [639, 488] width 1221 height 863
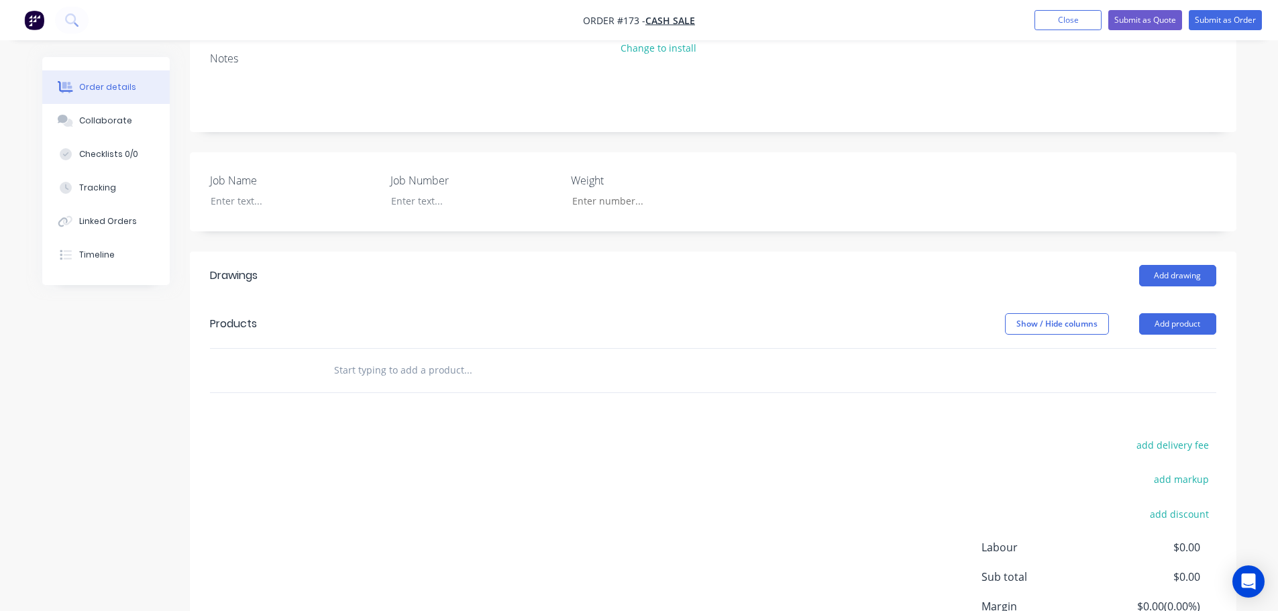
scroll to position [201, 0]
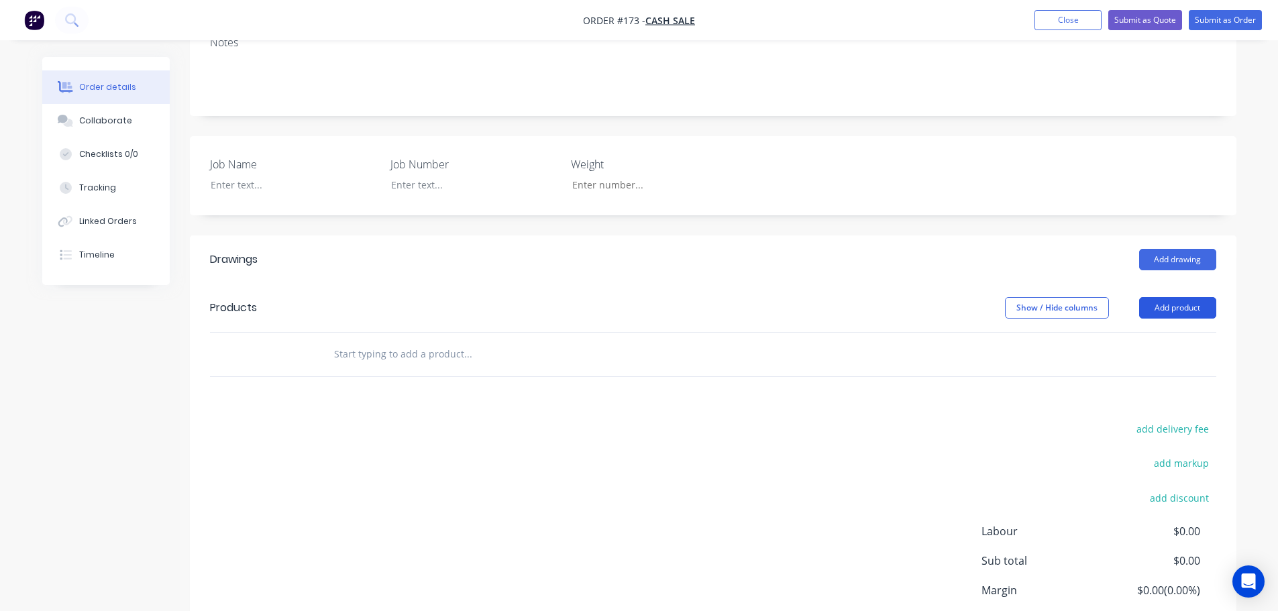
click at [1159, 304] on button "Add product" at bounding box center [1177, 307] width 77 height 21
click at [354, 363] on input "text" at bounding box center [467, 354] width 268 height 27
click at [1173, 311] on button "Add product" at bounding box center [1177, 307] width 77 height 21
